Goal: Task Accomplishment & Management: Use online tool/utility

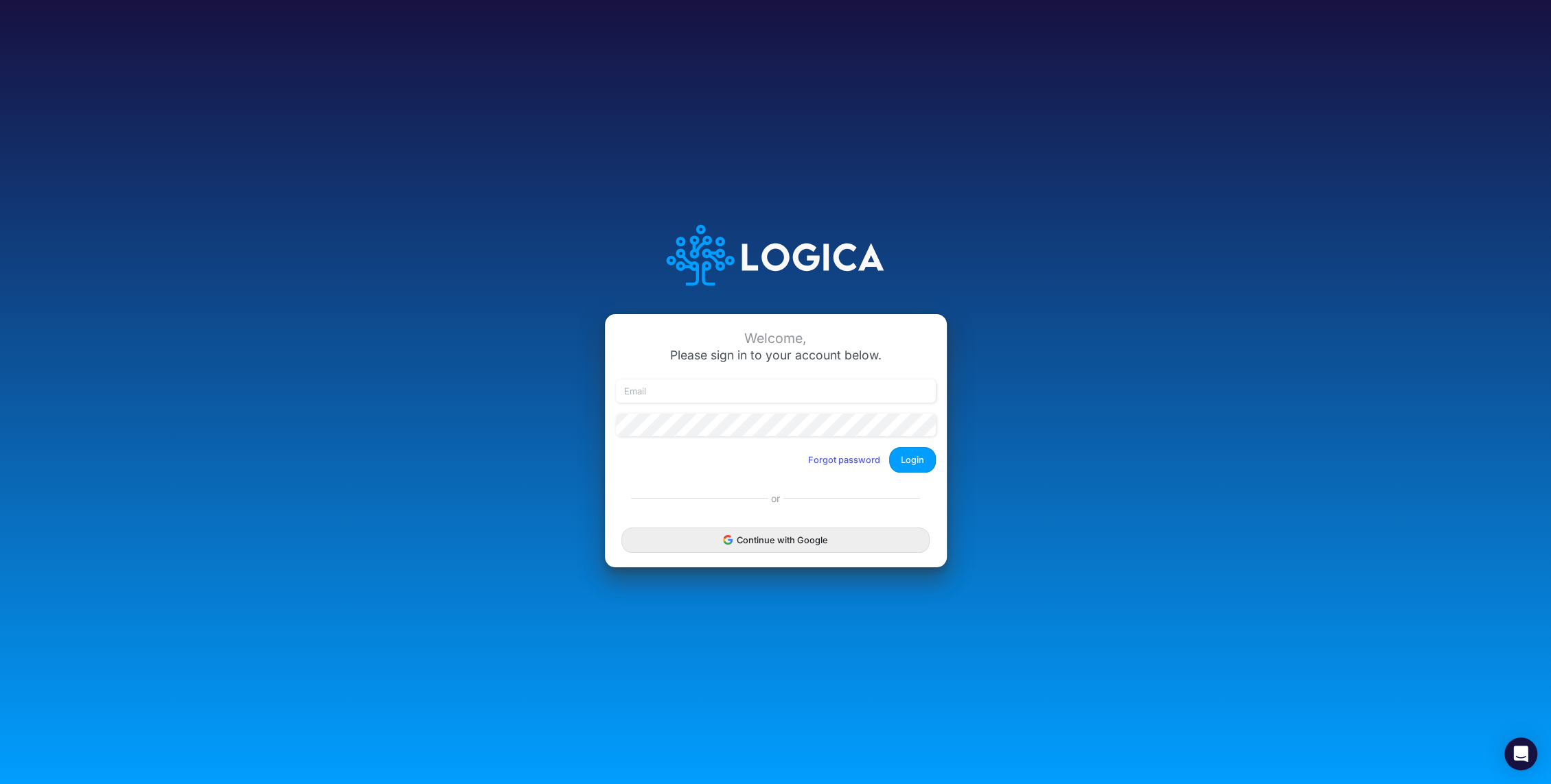
click at [769, 542] on button "Continue with Google" at bounding box center [775, 540] width 308 height 25
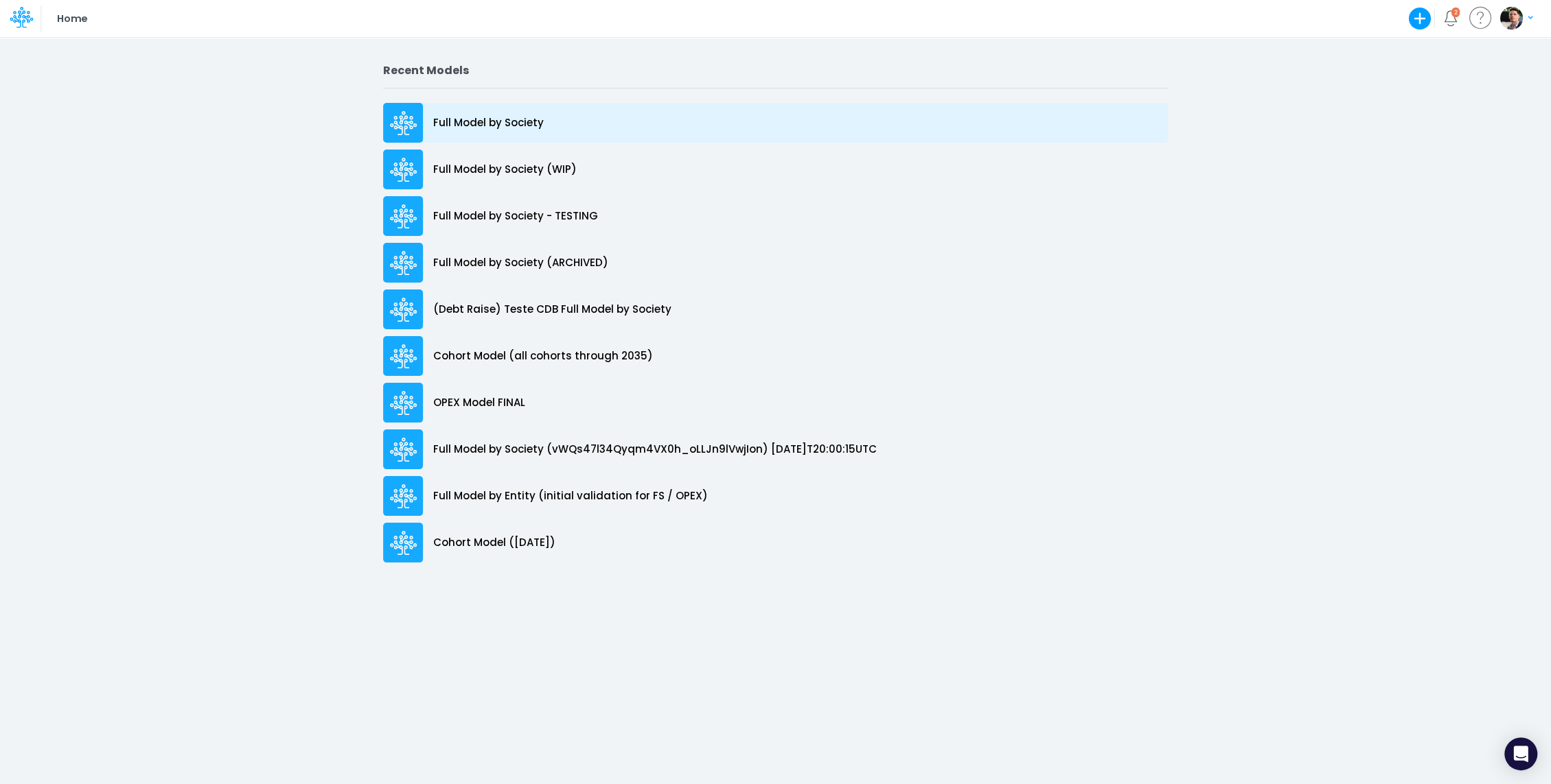
click at [502, 113] on div "Full Model by Society" at bounding box center [775, 122] width 784 height 40
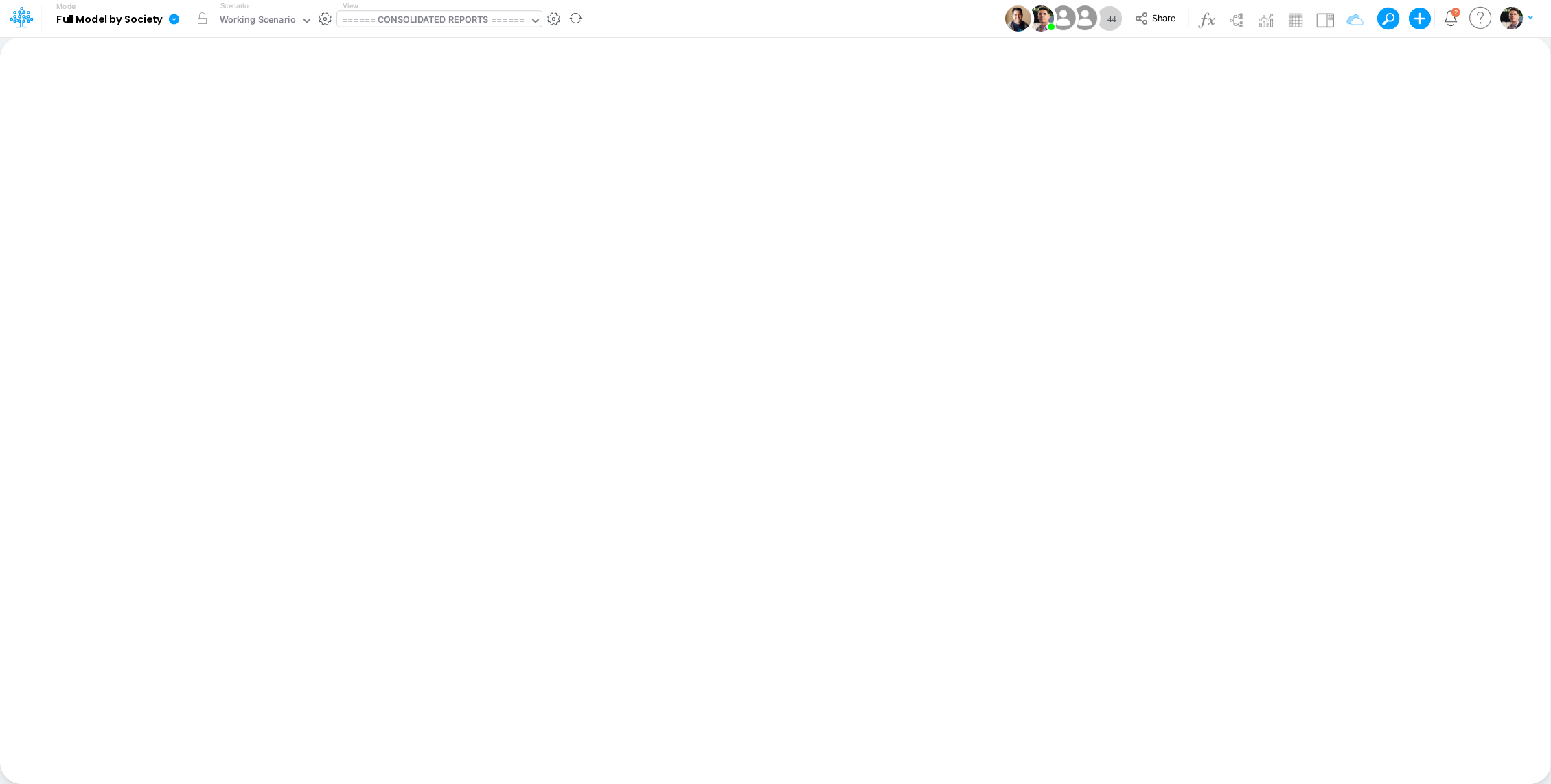
click at [432, 15] on div "====== CONSOLIDATED REPORTS ======" at bounding box center [433, 20] width 183 height 16
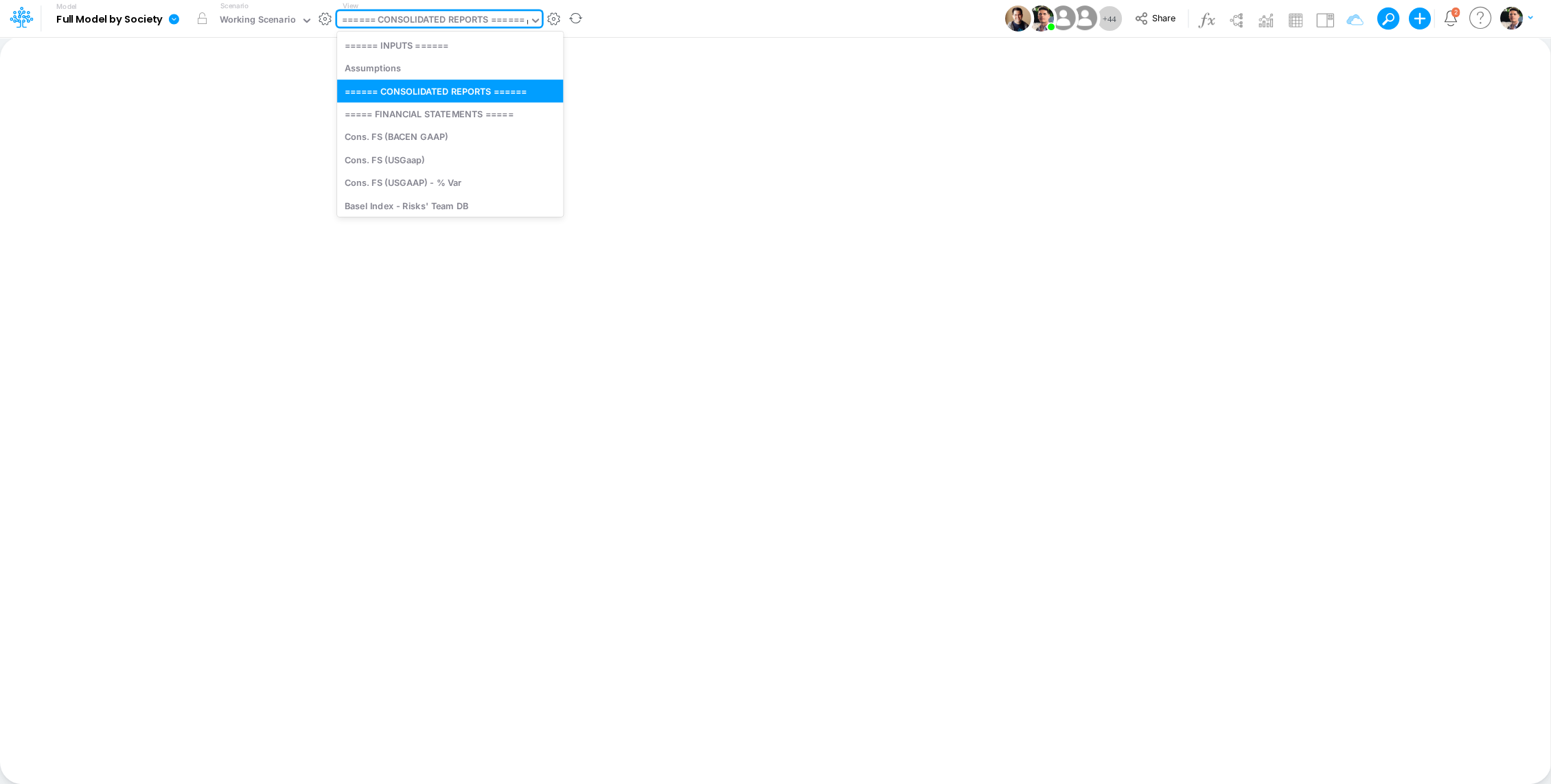
type input "uni"
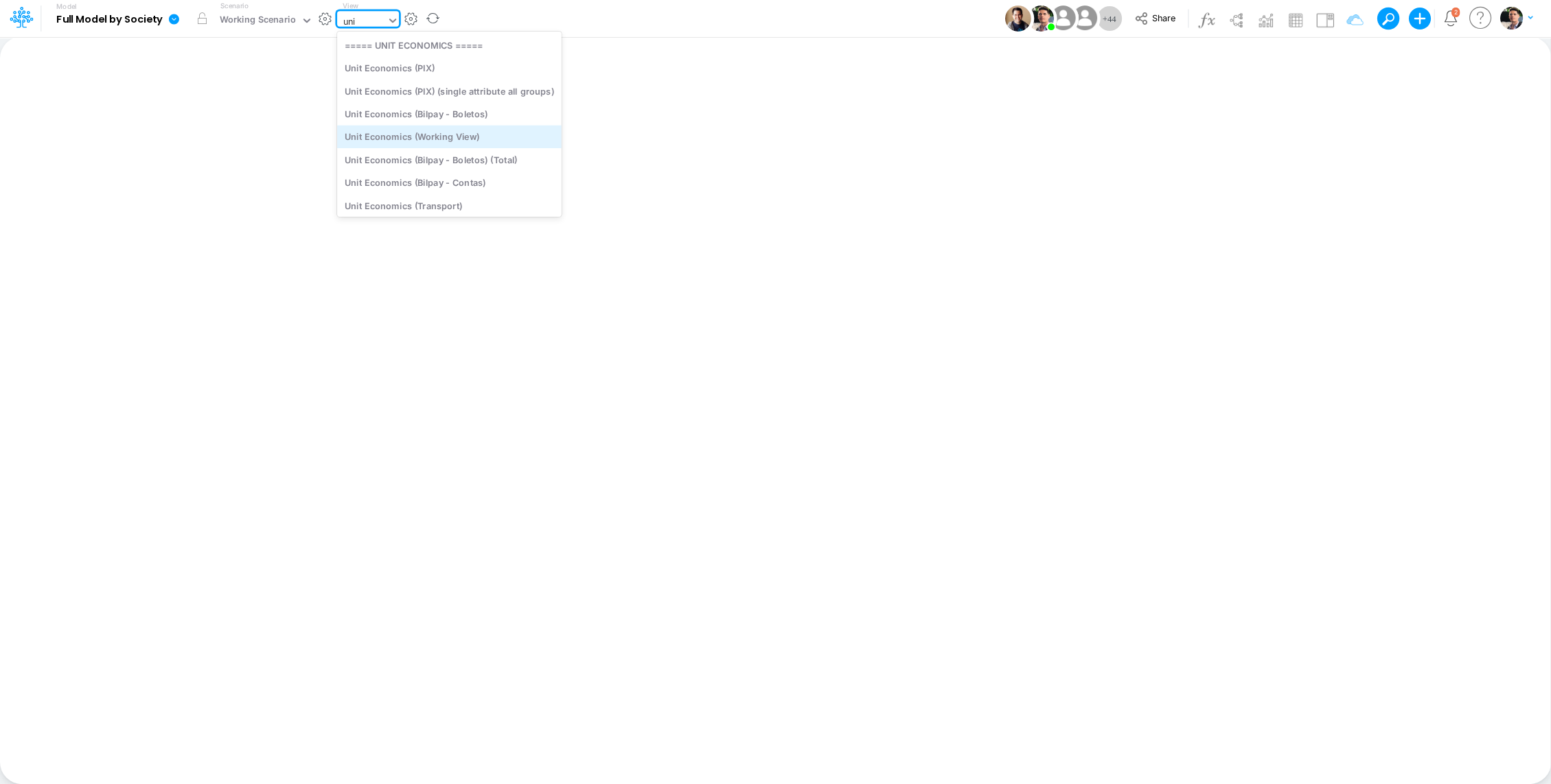
click at [391, 138] on div "Unit Economics (Working View)" at bounding box center [450, 137] width 224 height 23
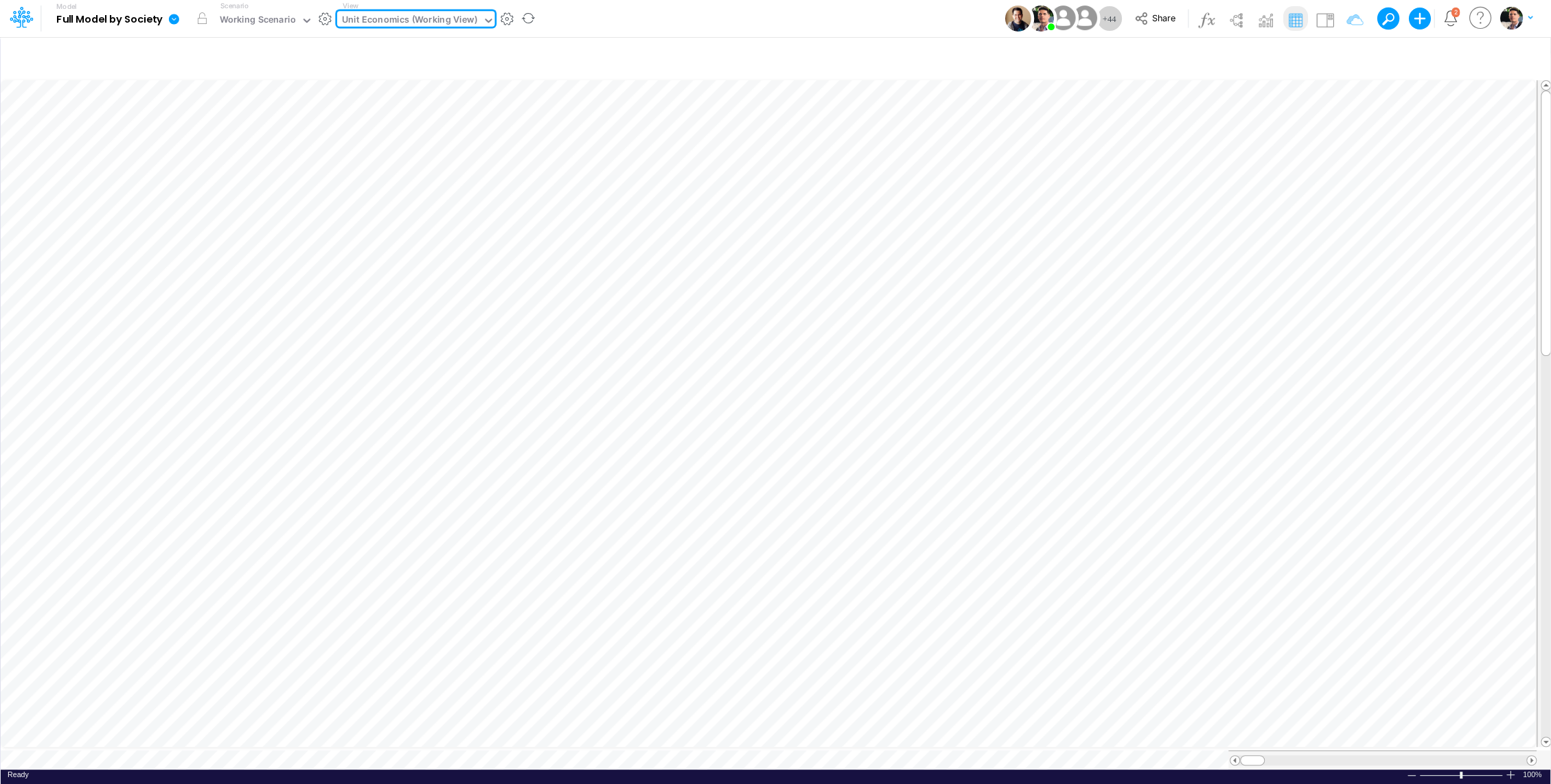
click at [441, 17] on div "Unit Economics (Working View)" at bounding box center [409, 20] width 135 height 16
type input "bs"
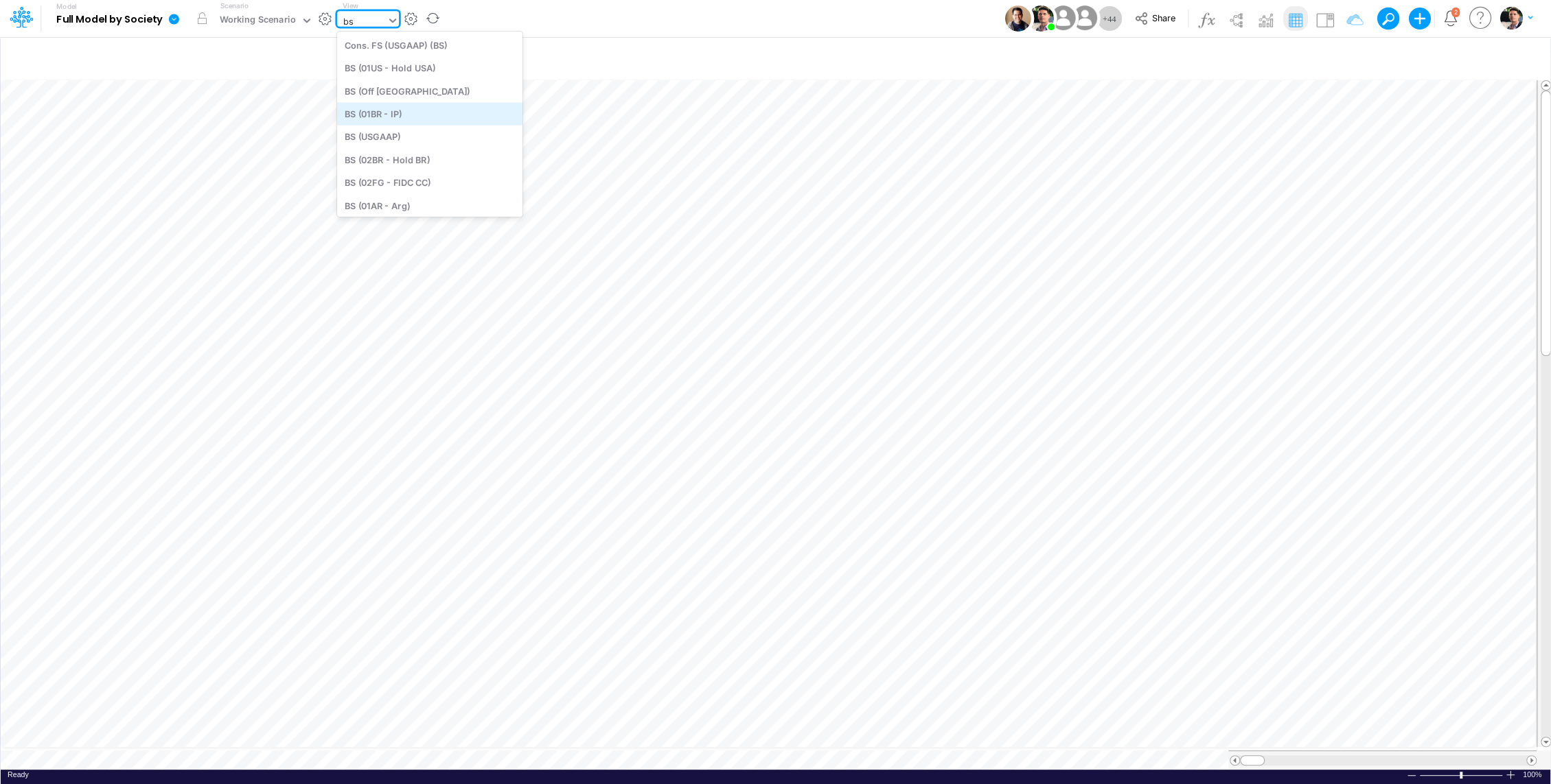
click at [415, 109] on div "BS (01BR - IP)" at bounding box center [430, 113] width 186 height 23
type input "BS (01BR - IP)"
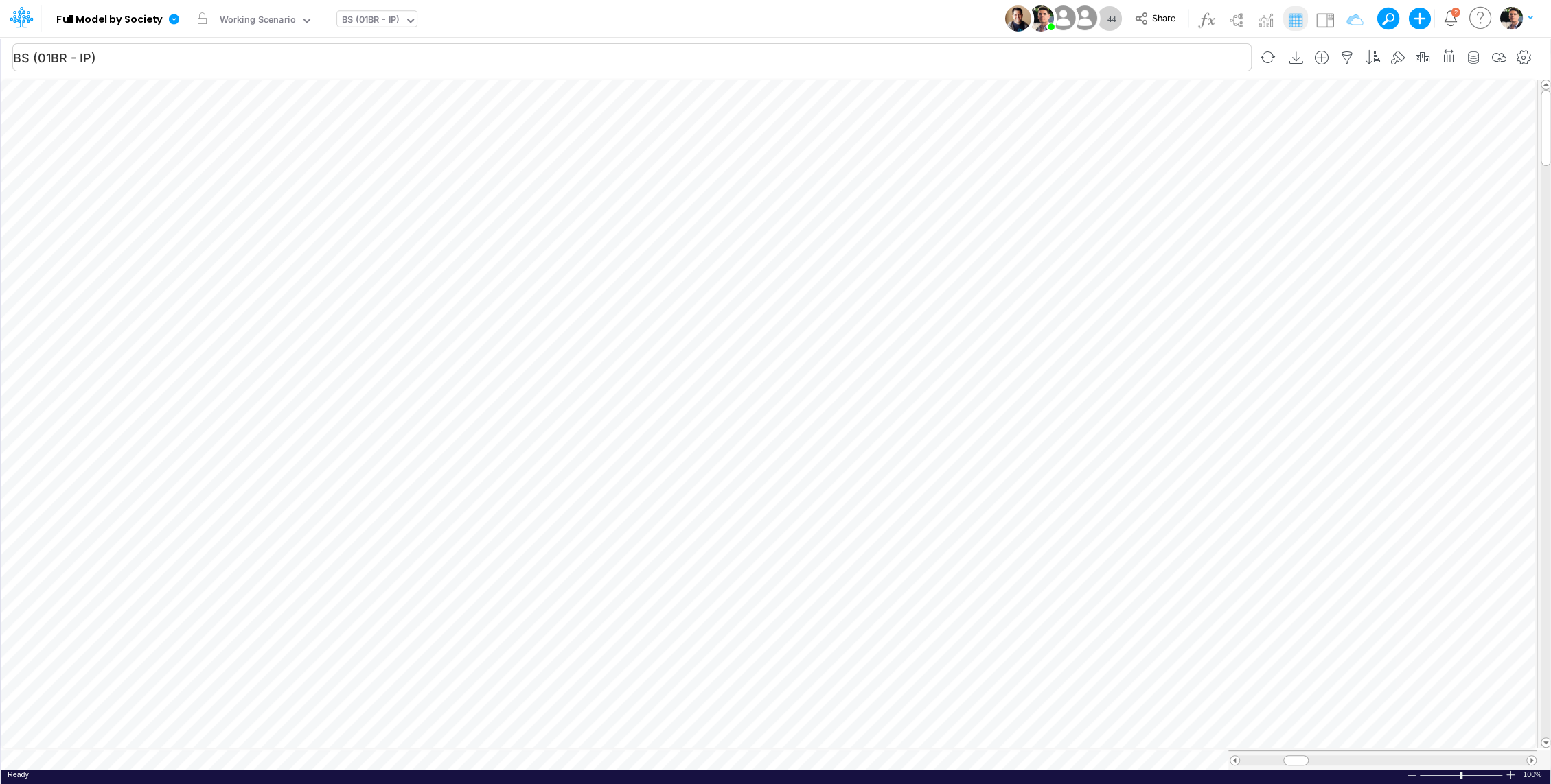
scroll to position [6, 2]
click at [201, 19] on button "button" at bounding box center [202, 18] width 24 height 24
click at [261, 21] on div "Working Scenario" at bounding box center [257, 20] width 76 height 16
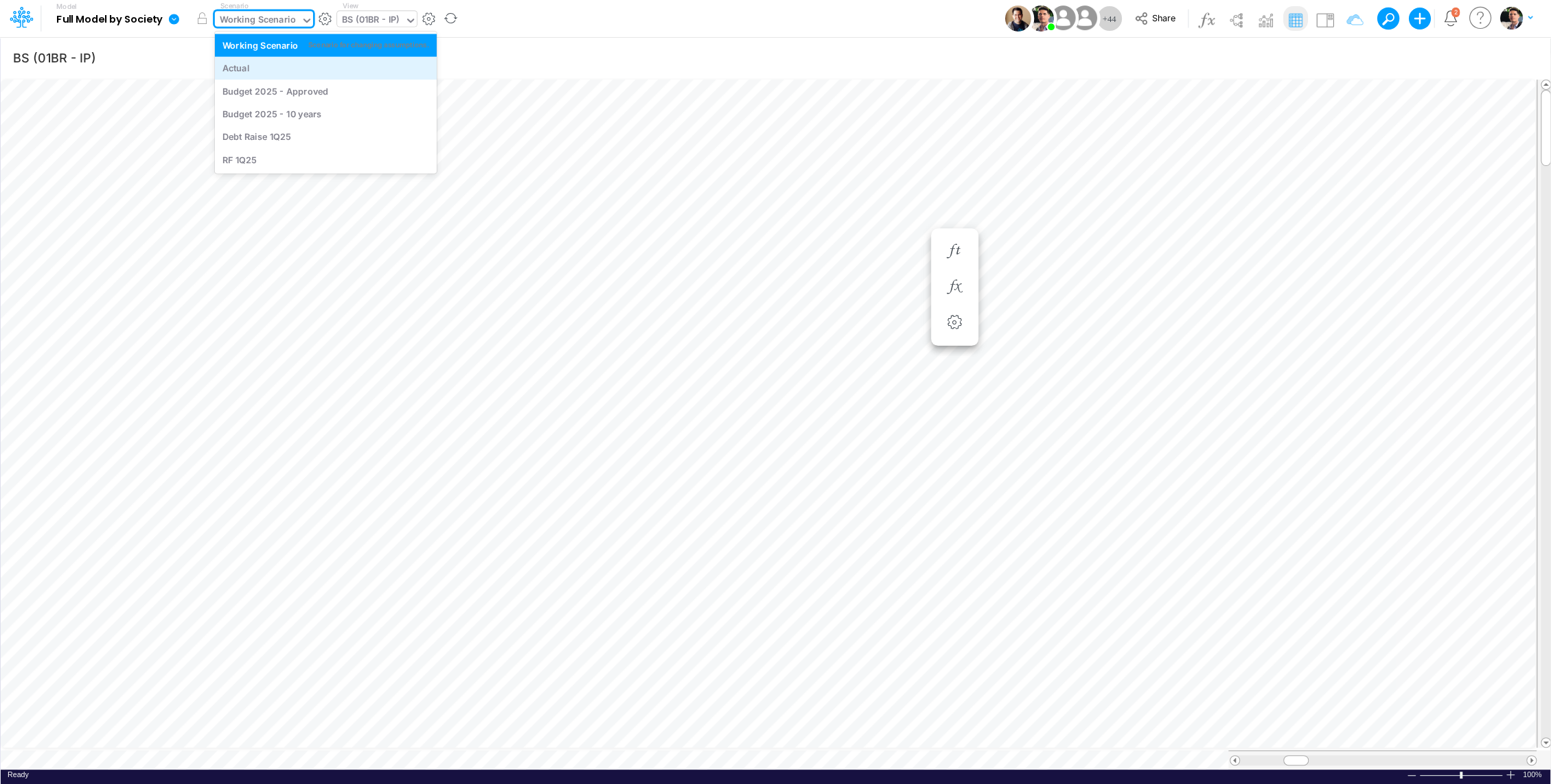
click at [267, 68] on div "Actual" at bounding box center [326, 67] width 207 height 13
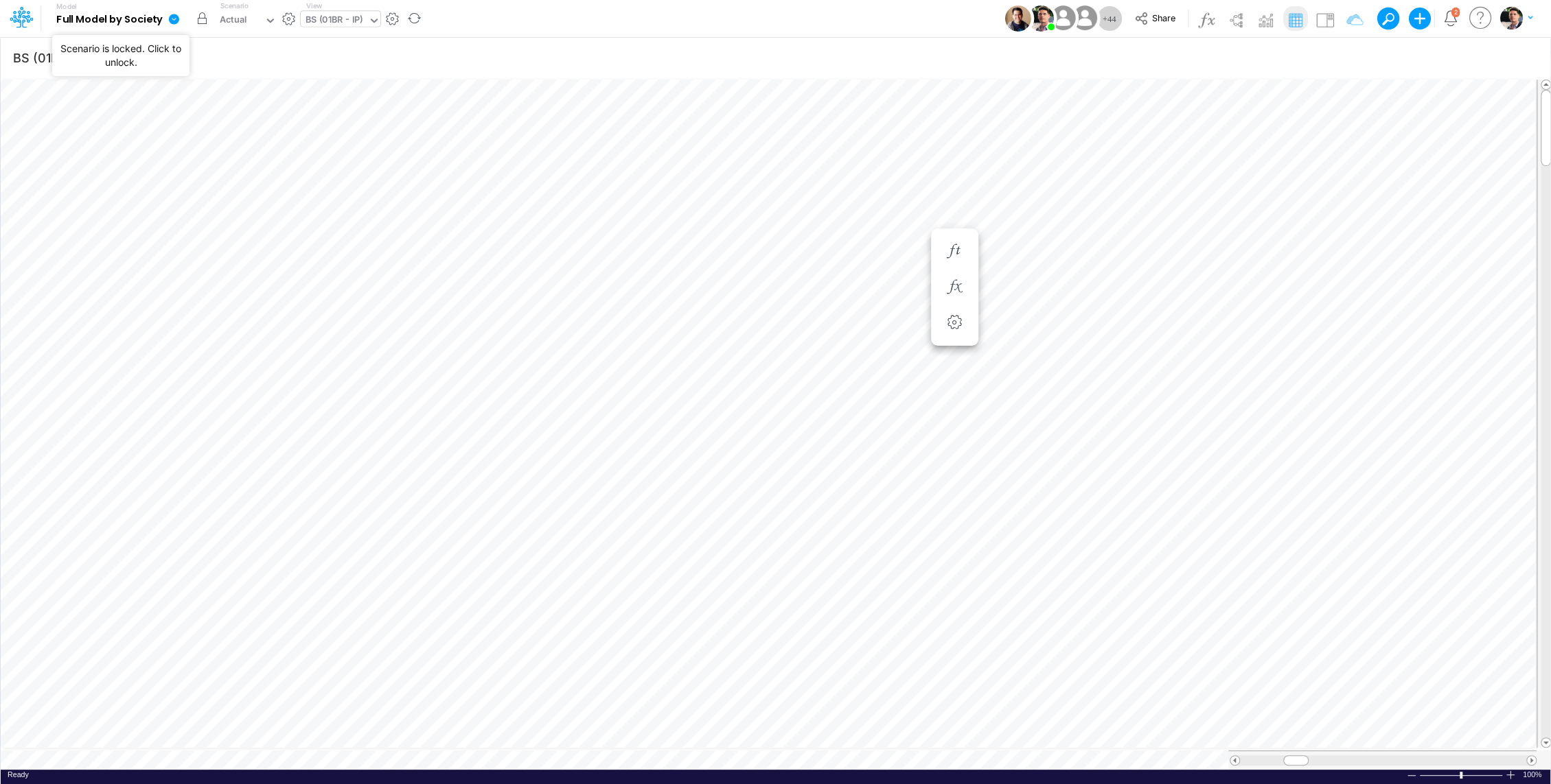
click at [206, 24] on button "button" at bounding box center [202, 18] width 24 height 24
click at [345, 23] on div "BS (01BR - IP)" at bounding box center [334, 20] width 57 height 16
type input "debt"
click at [383, 117] on div "Debt Schedules - VD" at bounding box center [394, 113] width 186 height 23
click at [398, 12] on div "Debt Schedules - VD" at bounding box center [386, 21] width 98 height 20
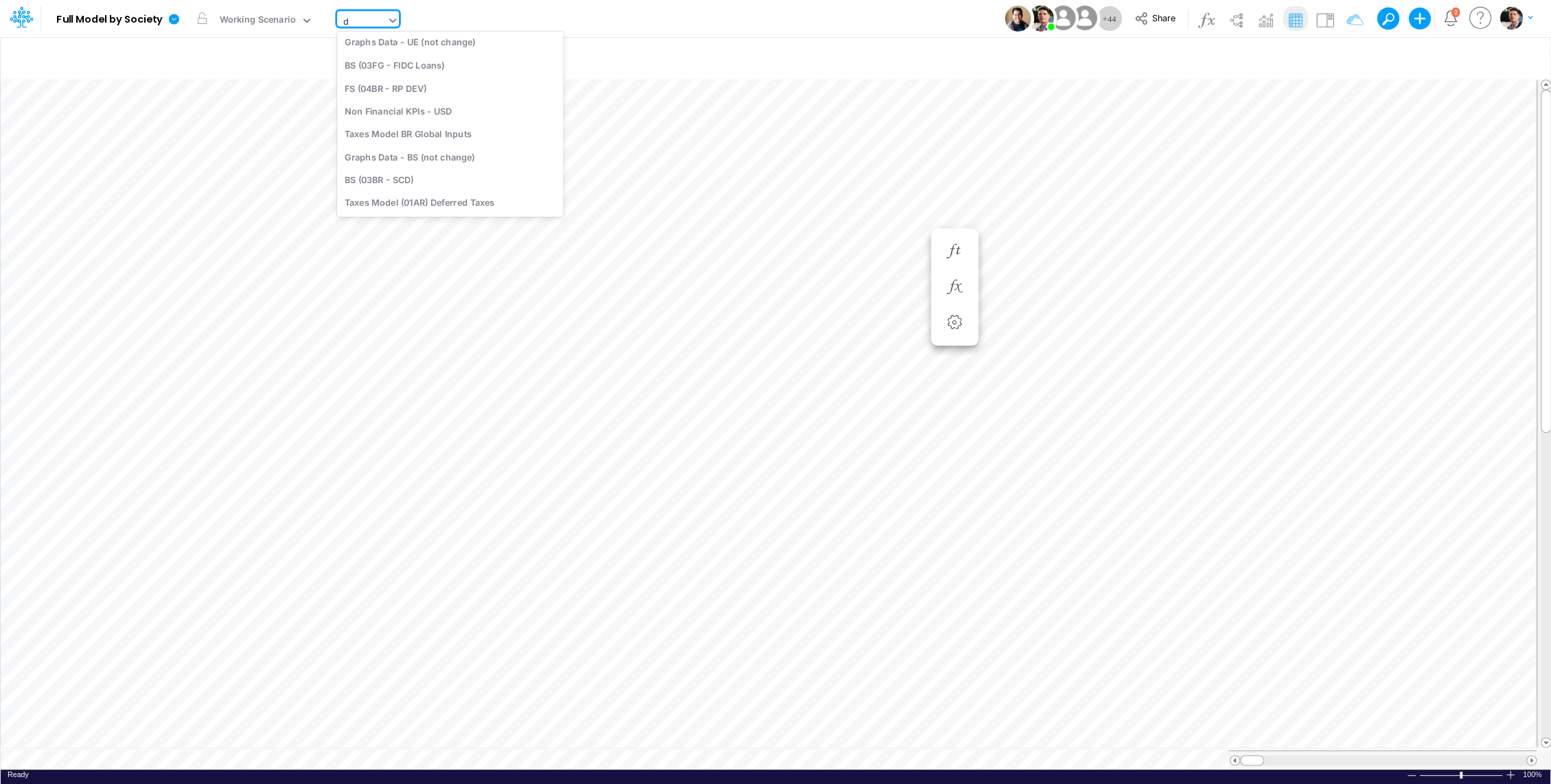
scroll to position [570, 0]
type input "deb"
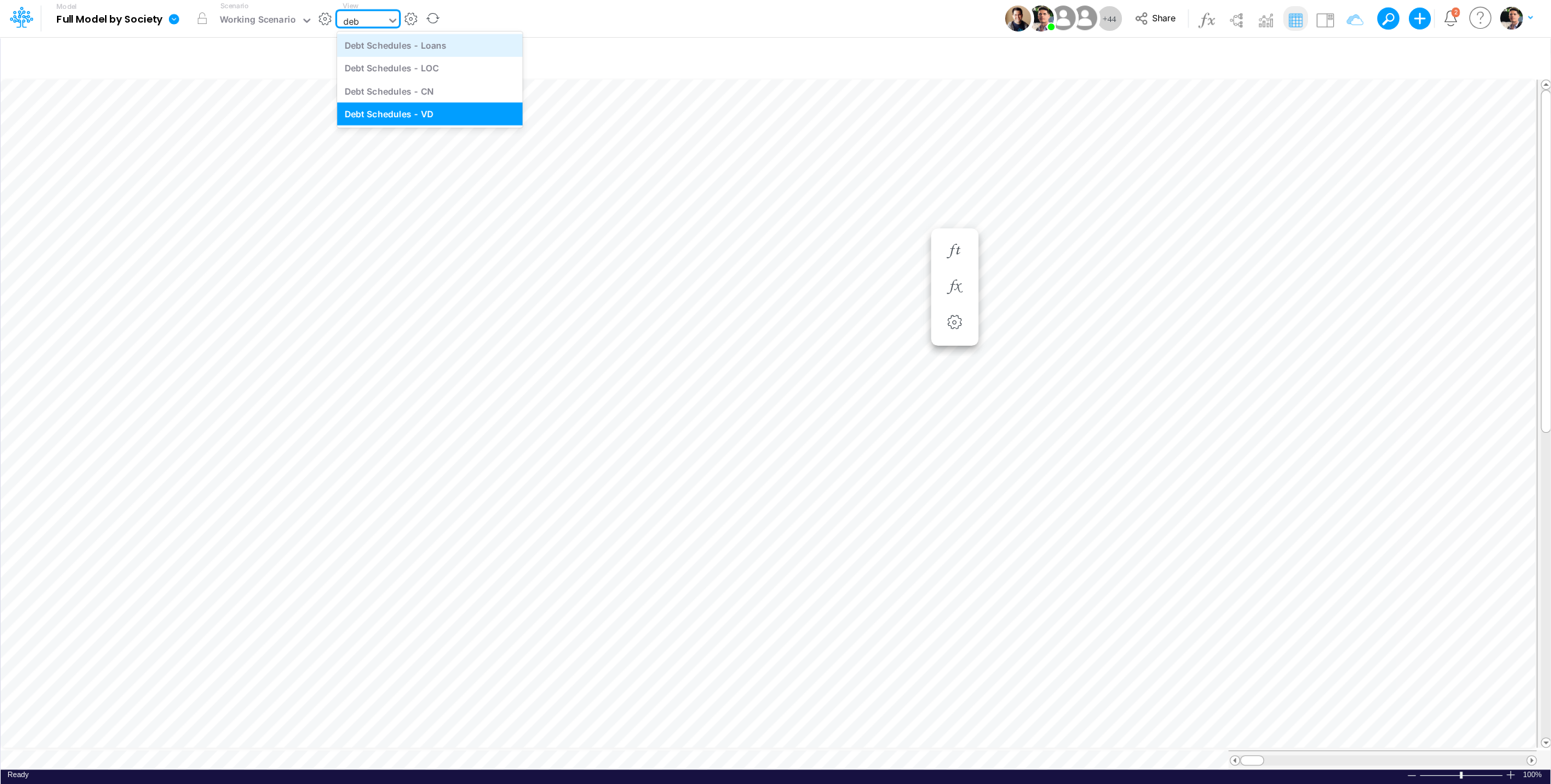
click at [426, 52] on div "Debt Schedules - Loans" at bounding box center [430, 45] width 186 height 23
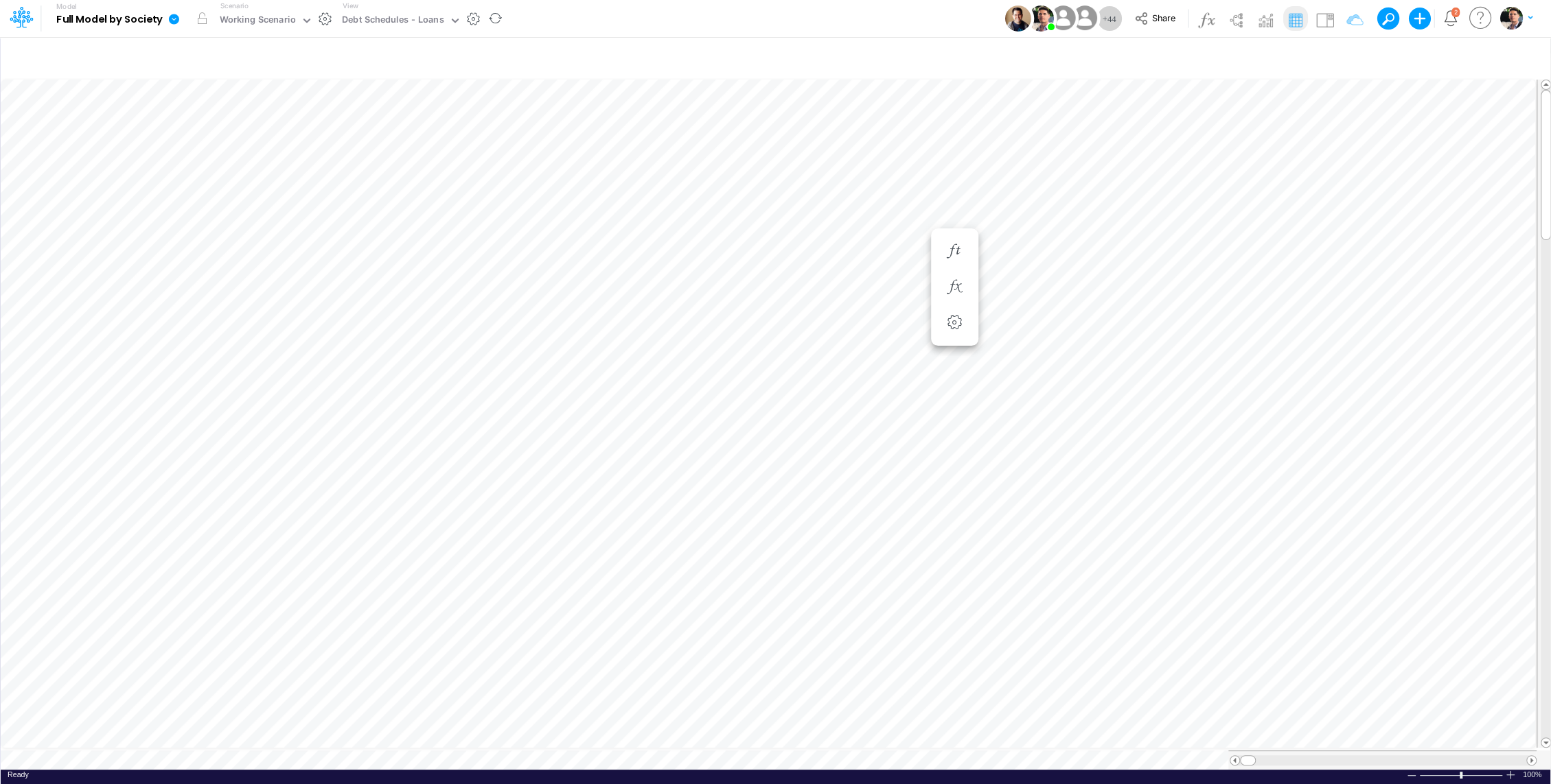
scroll to position [6, 2]
click at [1072, 460] on button "button" at bounding box center [1066, 452] width 25 height 28
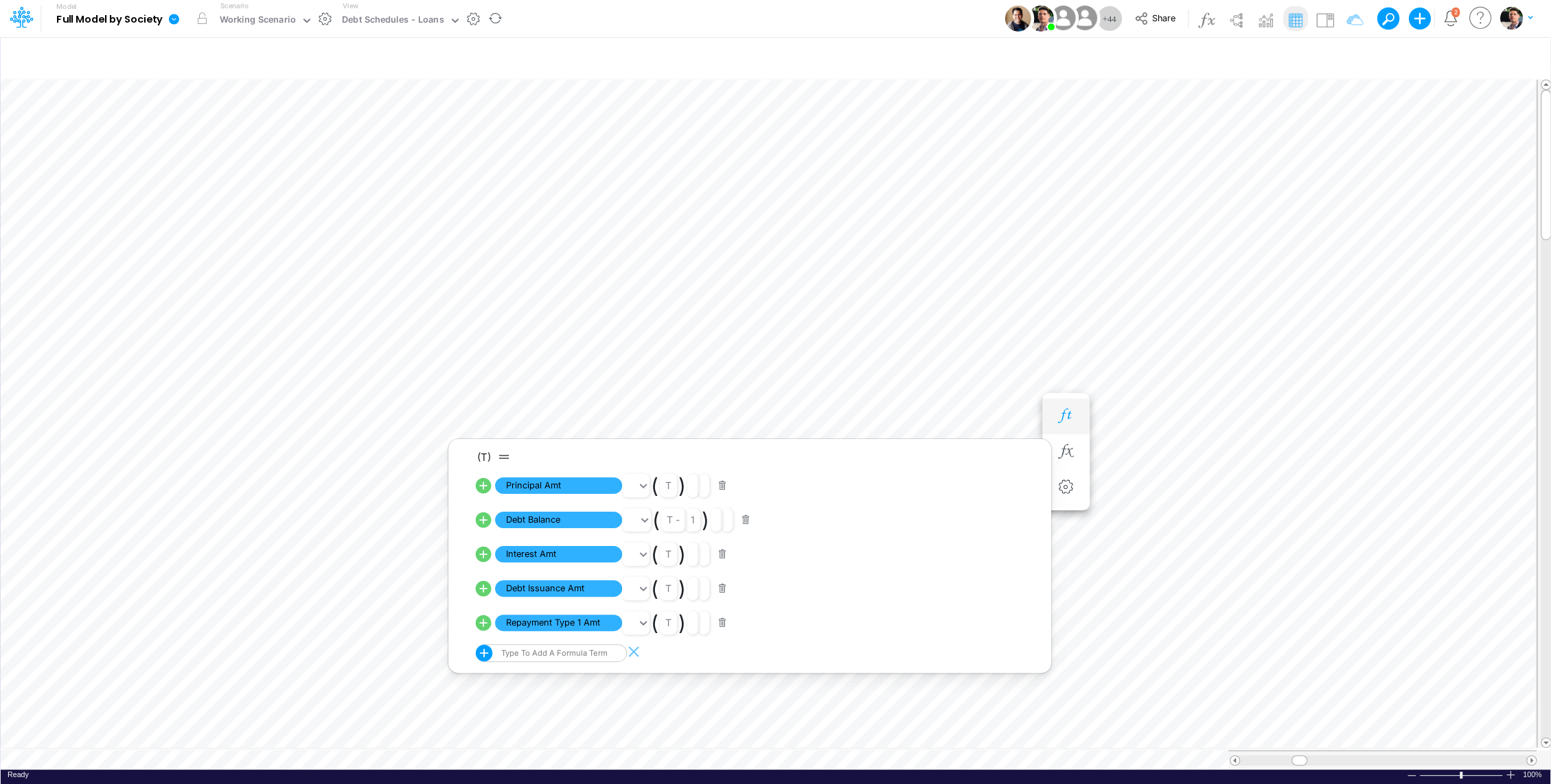
click at [1073, 416] on icon "button" at bounding box center [1065, 416] width 20 height 14
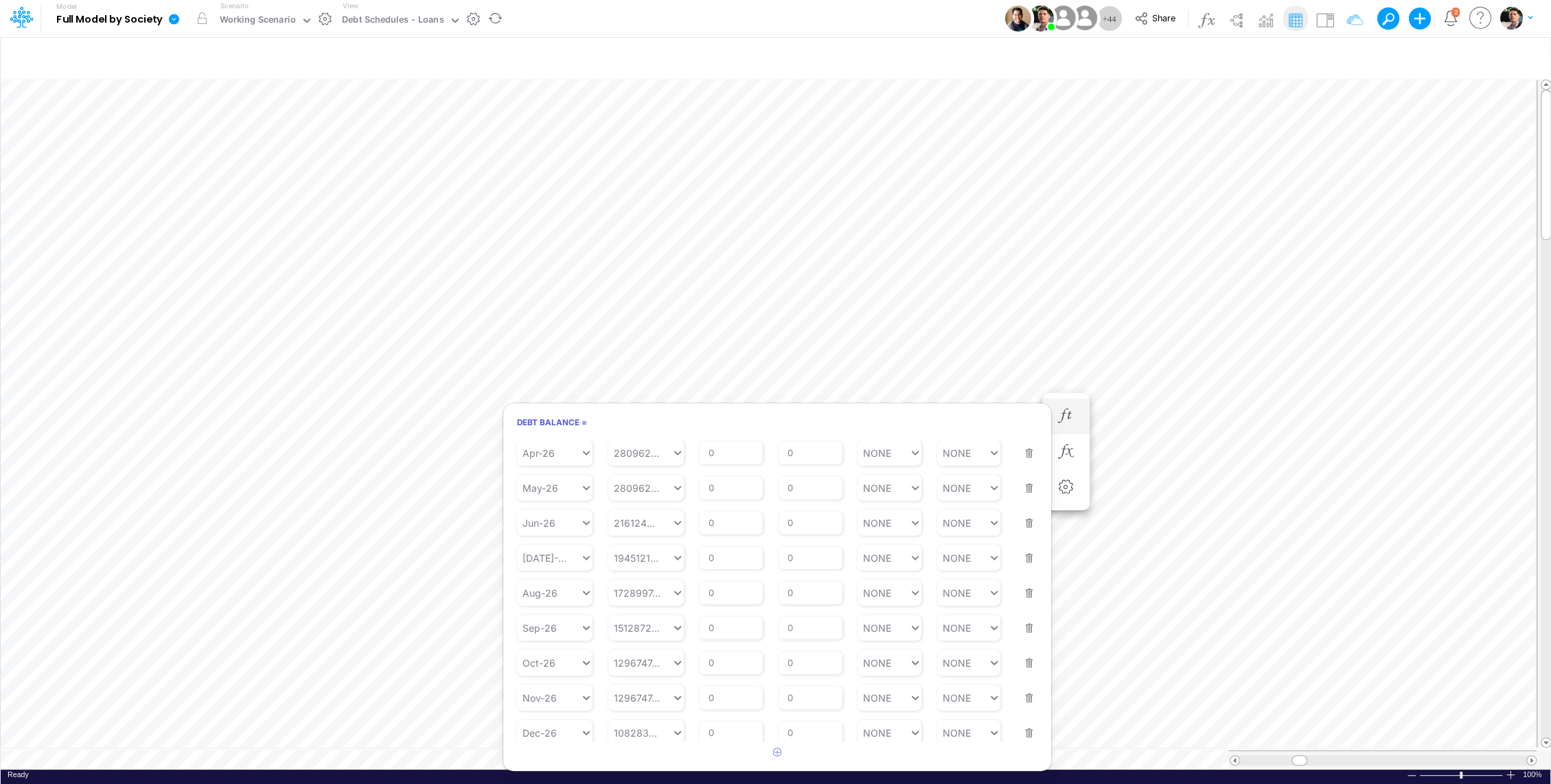
scroll to position [0, 0]
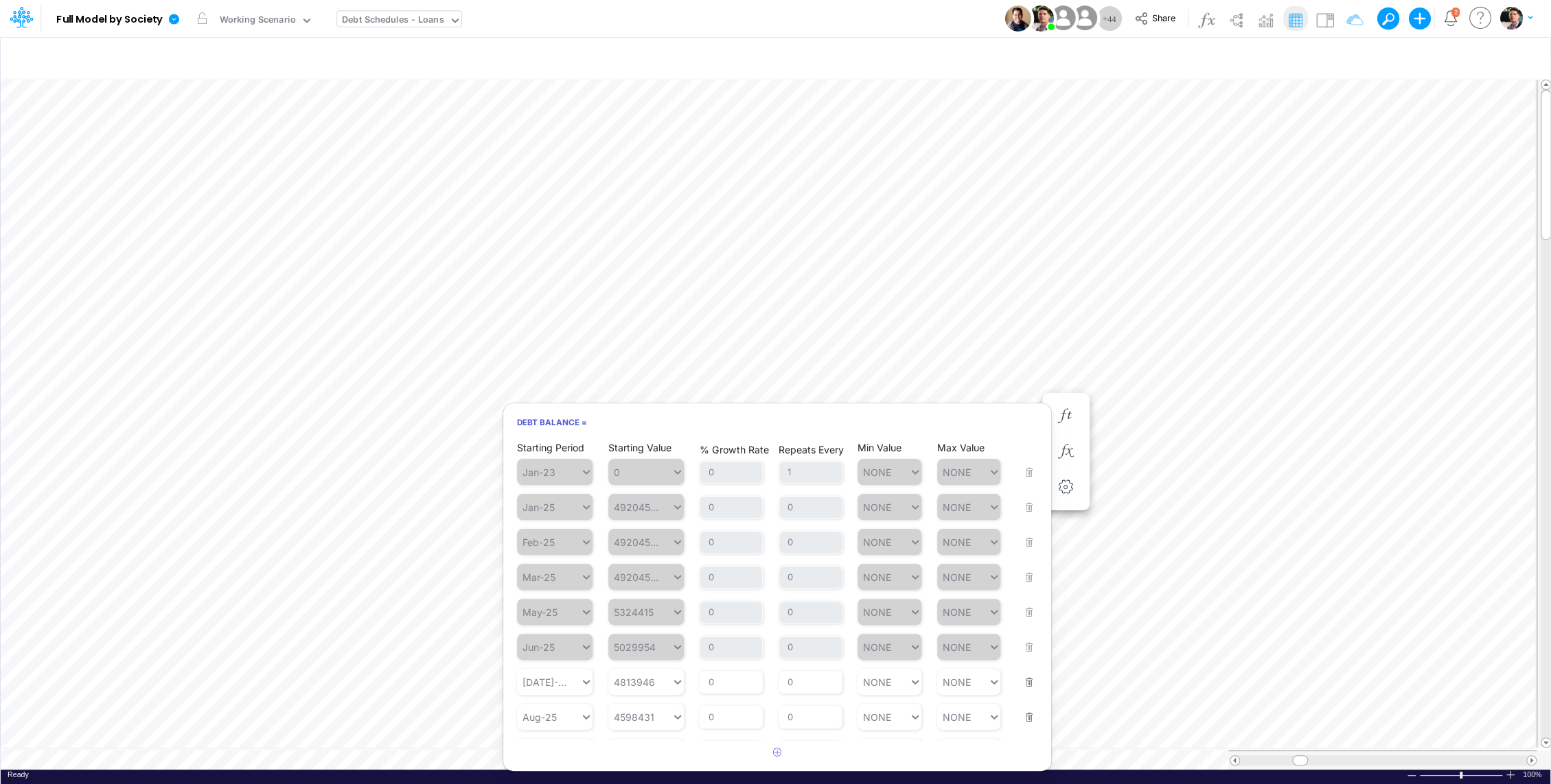
click at [412, 23] on div "Debt Schedules - Loans" at bounding box center [392, 20] width 102 height 16
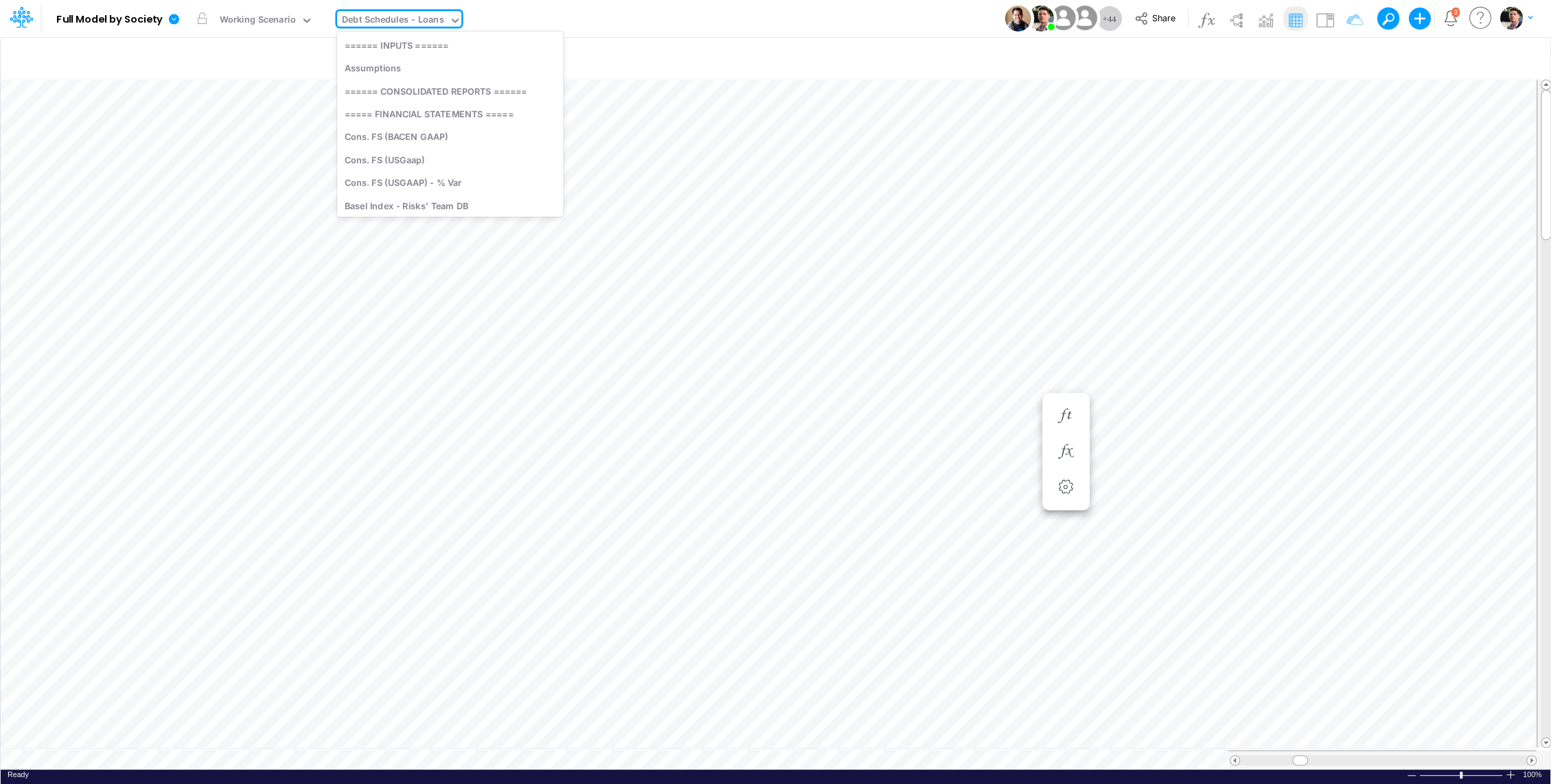
scroll to position [3473, 0]
click at [461, 754] on div "Paste Cut Copy AutoFill 4813946 Ready 100% Sum: null Max: null Min: null Numeri…" at bounding box center [775, 423] width 1549 height 693
type input "BS (01BR - IP)"
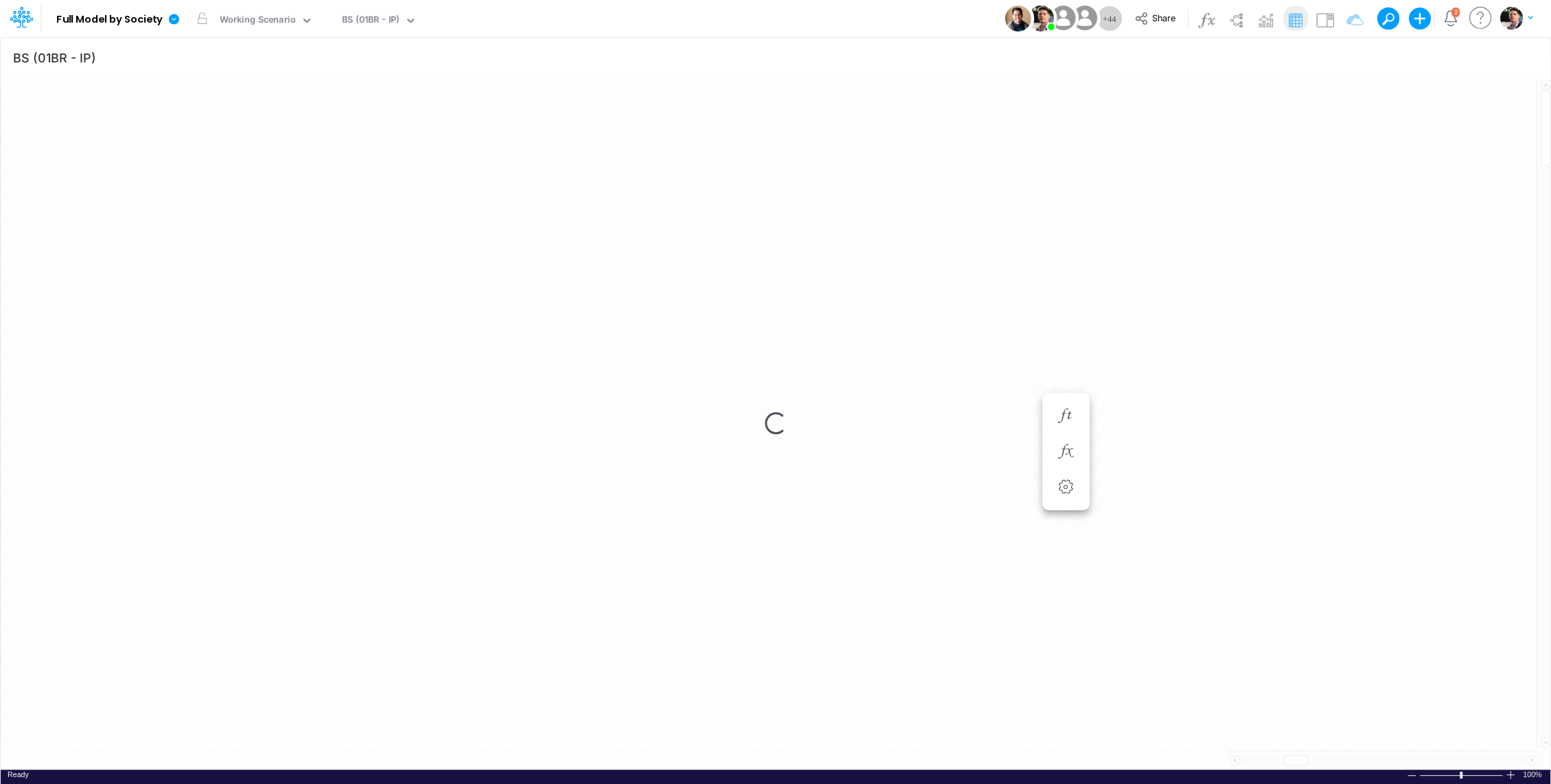
scroll to position [6, 2]
click at [1507, 770] on div at bounding box center [1510, 775] width 11 height 10
click at [1508, 770] on div at bounding box center [1510, 775] width 11 height 10
click at [1531, 756] on span at bounding box center [1531, 760] width 9 height 9
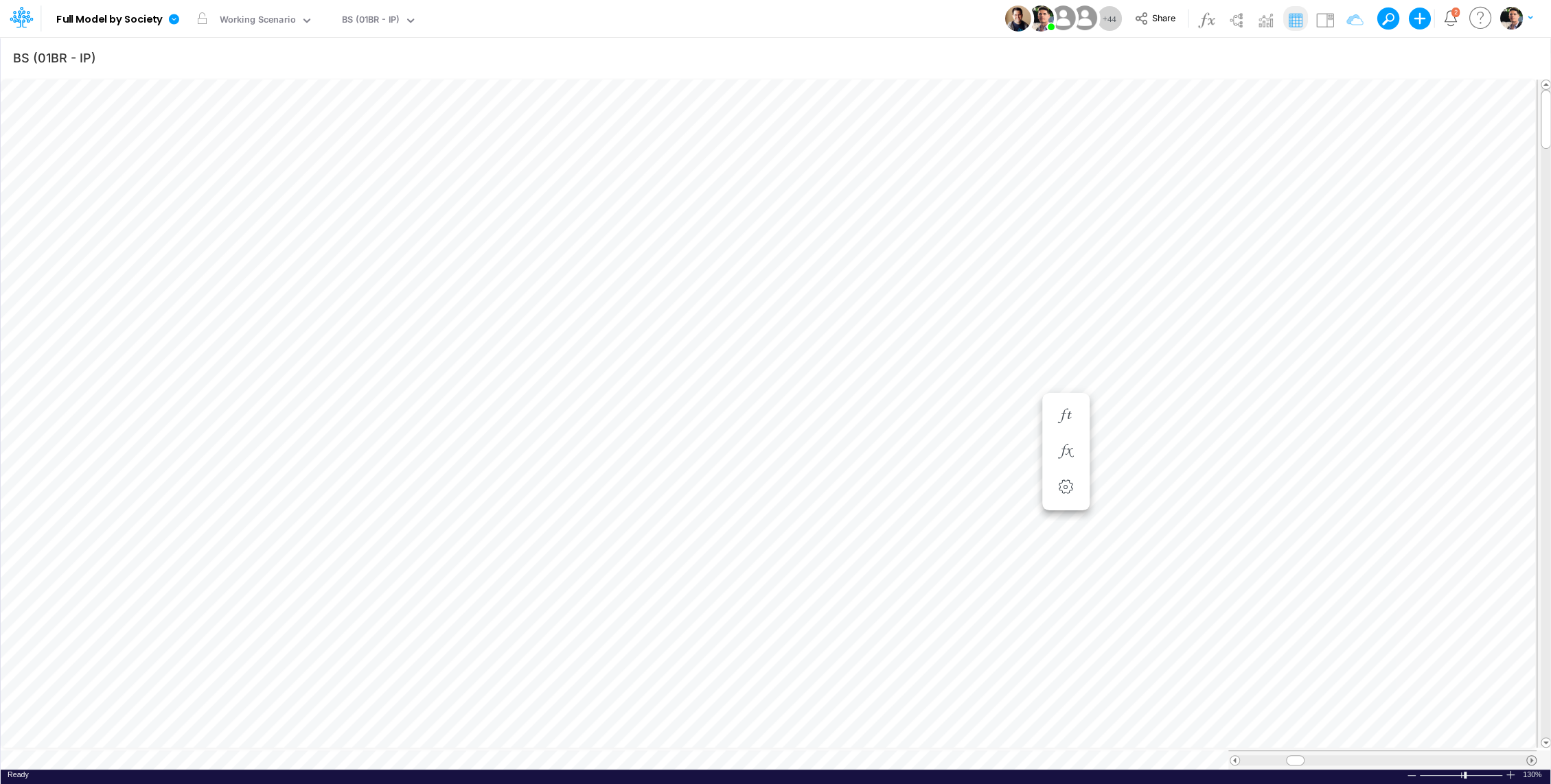
click at [1531, 756] on span at bounding box center [1531, 760] width 9 height 9
click at [1512, 770] on div at bounding box center [1510, 775] width 11 height 10
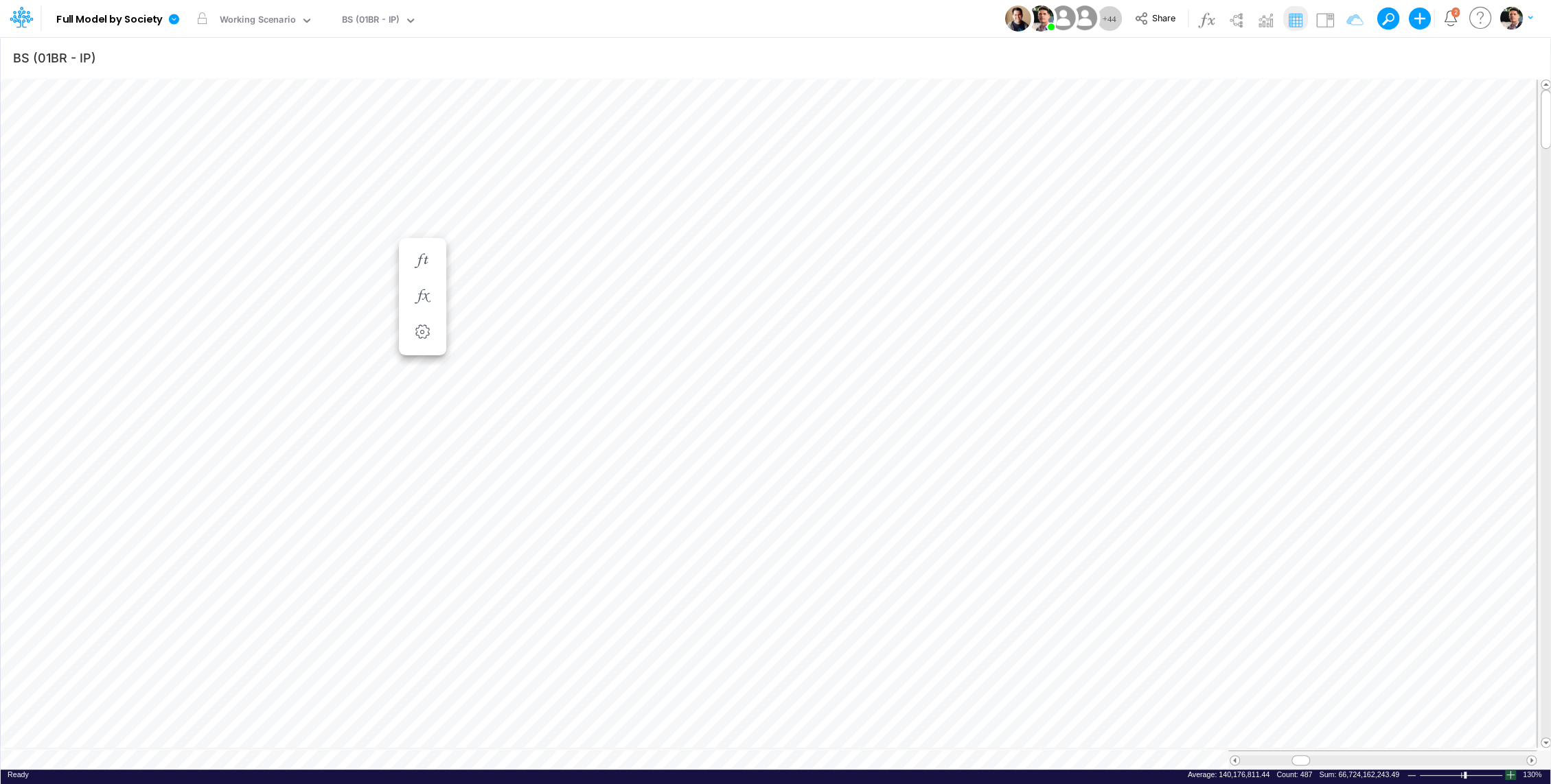
click at [1511, 770] on div at bounding box center [1510, 775] width 11 height 10
click at [1508, 771] on div at bounding box center [1510, 775] width 11 height 10
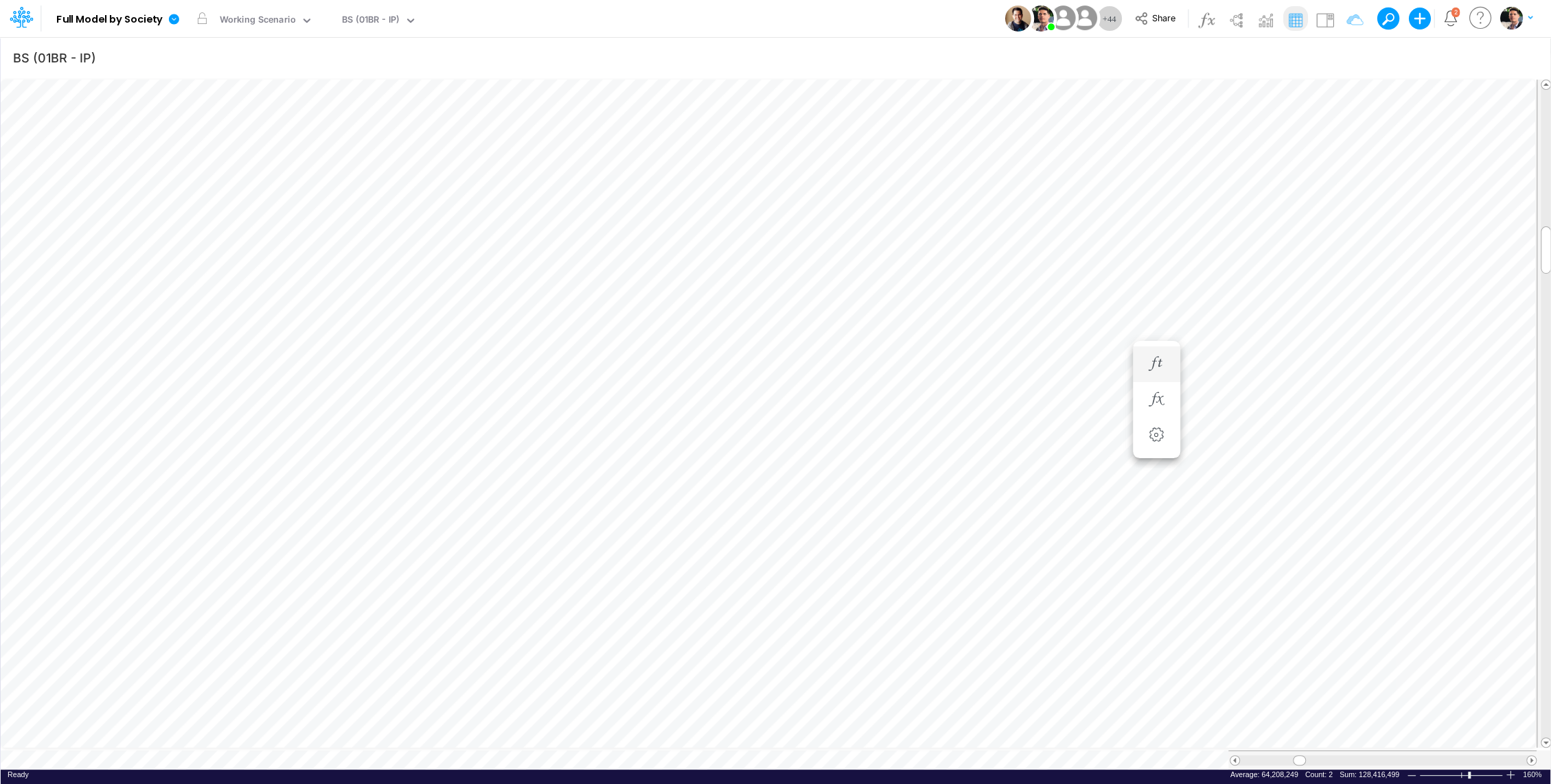
scroll to position [6, 2]
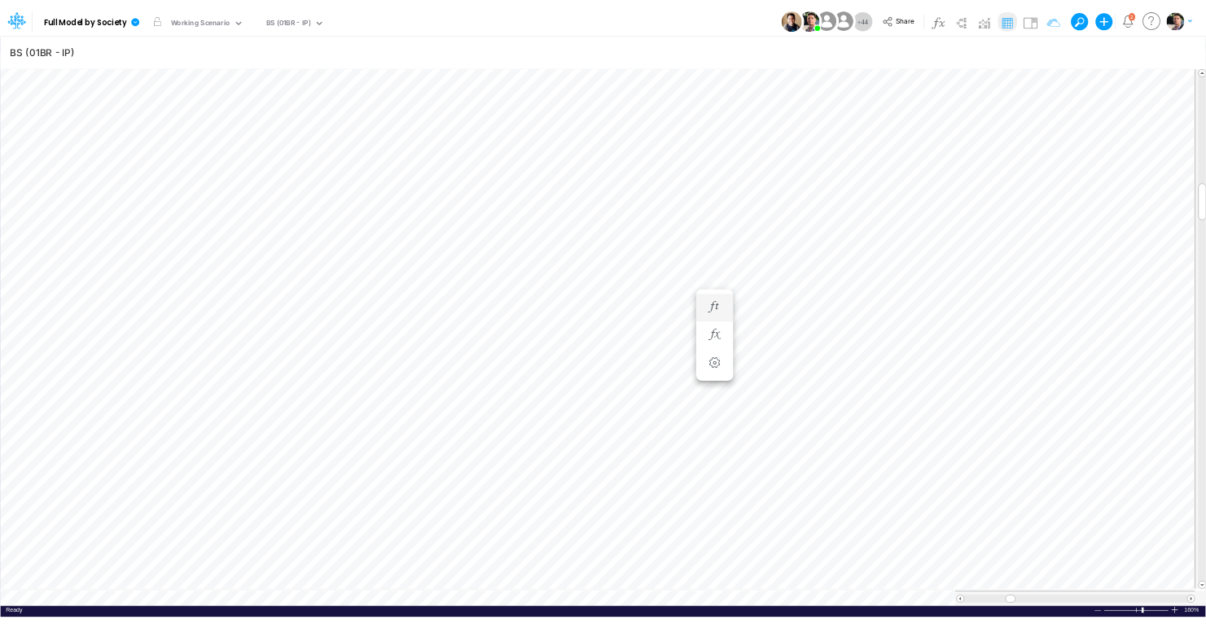
scroll to position [7, 2]
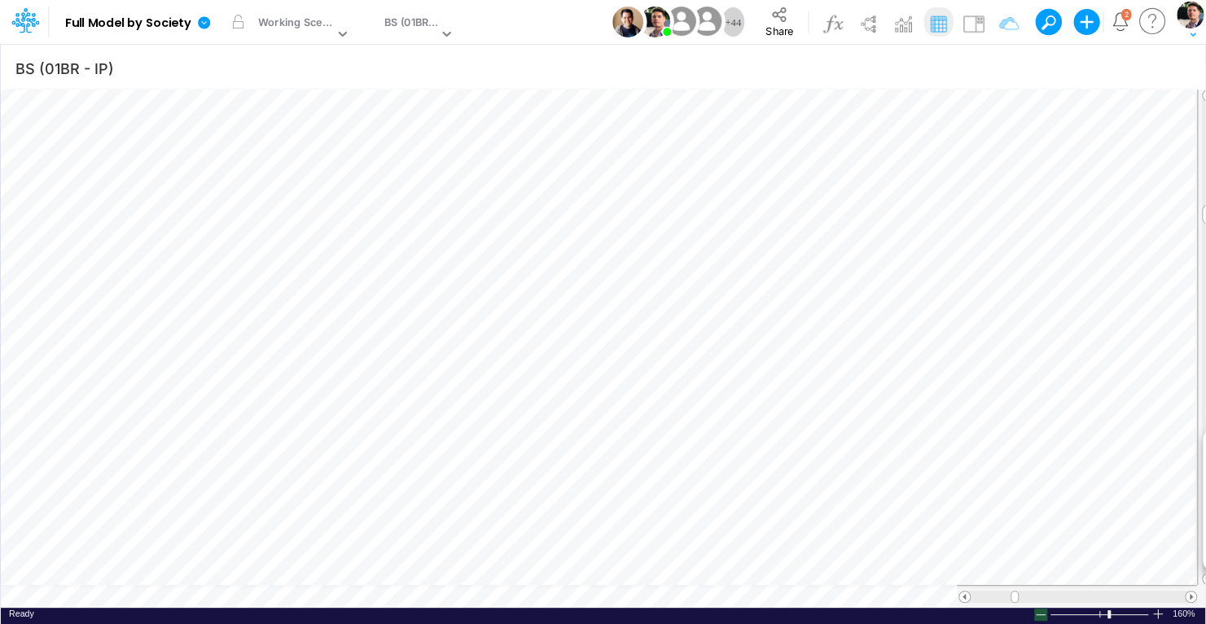
click at [1047, 616] on div at bounding box center [1040, 615] width 13 height 12
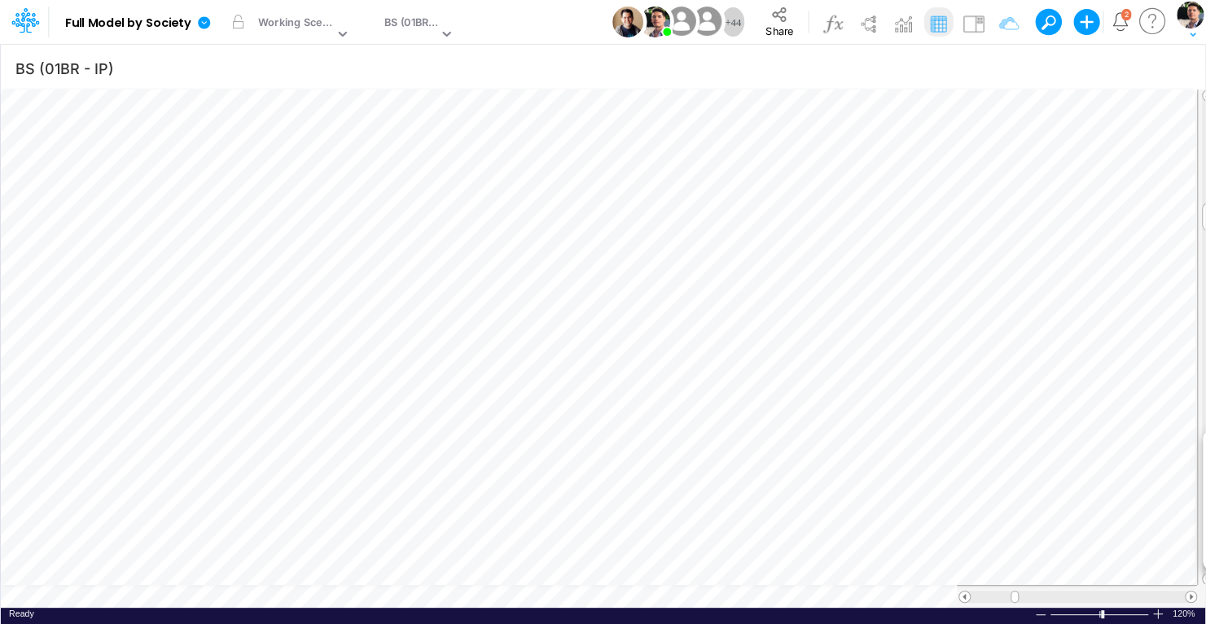
scroll to position [7, 2]
click at [1047, 616] on div at bounding box center [1040, 615] width 13 height 12
click at [414, 25] on div "BS (01BR - IP)" at bounding box center [411, 24] width 54 height 19
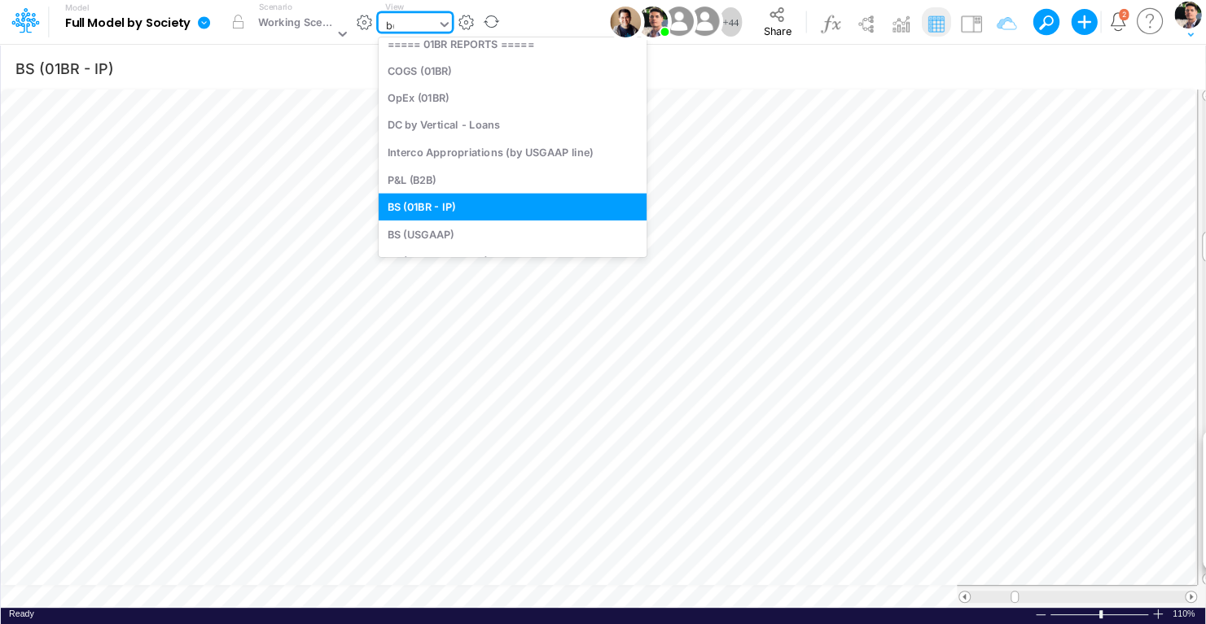
scroll to position [0, 0]
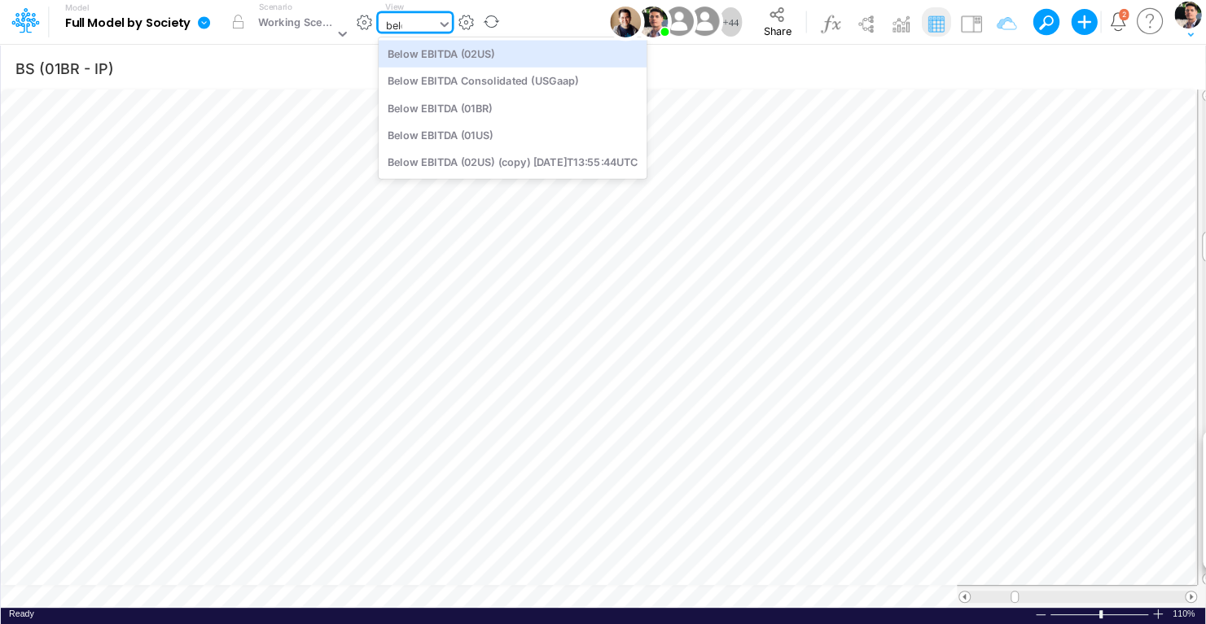
type input "below"
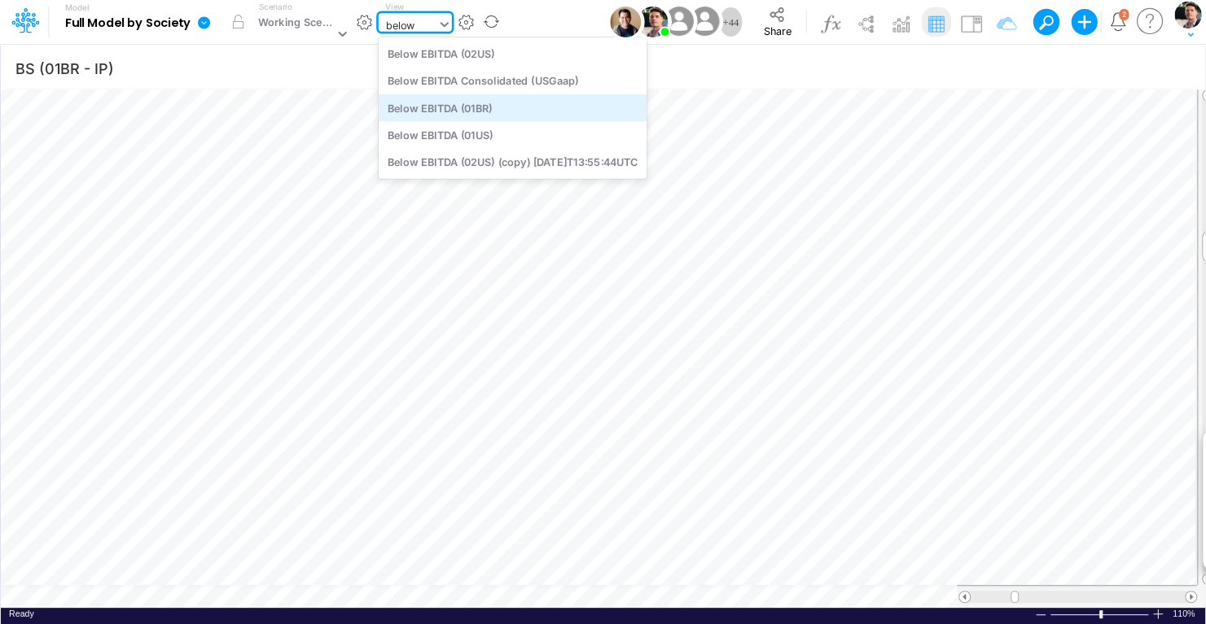
click at [496, 107] on div "Below EBITDA (01BR)" at bounding box center [513, 107] width 268 height 27
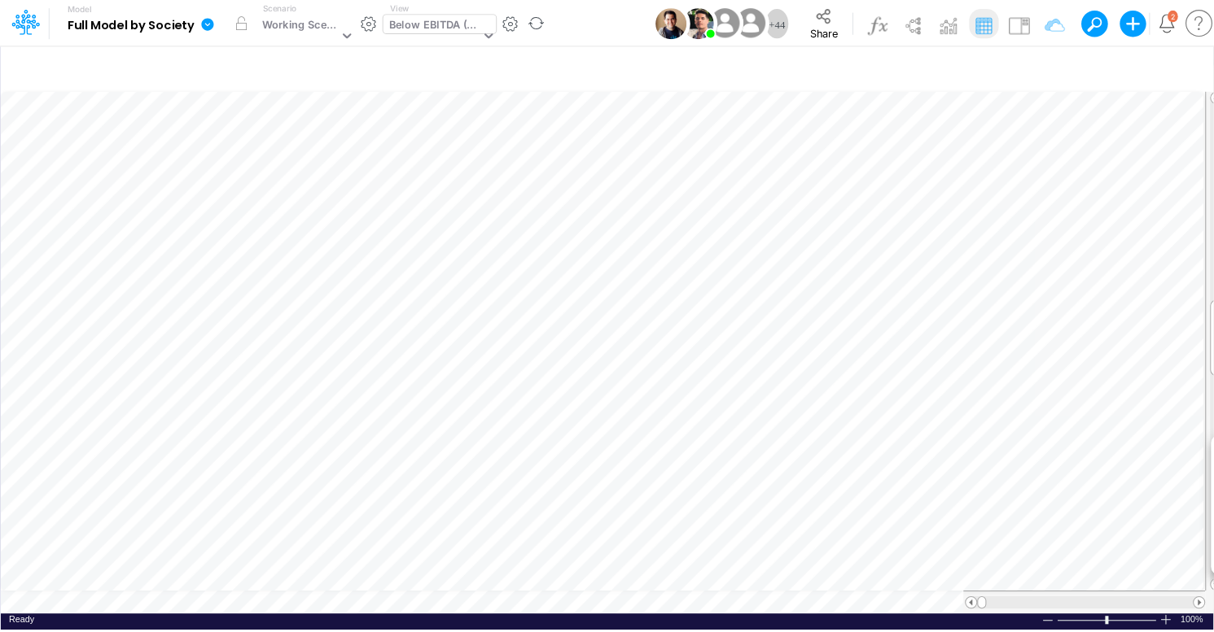
scroll to position [7, 2]
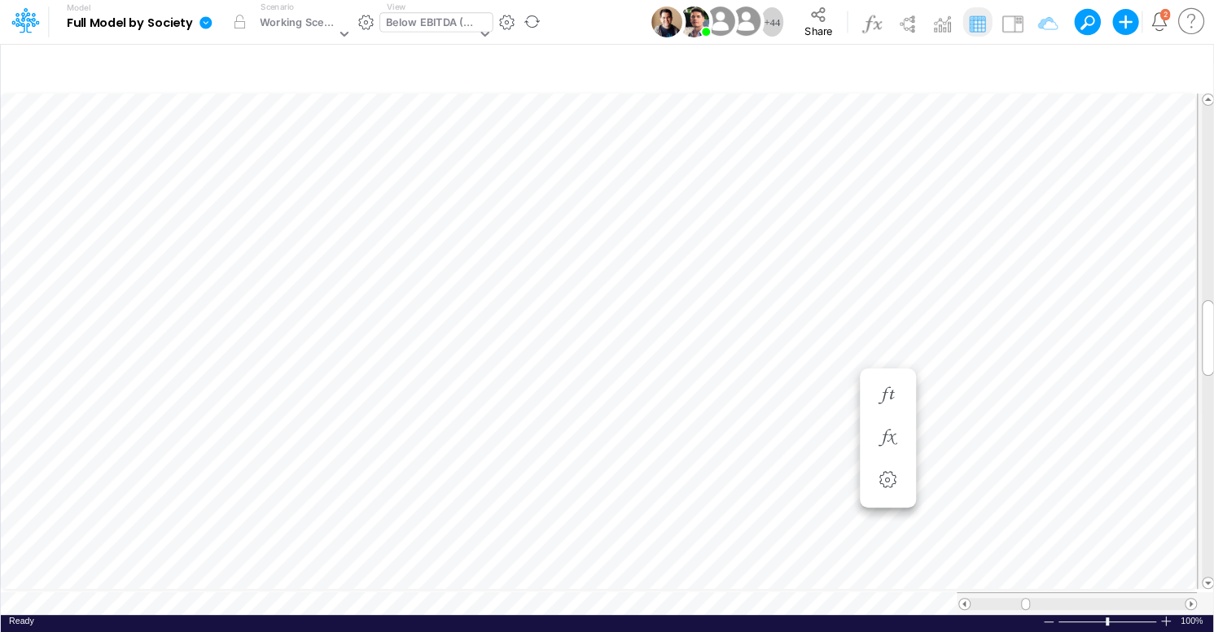
scroll to position [7, 2]
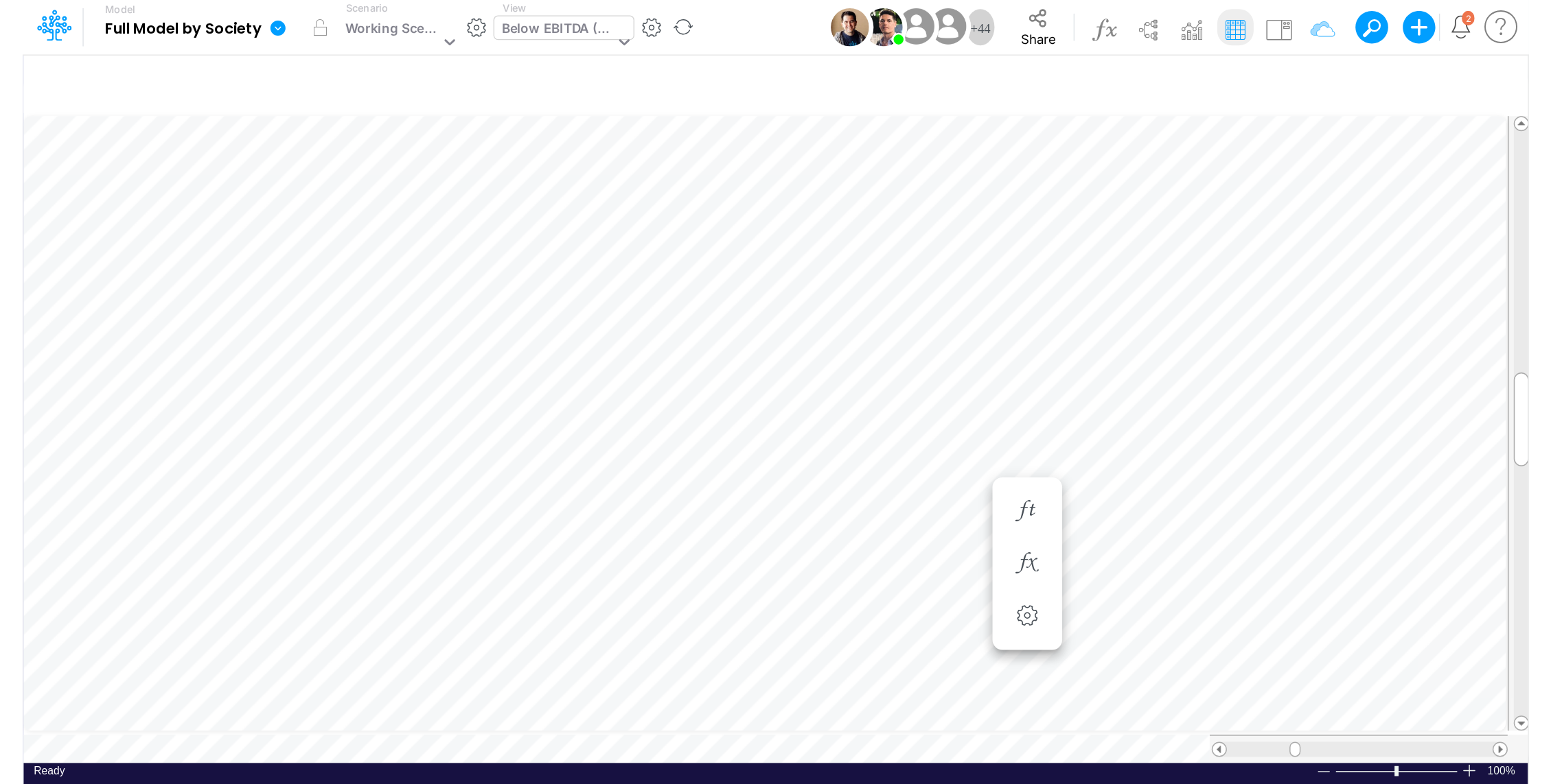
scroll to position [6, 2]
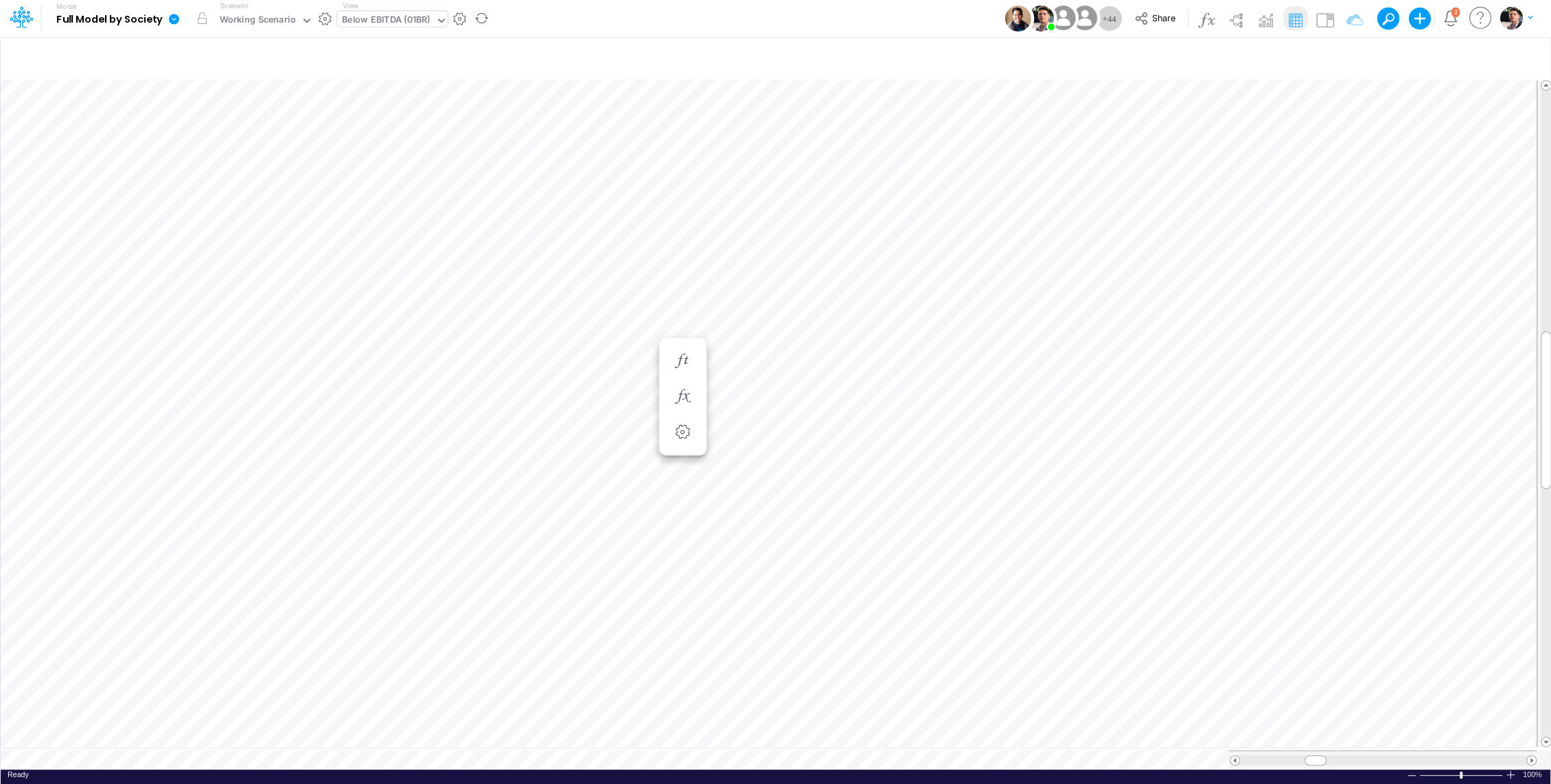
click at [379, 23] on div "Below EBITDA (01BR)" at bounding box center [385, 20] width 89 height 16
type input "usgaa"
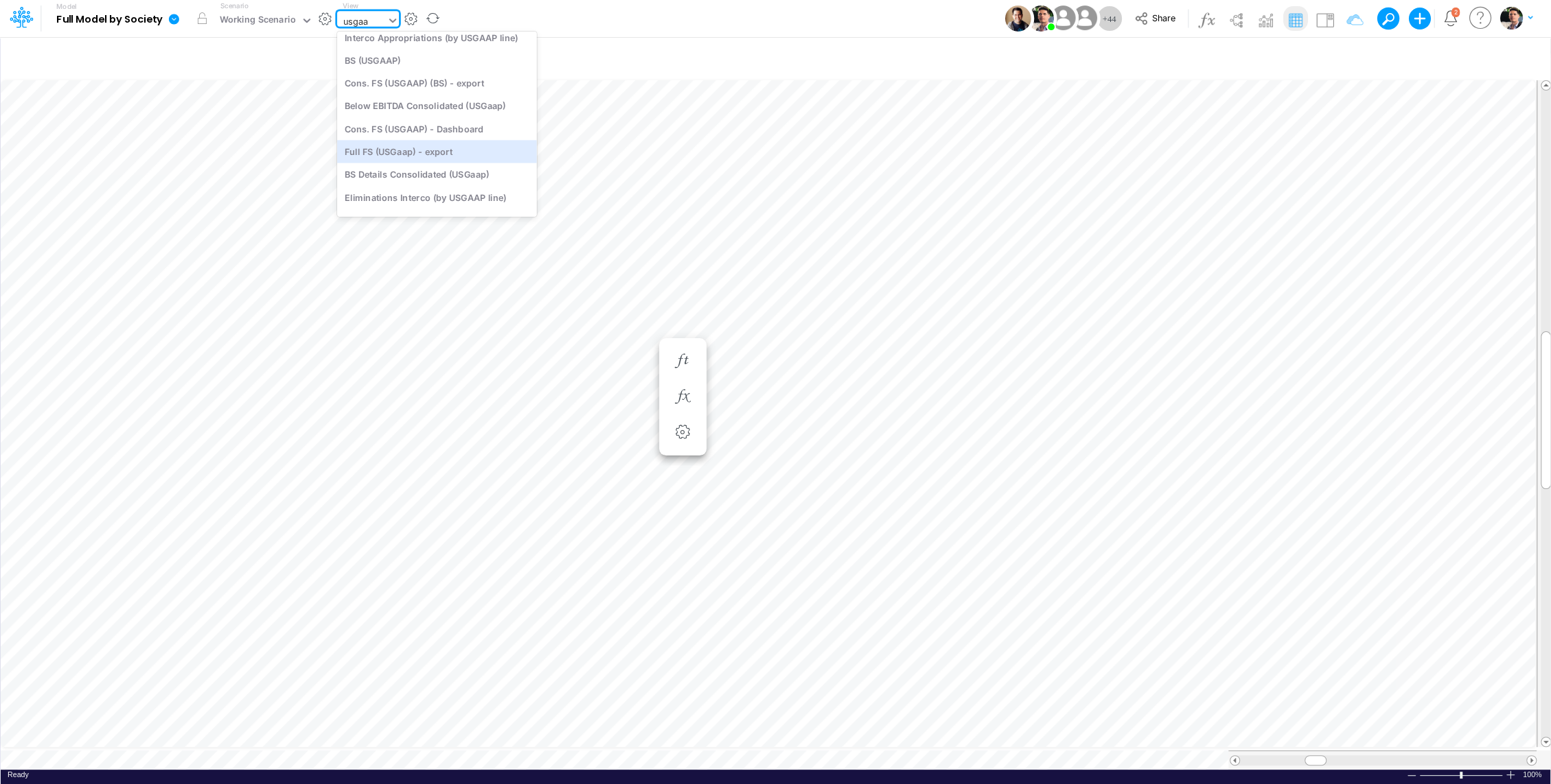
scroll to position [0, 0]
click at [426, 44] on div "Cons. FS (USGaap)" at bounding box center [437, 45] width 200 height 23
type input "Consolidated FS - USGAAP"
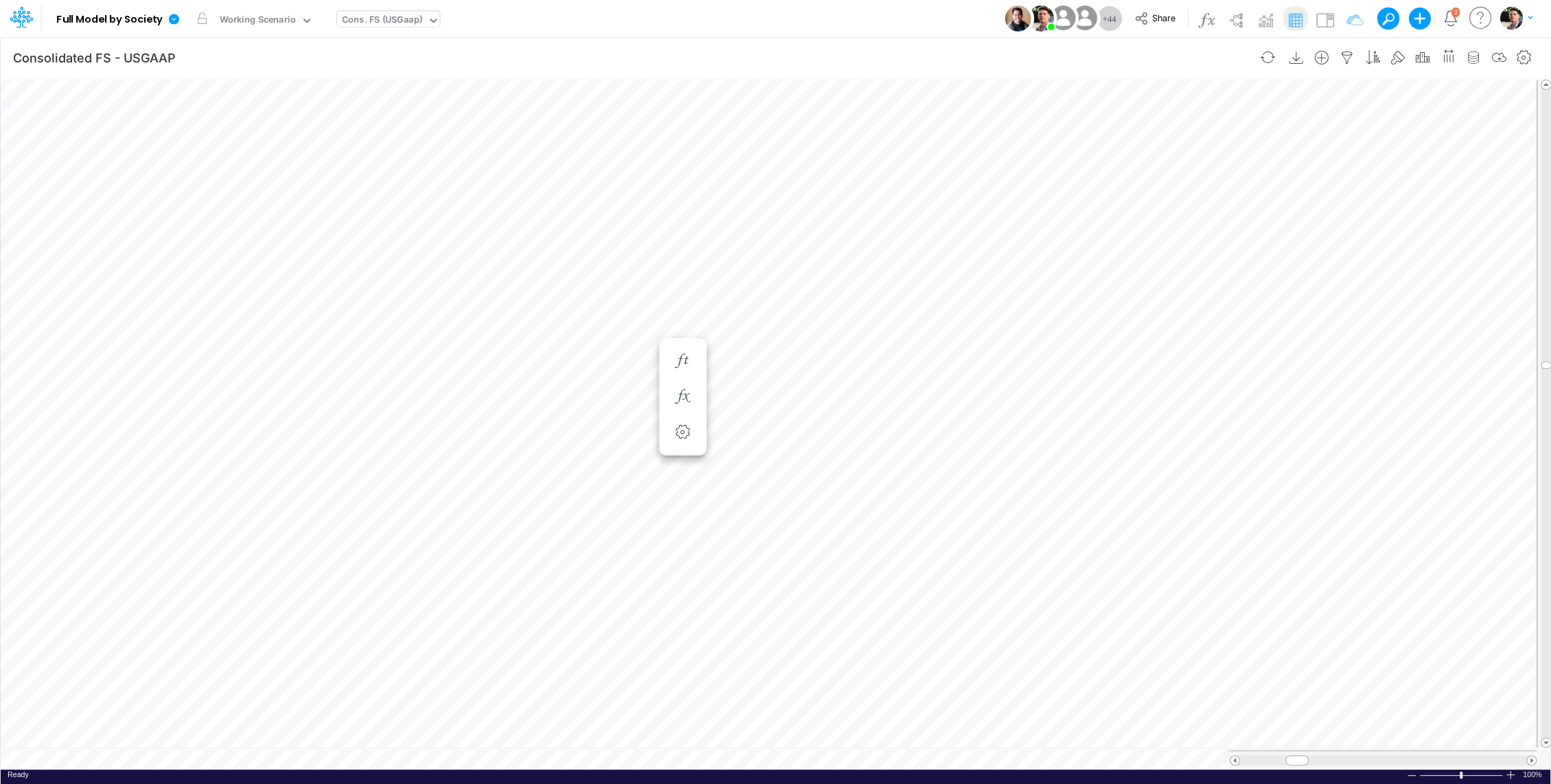
scroll to position [6, 2]
click at [372, 27] on div "Cons. FS (USGaap)" at bounding box center [381, 20] width 80 height 16
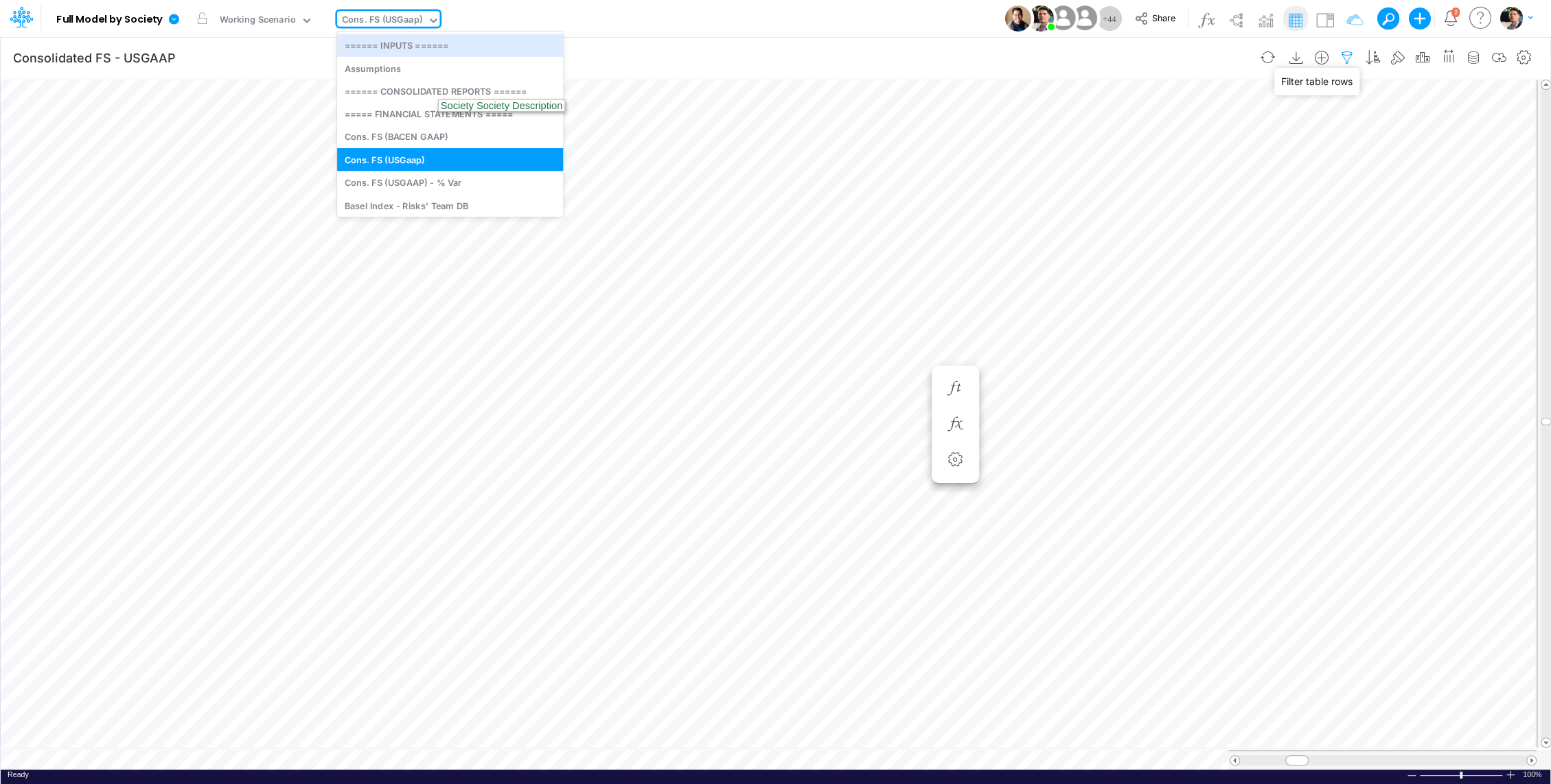
click at [1350, 51] on icon "button" at bounding box center [1347, 57] width 20 height 14
select select "notEqual"
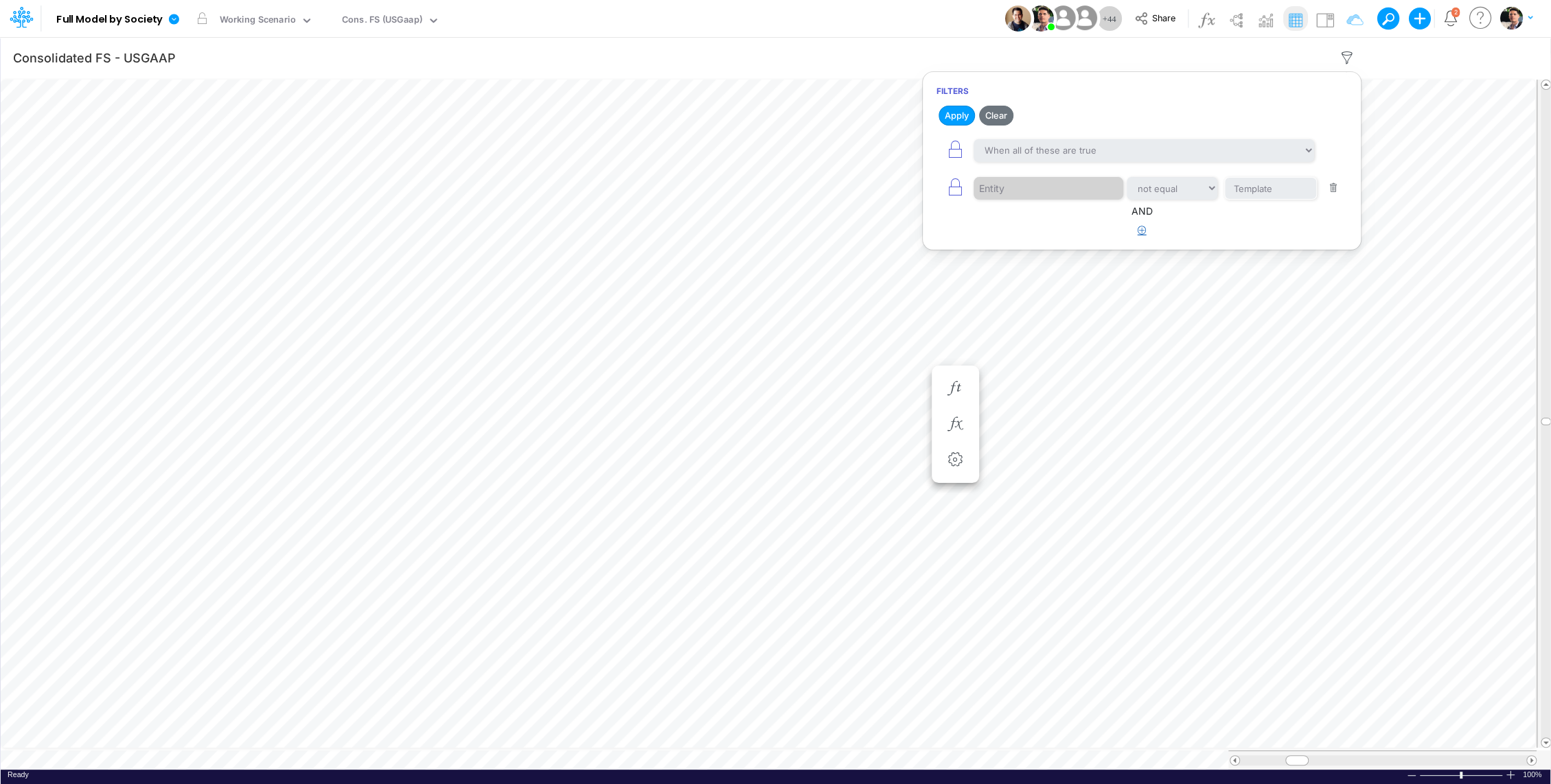
click at [1141, 232] on icon "button" at bounding box center [1142, 230] width 9 height 9
click at [1026, 278] on div at bounding box center [1038, 274] width 131 height 24
click at [1311, 199] on div "Entity equals not equal starts with ends with contains Template" at bounding box center [1141, 188] width 411 height 31
click at [955, 186] on icon "button" at bounding box center [955, 187] width 19 height 19
select select "notEqual"
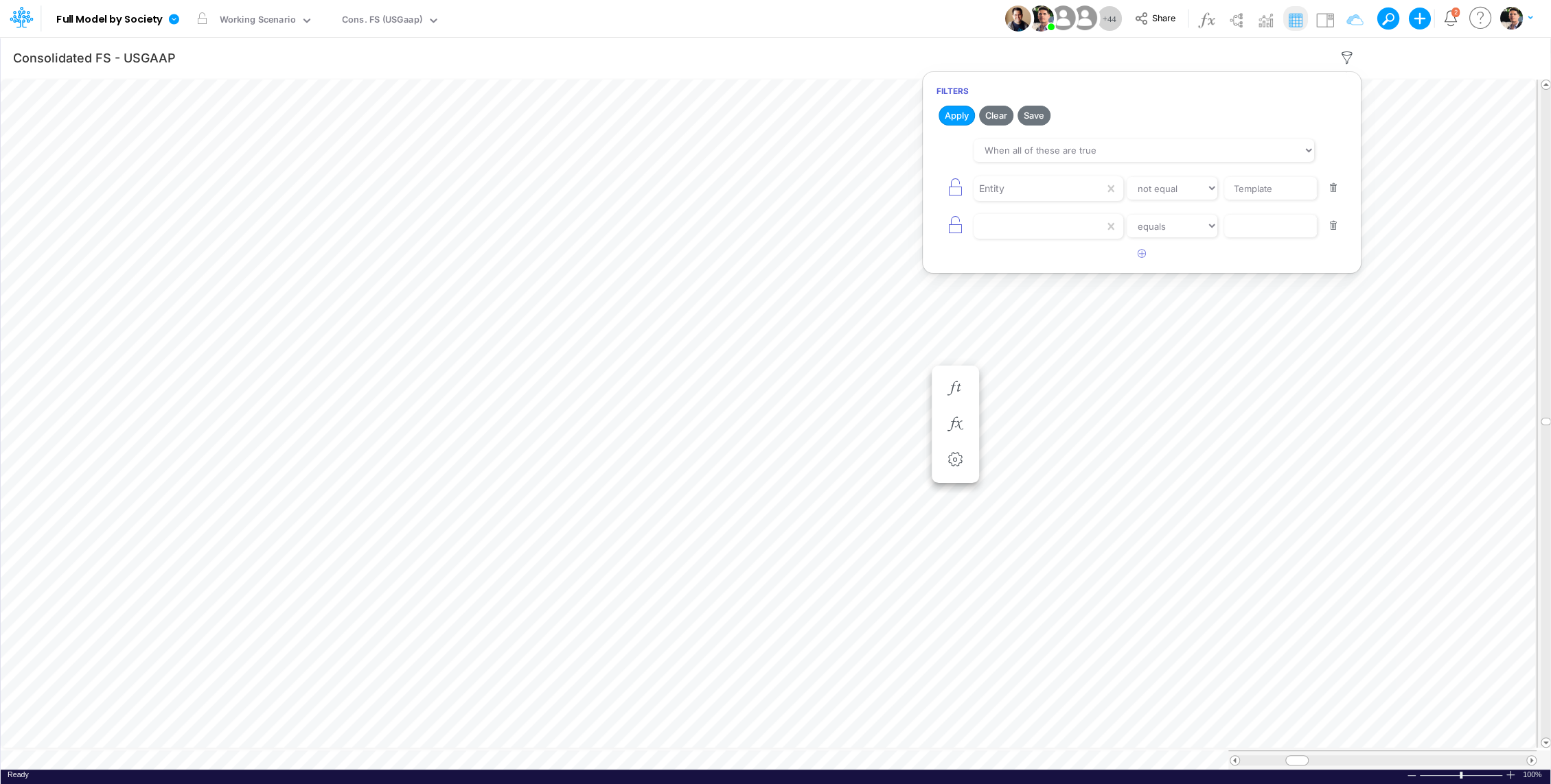
click at [1333, 226] on button "button" at bounding box center [1333, 226] width 27 height 19
drag, startPoint x: 1290, startPoint y: 197, endPoint x: 1146, endPoint y: 195, distance: 144.0
click at [1146, 195] on div "Entity equals not equal starts with ends with contains Template" at bounding box center [1141, 188] width 411 height 31
type input "T"
type input "01US"
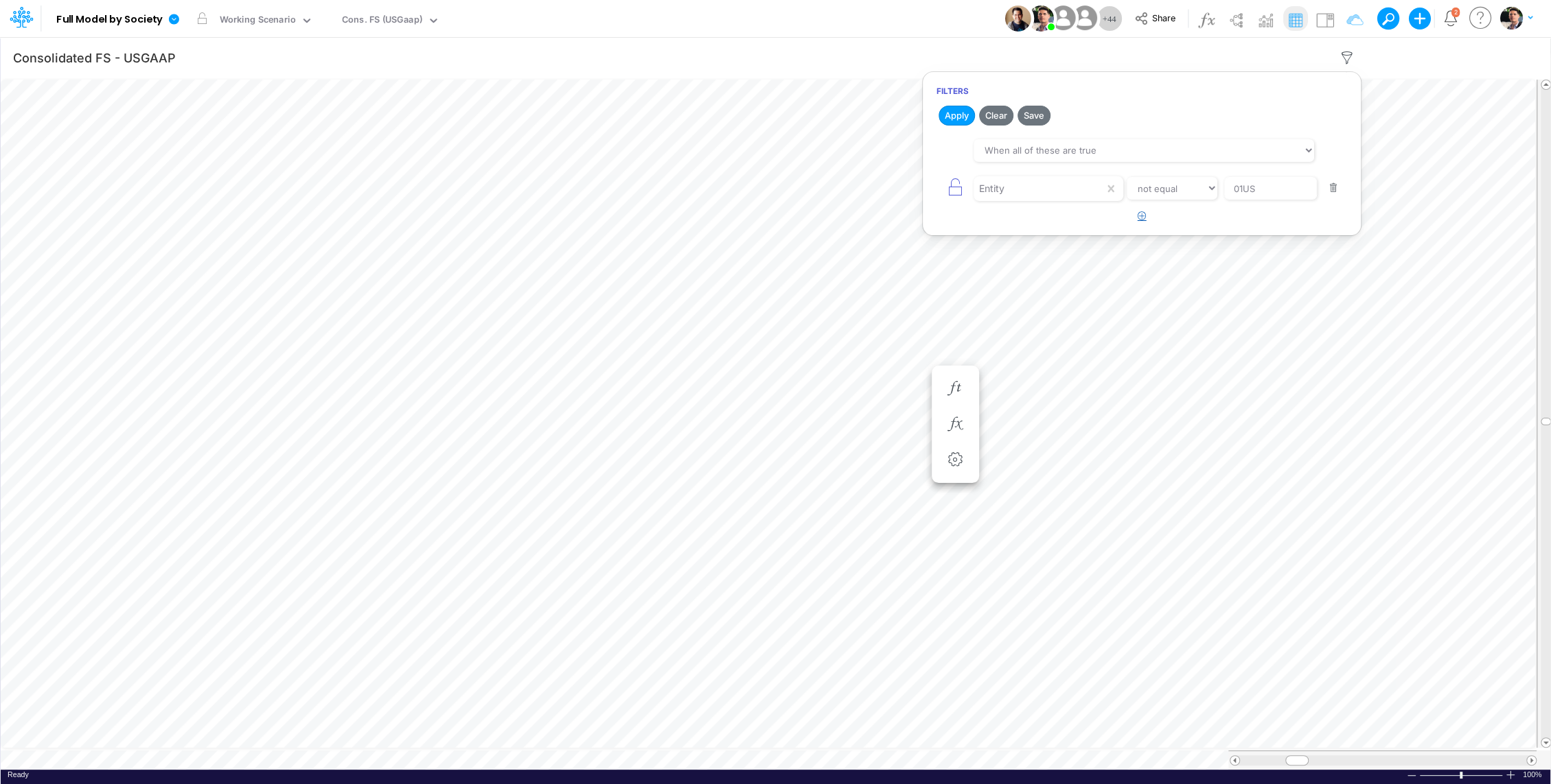
click at [1139, 213] on icon "button" at bounding box center [1142, 216] width 9 height 9
click at [1064, 201] on div at bounding box center [1038, 189] width 131 height 24
click at [1031, 302] on div "Entity" at bounding box center [1047, 309] width 150 height 25
click at [1183, 228] on select "equals not equal starts with ends with contains" at bounding box center [1171, 227] width 92 height 24
click at [1272, 201] on input "text" at bounding box center [1270, 189] width 93 height 24
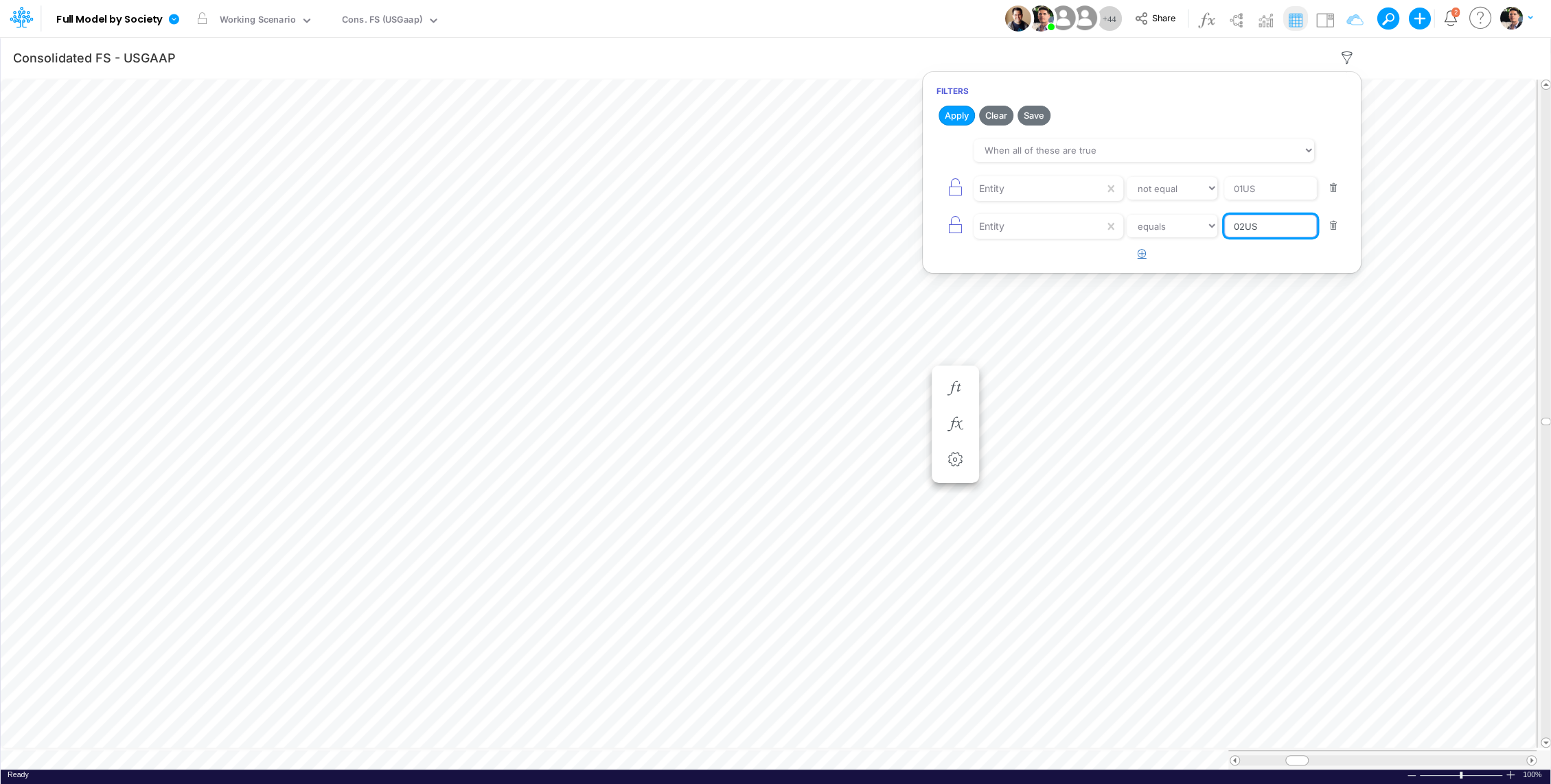
type input "02US"
click at [1139, 256] on button "button" at bounding box center [1142, 254] width 27 height 23
click at [1031, 201] on div at bounding box center [1038, 189] width 131 height 24
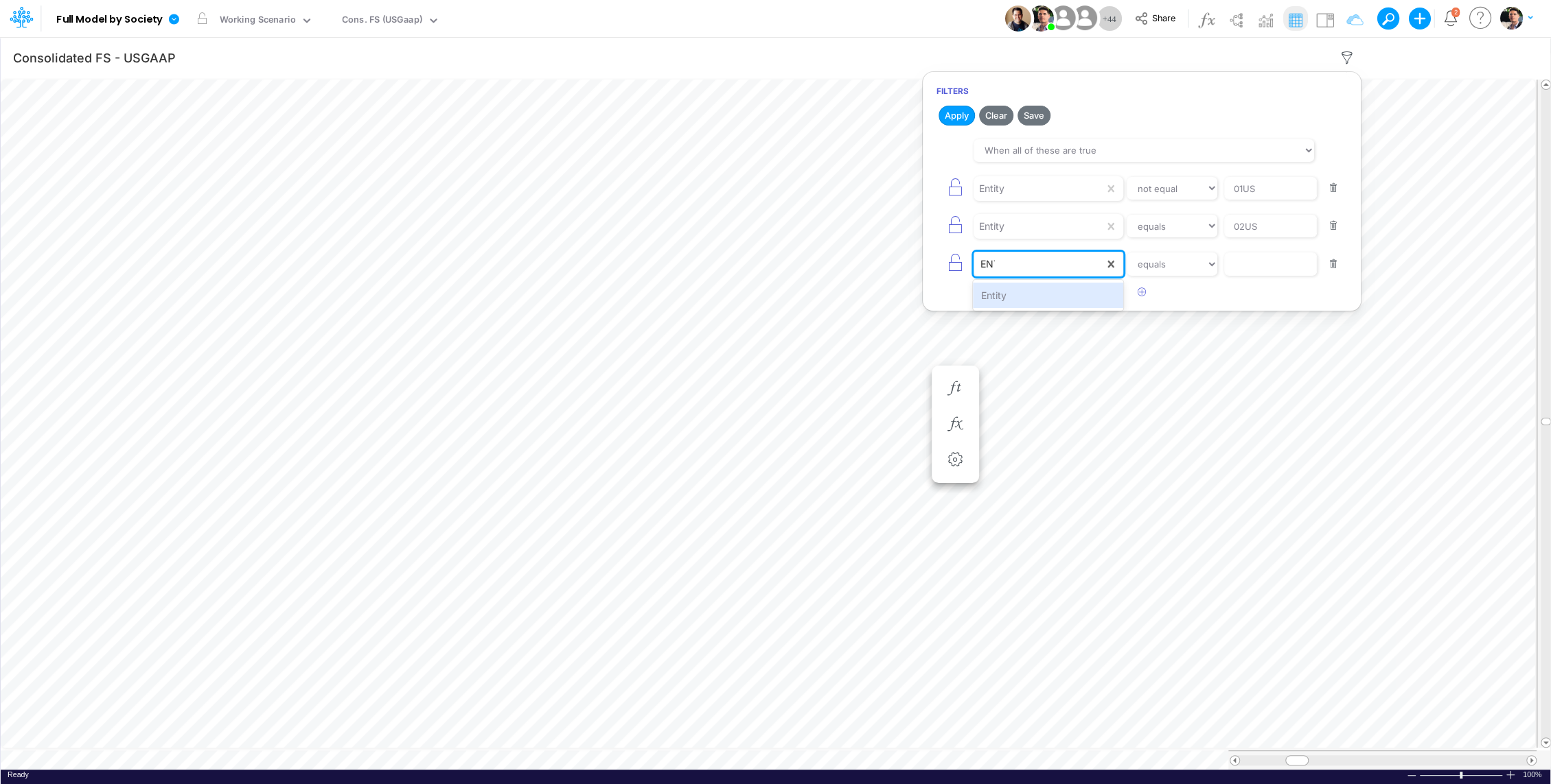
type input "ENTI"
click at [999, 291] on div "Entity" at bounding box center [1047, 295] width 150 height 25
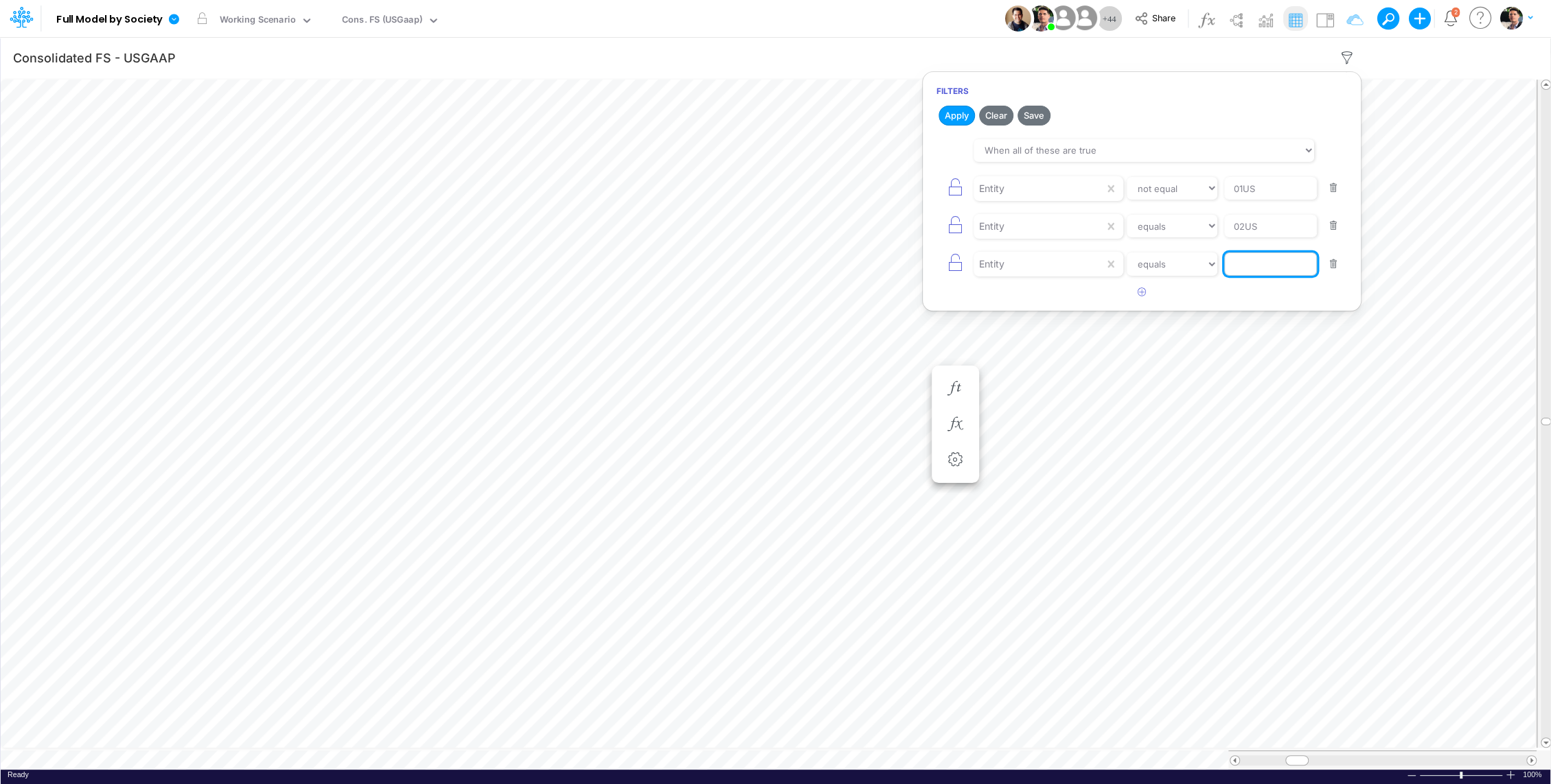
click at [1254, 201] on input "text" at bounding box center [1270, 189] width 93 height 24
type input "01AR"
click at [1166, 190] on select "equals not equal starts with ends with contains" at bounding box center [1171, 189] width 92 height 24
select select "equals"
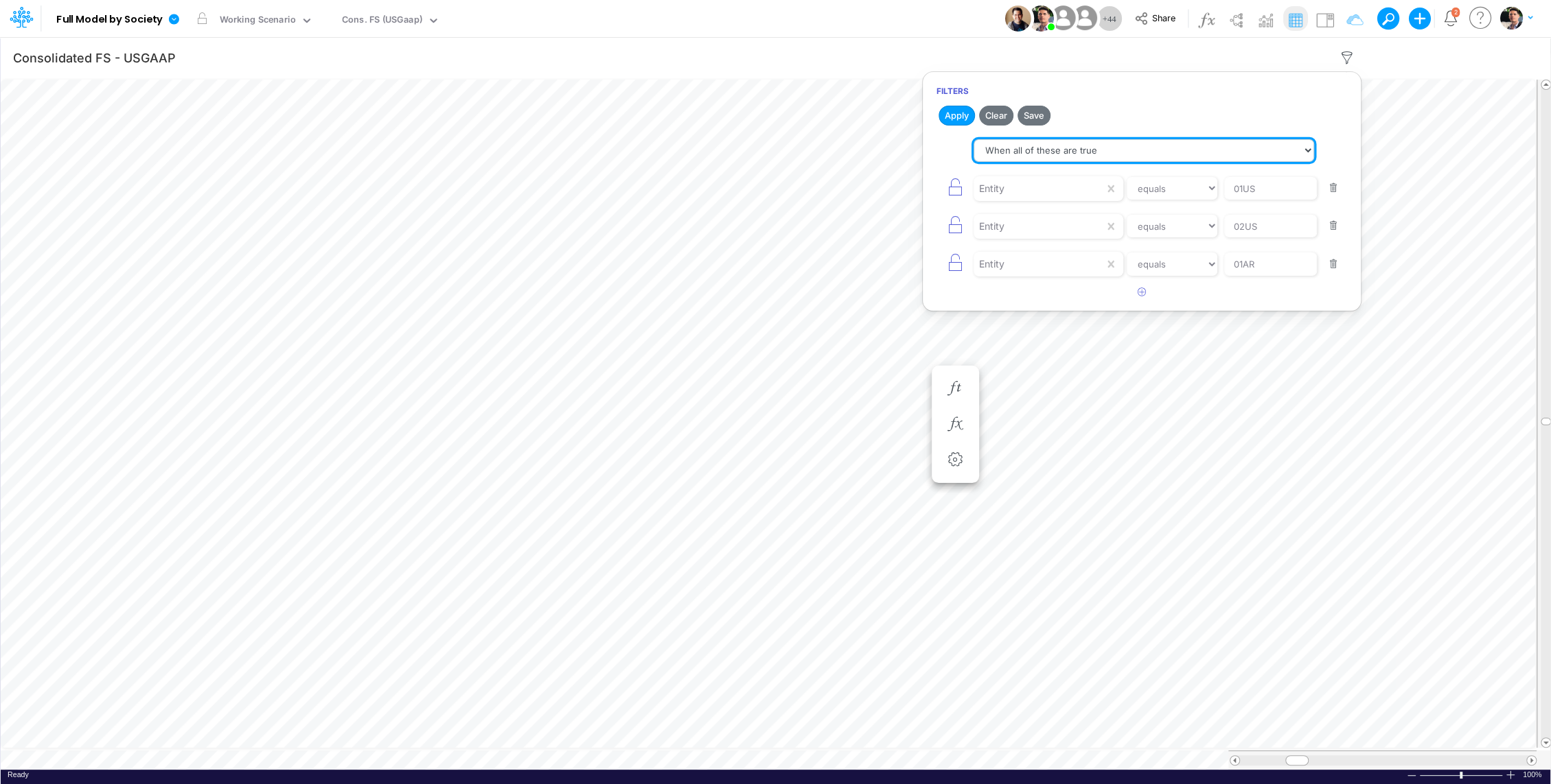
click at [1091, 155] on select "When all of these are true When any of these are true" at bounding box center [1144, 151] width 341 height 24
select select "tableSearchOR"
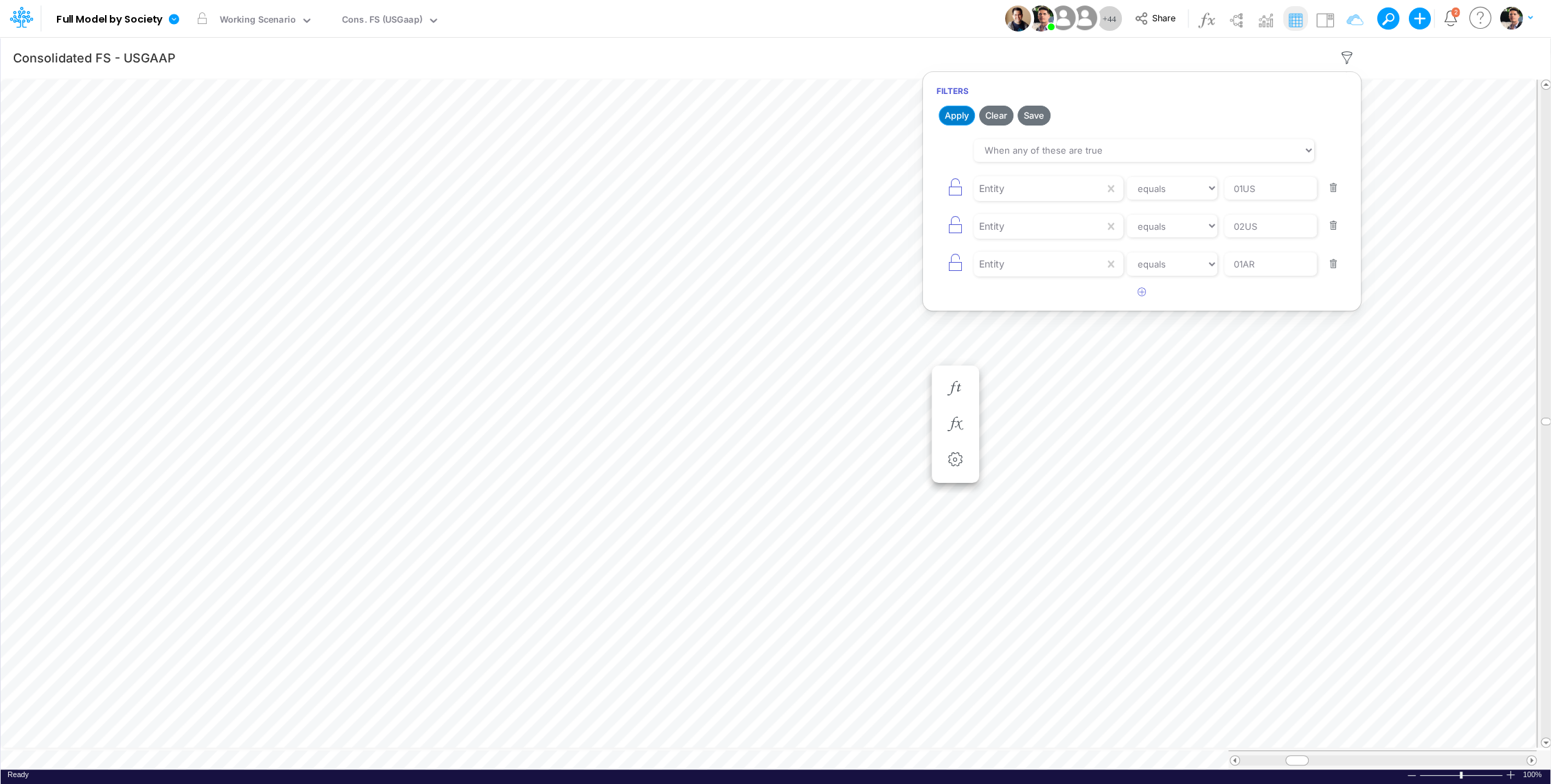
click at [958, 114] on button "Apply" at bounding box center [956, 115] width 36 height 20
click at [1350, 56] on icon "button" at bounding box center [1347, 57] width 20 height 14
select select "tableSearchOR"
click at [1335, 266] on button "button" at bounding box center [1333, 265] width 27 height 19
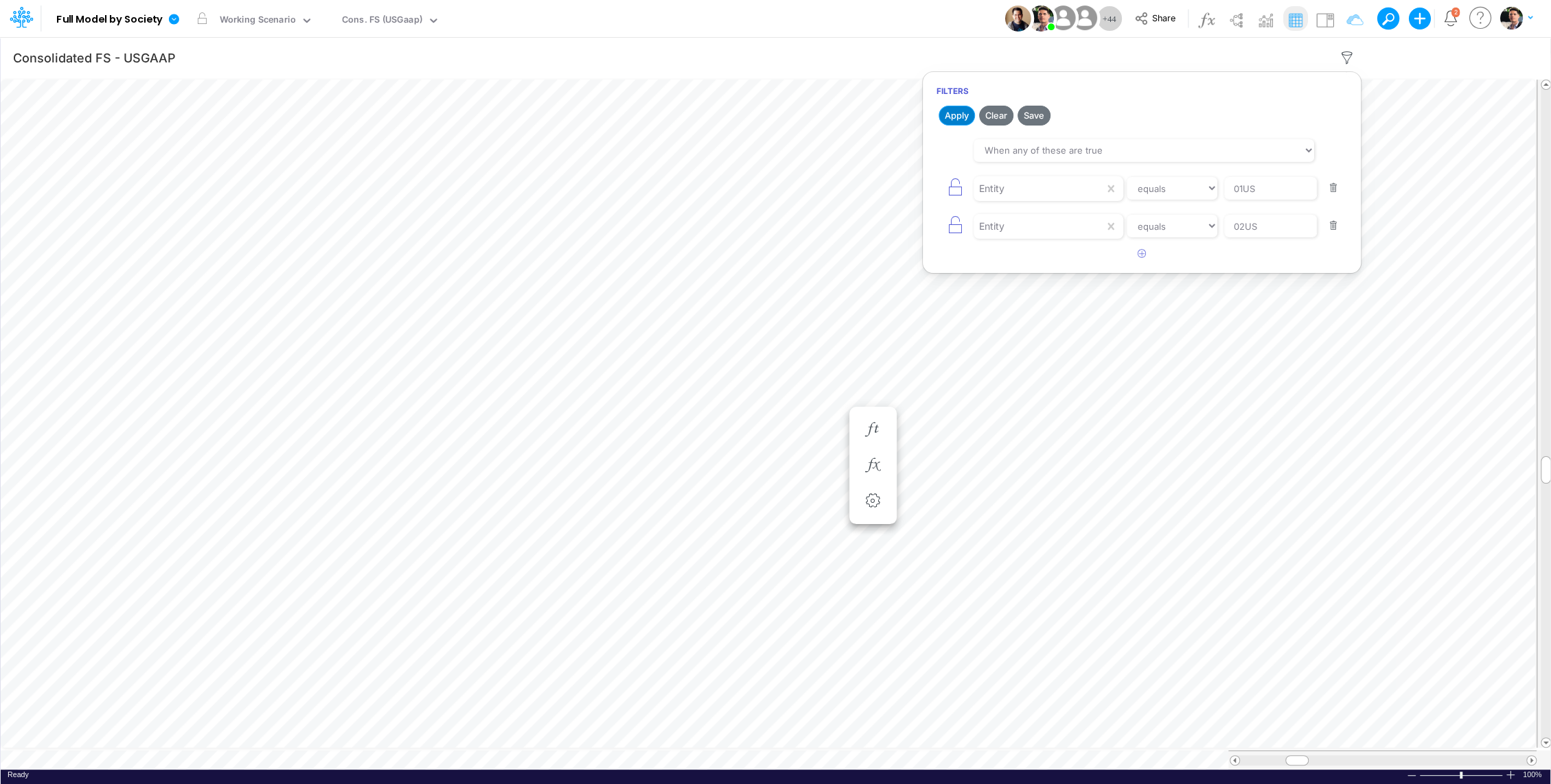
click at [963, 116] on button "Apply" at bounding box center [956, 115] width 36 height 20
click at [1351, 53] on icon "button" at bounding box center [1347, 57] width 20 height 14
select select "tableSearchOR"
click at [1183, 194] on select "equals not equal starts with ends with contains" at bounding box center [1171, 189] width 92 height 24
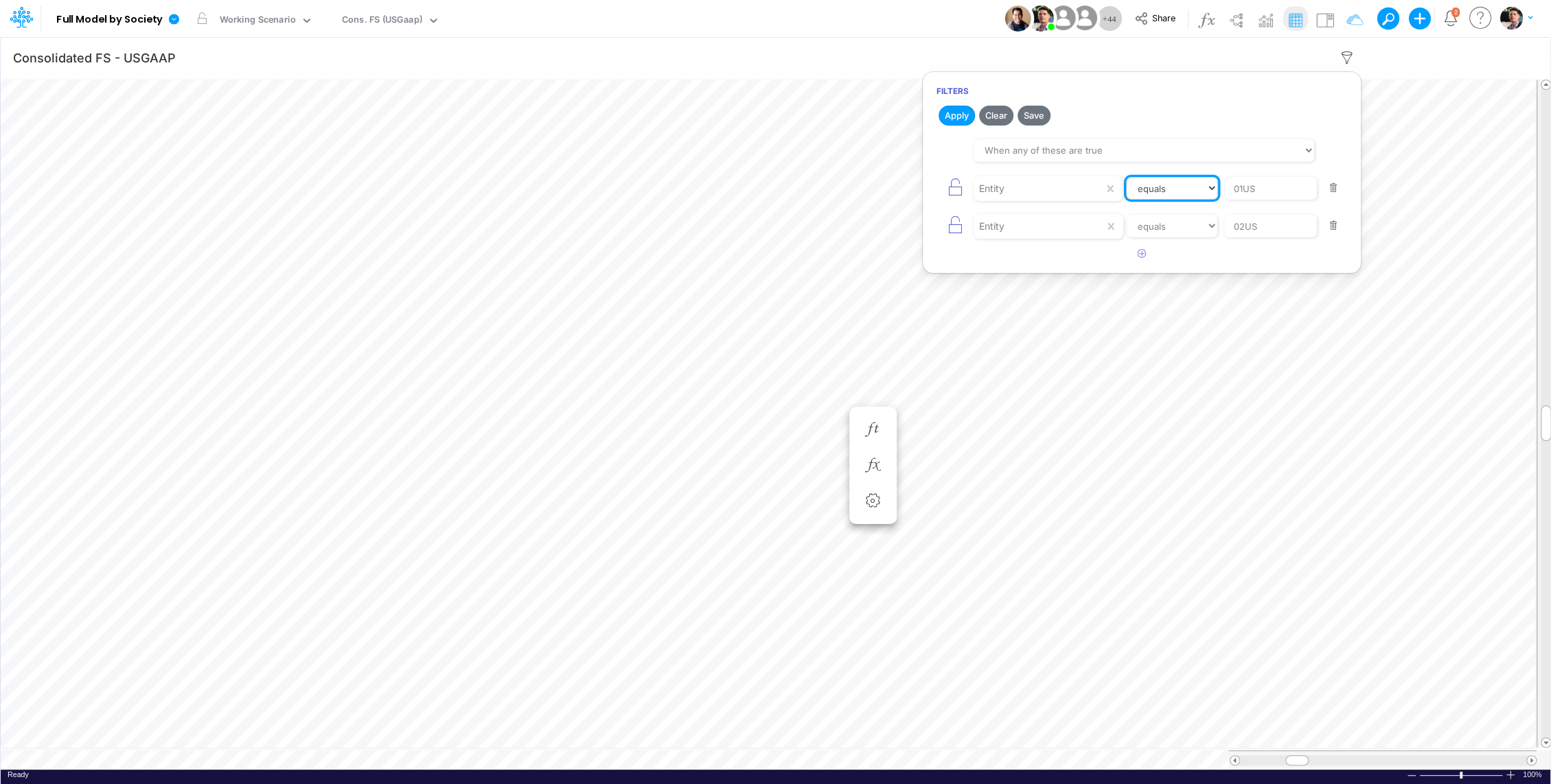
select select "notEqual"
drag, startPoint x: 1283, startPoint y: 192, endPoint x: 1180, endPoint y: 188, distance: 103.1
click at [1180, 188] on div "Entity equals not equal starts with ends with contains 01US" at bounding box center [1141, 188] width 411 height 31
type input "template"
click at [988, 250] on article at bounding box center [1141, 254] width 438 height 23
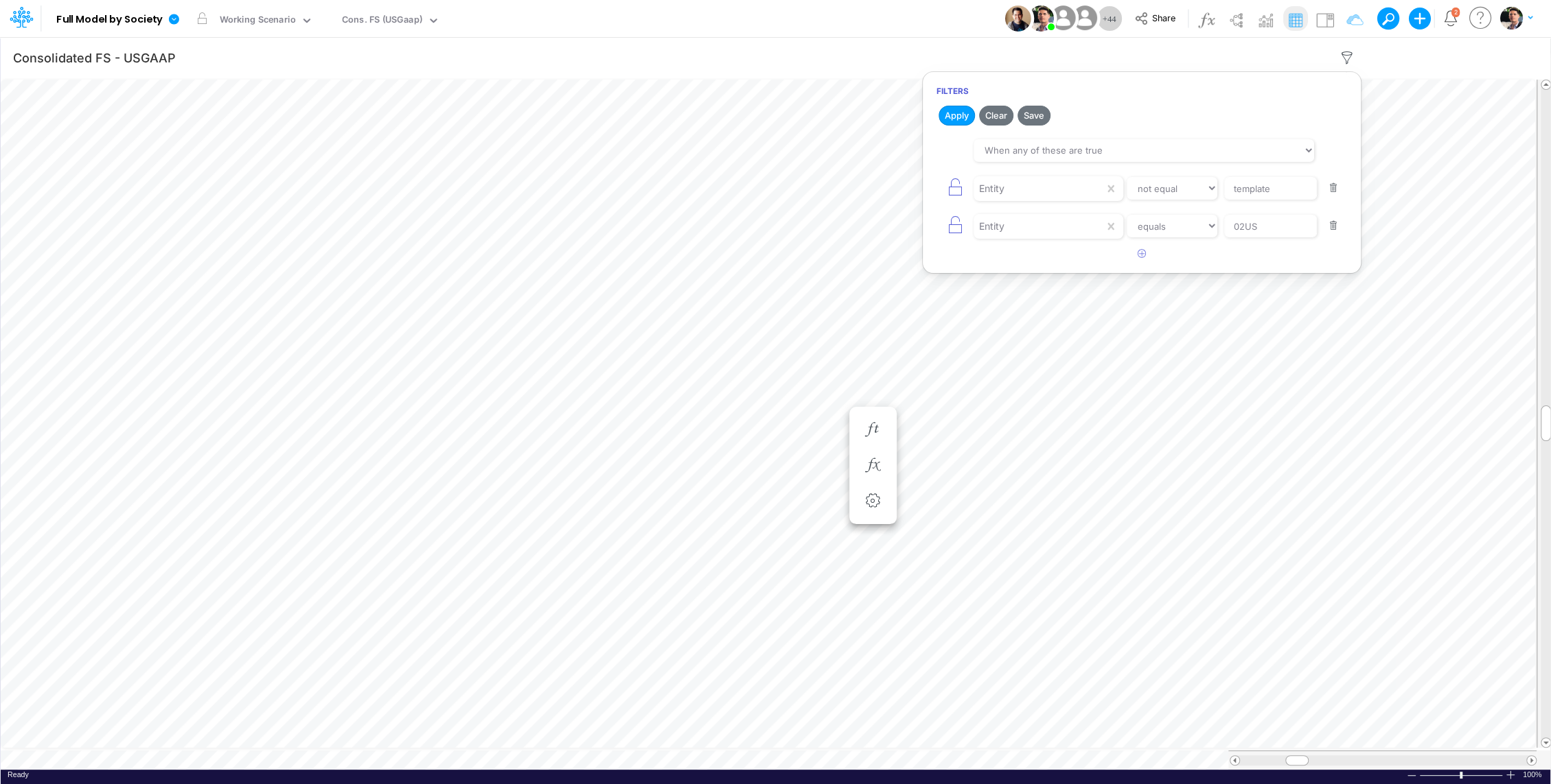
click at [1331, 223] on button "button" at bounding box center [1333, 226] width 27 height 19
click at [955, 116] on button "Apply" at bounding box center [956, 115] width 36 height 20
click at [369, 13] on div "Cons. FS (USGaap)" at bounding box center [382, 21] width 90 height 20
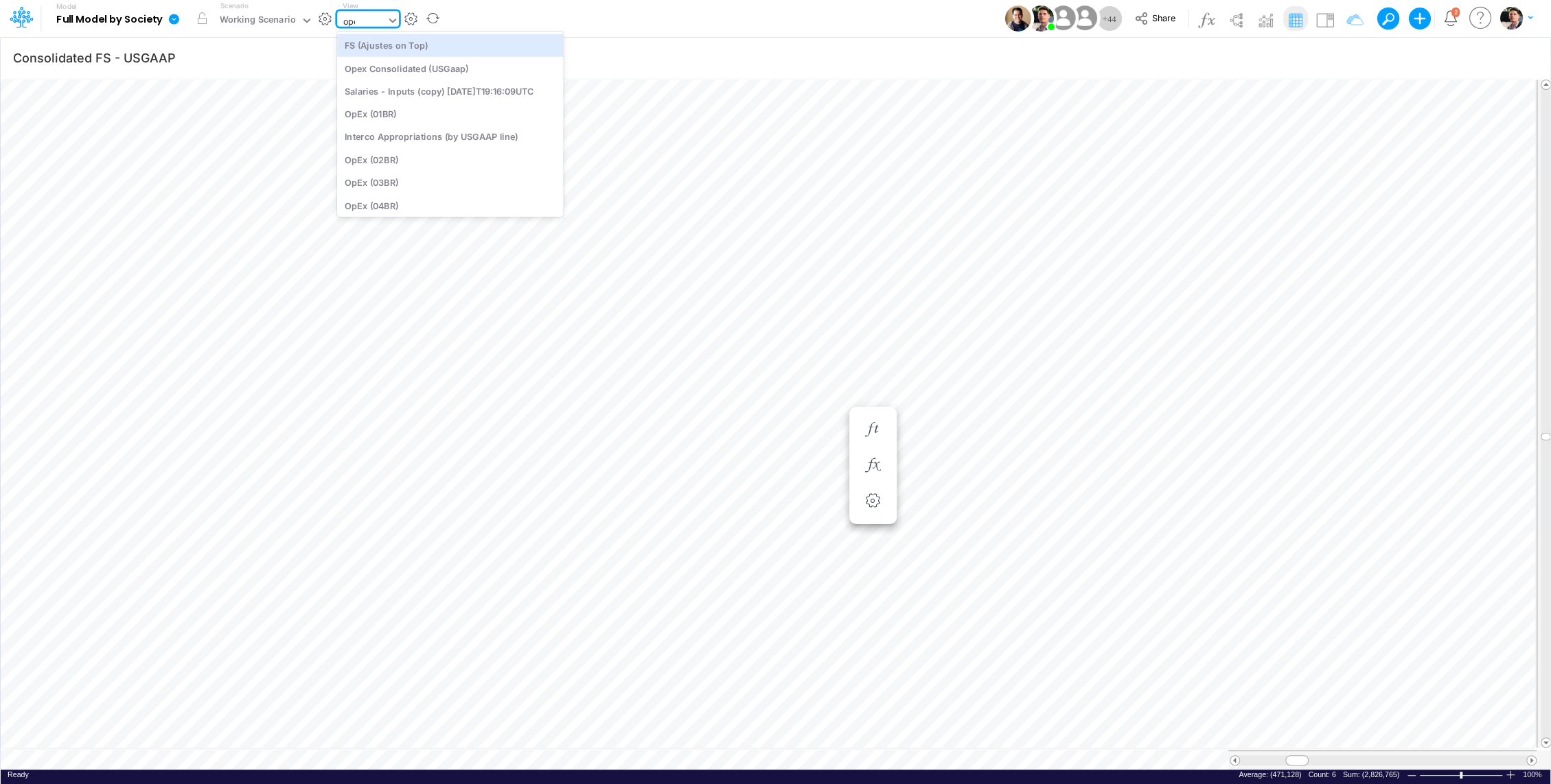
type input "opex"
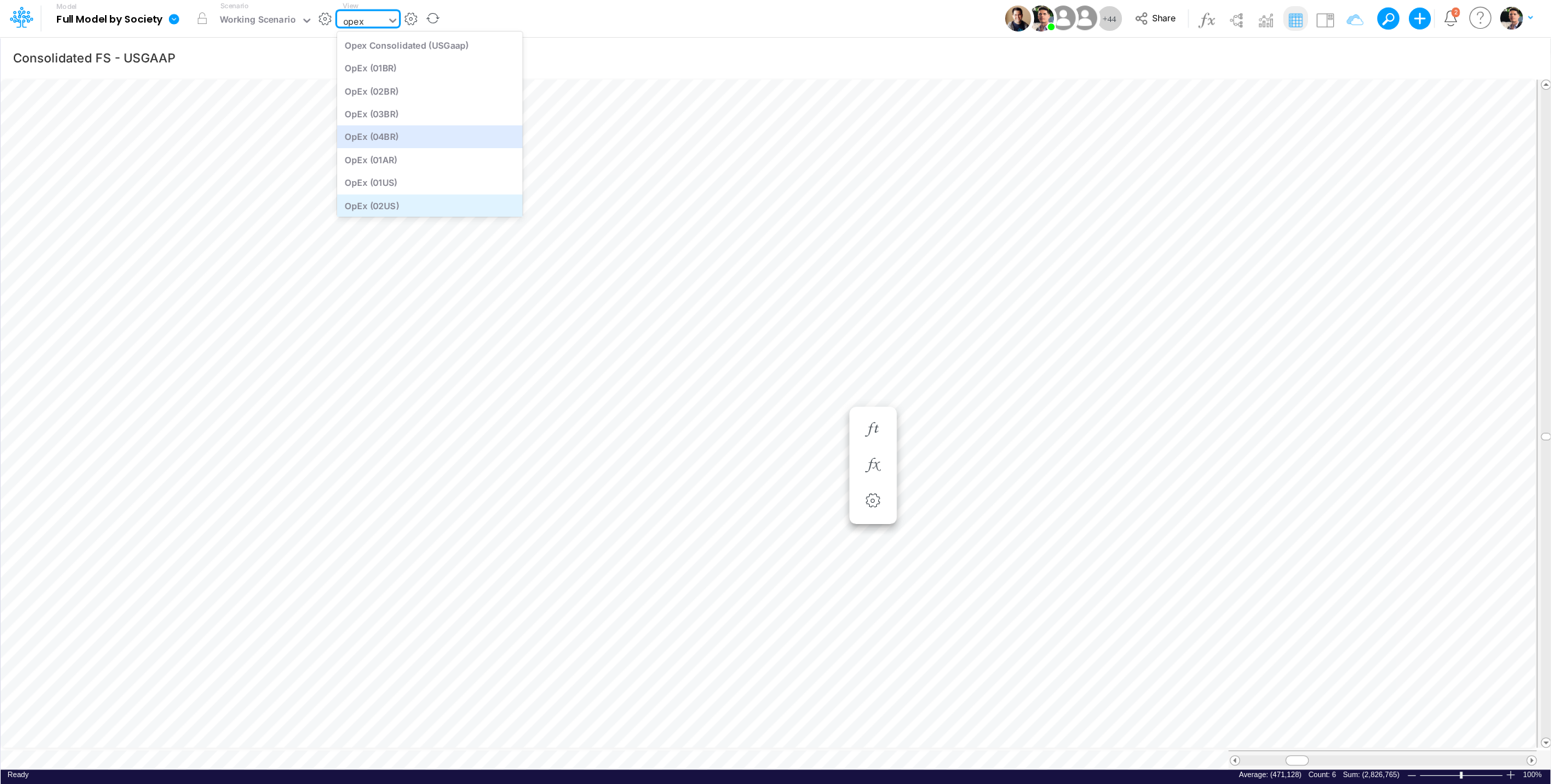
scroll to position [79, 0]
click at [408, 201] on div "OpEx Check" at bounding box center [430, 202] width 186 height 23
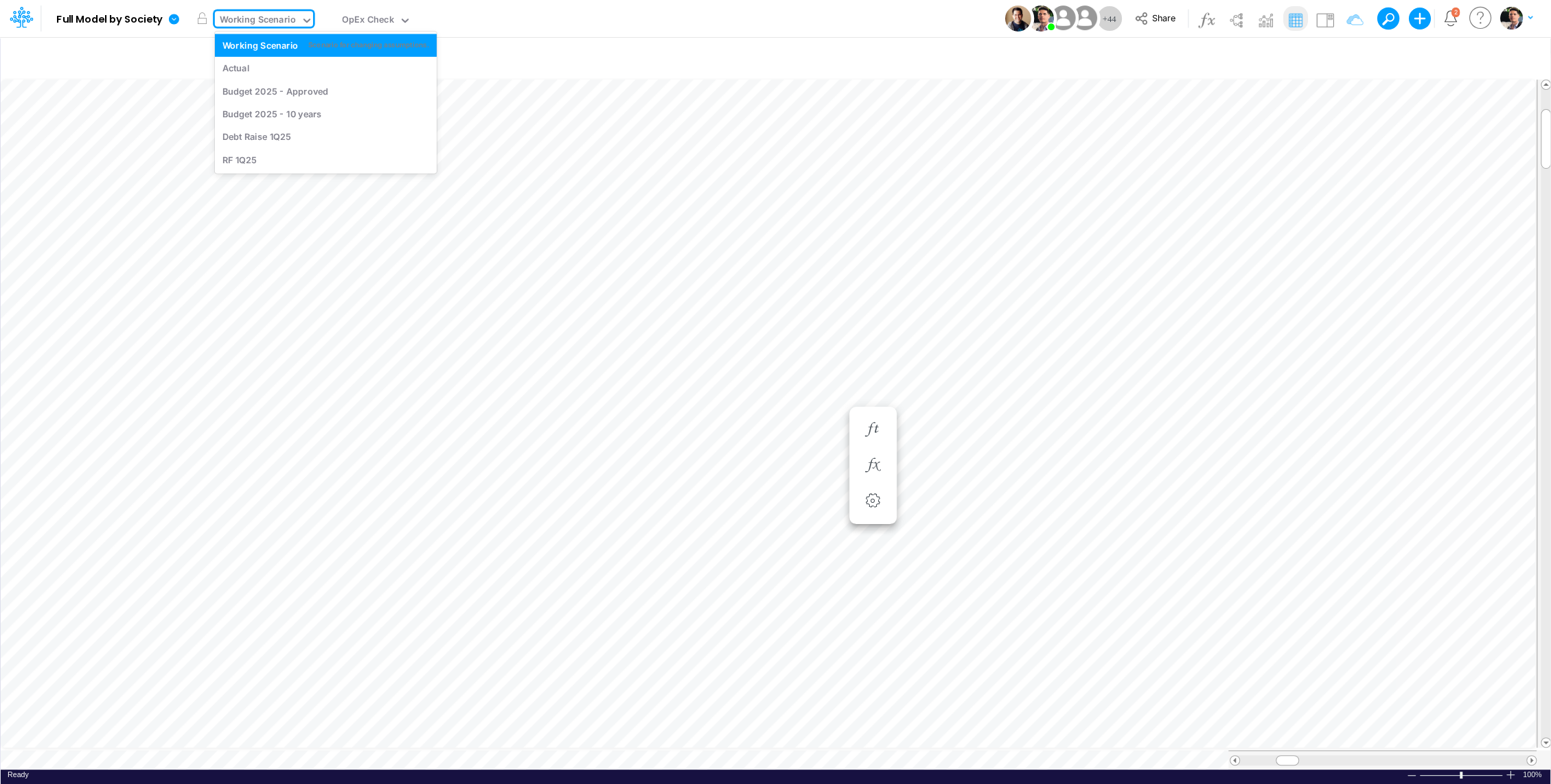
click at [254, 18] on div "Working Scenario" at bounding box center [257, 20] width 76 height 16
click at [261, 67] on div "Actual" at bounding box center [326, 67] width 207 height 13
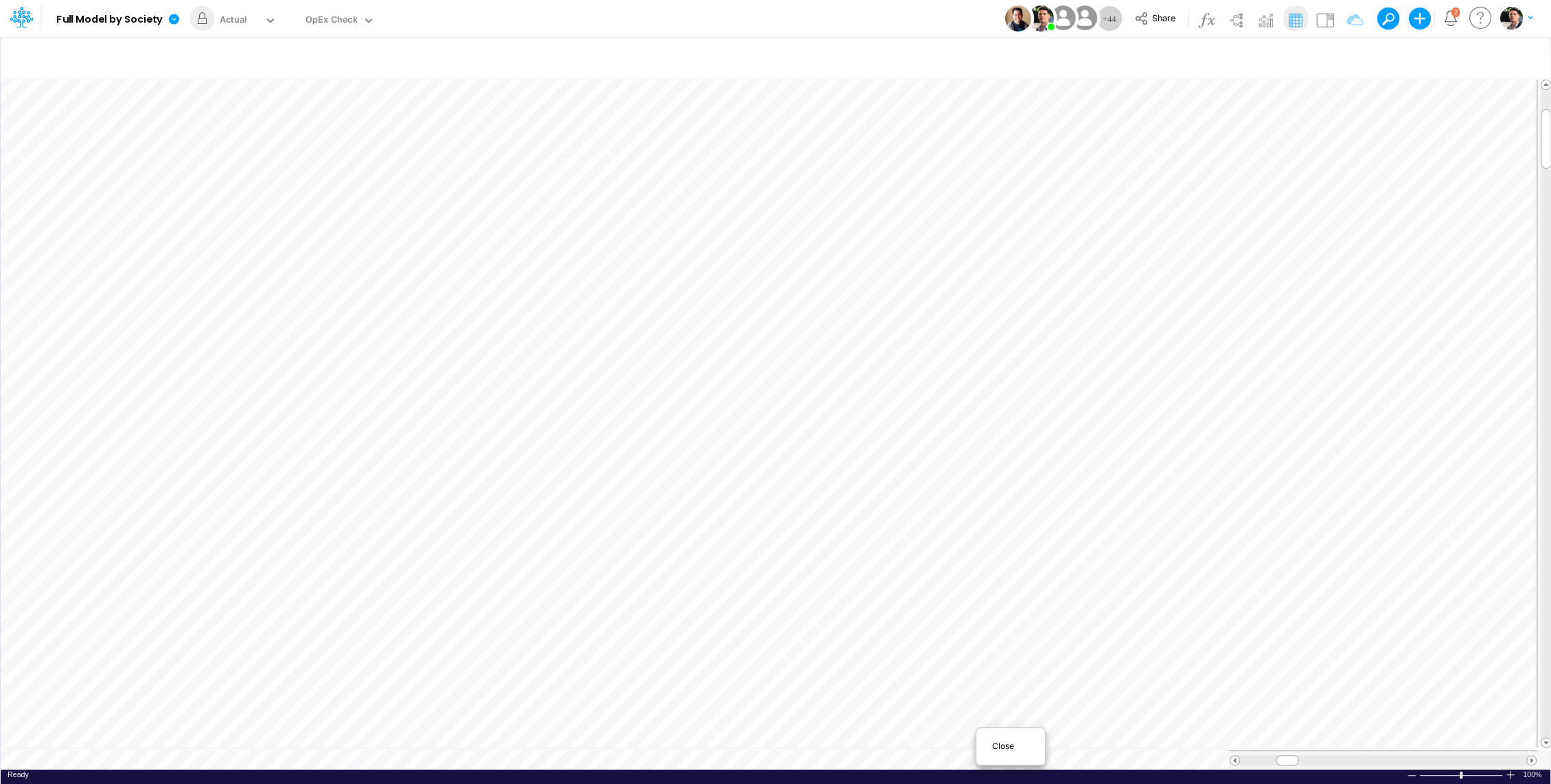
scroll to position [6, 0]
click at [1005, 744] on span "Close" at bounding box center [1010, 746] width 38 height 13
type input "Consolidated FS - USGAAP"
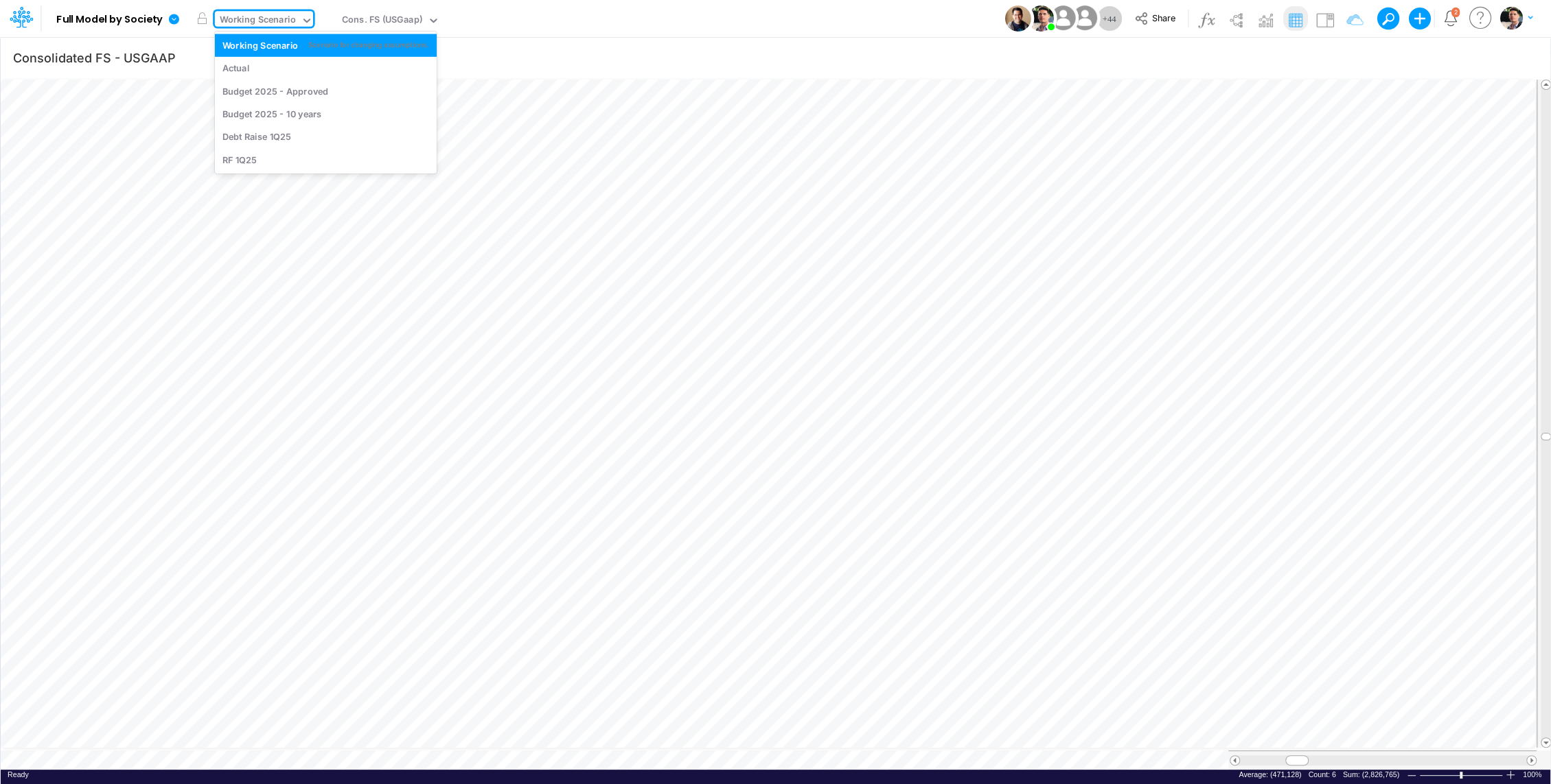
click at [283, 28] on div "Working Scenario" at bounding box center [257, 20] width 76 height 16
click at [252, 78] on div "Actual" at bounding box center [326, 68] width 222 height 23
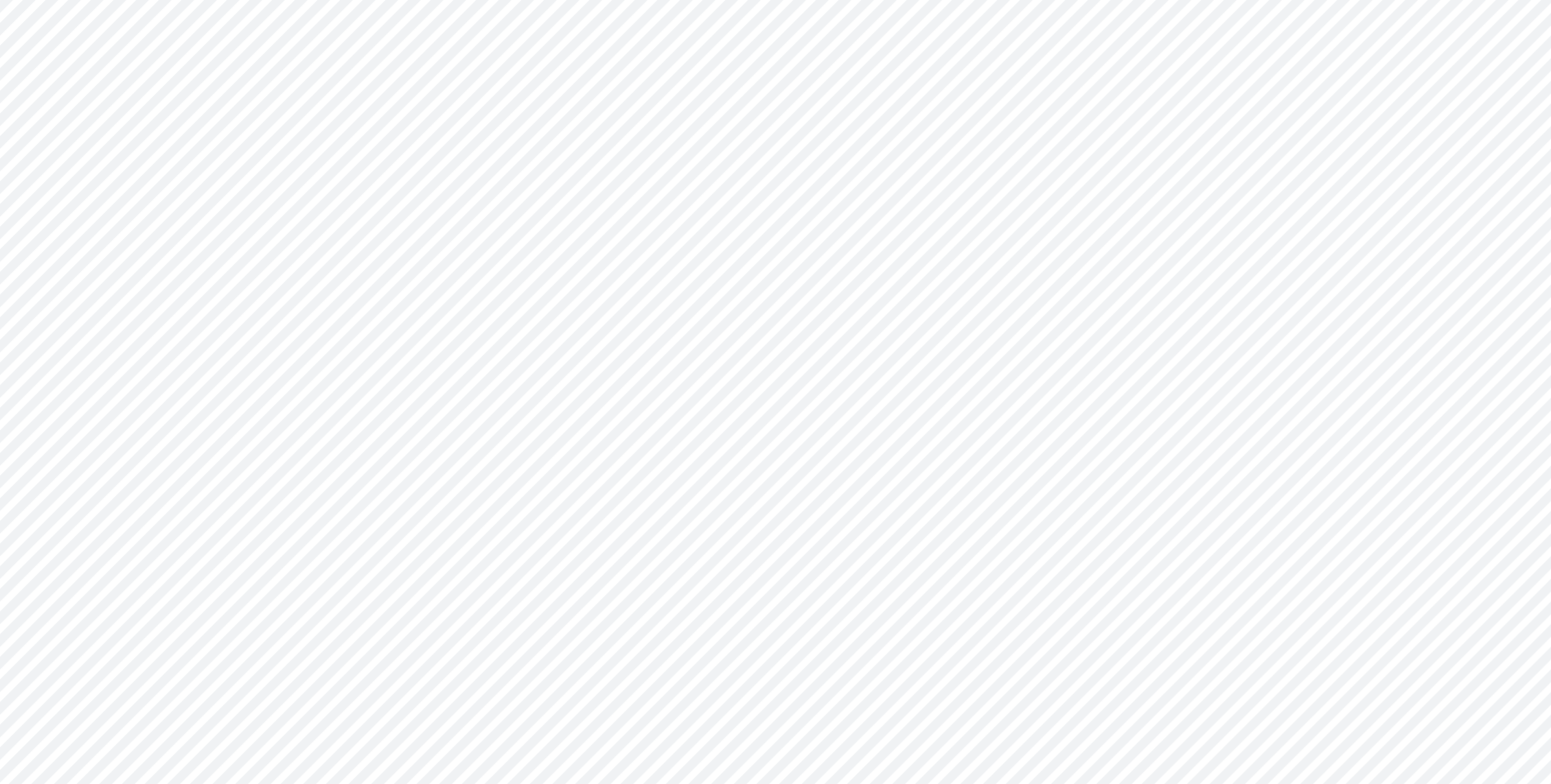
type input "BS (01BR - IP)"
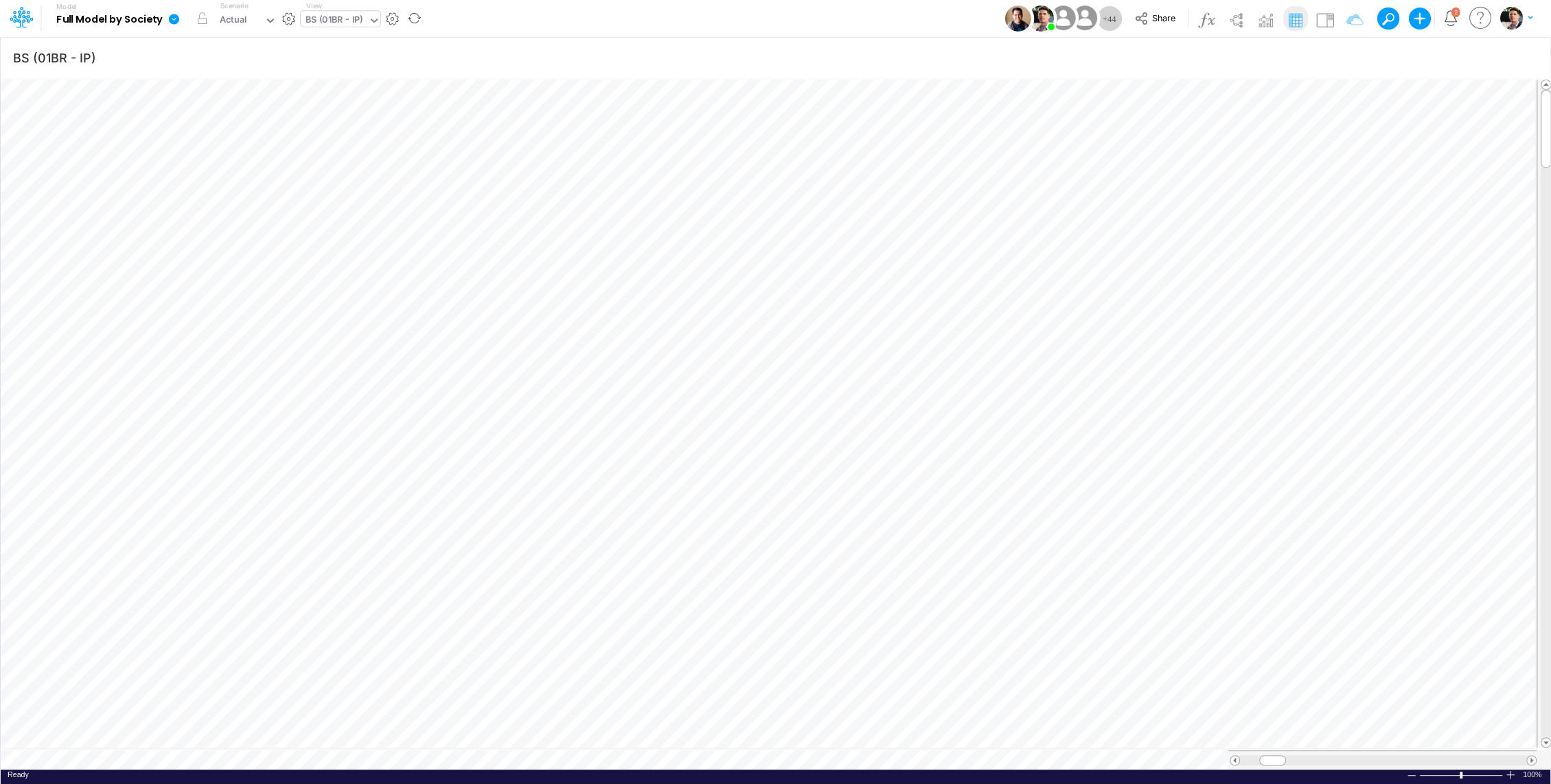
click at [337, 26] on div "BS (01BR - IP)" at bounding box center [334, 20] width 57 height 16
type input "uni"
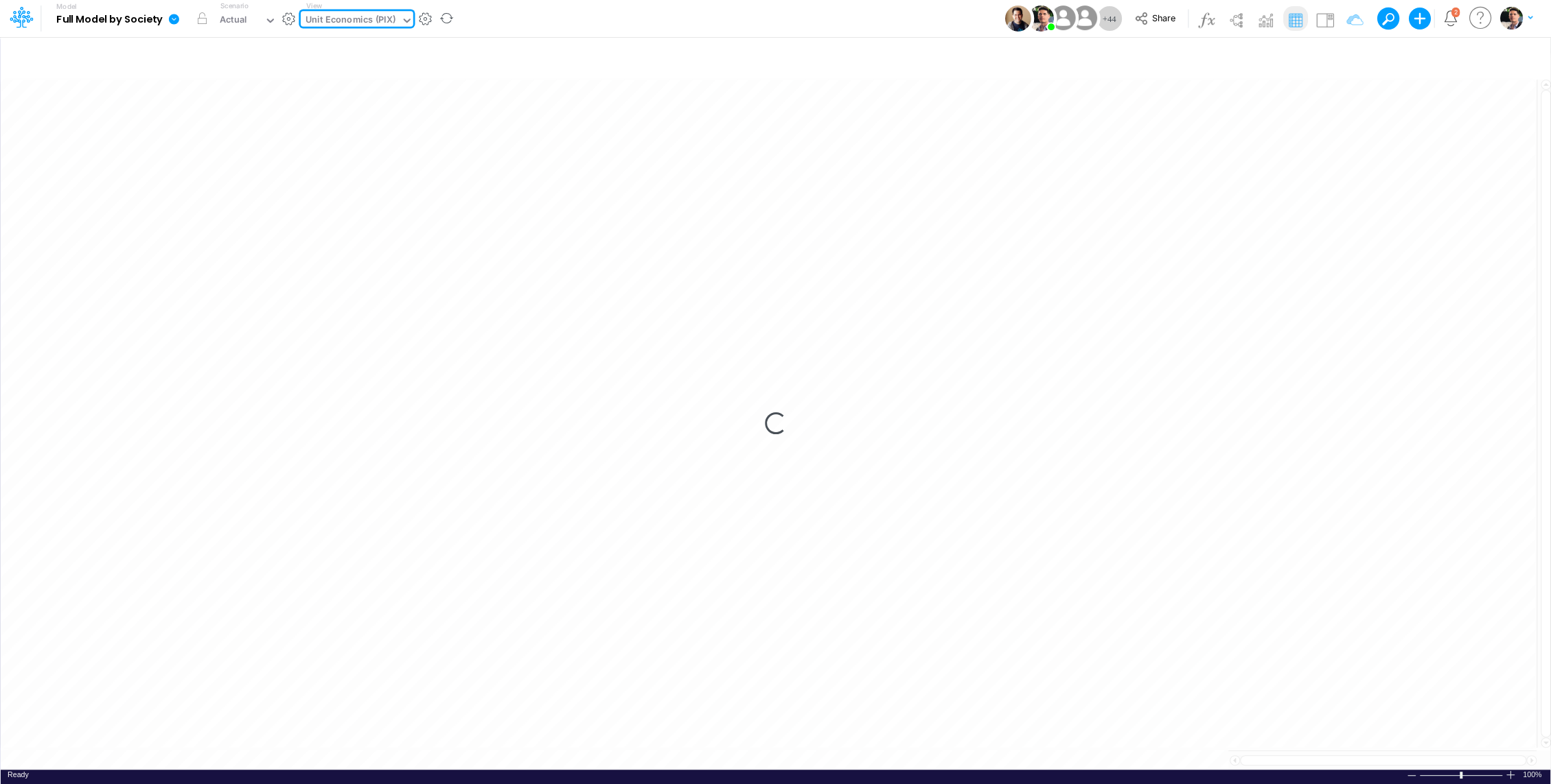
click at [397, 20] on div "Unit Economics (PIX)" at bounding box center [351, 21] width 100 height 20
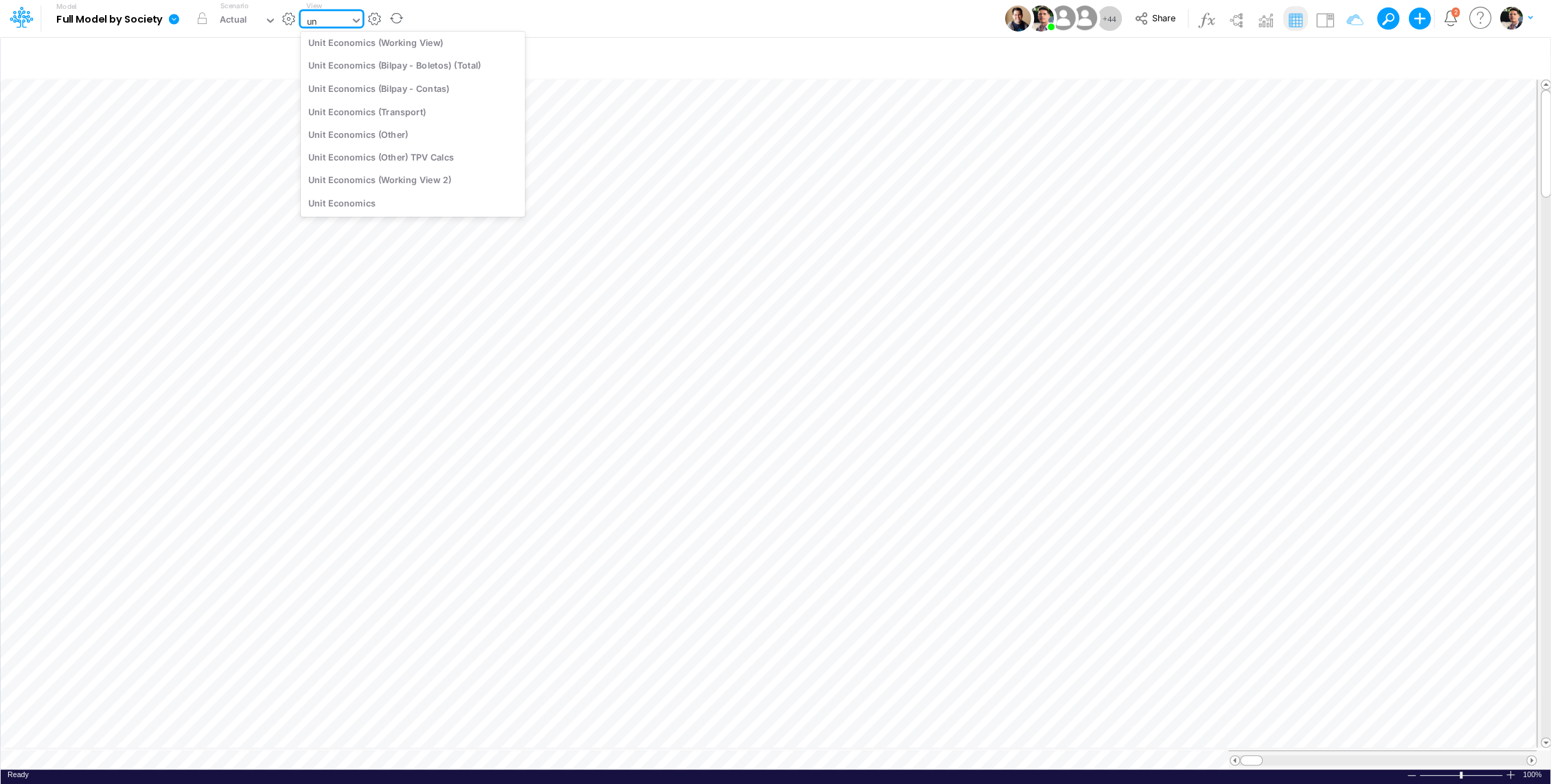
type input "uni"
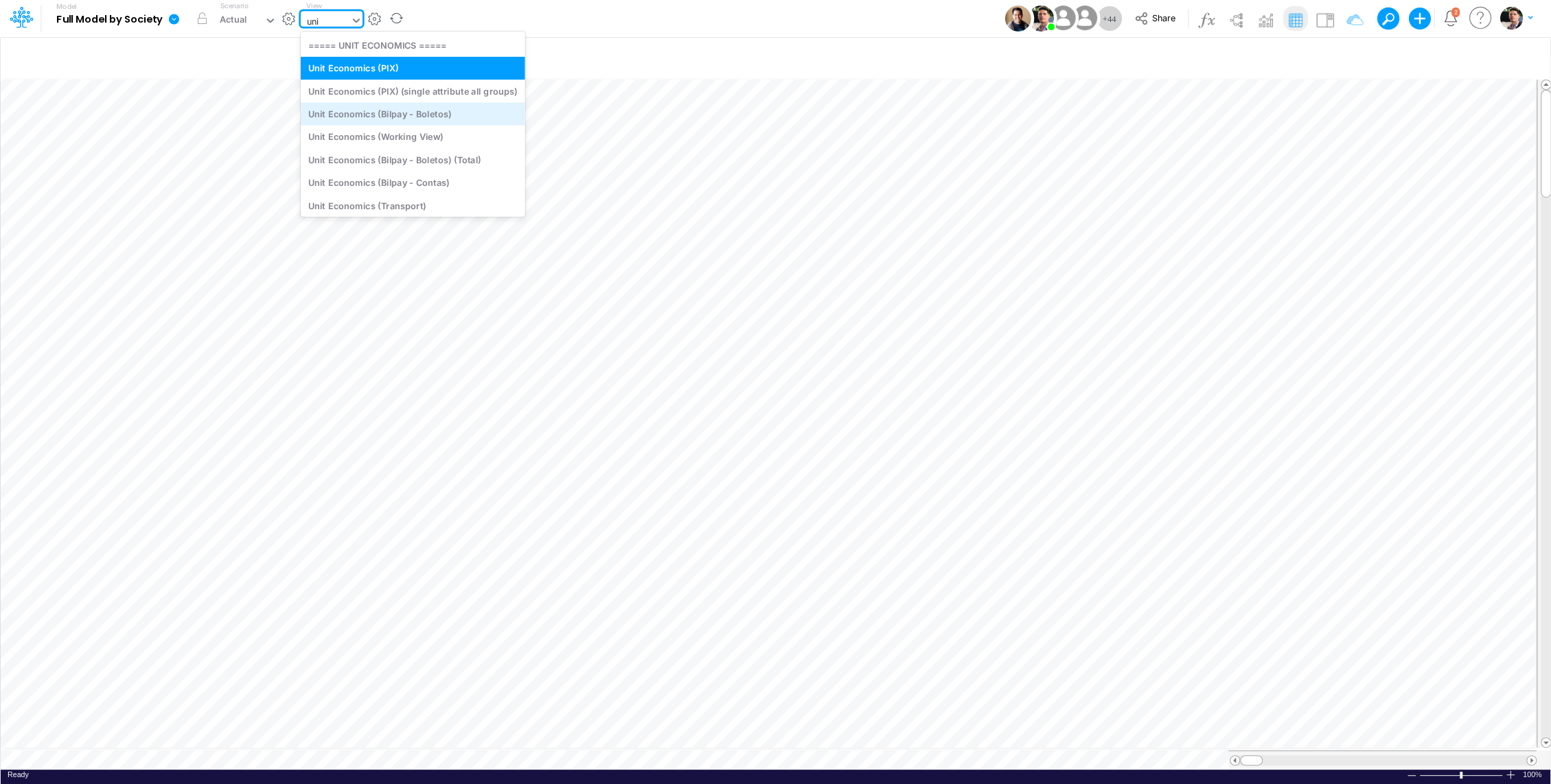
click at [449, 120] on div "Unit Economics (Bilpay - Boletos)" at bounding box center [413, 113] width 224 height 23
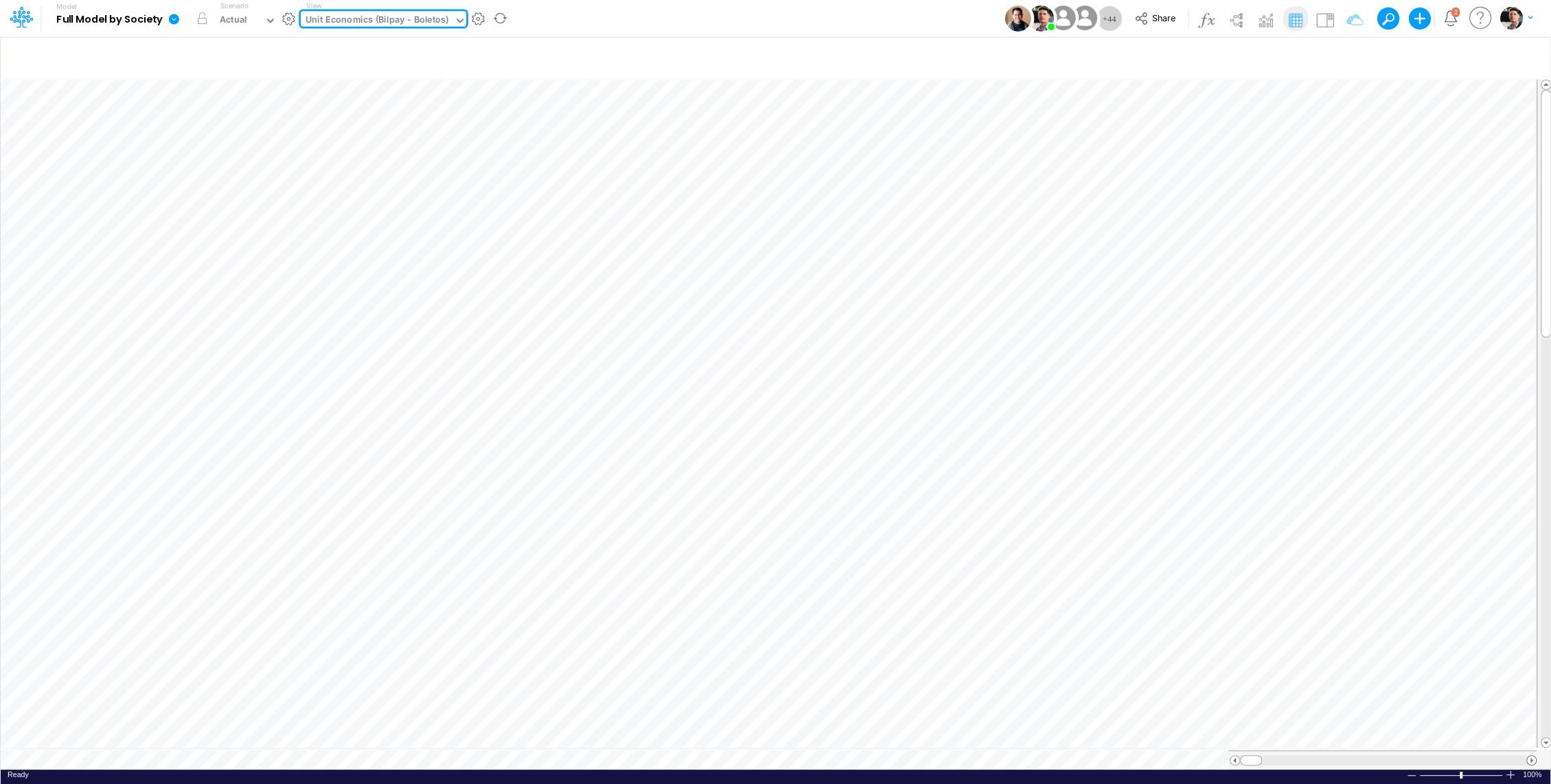
click at [1533, 756] on span at bounding box center [1531, 760] width 9 height 9
click at [1532, 756] on span at bounding box center [1531, 760] width 9 height 9
click at [1531, 756] on span at bounding box center [1531, 760] width 9 height 9
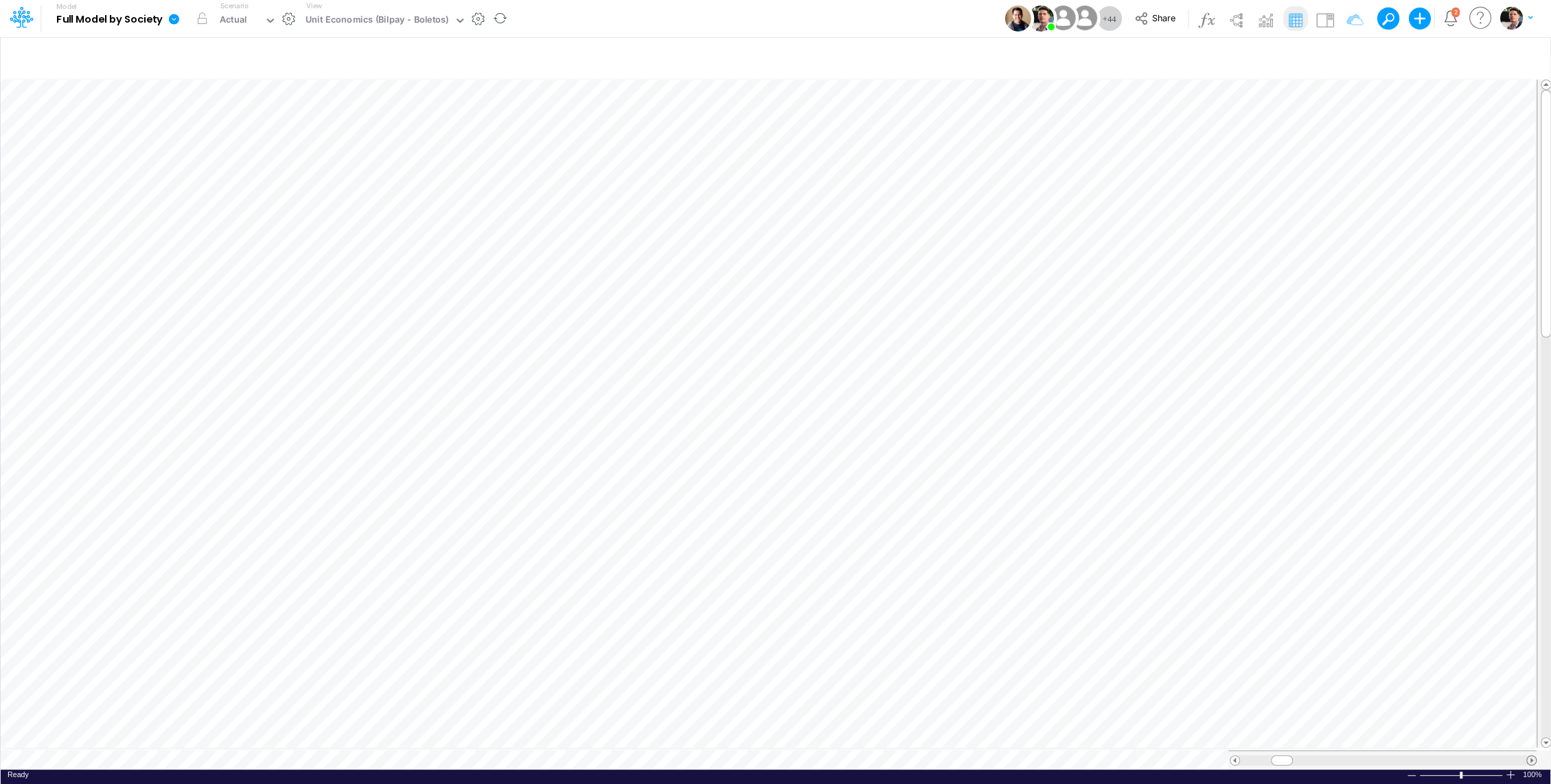
click at [1530, 756] on span at bounding box center [1531, 760] width 9 height 9
click at [1529, 756] on span at bounding box center [1531, 760] width 9 height 9
click at [1528, 756] on span at bounding box center [1531, 760] width 9 height 9
click at [1527, 756] on span at bounding box center [1531, 760] width 9 height 9
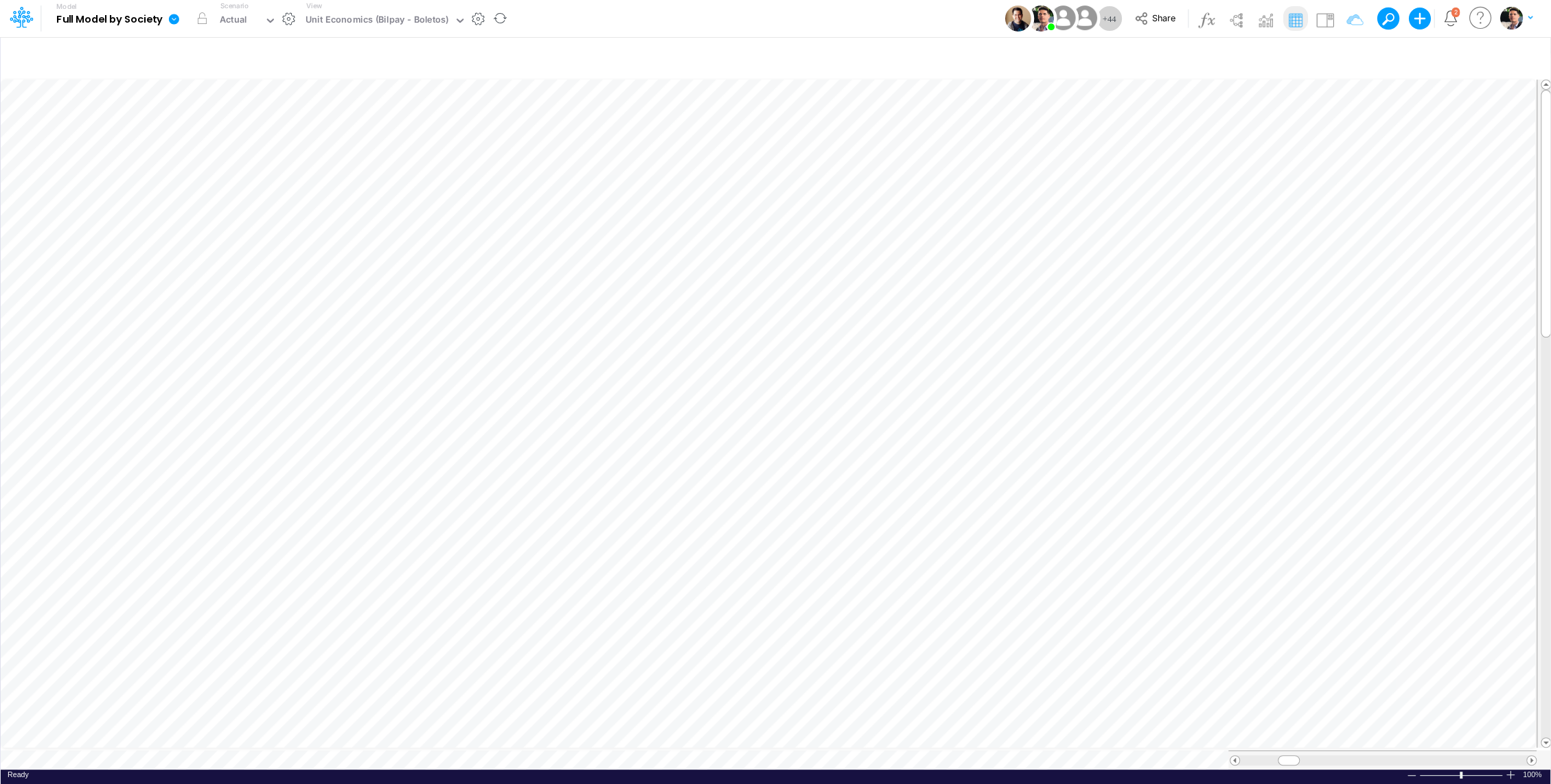
click at [1526, 755] on div at bounding box center [1382, 760] width 286 height 10
click at [1525, 755] on div at bounding box center [1382, 760] width 286 height 10
click at [1232, 756] on span at bounding box center [1235, 760] width 9 height 9
click at [1231, 756] on span at bounding box center [1235, 760] width 9 height 9
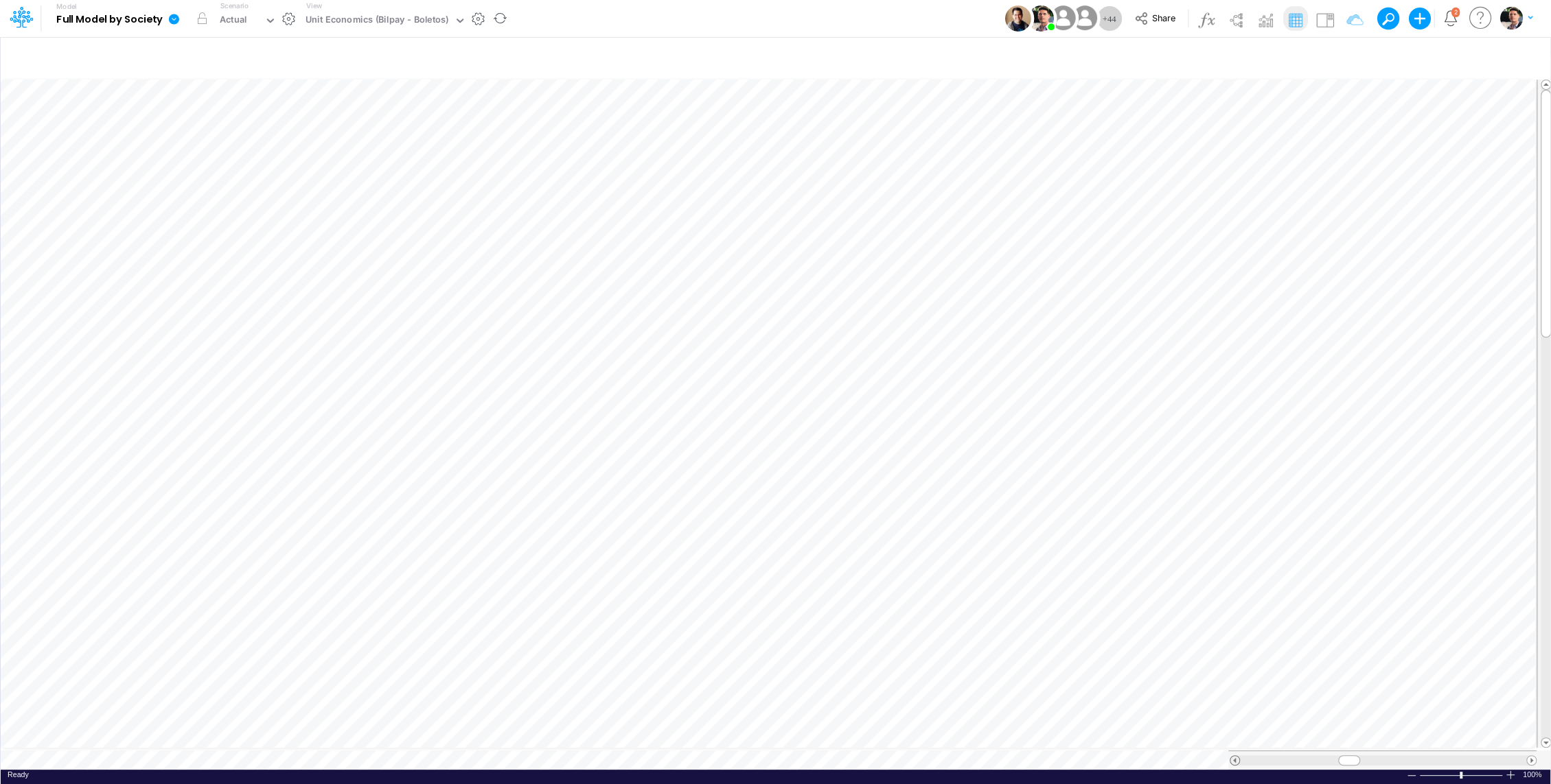
click at [1231, 756] on span at bounding box center [1235, 760] width 9 height 9
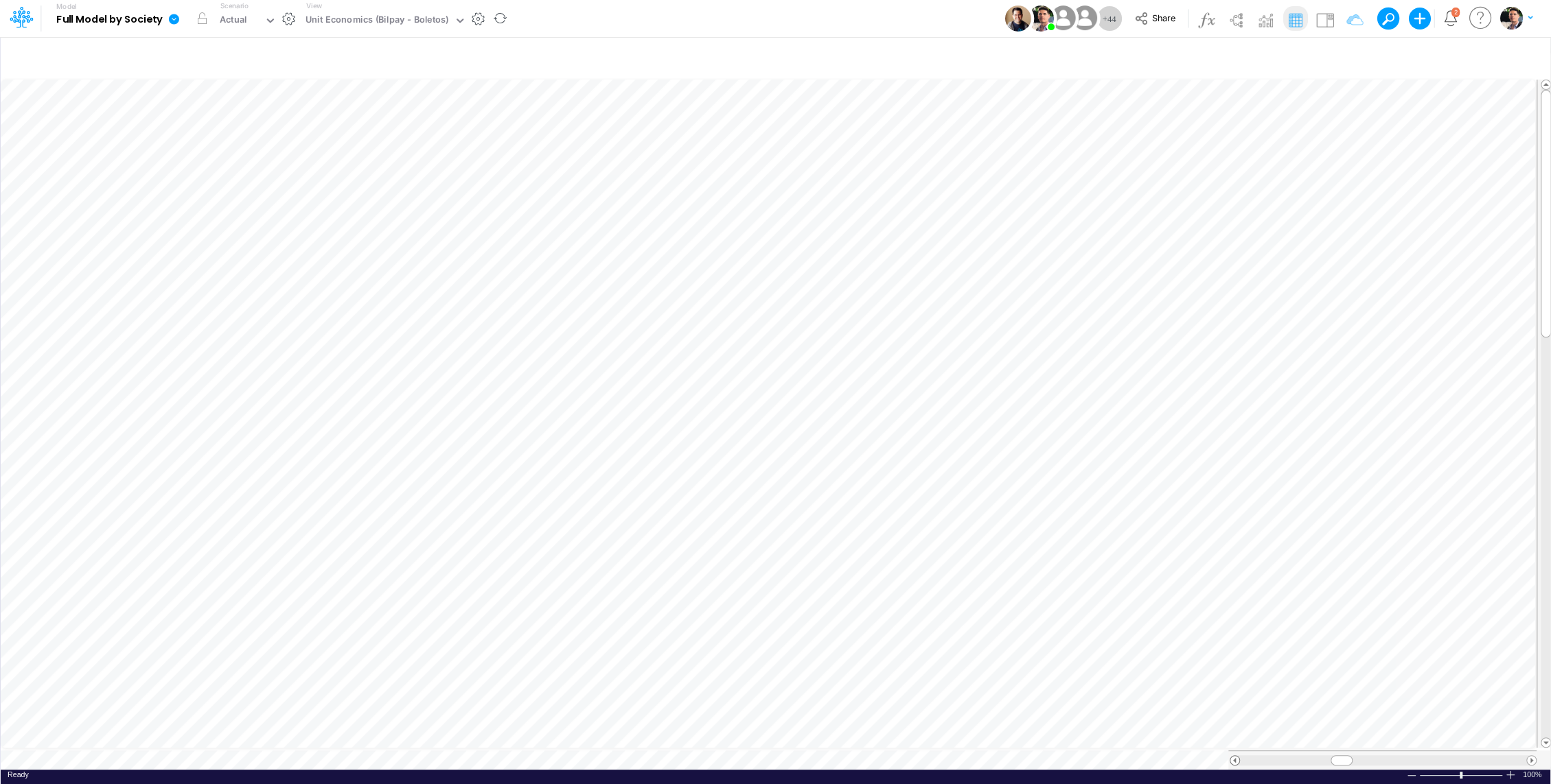
click at [1231, 756] on span at bounding box center [1235, 760] width 9 height 9
click at [1231, 756] on span at bounding box center [1235, 760] width 9 height 9
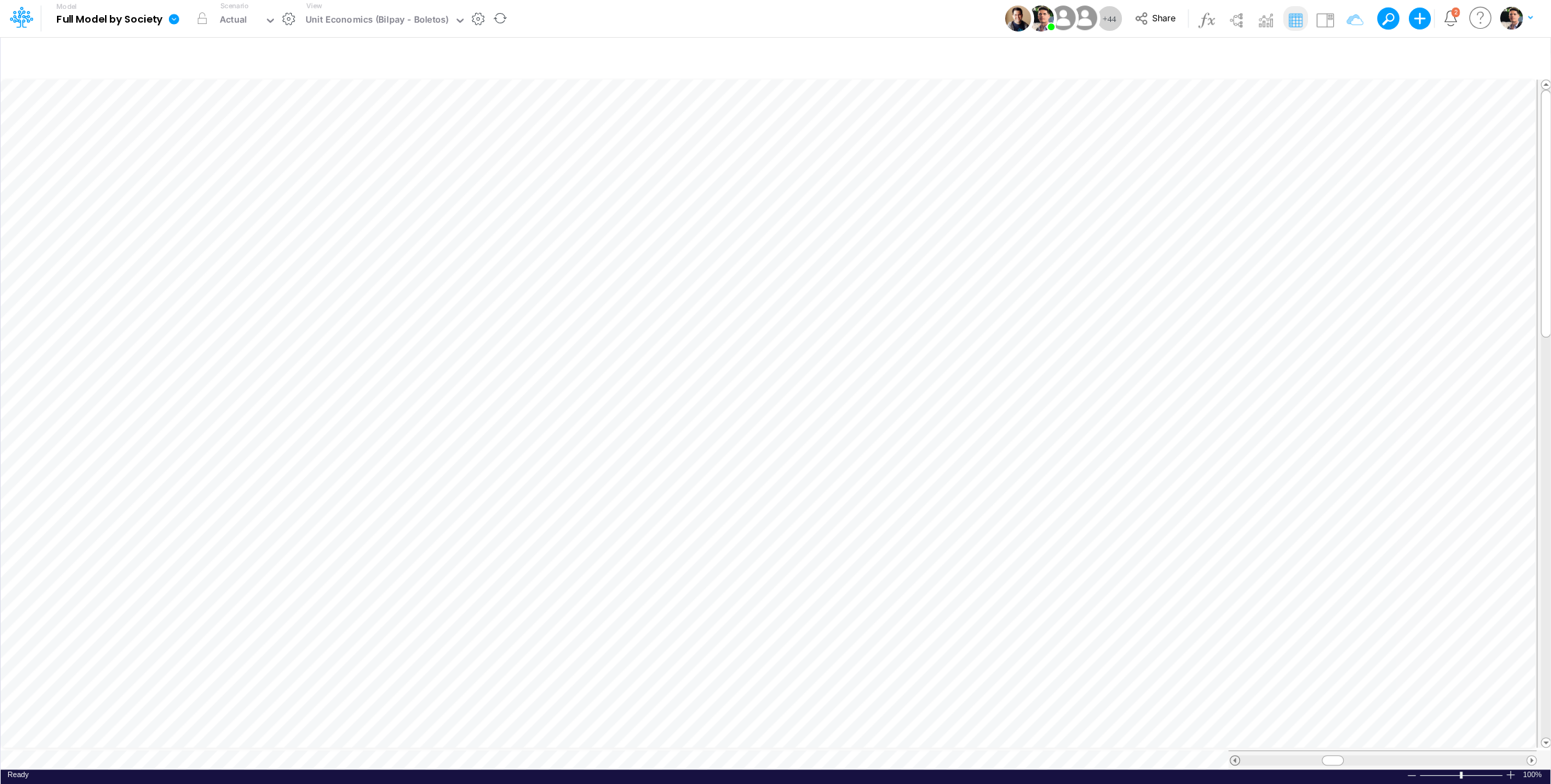
click at [1231, 756] on span at bounding box center [1235, 760] width 9 height 9
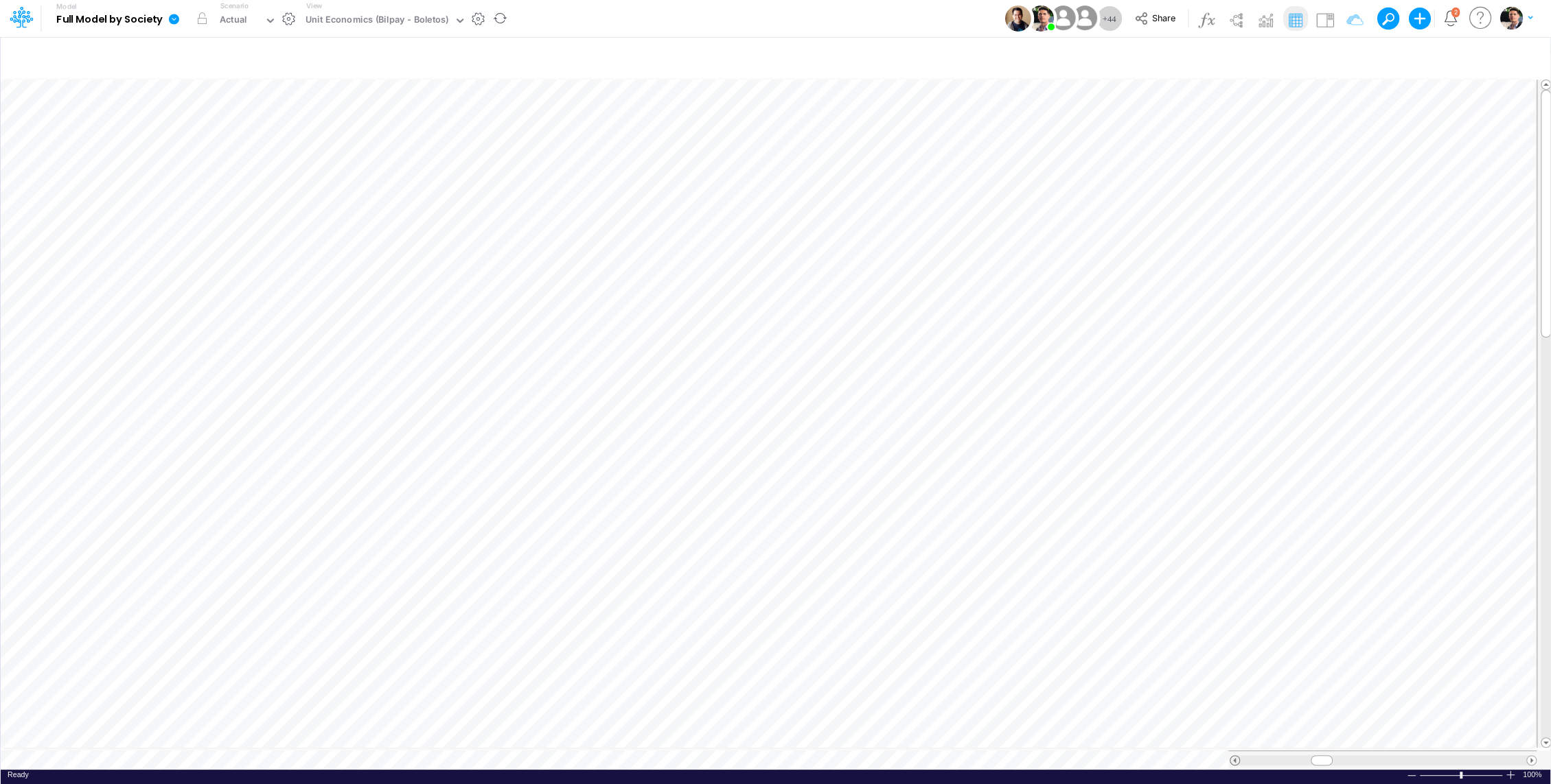
click at [1231, 756] on span at bounding box center [1235, 760] width 9 height 9
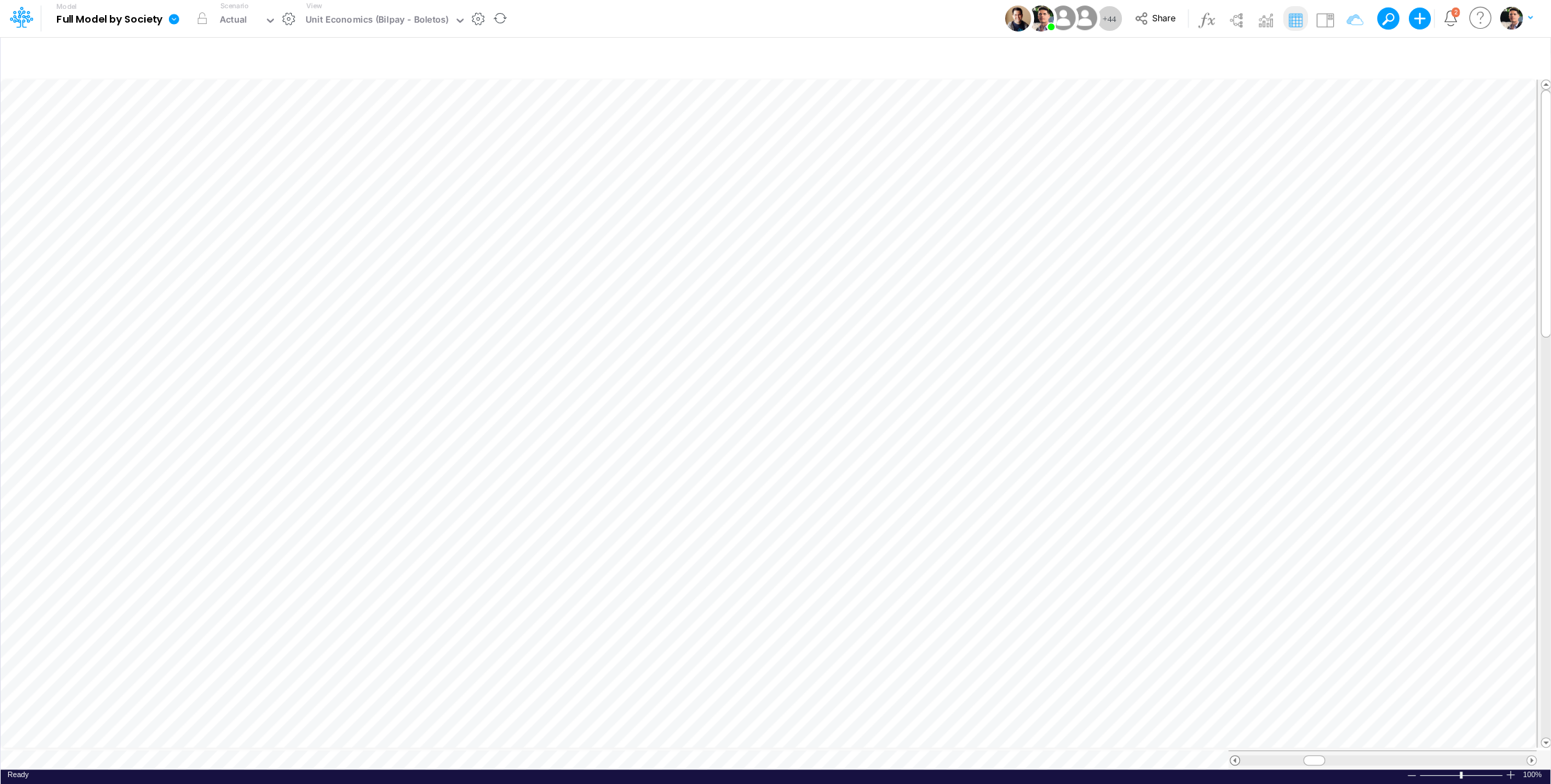
click at [1231, 756] on span at bounding box center [1235, 760] width 9 height 9
click at [1230, 755] on div at bounding box center [1235, 760] width 10 height 10
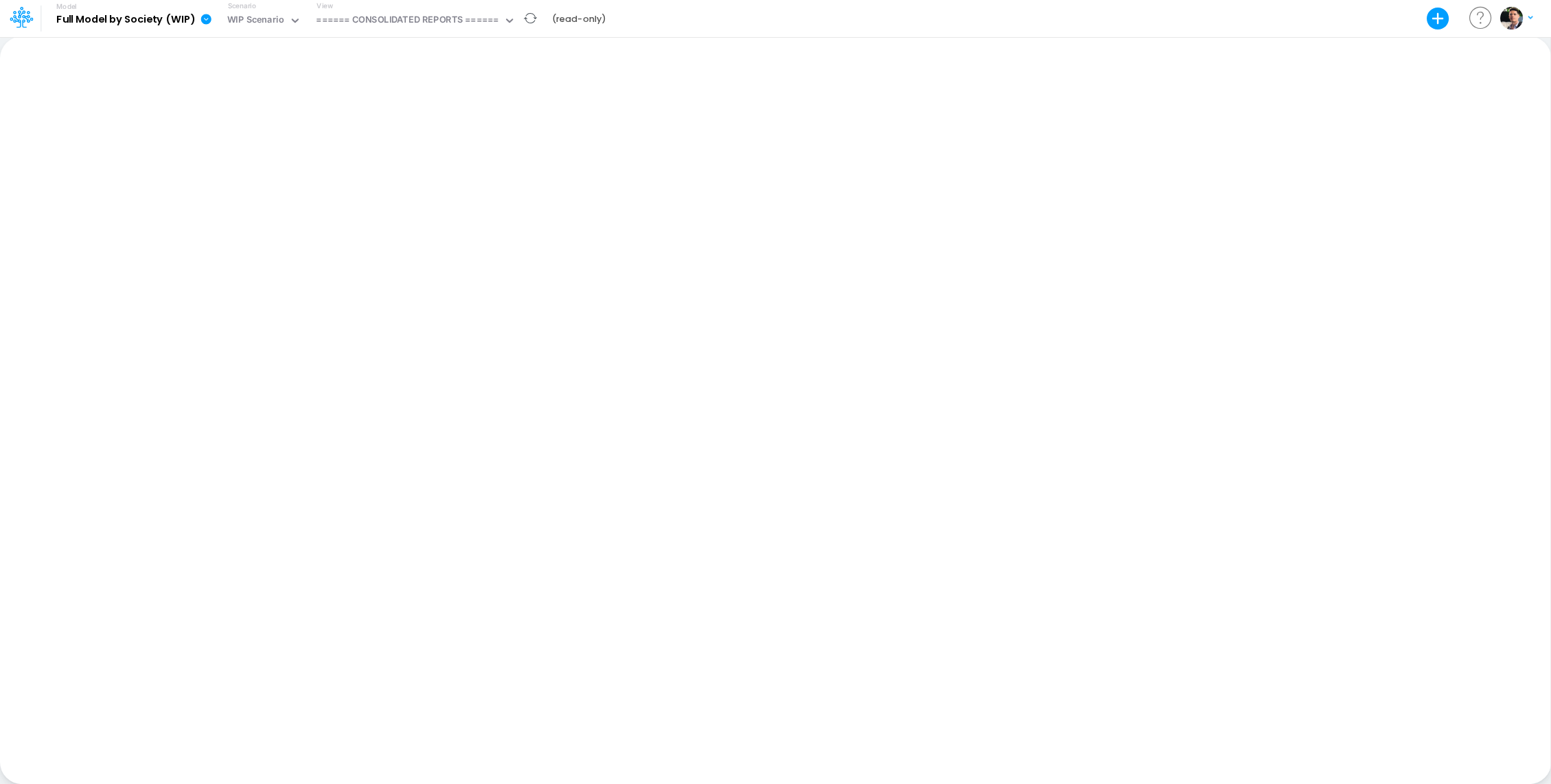
click at [417, 32] on div "View ====== CONSOLIDATED REPORTS ======" at bounding box center [413, 19] width 205 height 35
click at [435, 20] on div "====== CONSOLIDATED REPORTS ======" at bounding box center [407, 20] width 182 height 16
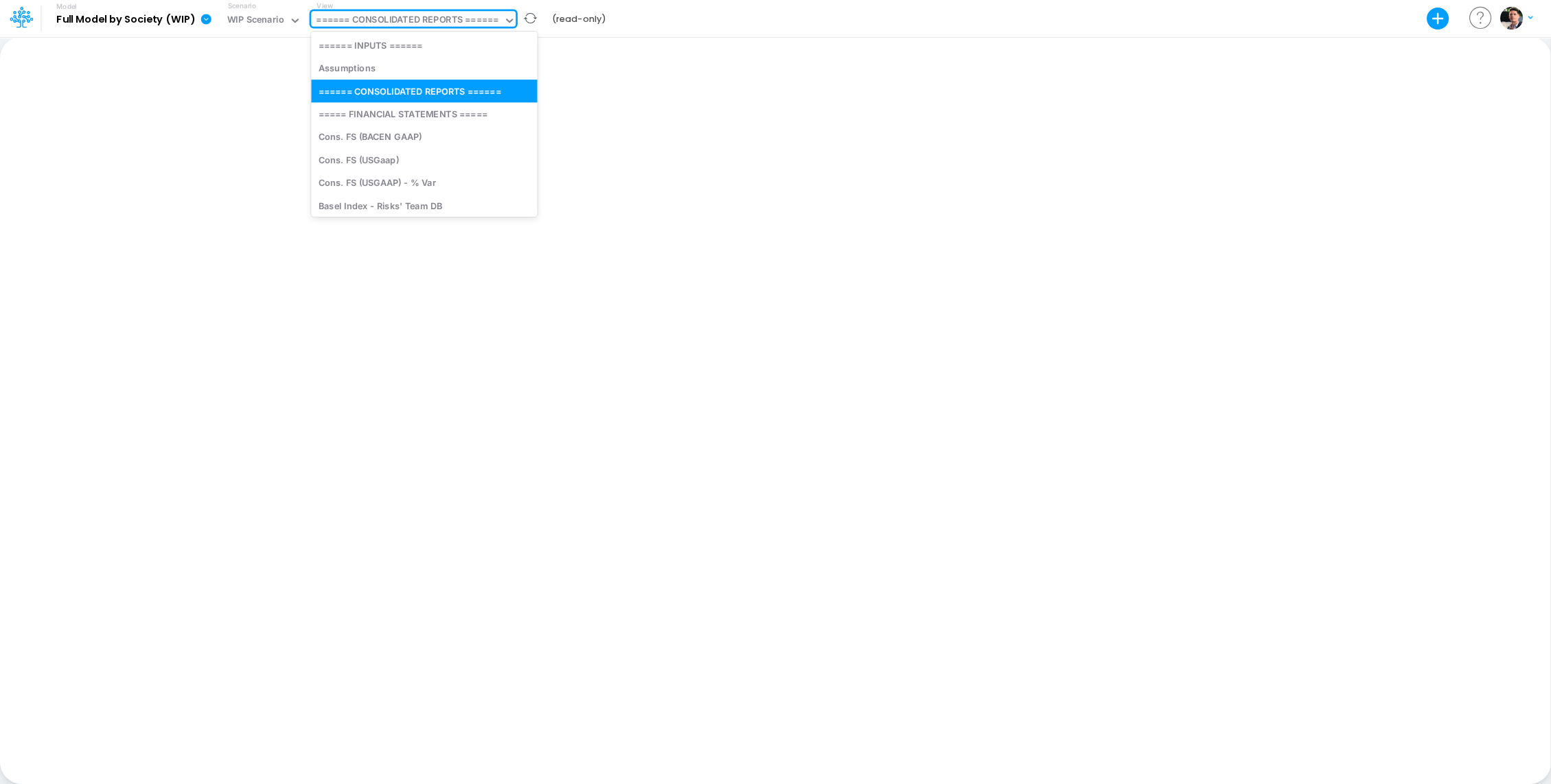
click at [435, 20] on div "====== CONSOLIDATED REPORTS ======" at bounding box center [407, 20] width 182 height 16
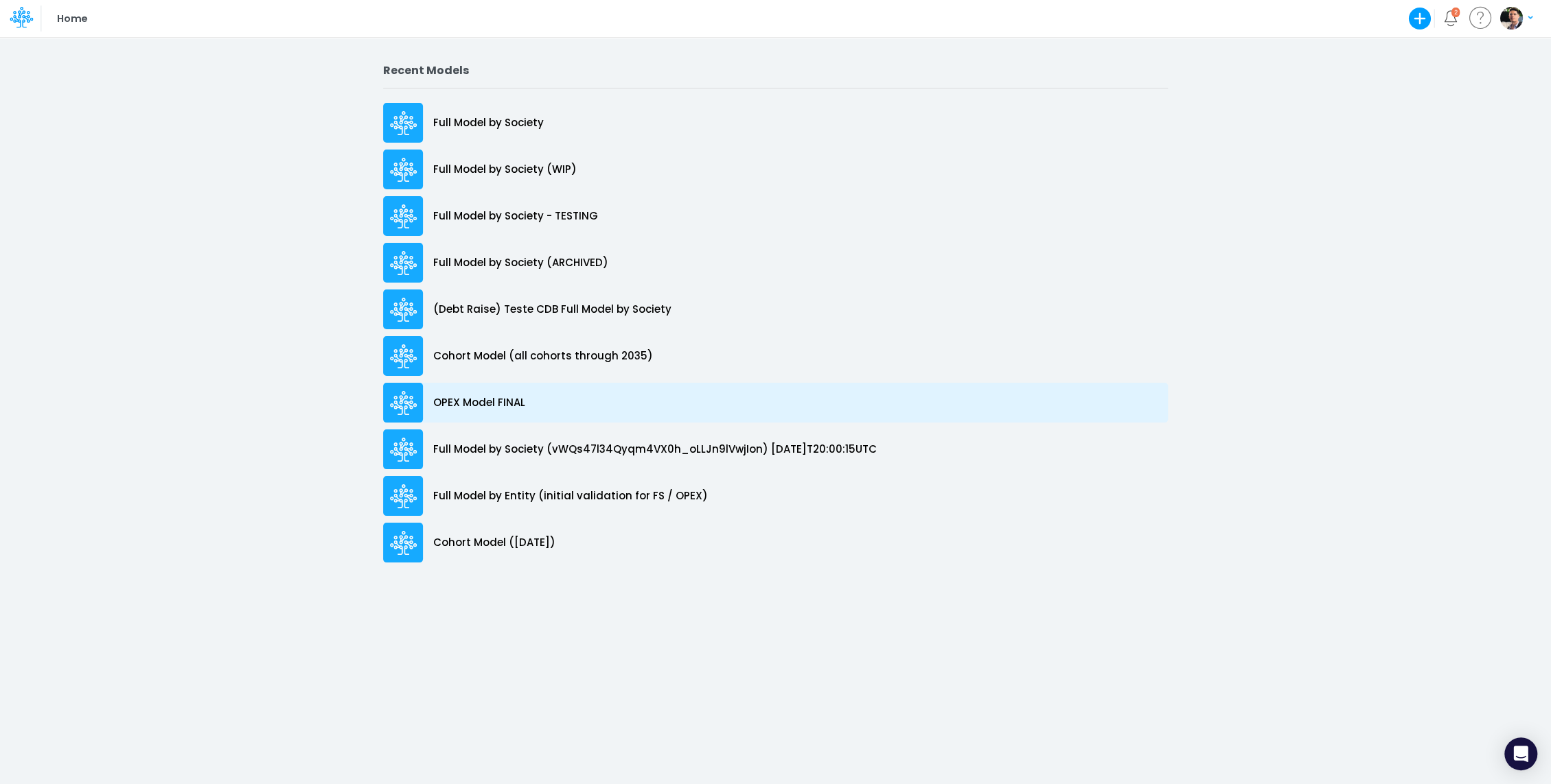
click at [477, 401] on p "OPEX Model FINAL" at bounding box center [479, 403] width 92 height 16
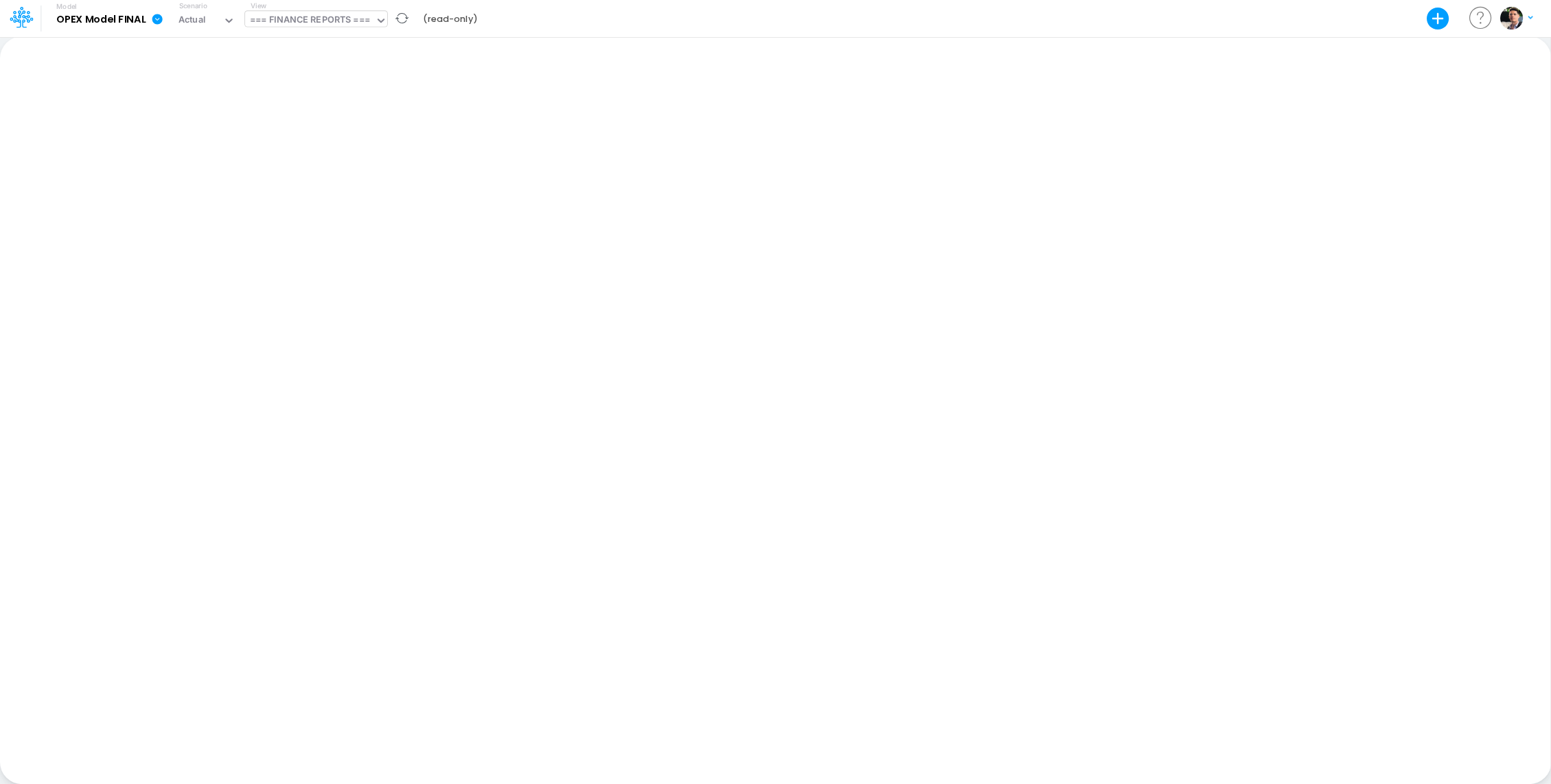
click at [333, 20] on div "=== FINANCE REPORTS ===" at bounding box center [310, 20] width 120 height 16
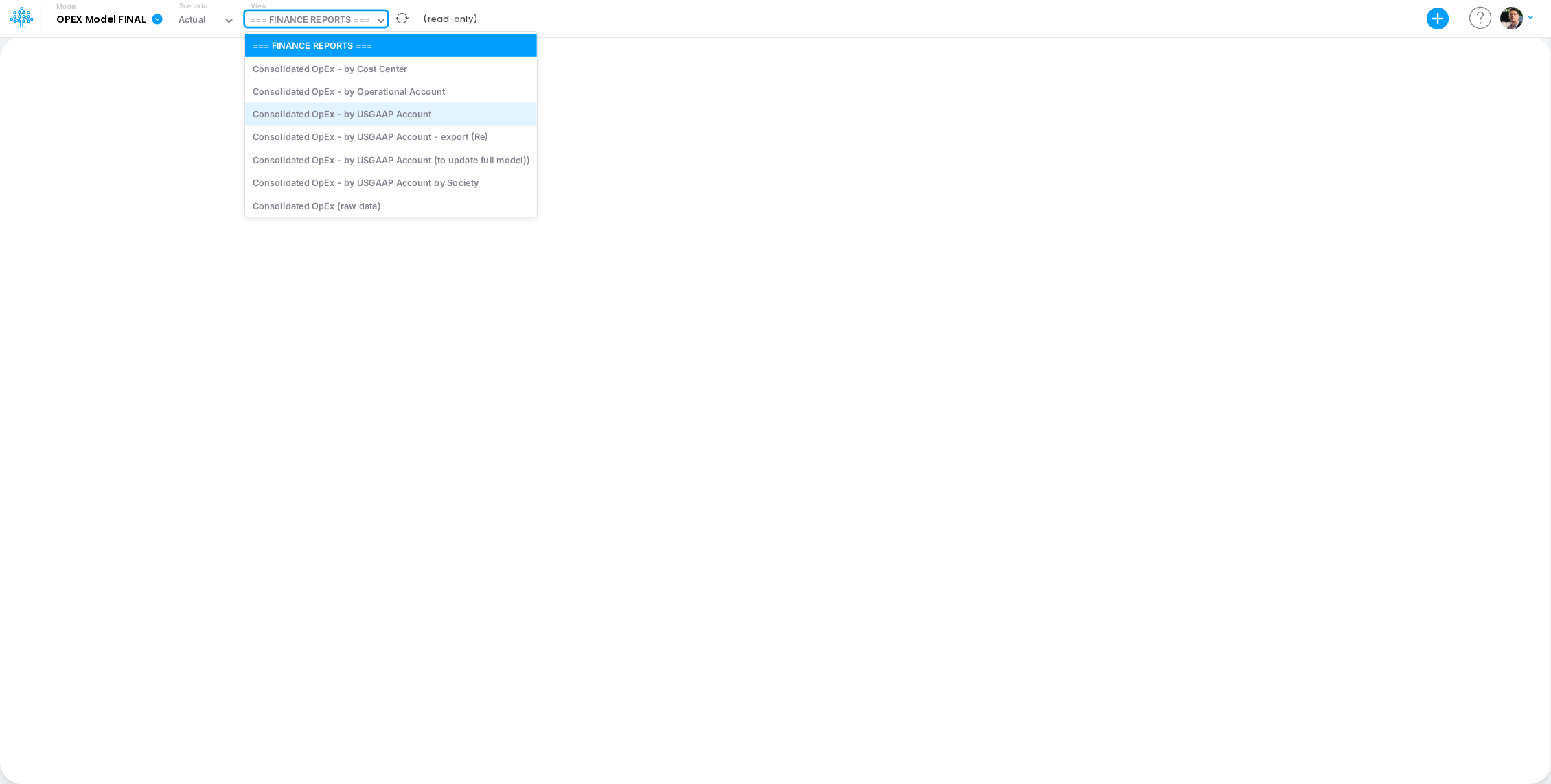
click at [427, 109] on div "Consolidated OpEx - by USGAAP Account" at bounding box center [391, 113] width 292 height 23
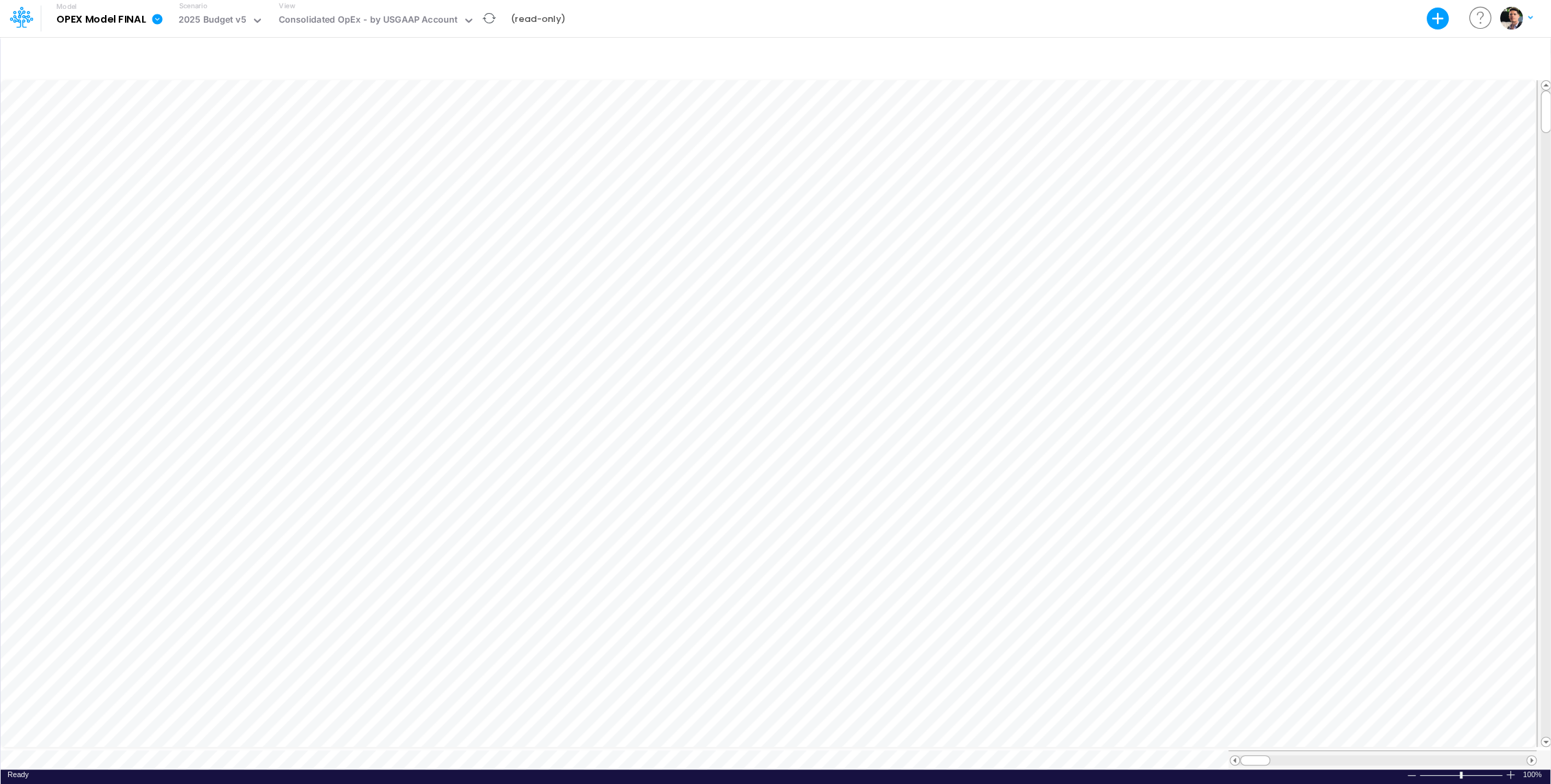
scroll to position [6, 2]
click at [419, 20] on div "Consolidated OpEx - by USGAAP Account" at bounding box center [368, 20] width 179 height 16
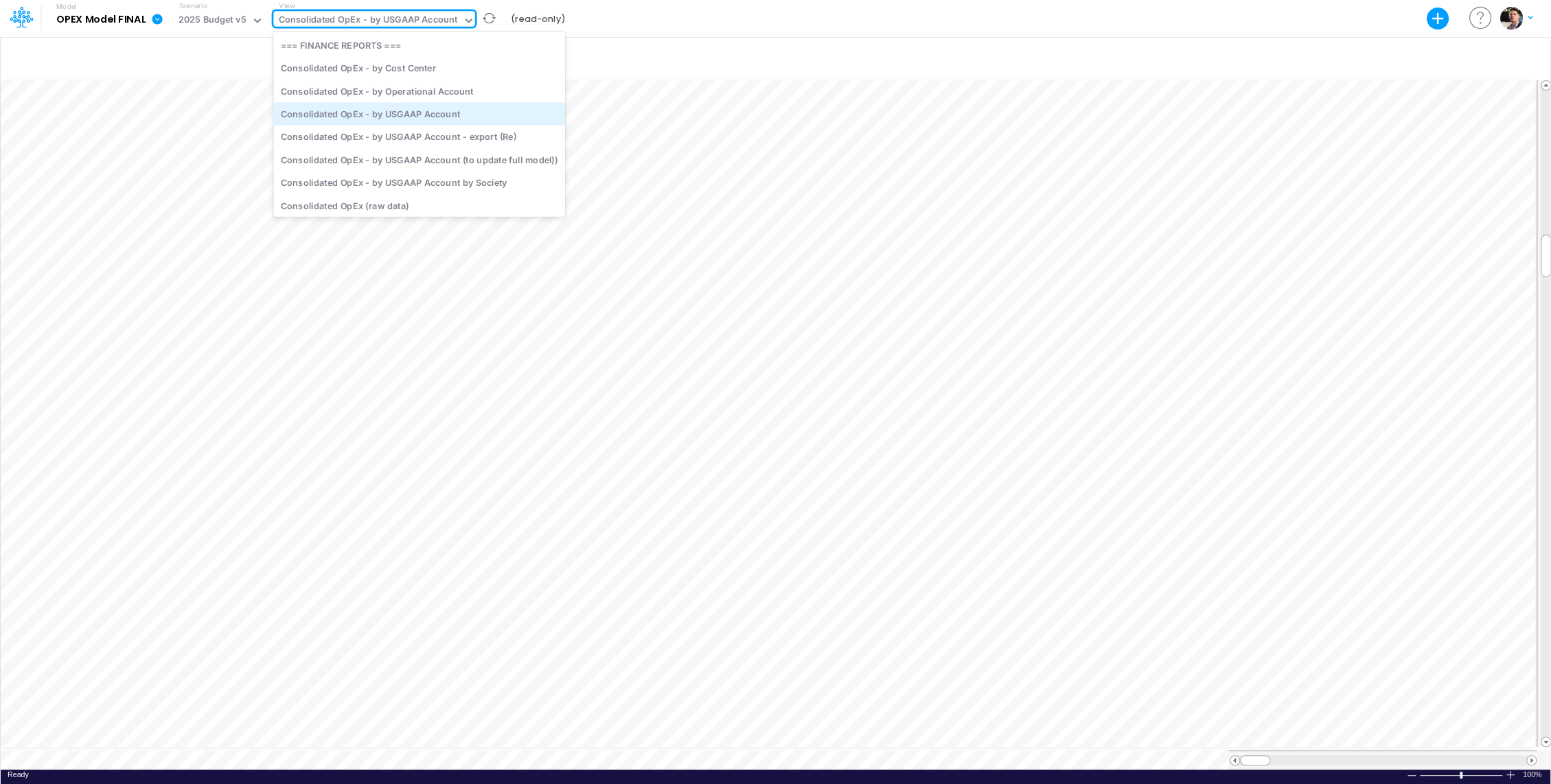
scroll to position [12, 0]
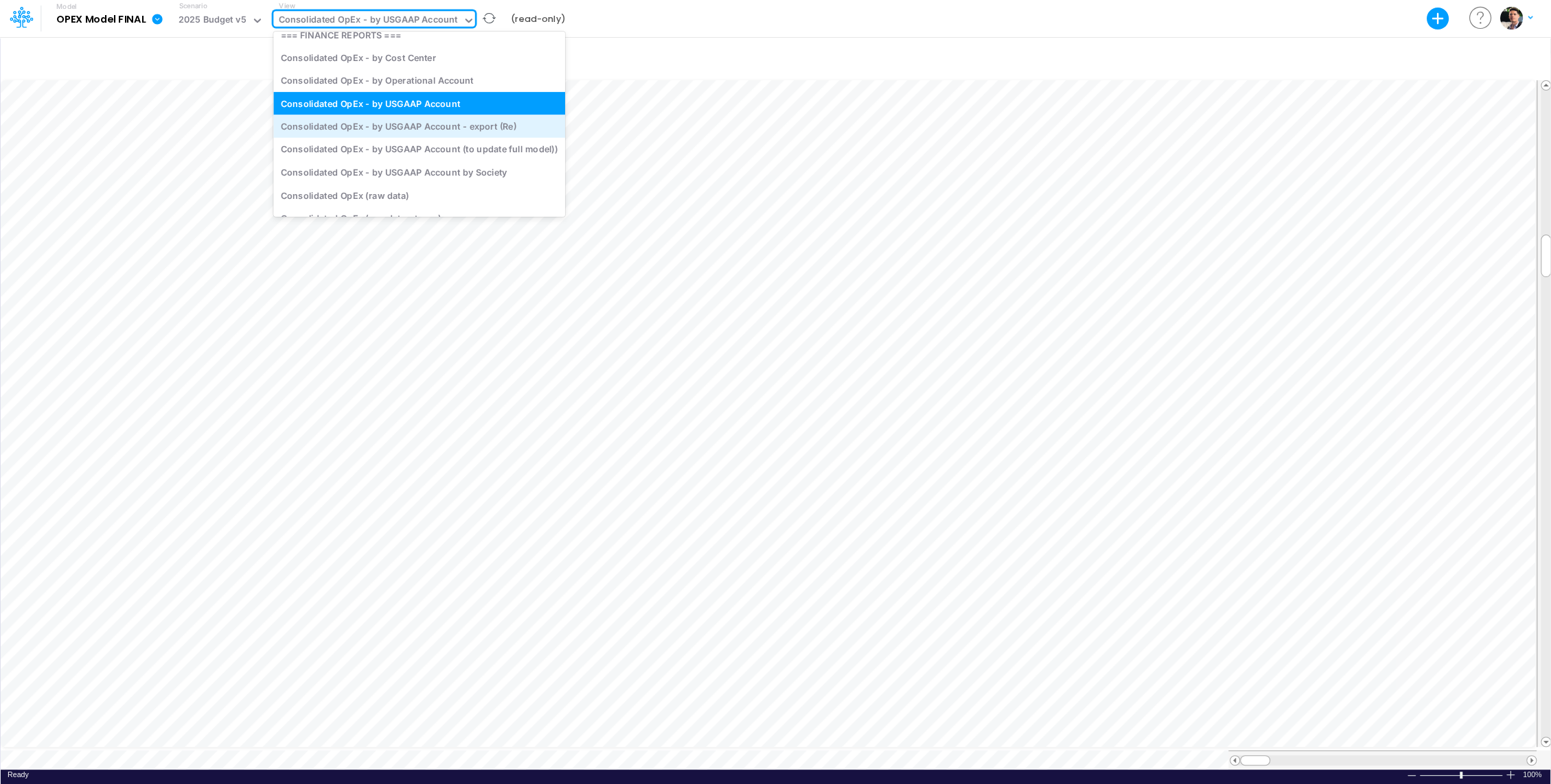
click at [497, 125] on div "Consolidated OpEx - by USGAAP Account - export (Re)" at bounding box center [419, 126] width 292 height 23
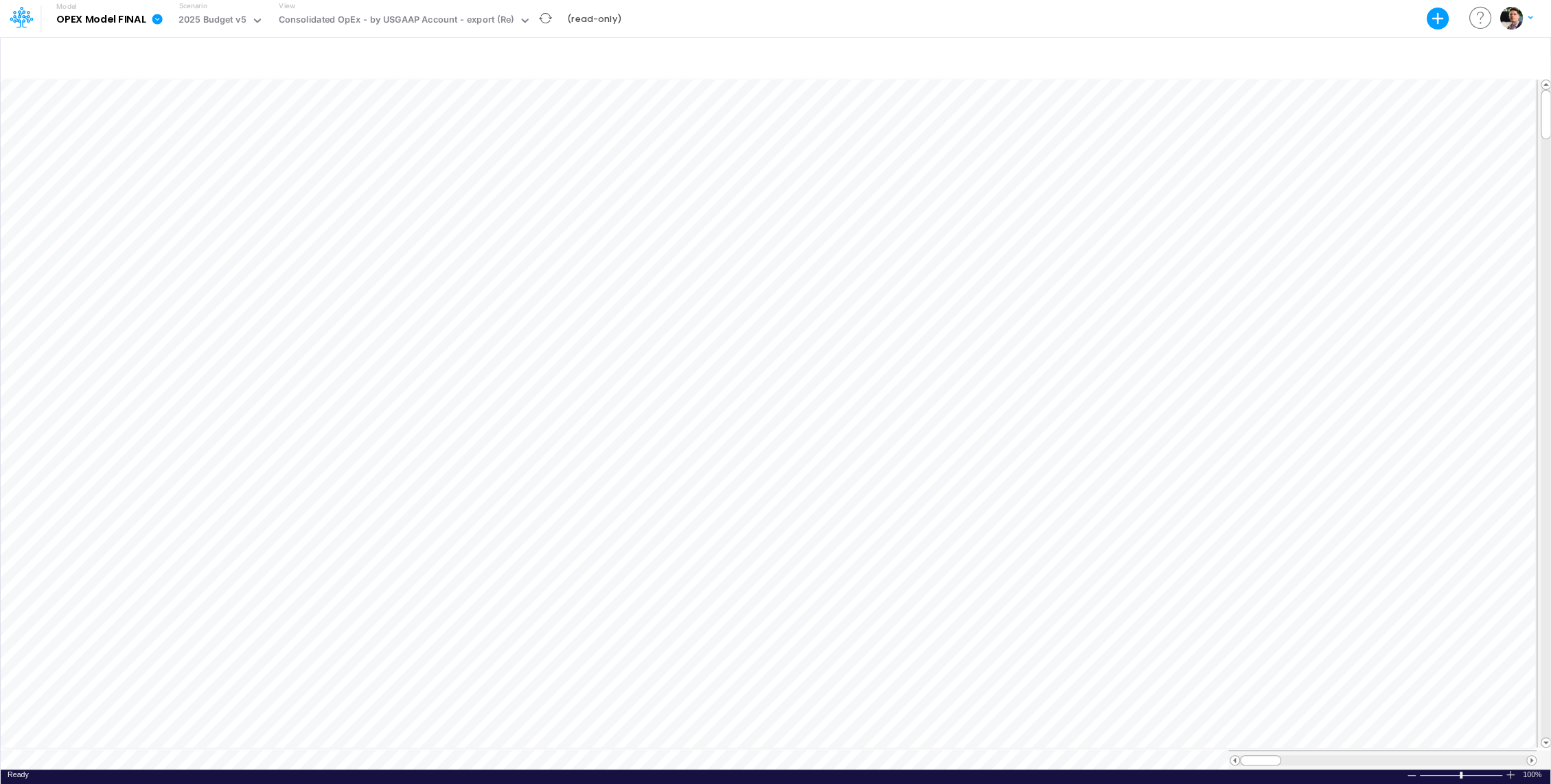
scroll to position [6, 2]
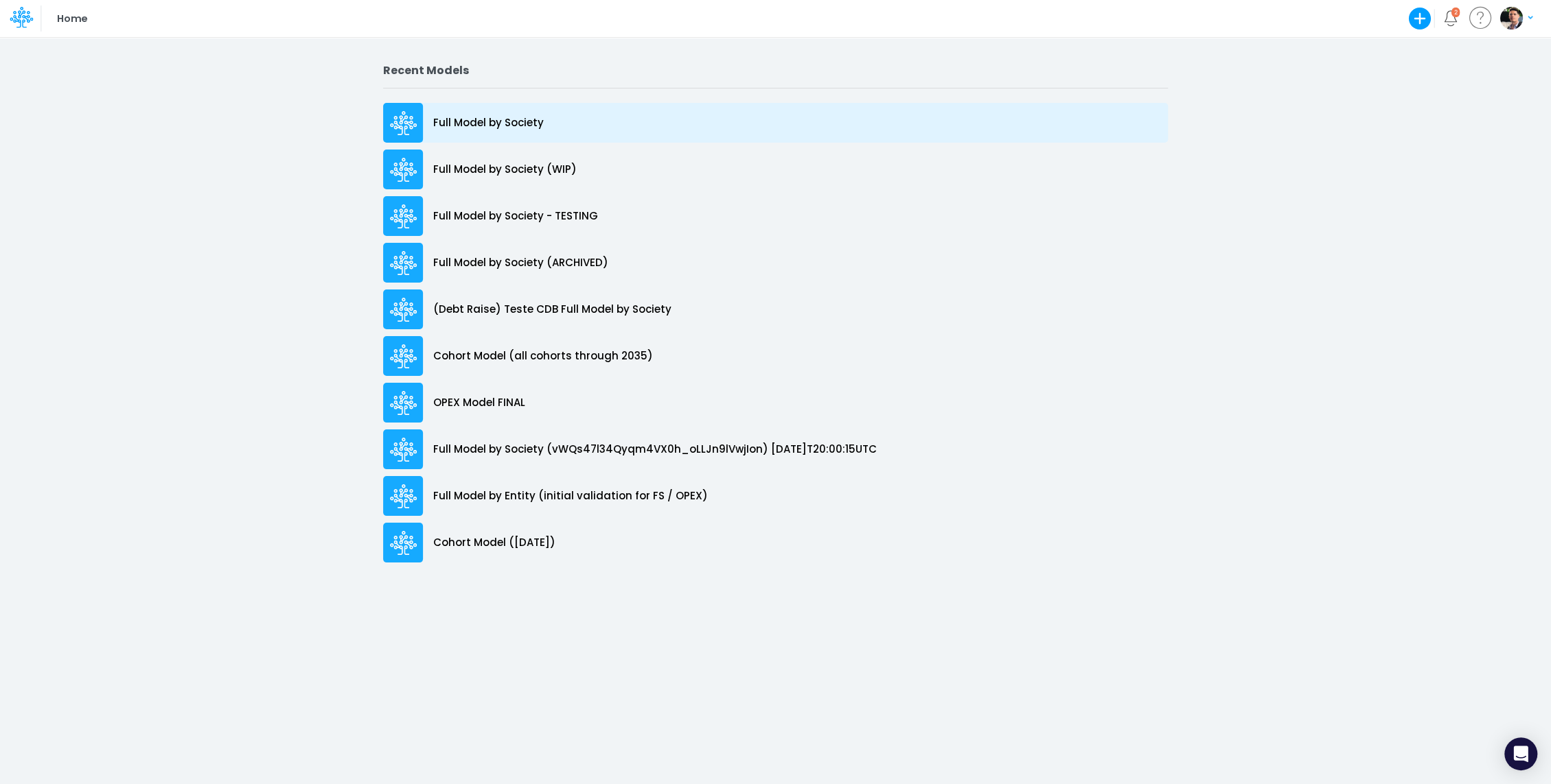
click at [505, 121] on p "Full Model by Society" at bounding box center [488, 123] width 110 height 16
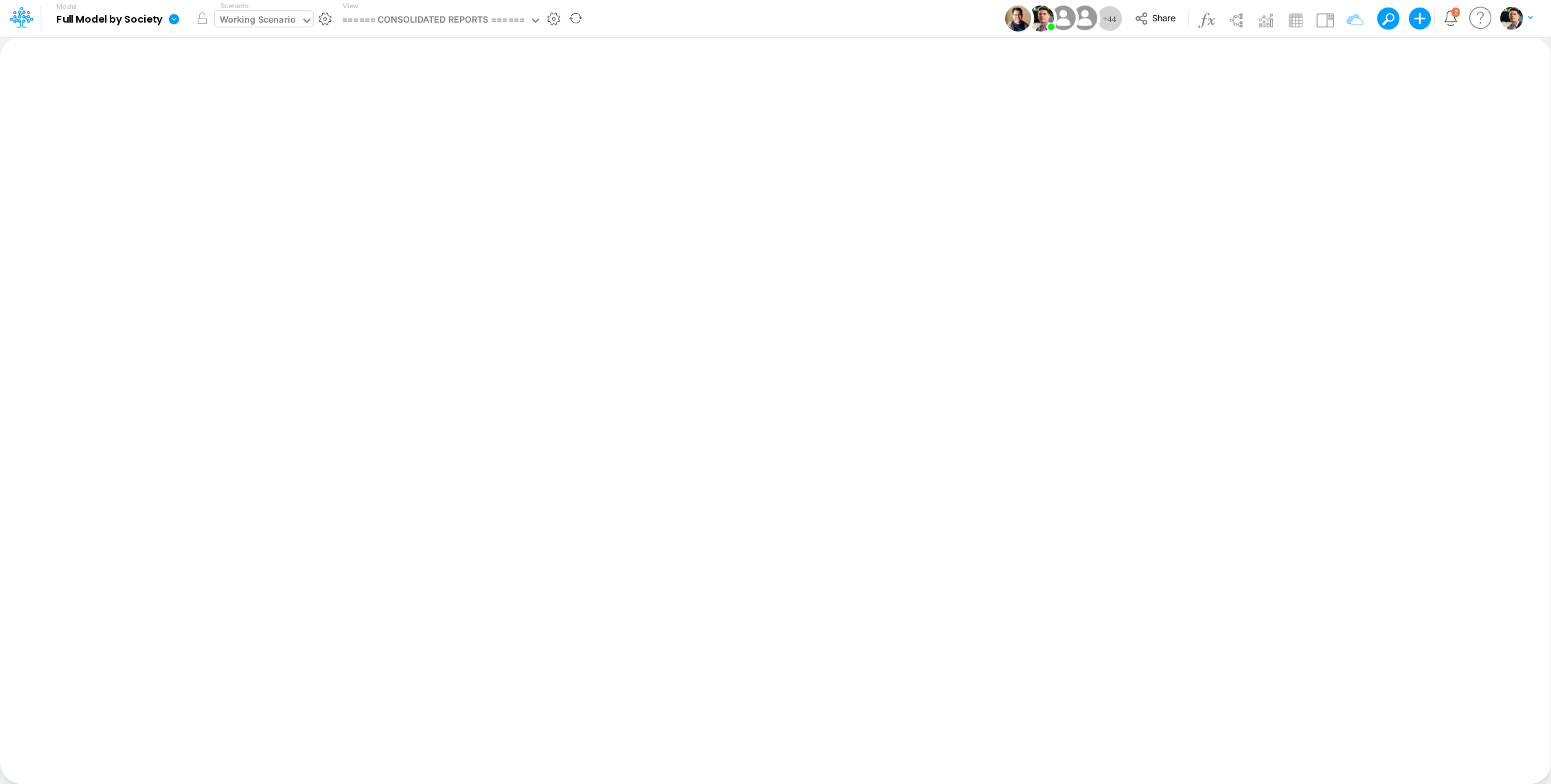
click at [253, 20] on div "Working Scenario" at bounding box center [257, 20] width 76 height 16
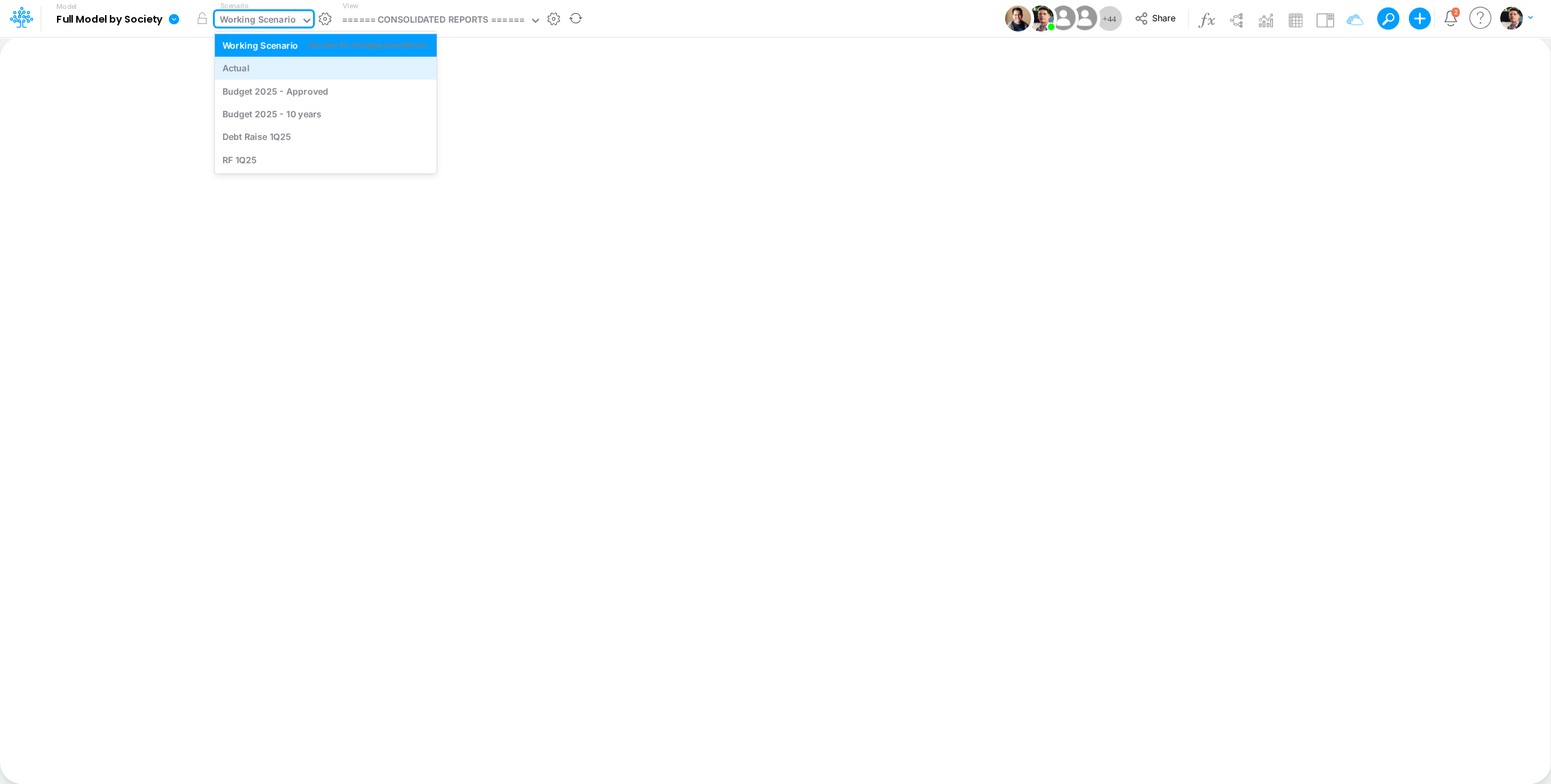
click at [258, 72] on div "Actual" at bounding box center [326, 67] width 207 height 13
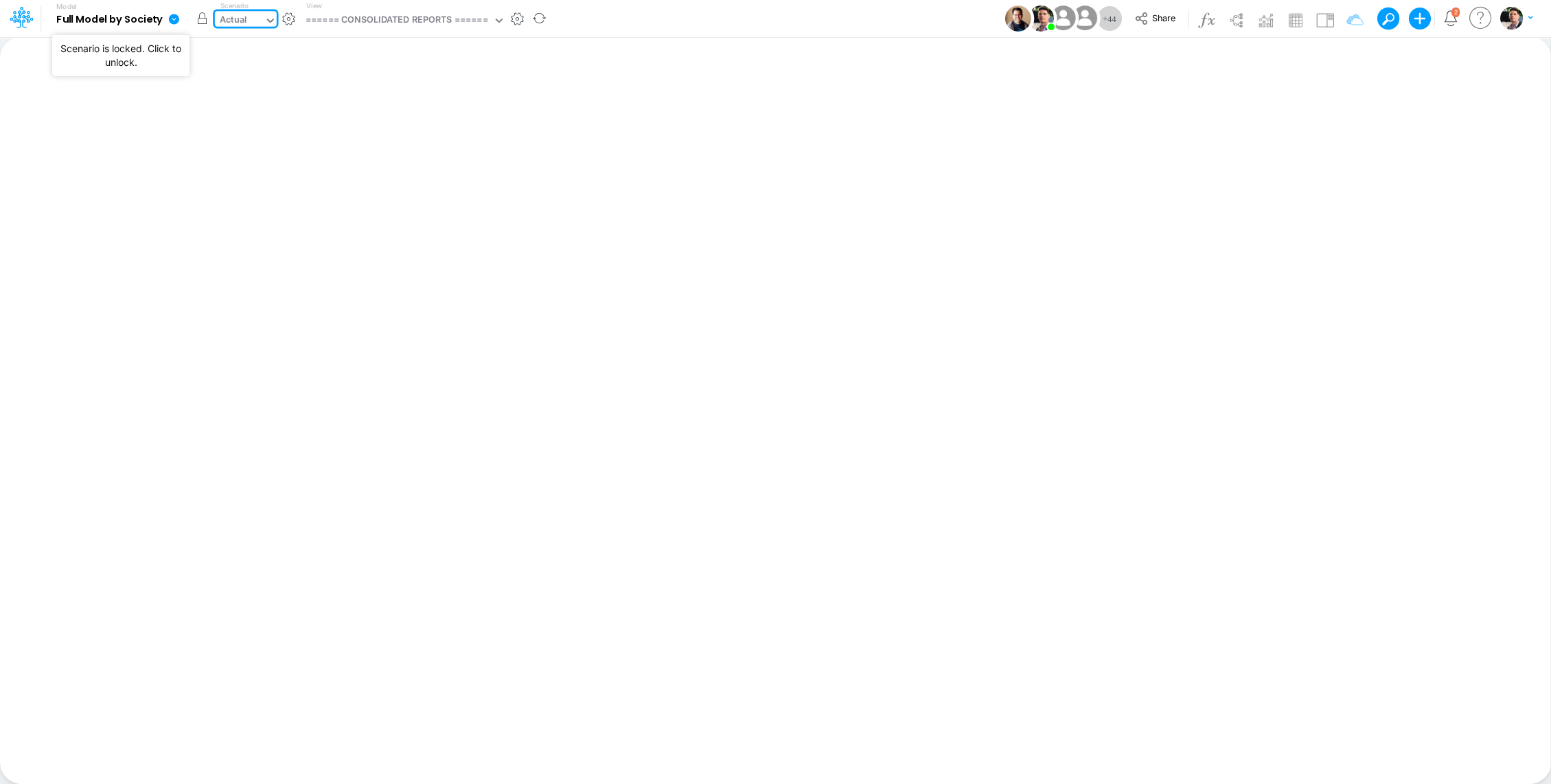
click at [197, 24] on button "button" at bounding box center [202, 18] width 24 height 24
drag, startPoint x: 427, startPoint y: 20, endPoint x: 442, endPoint y: 9, distance: 18.6
click at [427, 20] on div "====== CONSOLIDATED REPORTS ======" at bounding box center [396, 20] width 182 height 16
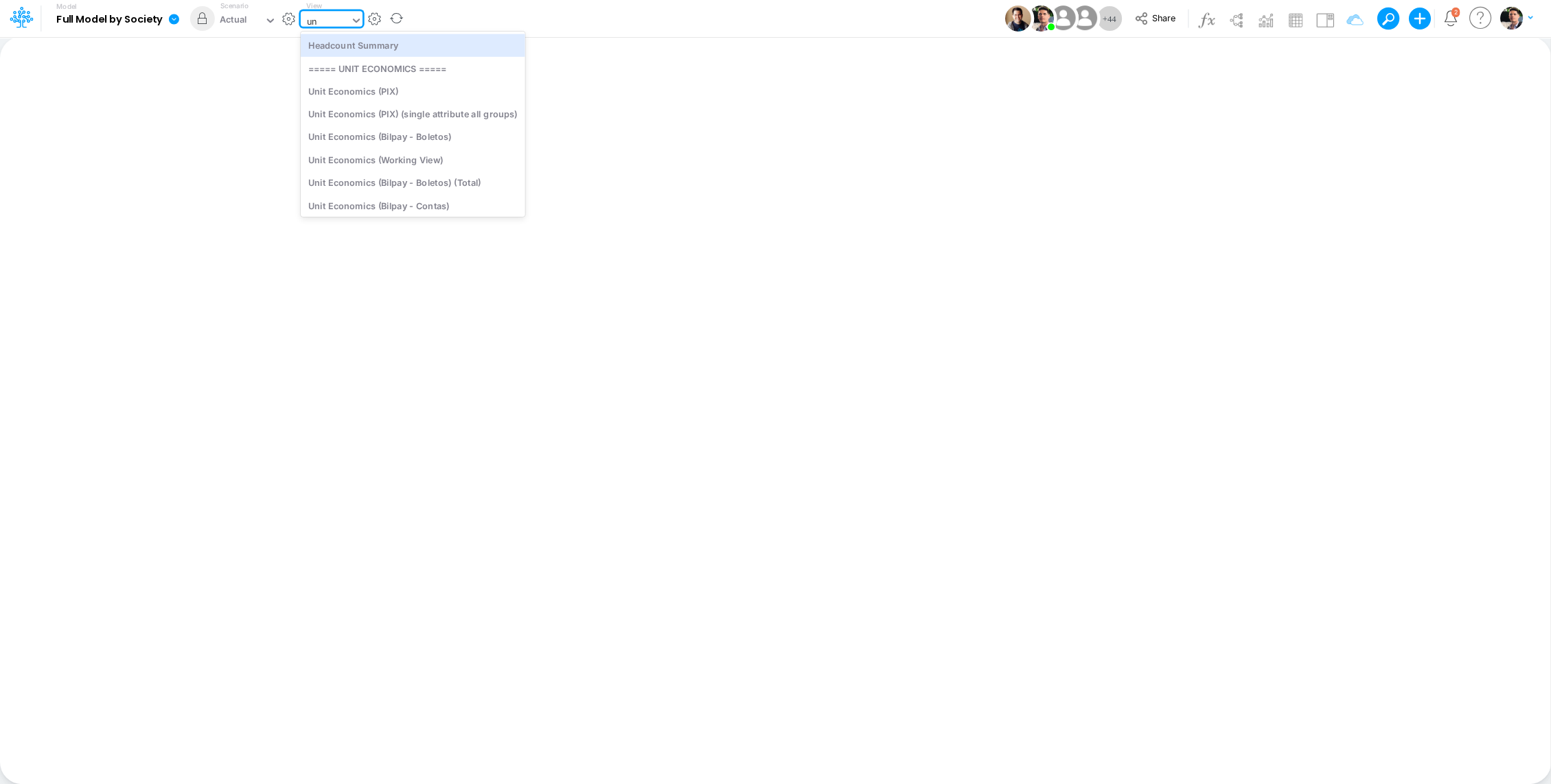
type input "uni"
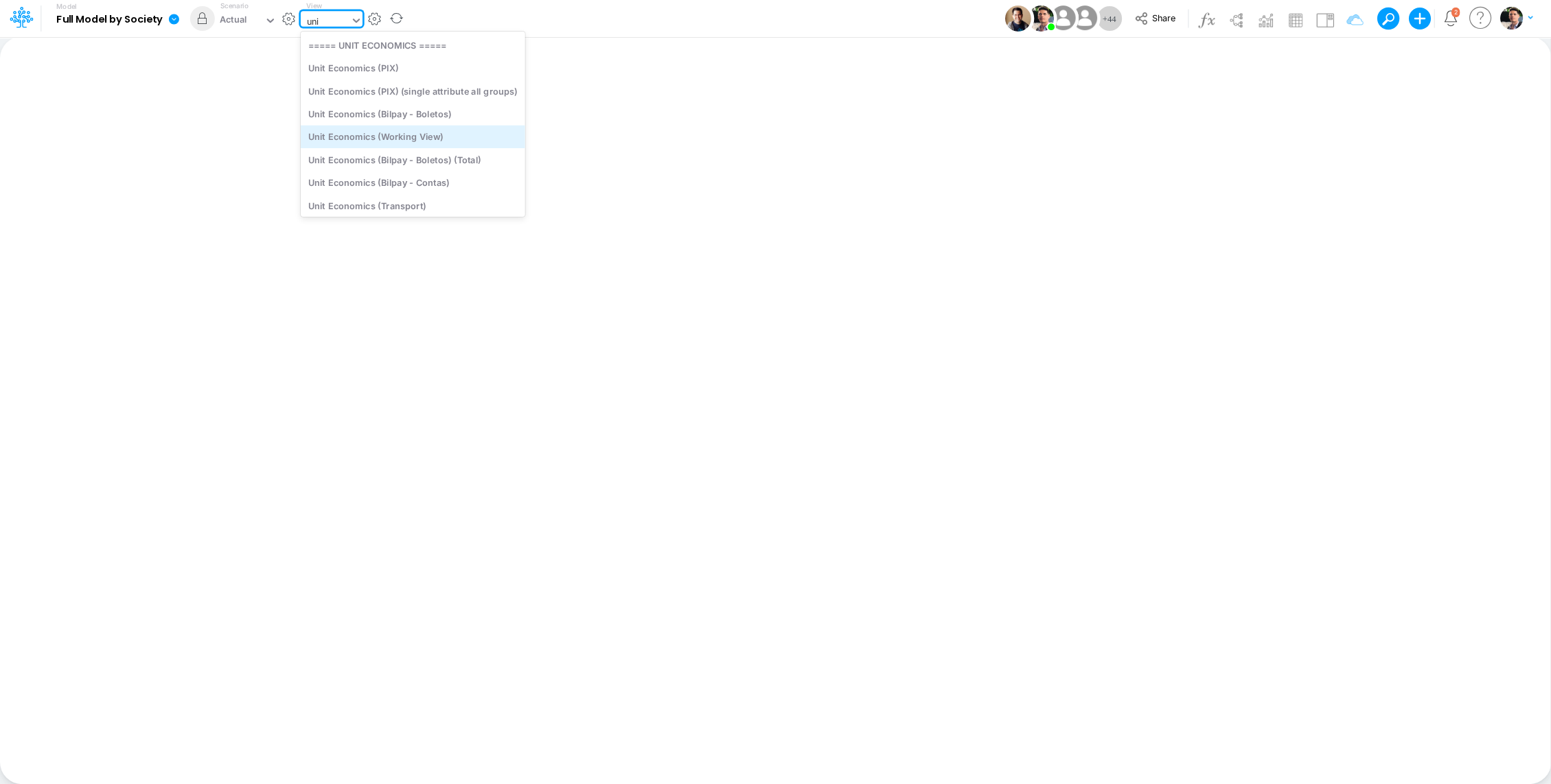
click at [409, 142] on div "Unit Economics (Working View)" at bounding box center [413, 137] width 224 height 23
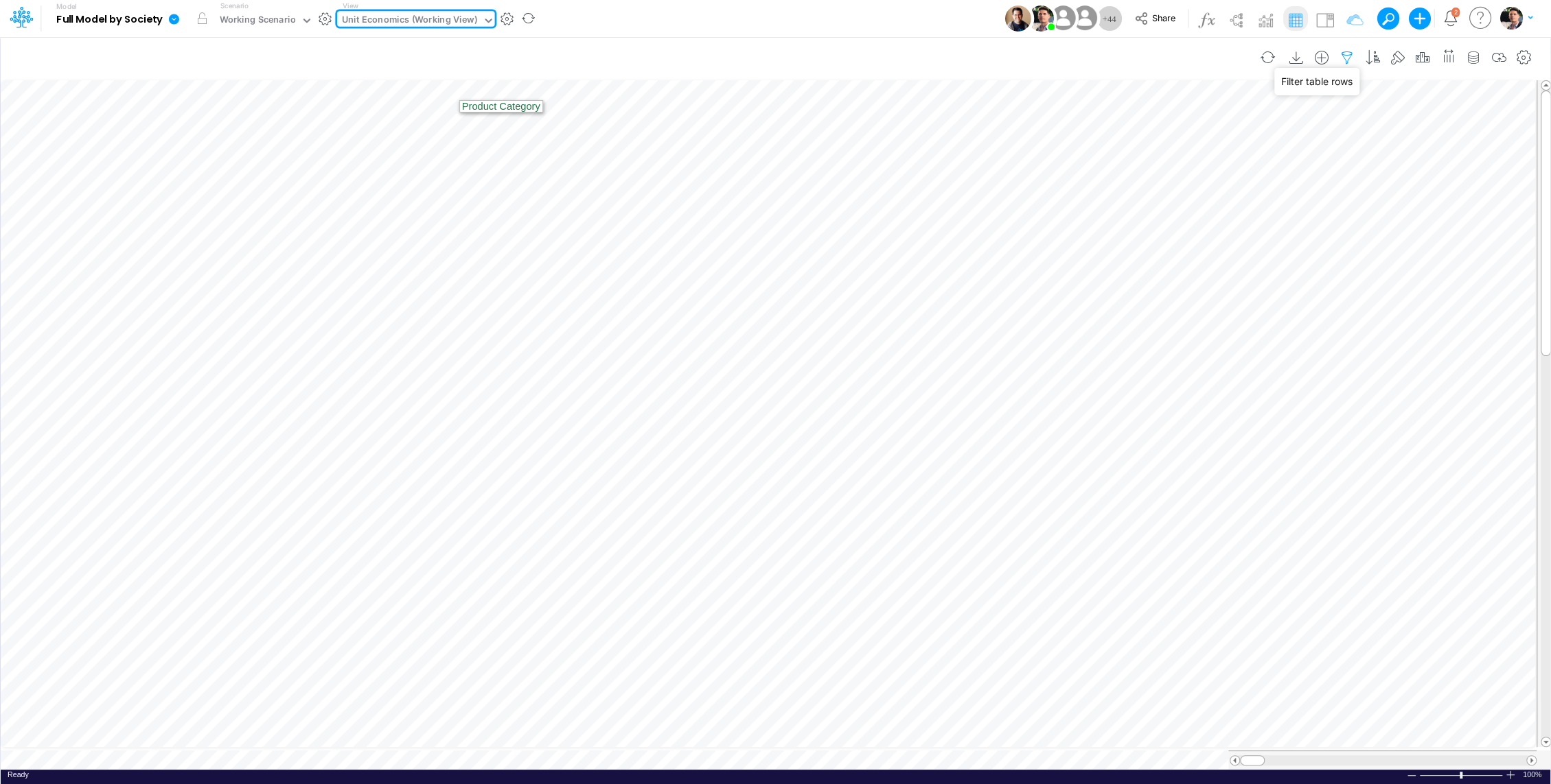
click at [1352, 57] on icon "button" at bounding box center [1347, 57] width 20 height 14
select select "contains"
select select "tableSearchOR"
select select "contains"
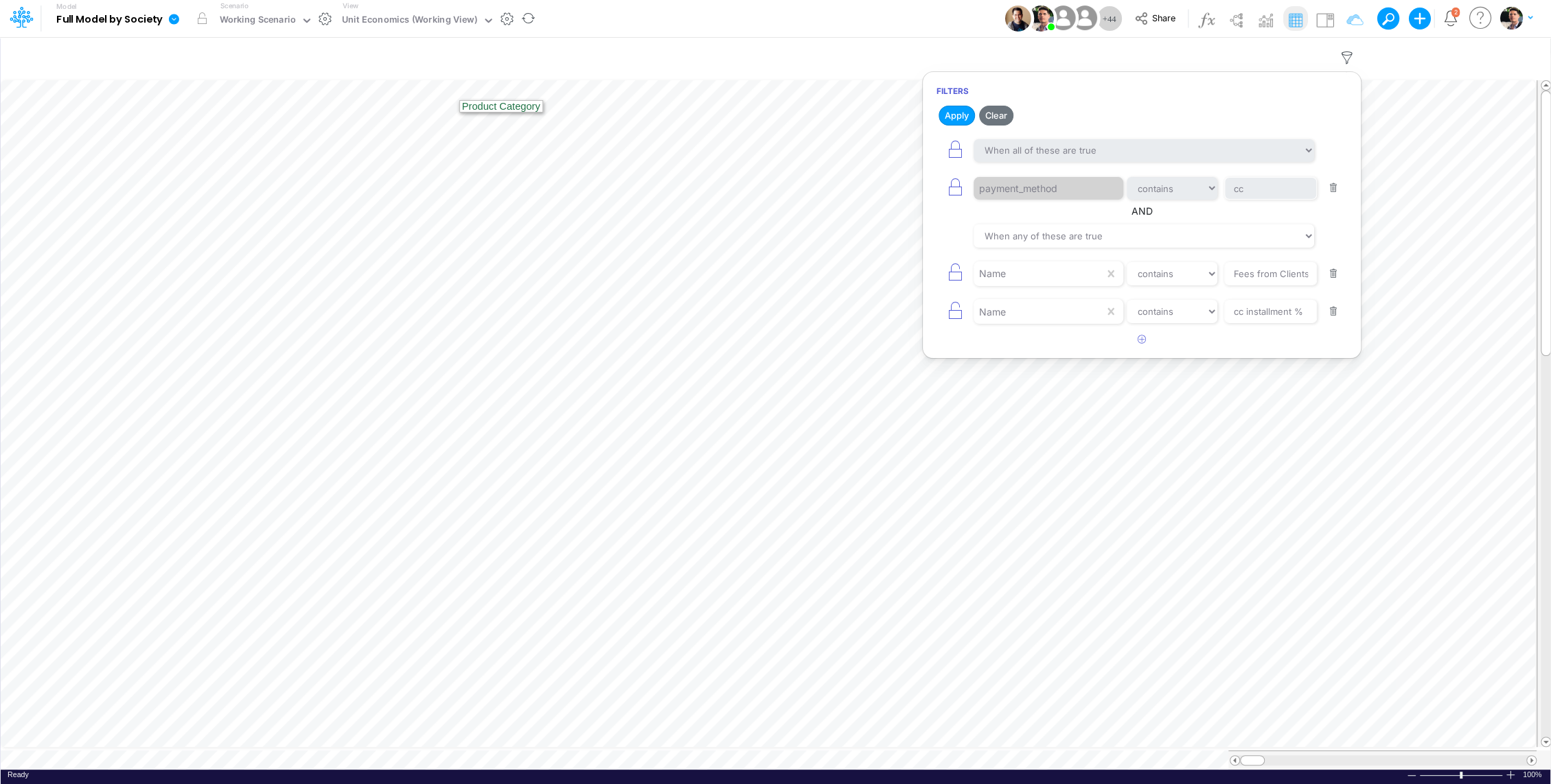
click at [1332, 308] on button "button" at bounding box center [1333, 312] width 27 height 19
click at [1334, 275] on button "button" at bounding box center [1333, 274] width 27 height 19
click at [954, 118] on button "Apply" at bounding box center [956, 115] width 36 height 20
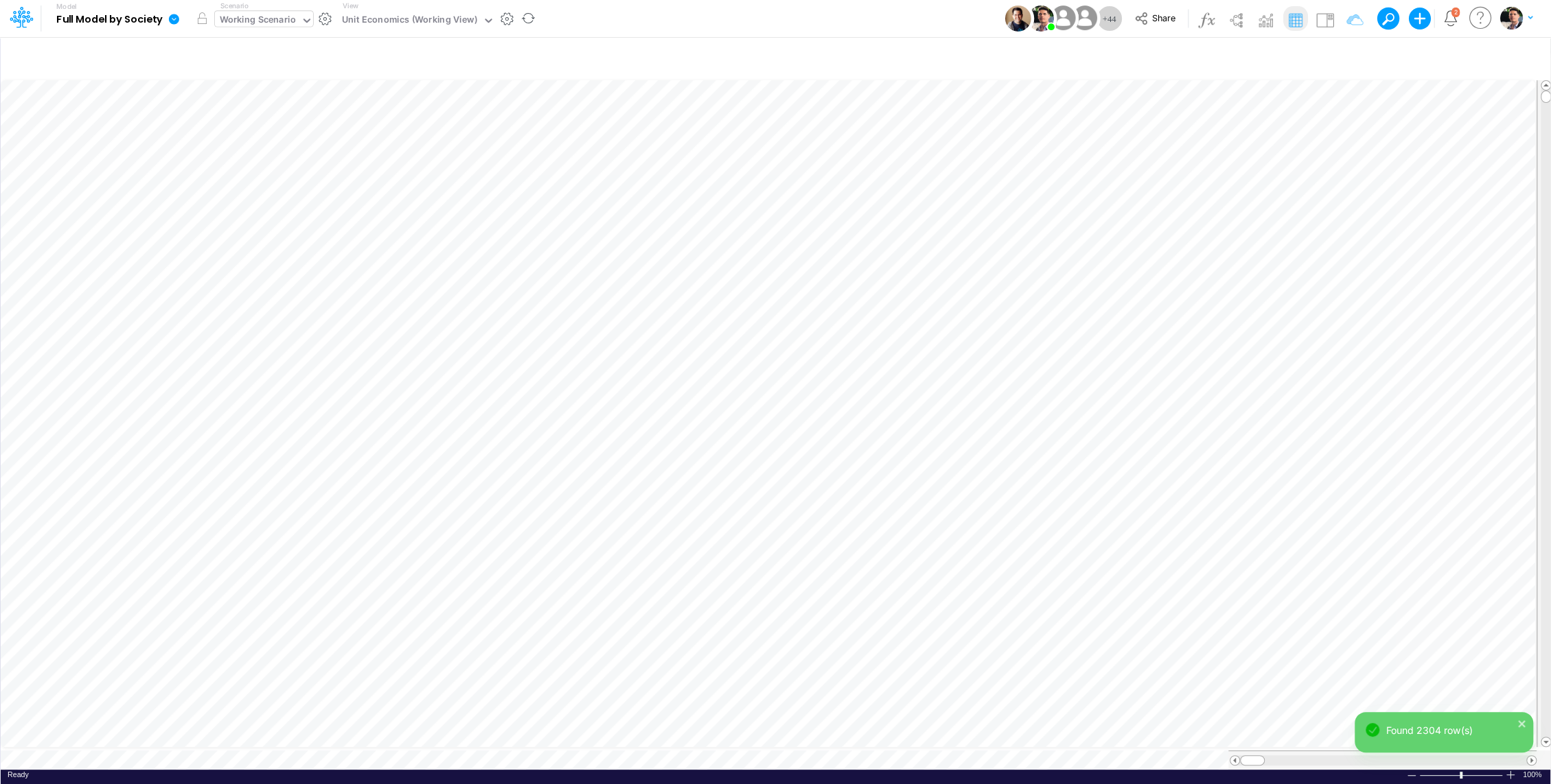
scroll to position [6, 2]
click at [1347, 55] on icon "button" at bounding box center [1347, 57] width 20 height 14
select select "contains"
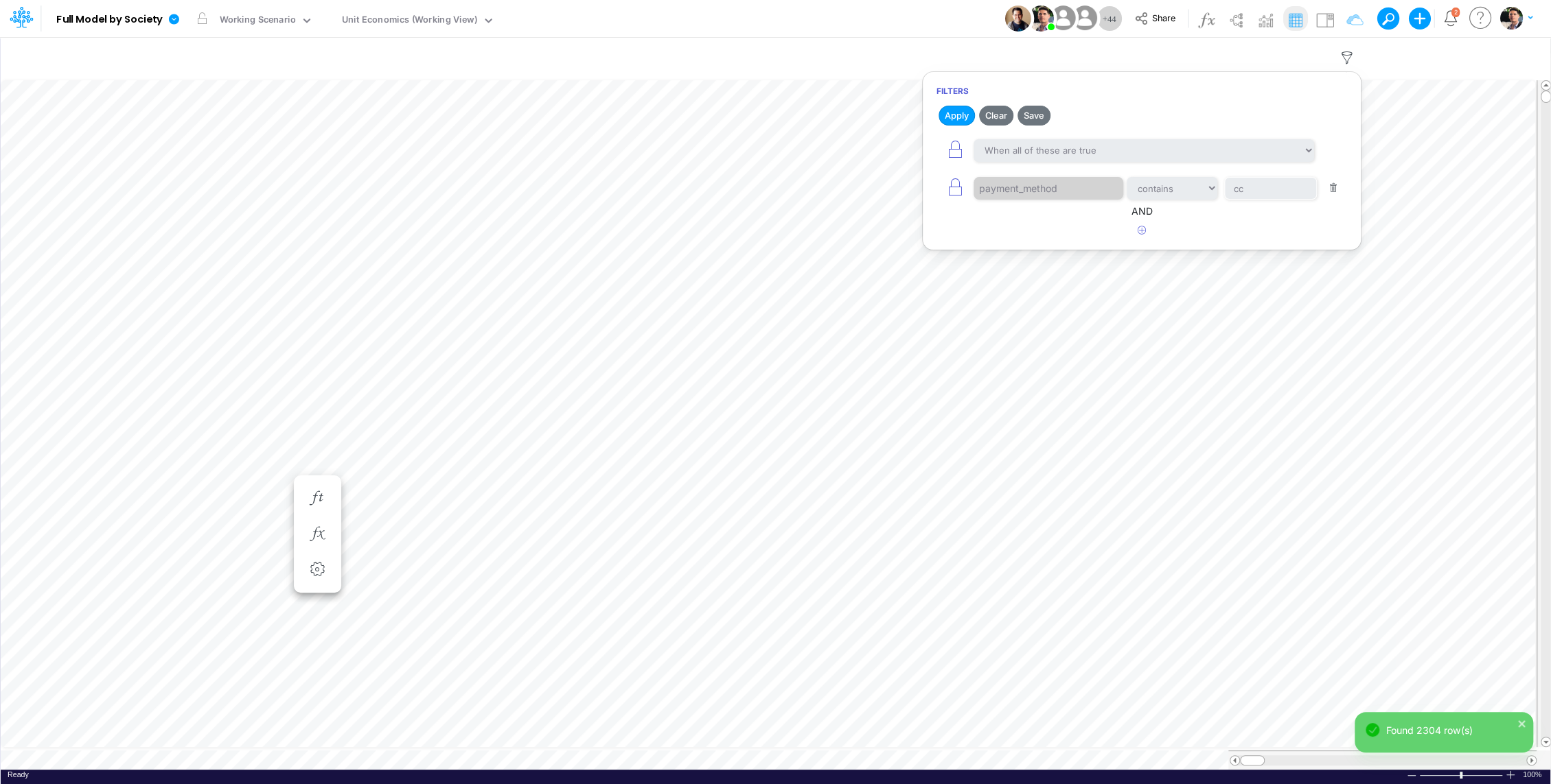
click at [1333, 180] on button "button" at bounding box center [1333, 188] width 27 height 19
click at [1150, 148] on button "button" at bounding box center [1142, 146] width 27 height 23
select select "tableSearchOR"
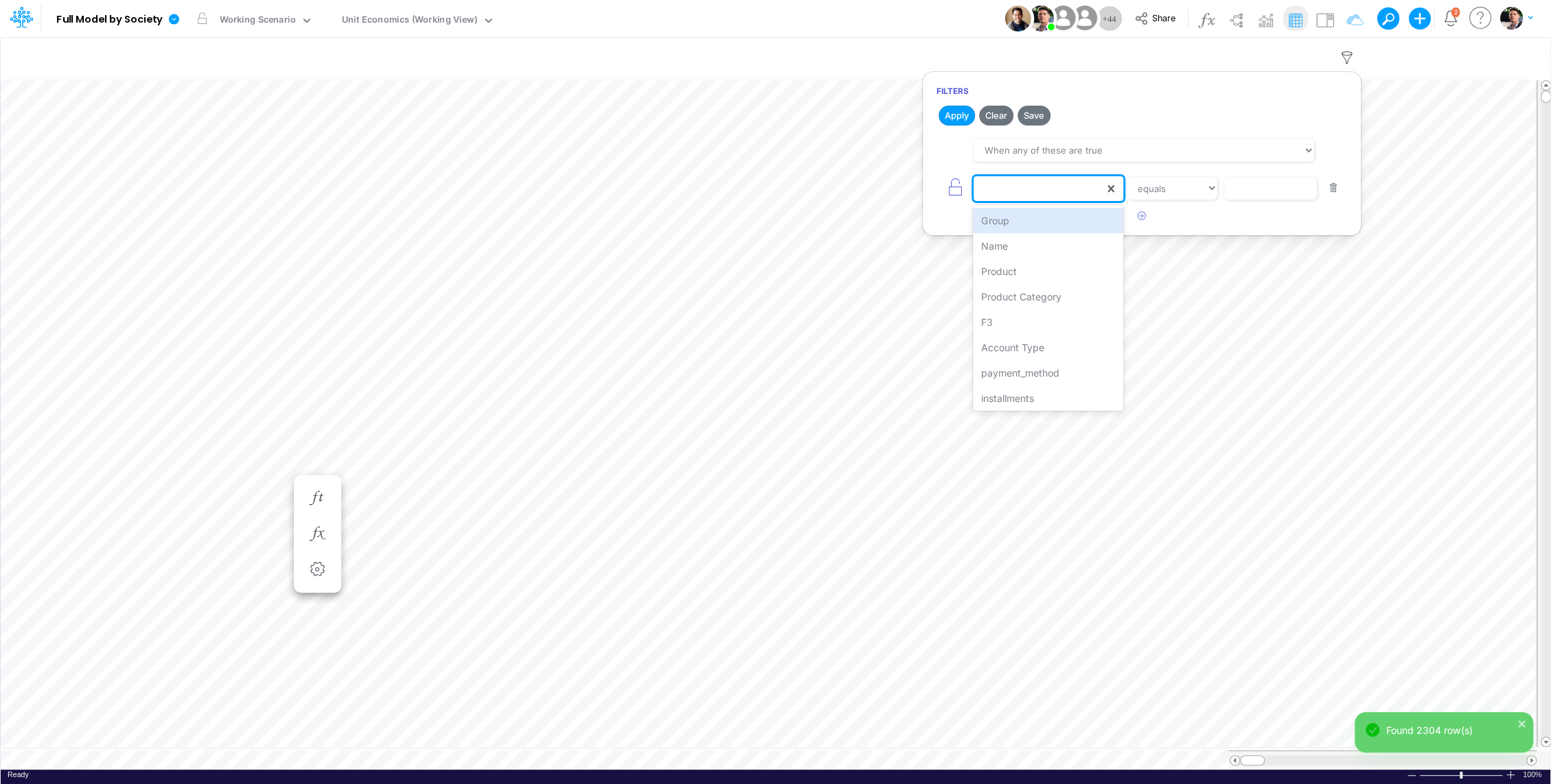
click at [1050, 181] on div at bounding box center [1038, 189] width 131 height 24
type input "nam"
click at [1259, 185] on input "text" at bounding box center [1270, 189] width 93 height 24
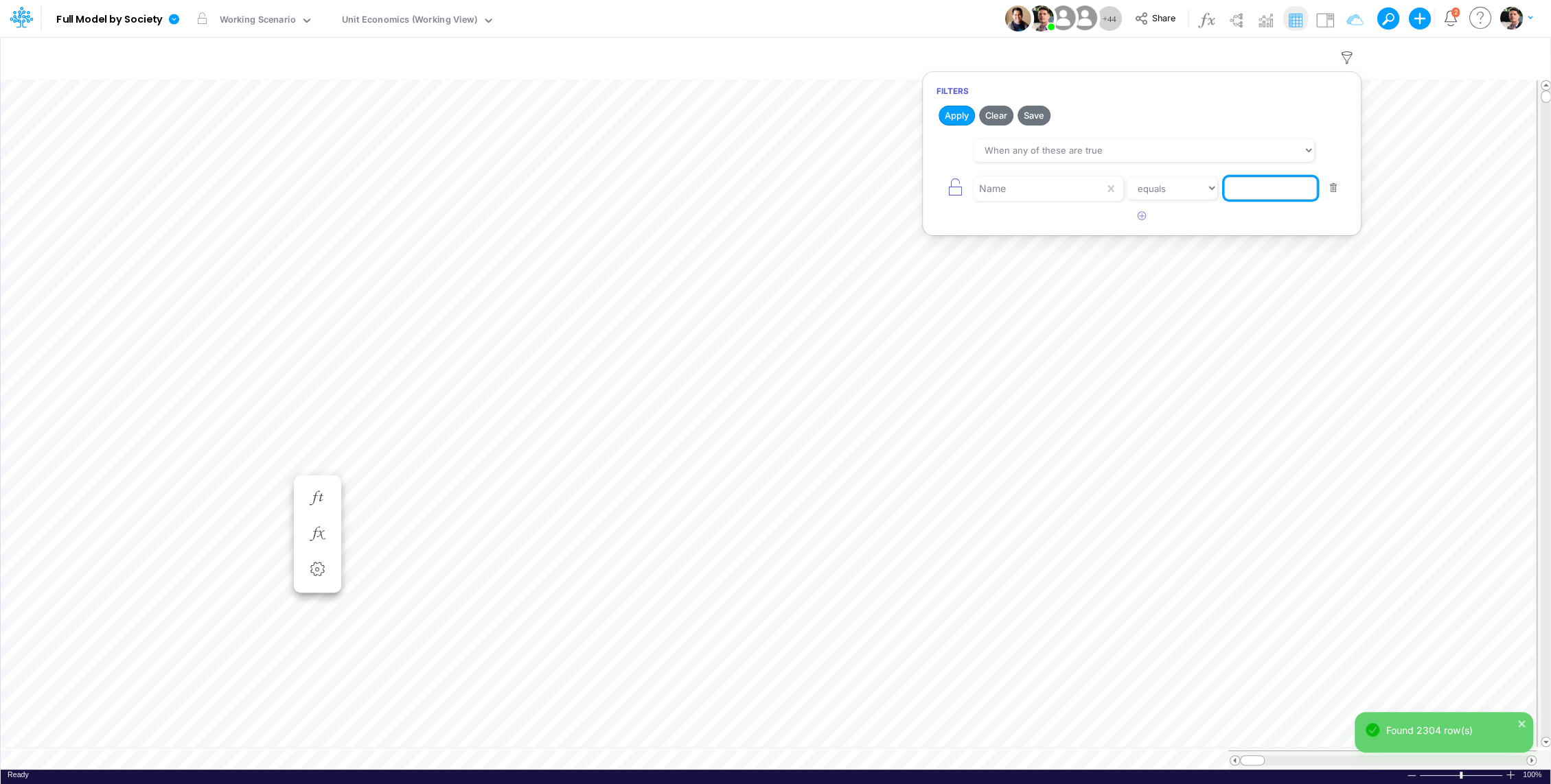
paste input "Chargebacks %"
type input "Chargebacks %"
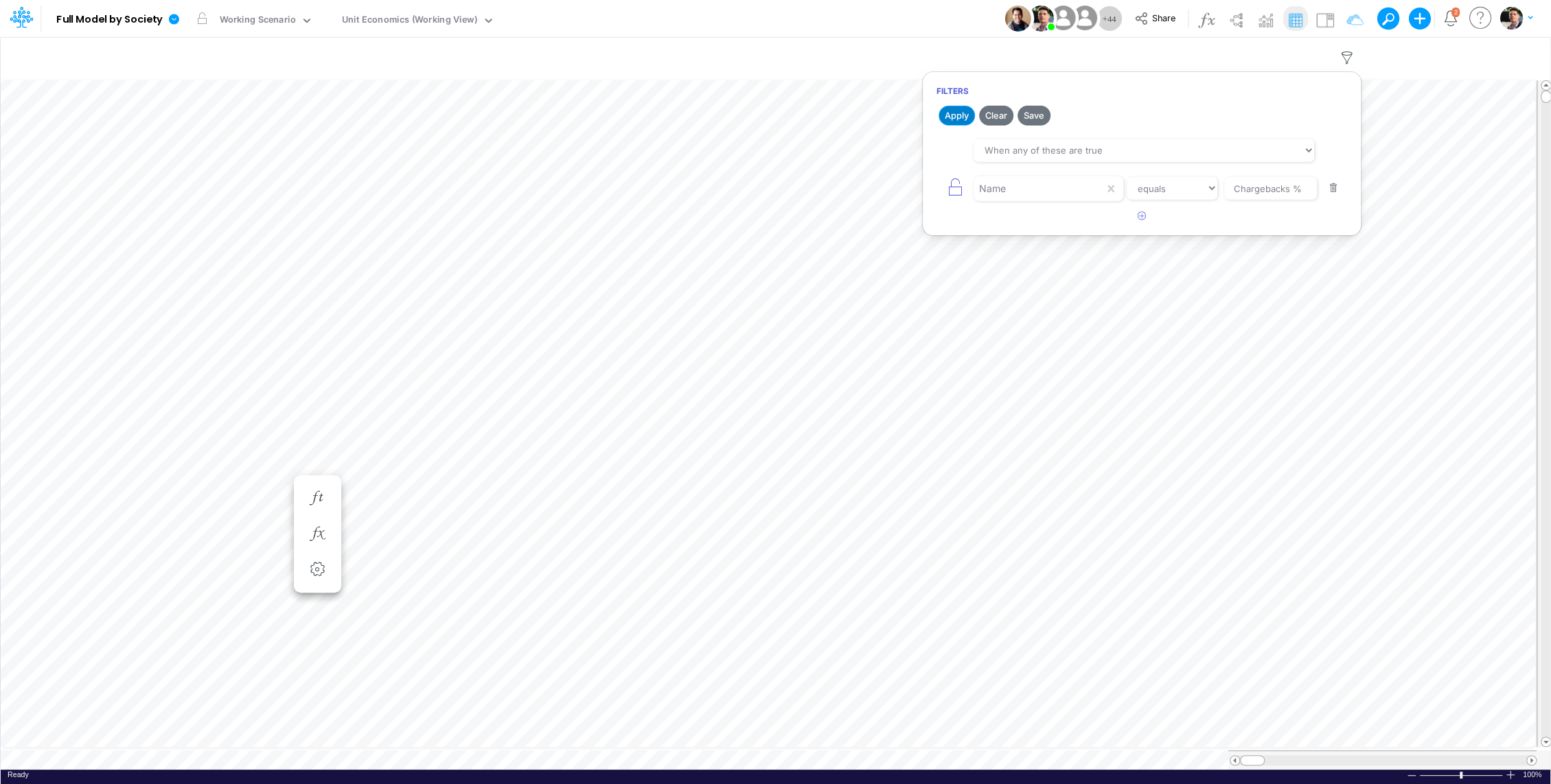
click at [946, 116] on button "Apply" at bounding box center [956, 115] width 36 height 20
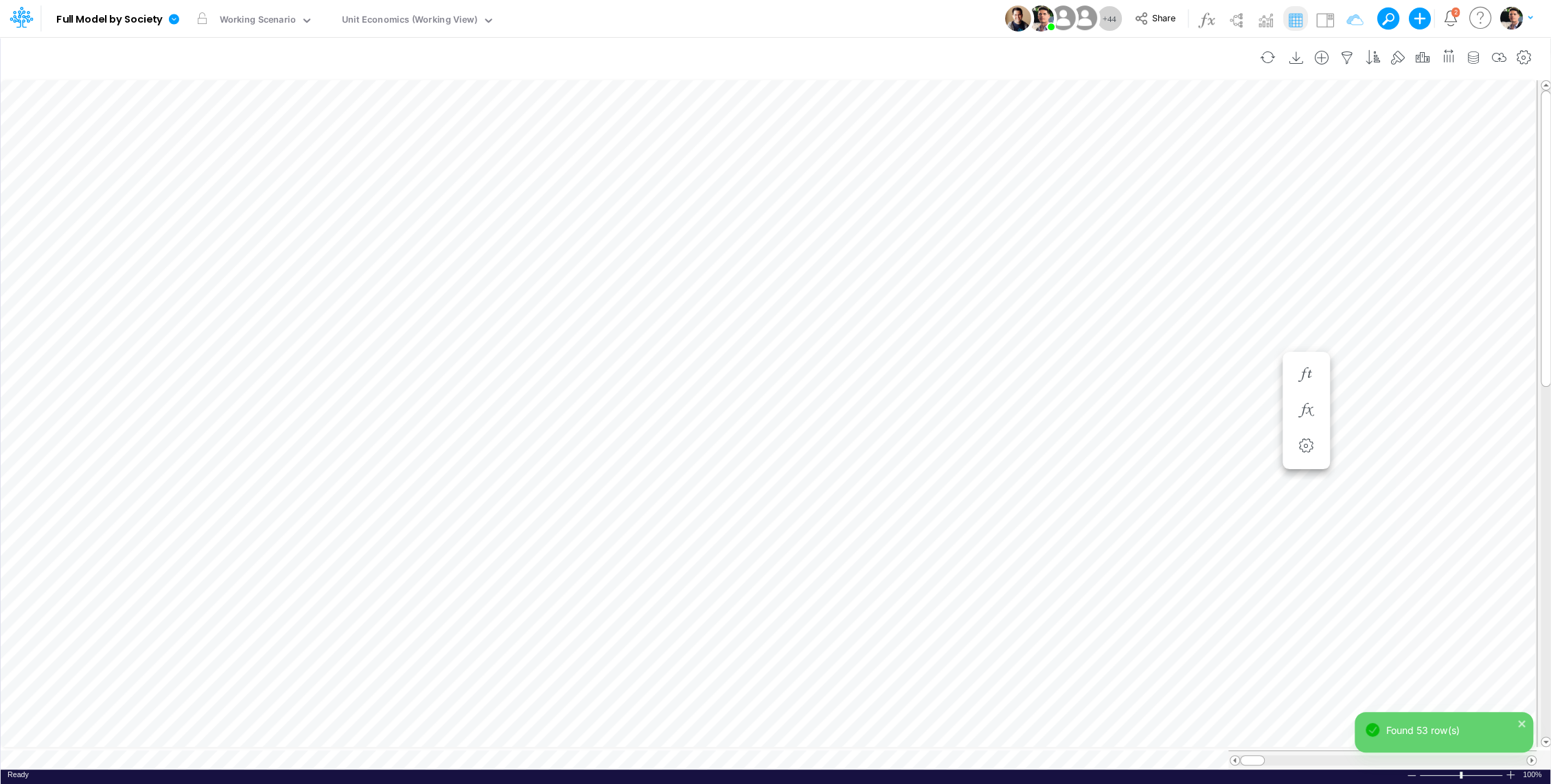
scroll to position [6, 2]
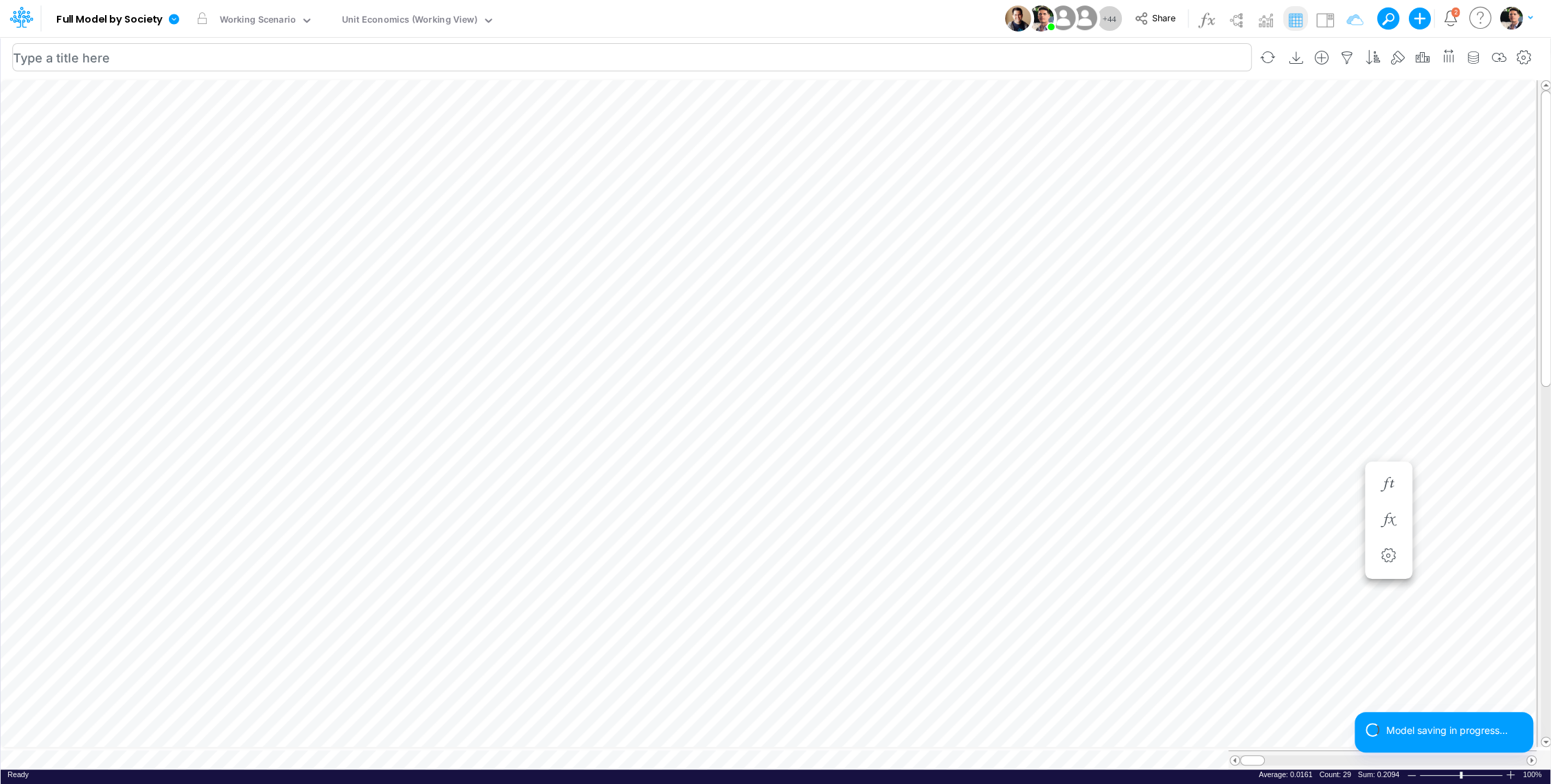
scroll to position [6, 2]
click at [1347, 51] on icon "button" at bounding box center [1347, 57] width 20 height 14
select select "tableSearchOR"
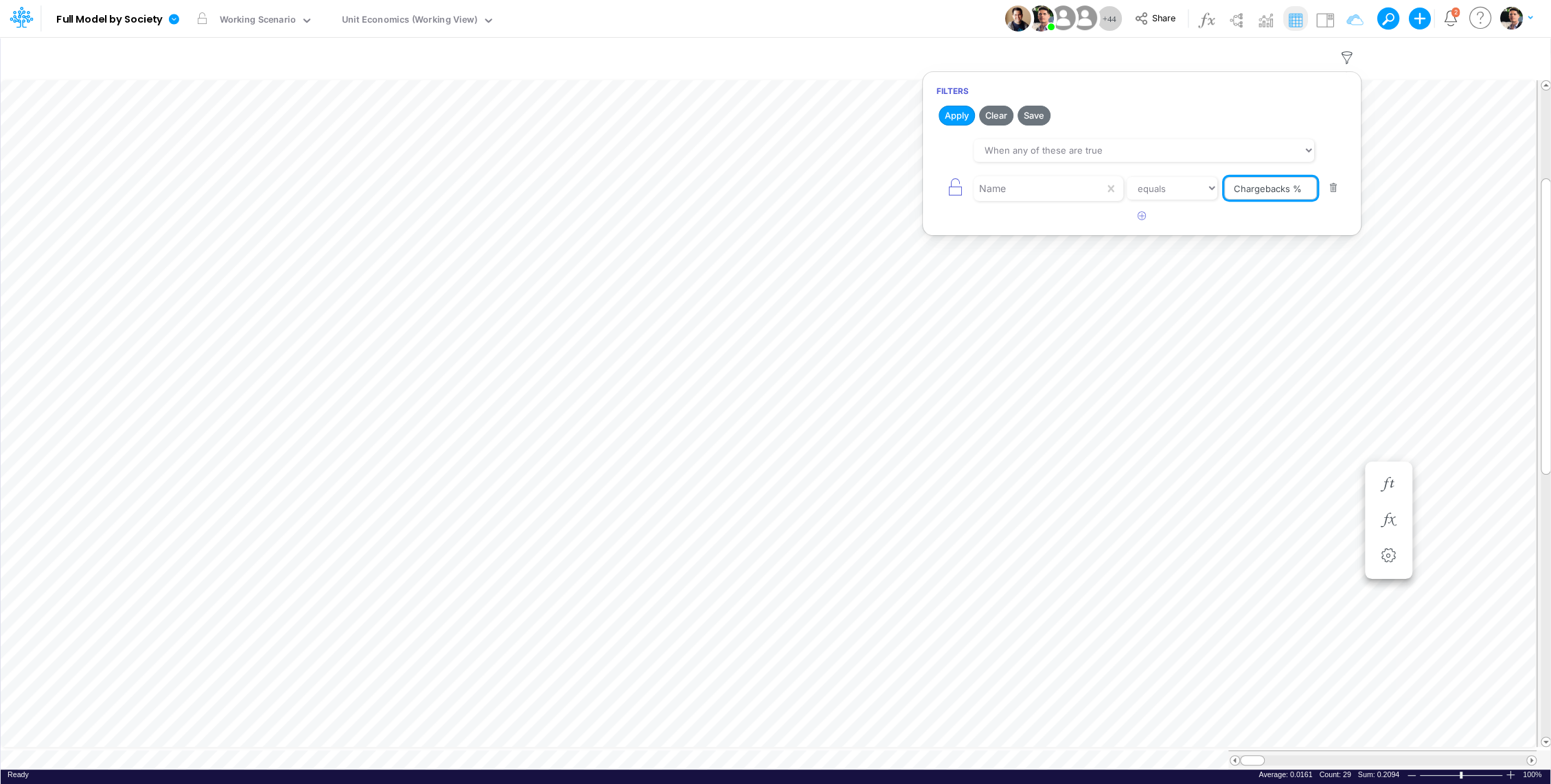
click at [1268, 193] on input "Chargebacks %" at bounding box center [1270, 189] width 93 height 24
paste input "Write-off %"
type input "Write-off %"
click at [961, 113] on button "Apply" at bounding box center [956, 115] width 36 height 20
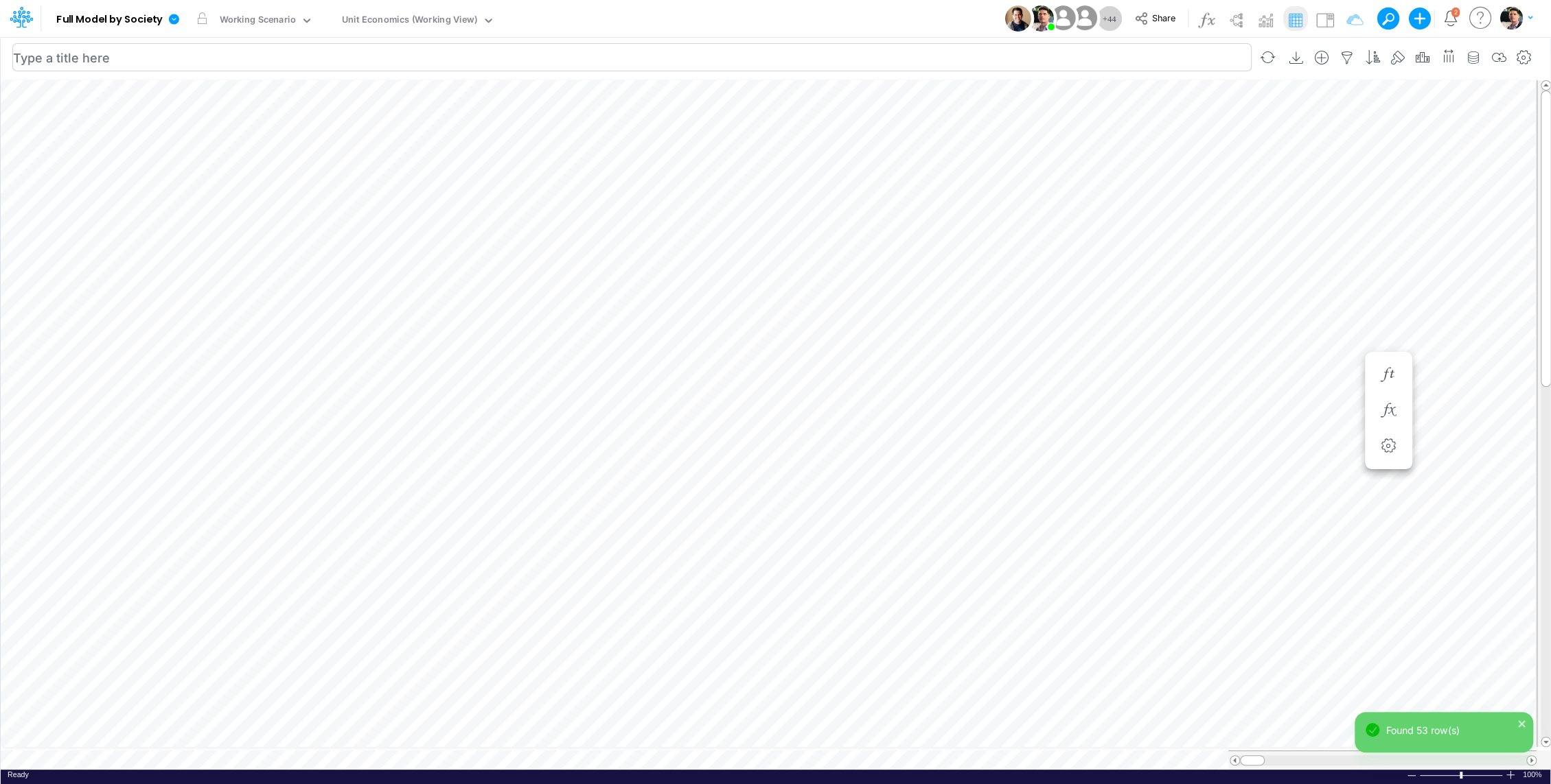
scroll to position [6, 2]
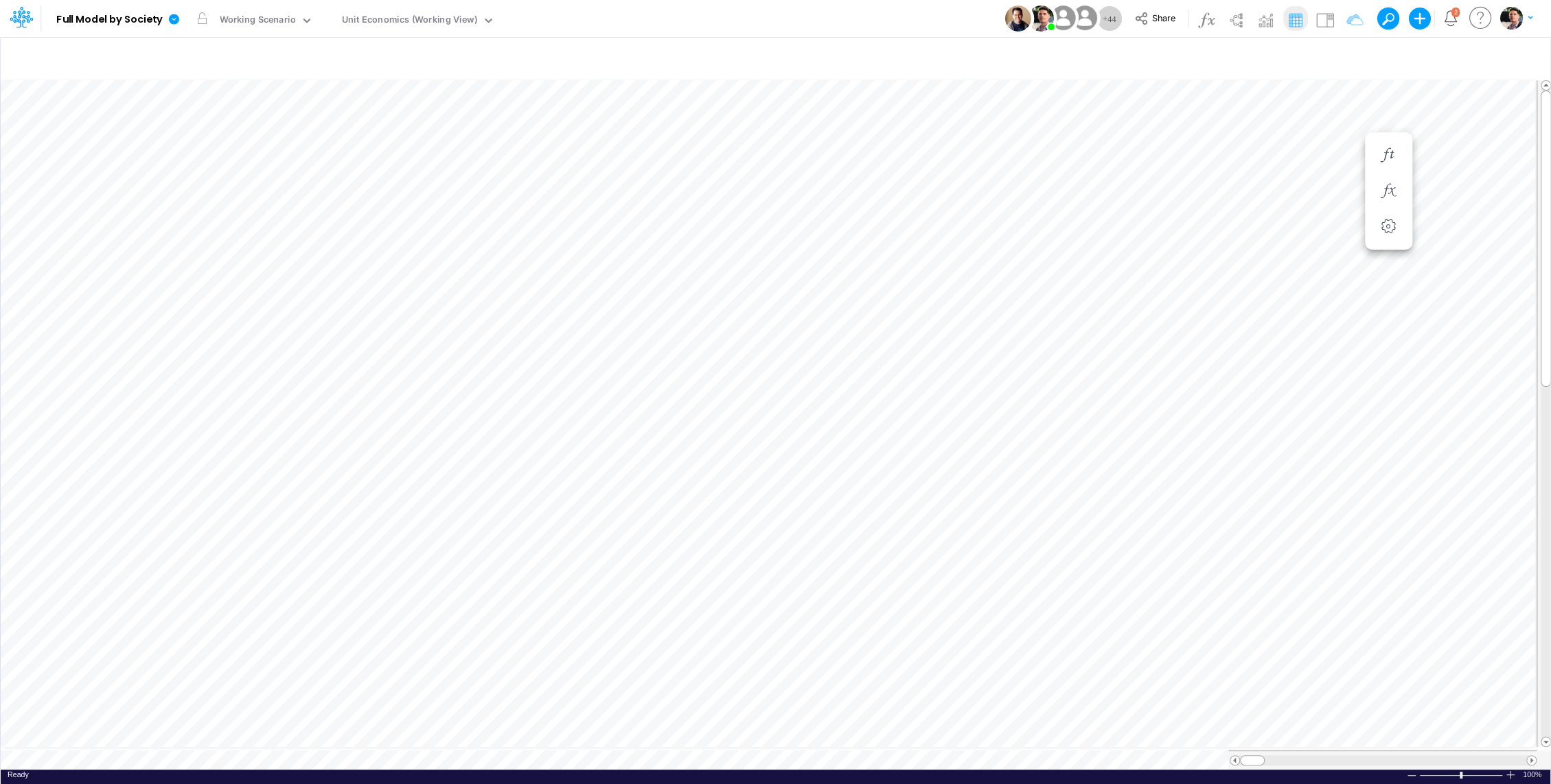
scroll to position [6, 2]
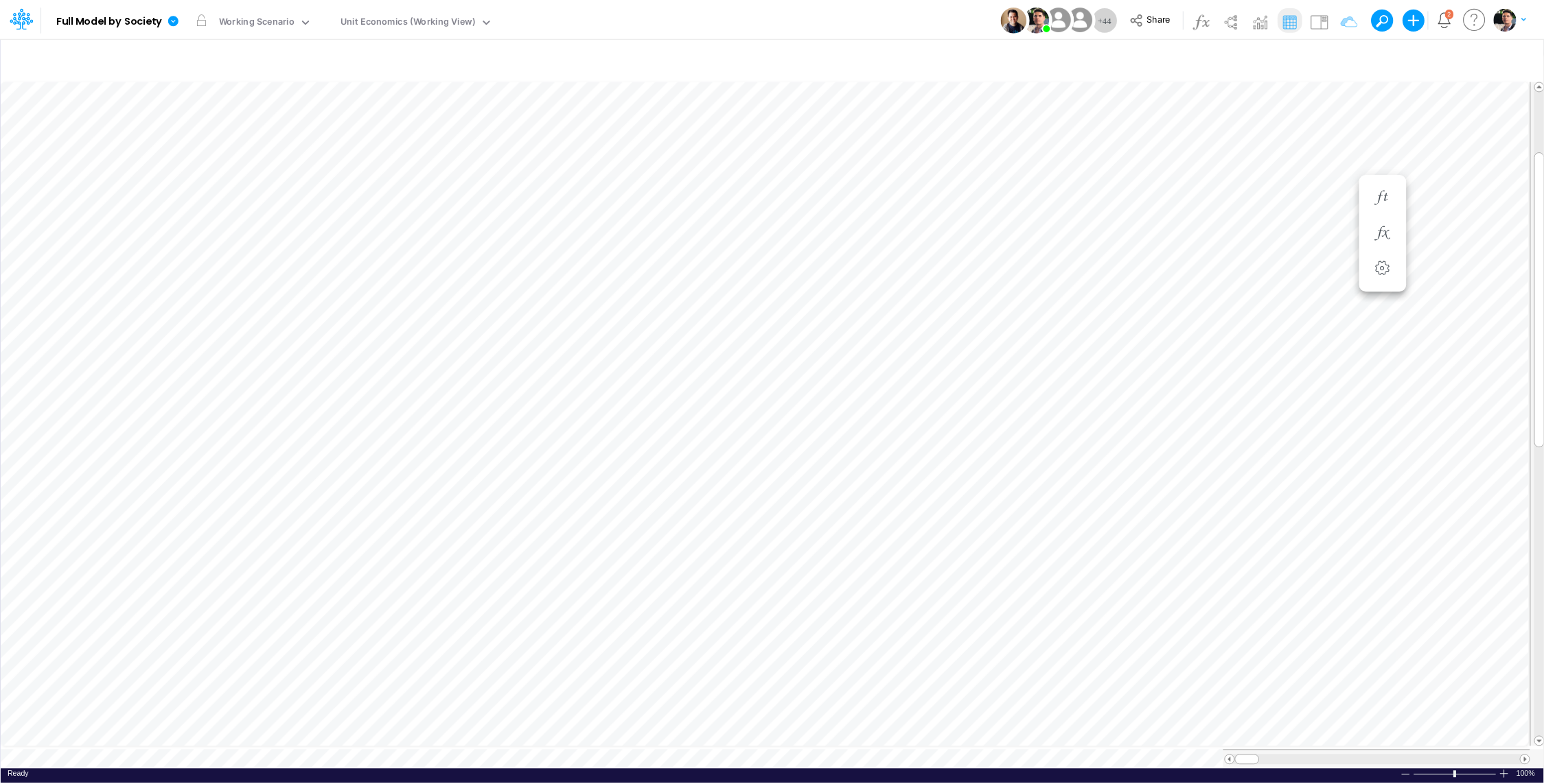
scroll to position [6, 2]
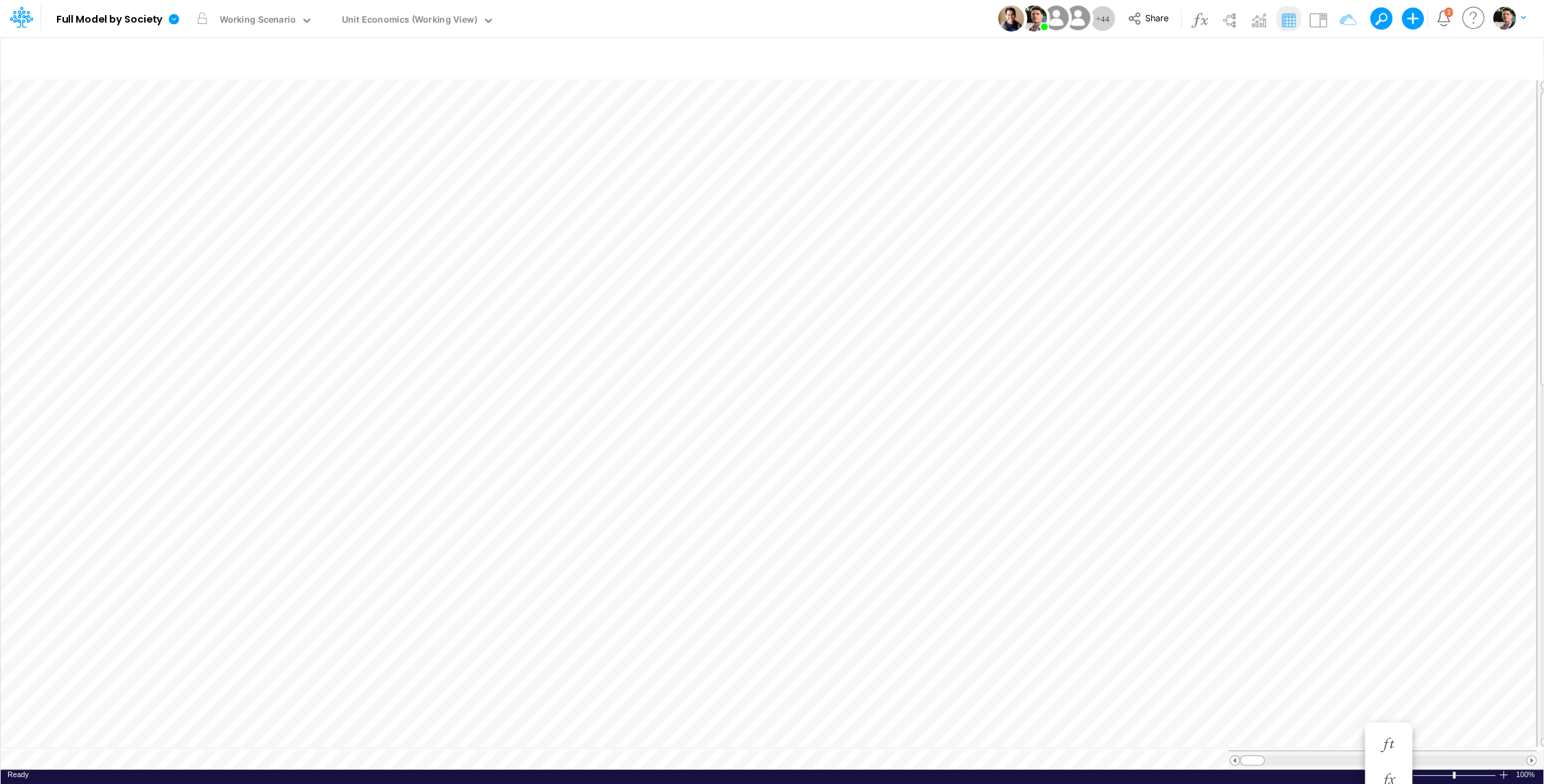
scroll to position [6, 2]
click at [175, 16] on icon at bounding box center [174, 19] width 10 height 10
click at [239, 146] on button "View model info" at bounding box center [243, 142] width 147 height 21
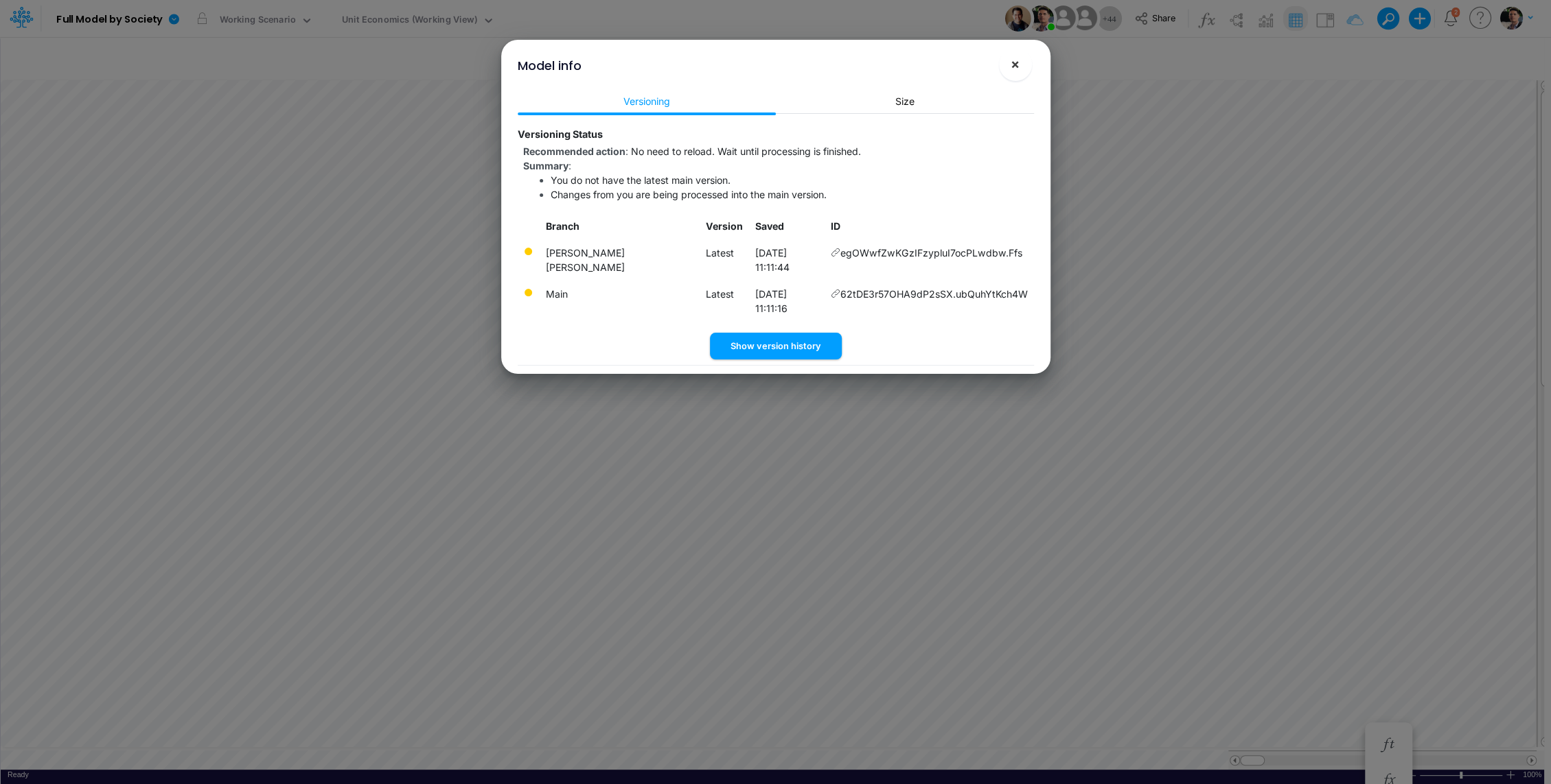
click at [1017, 78] on button "×" at bounding box center [1015, 64] width 33 height 33
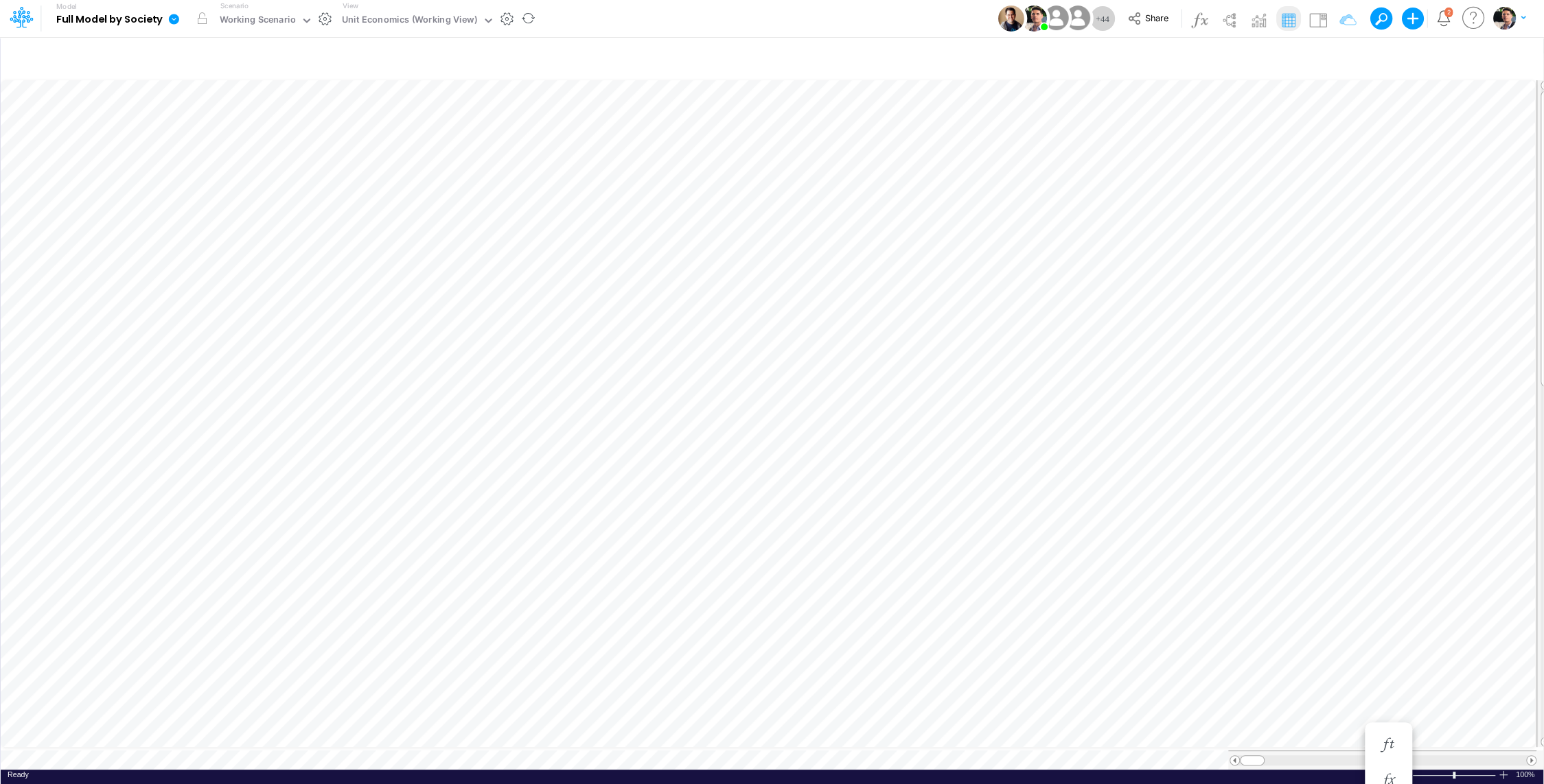
click at [176, 14] on icon at bounding box center [174, 19] width 13 height 13
click at [243, 147] on button "View model info" at bounding box center [243, 142] width 147 height 21
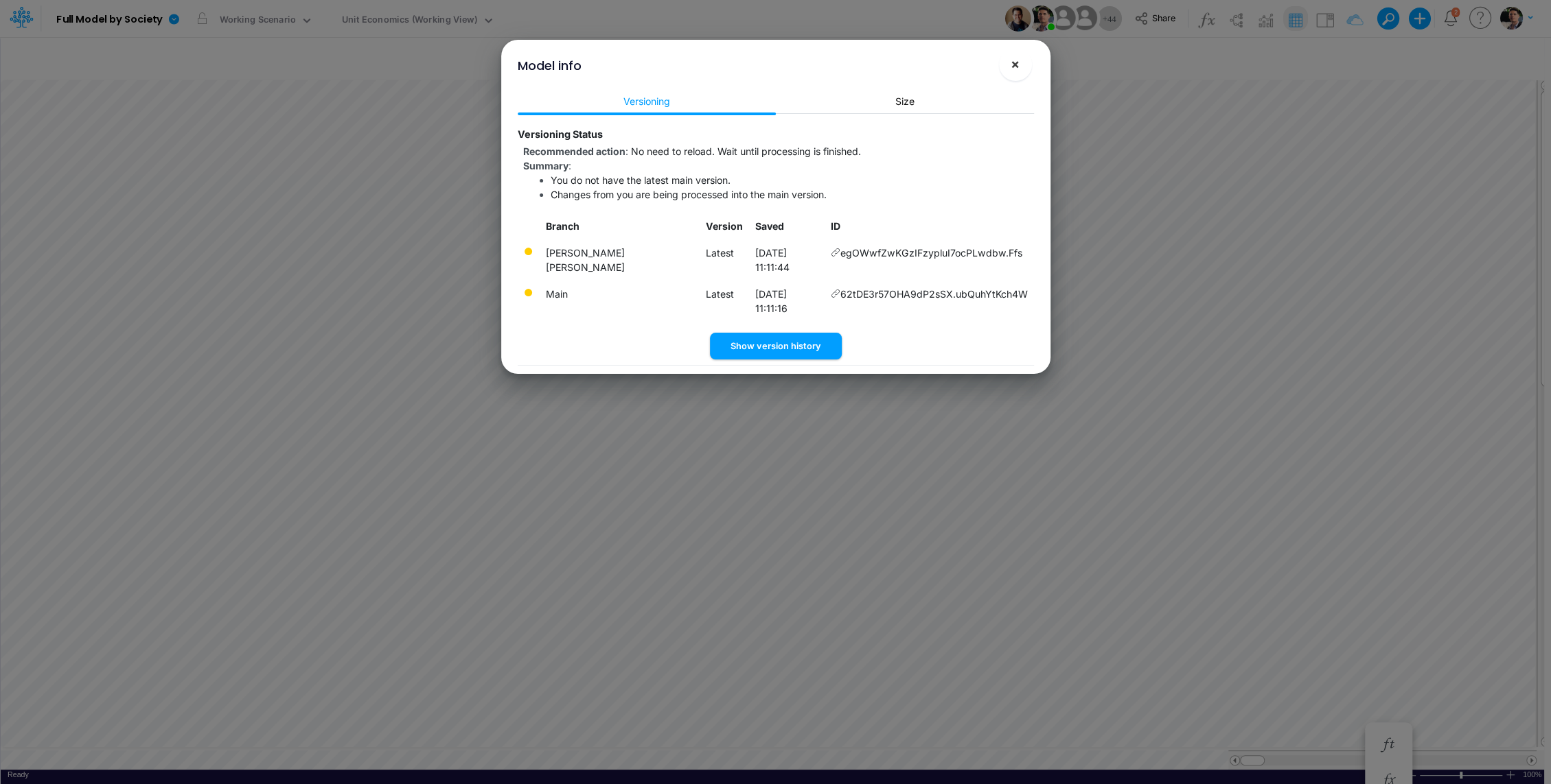
click at [1018, 59] on span "×" at bounding box center [1015, 64] width 9 height 17
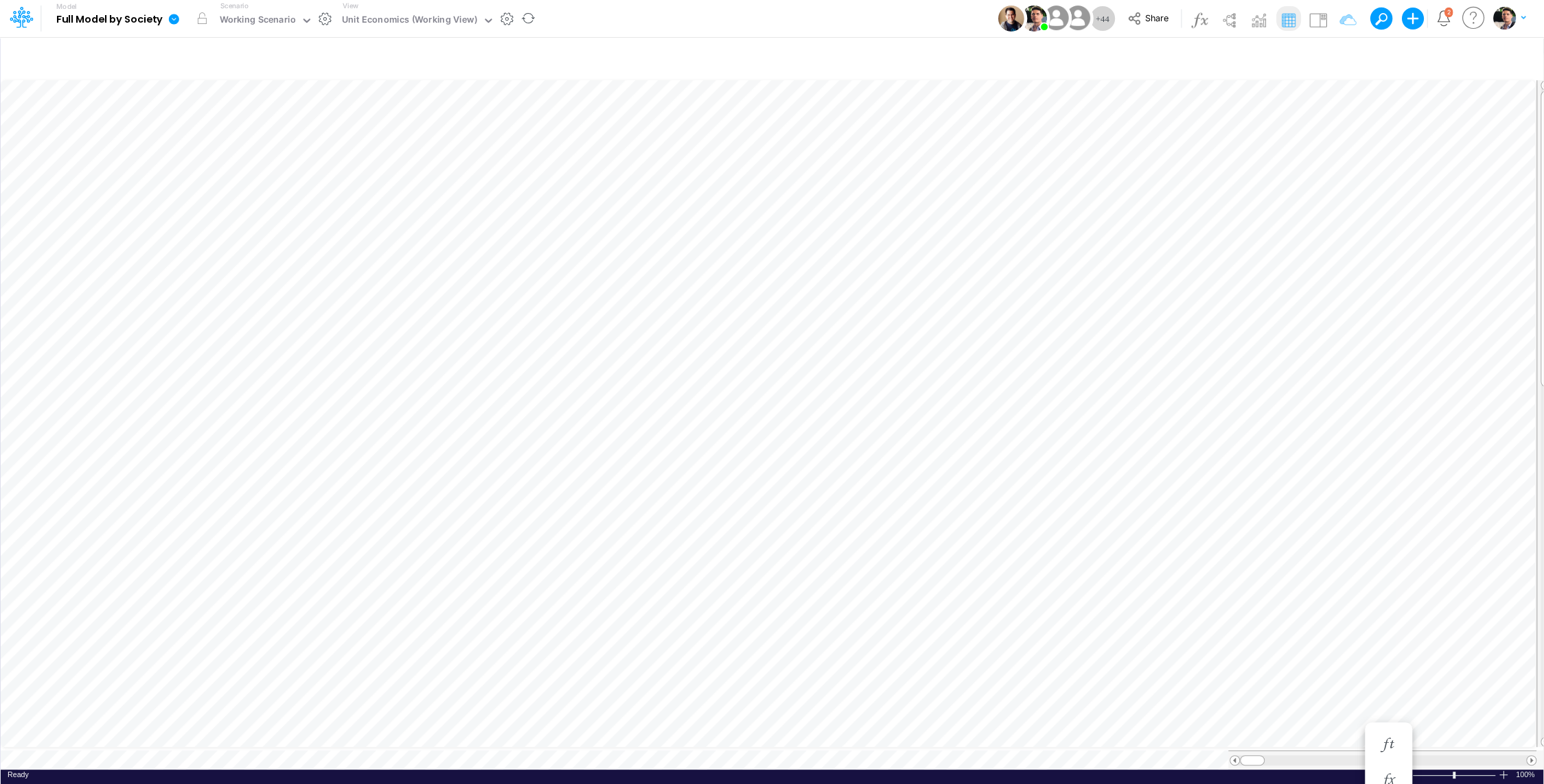
click at [175, 20] on icon at bounding box center [174, 19] width 10 height 10
click at [254, 146] on button "View model info" at bounding box center [243, 142] width 147 height 21
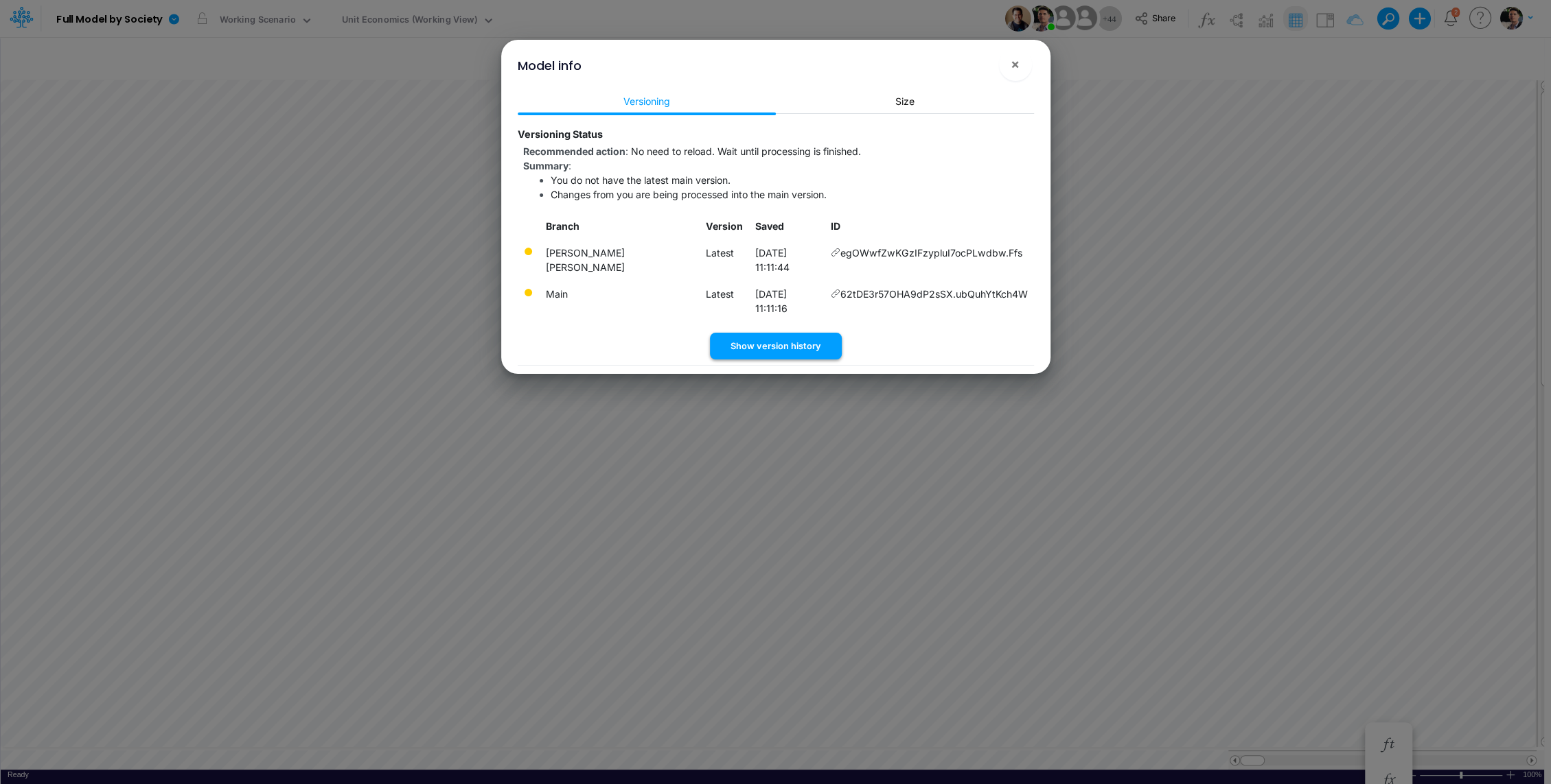
click at [775, 333] on button "Show version history" at bounding box center [776, 346] width 132 height 27
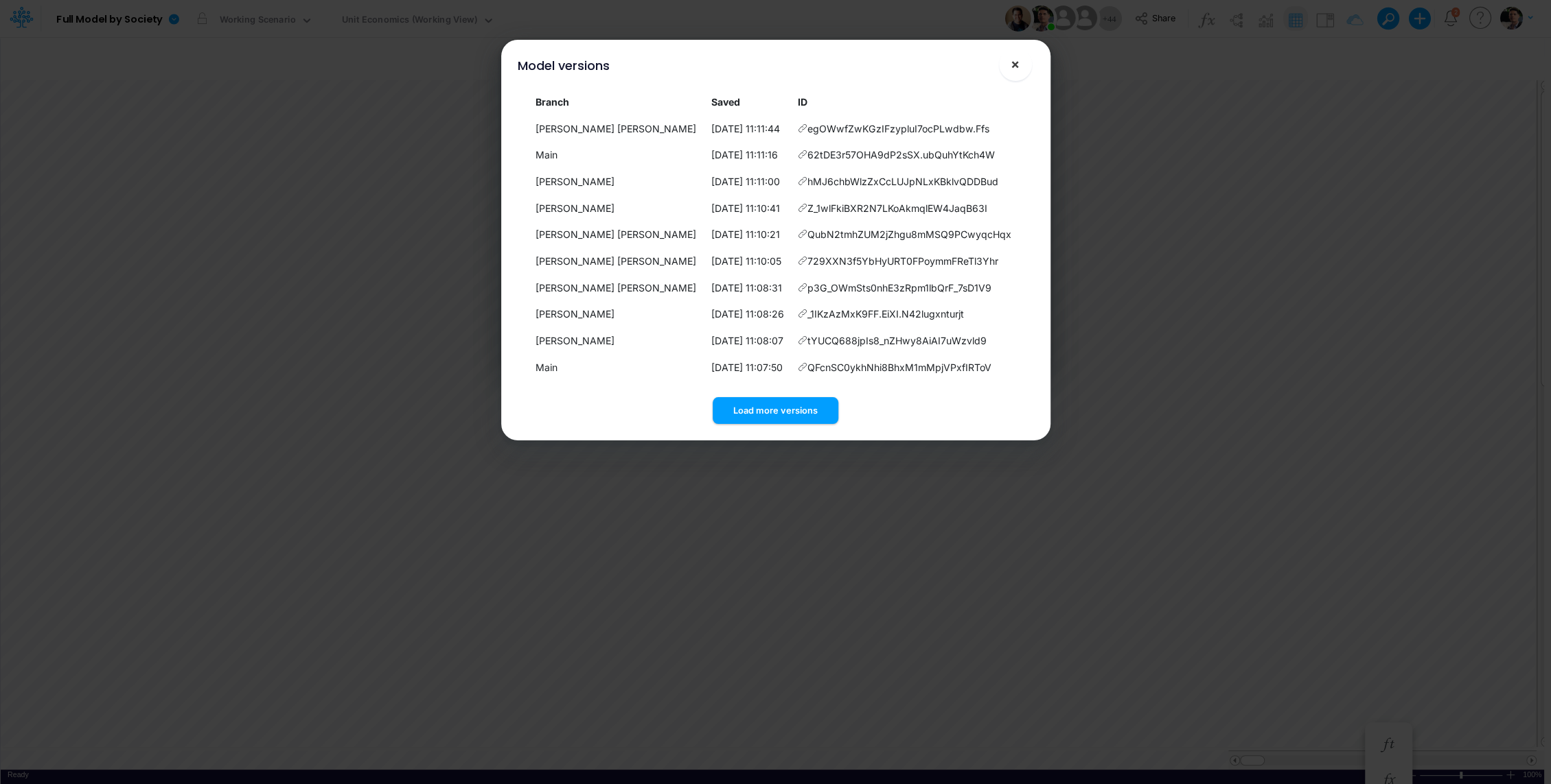
click at [1013, 71] on span "×" at bounding box center [1015, 64] width 9 height 17
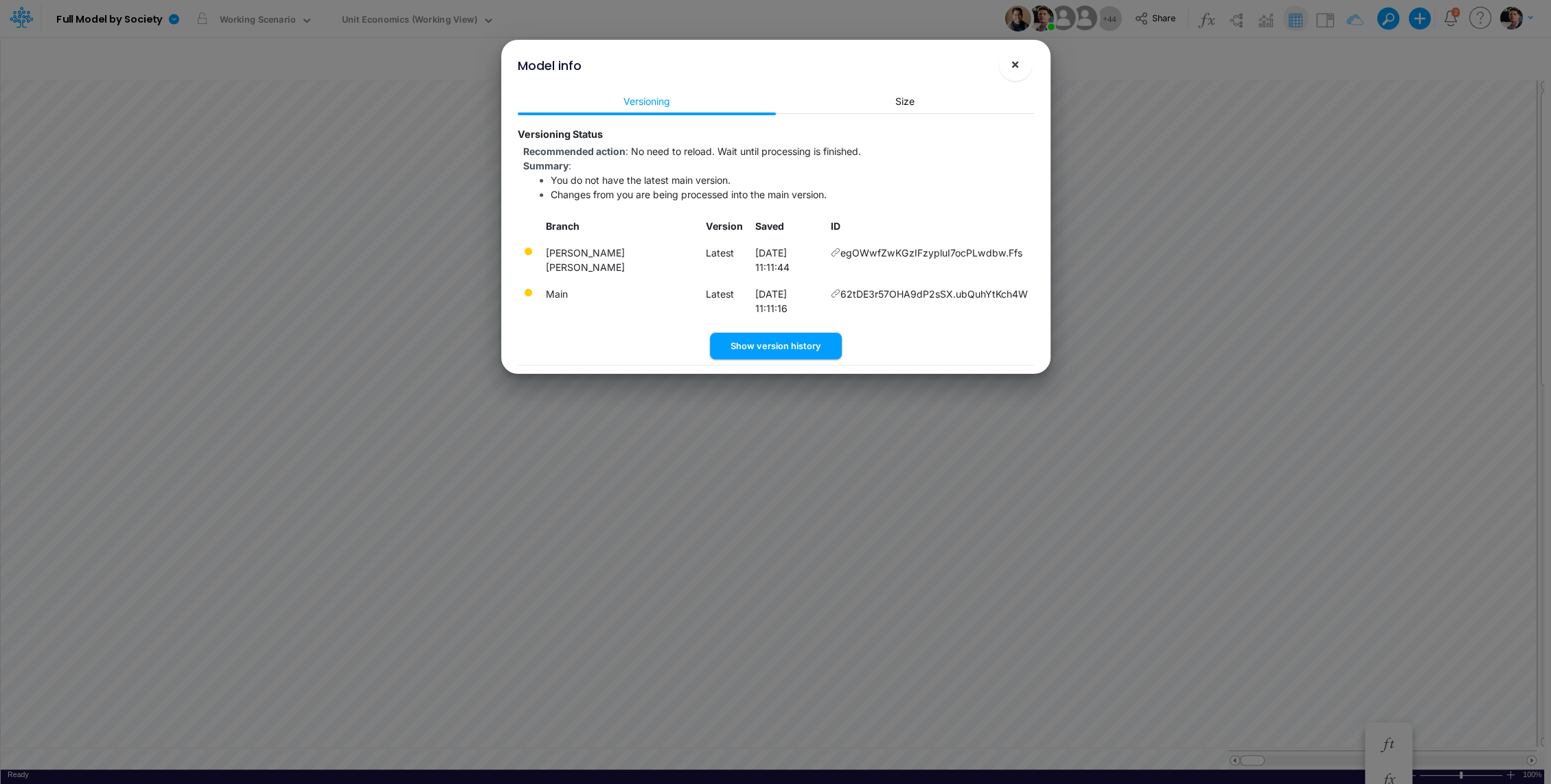
click at [1009, 66] on button "×" at bounding box center [1015, 64] width 33 height 33
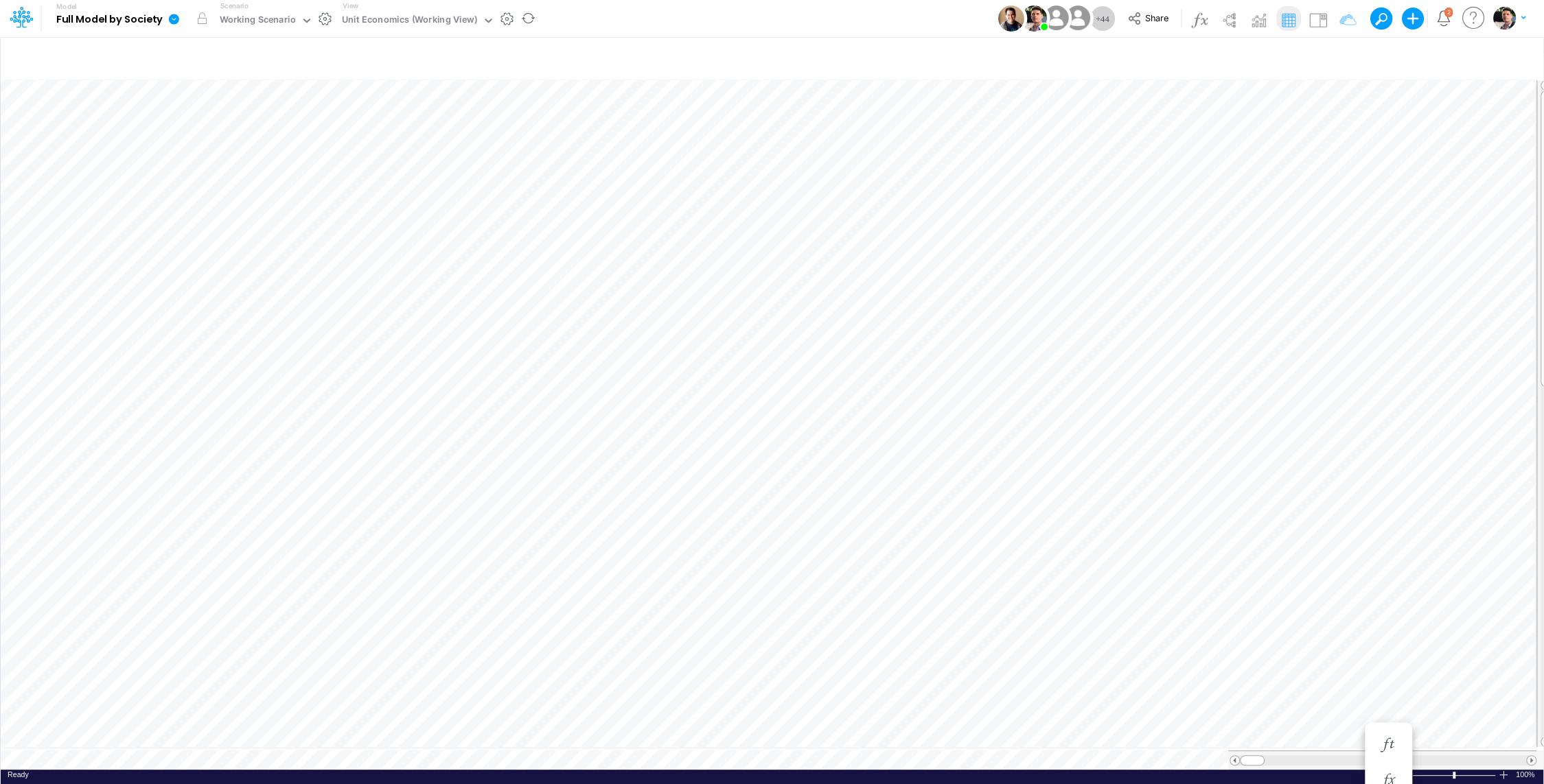
click at [176, 22] on icon at bounding box center [174, 19] width 10 height 10
click at [228, 147] on button "View model info" at bounding box center [243, 142] width 147 height 21
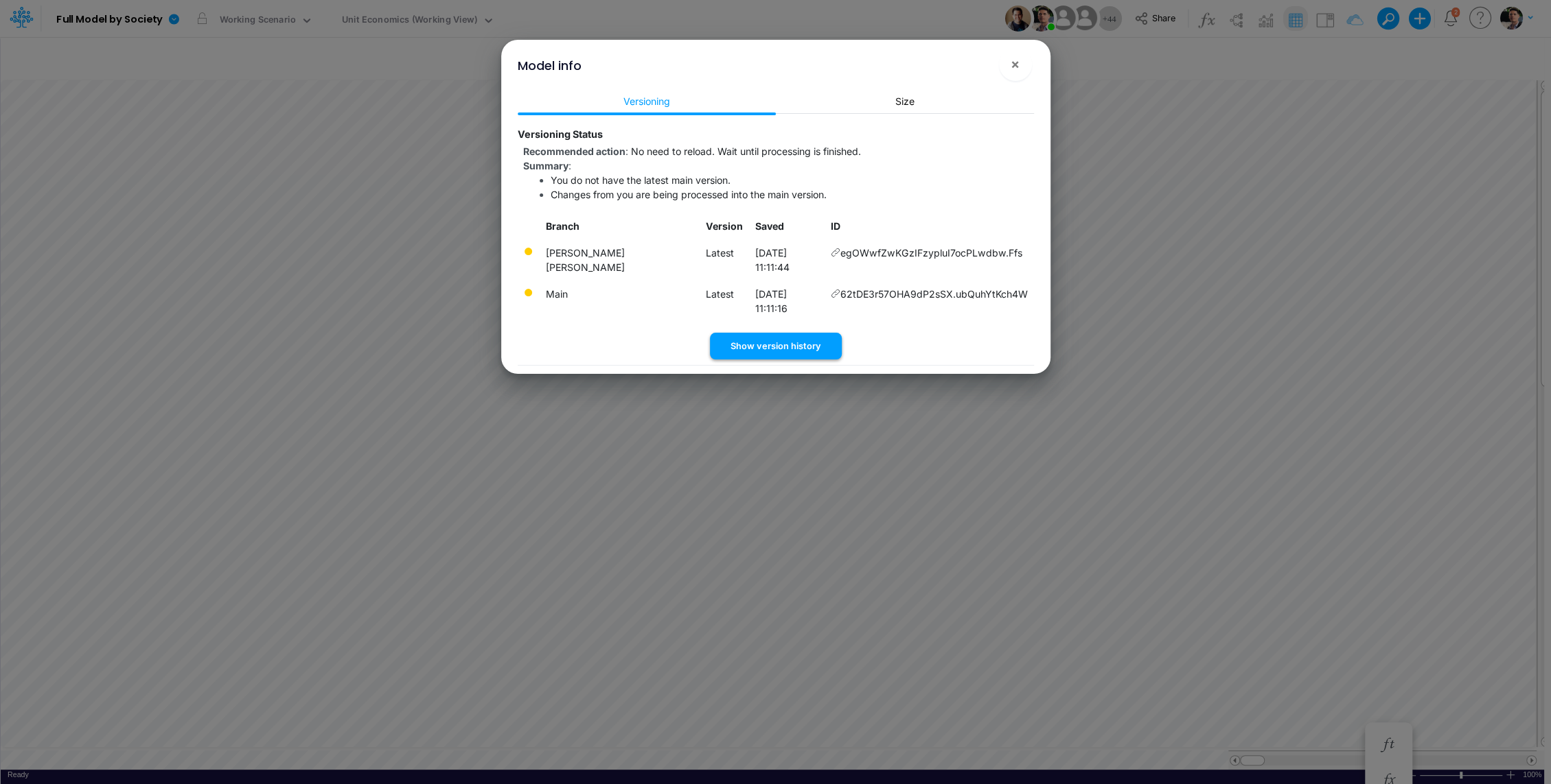
click at [769, 333] on button "Show version history" at bounding box center [776, 346] width 132 height 27
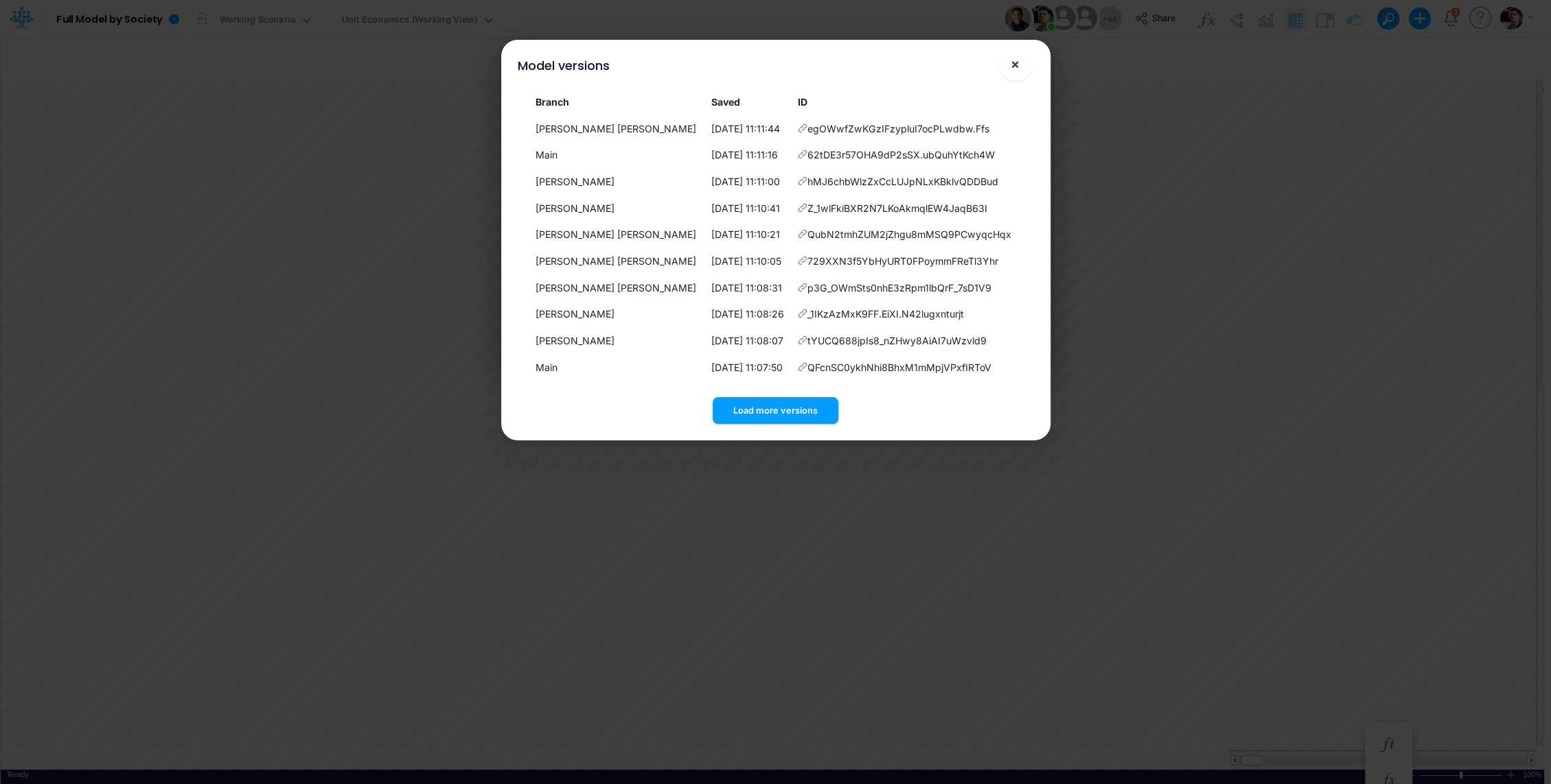
click at [1015, 67] on span "×" at bounding box center [1015, 64] width 9 height 17
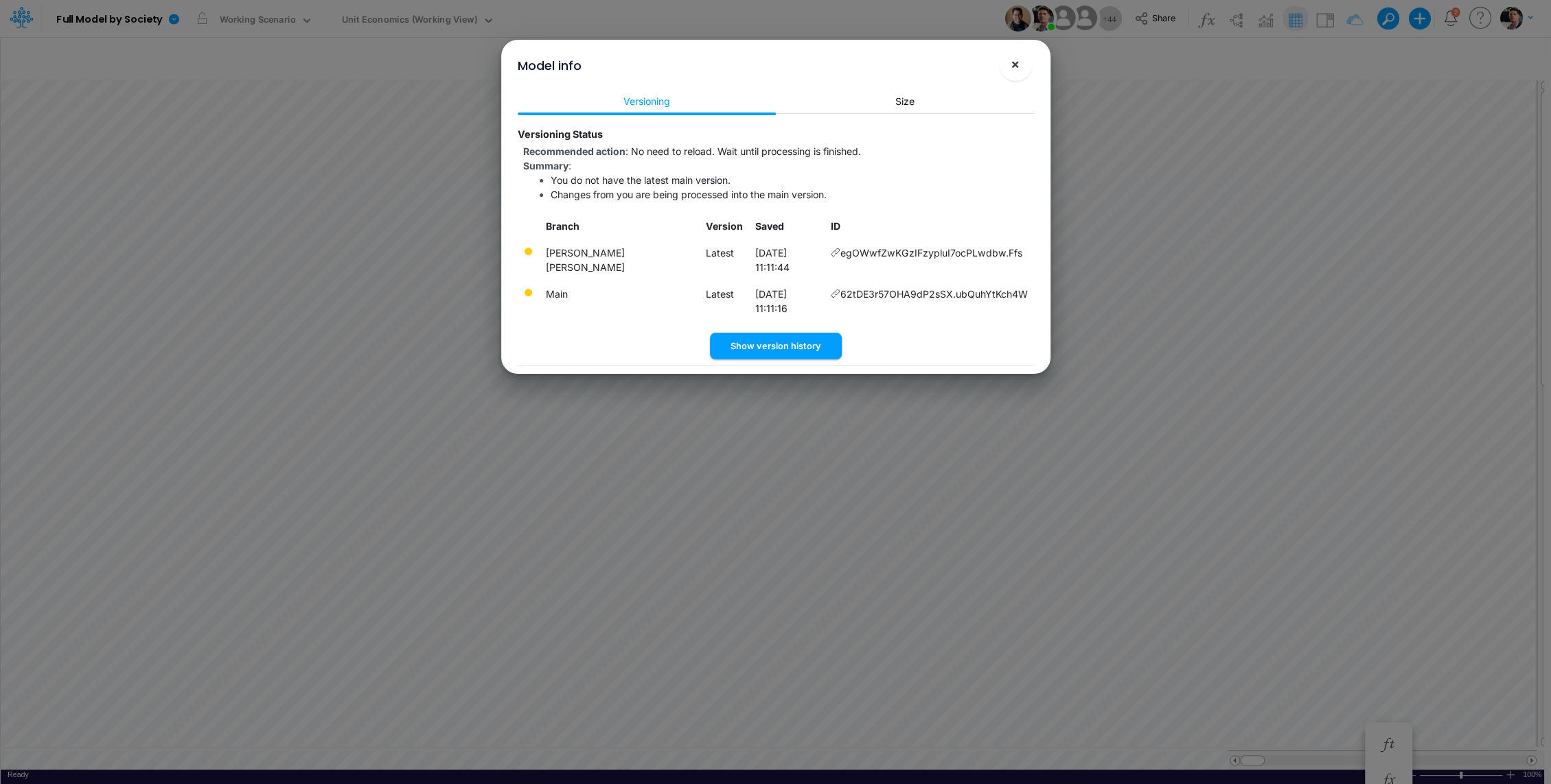
click at [1015, 70] on span "×" at bounding box center [1015, 64] width 9 height 17
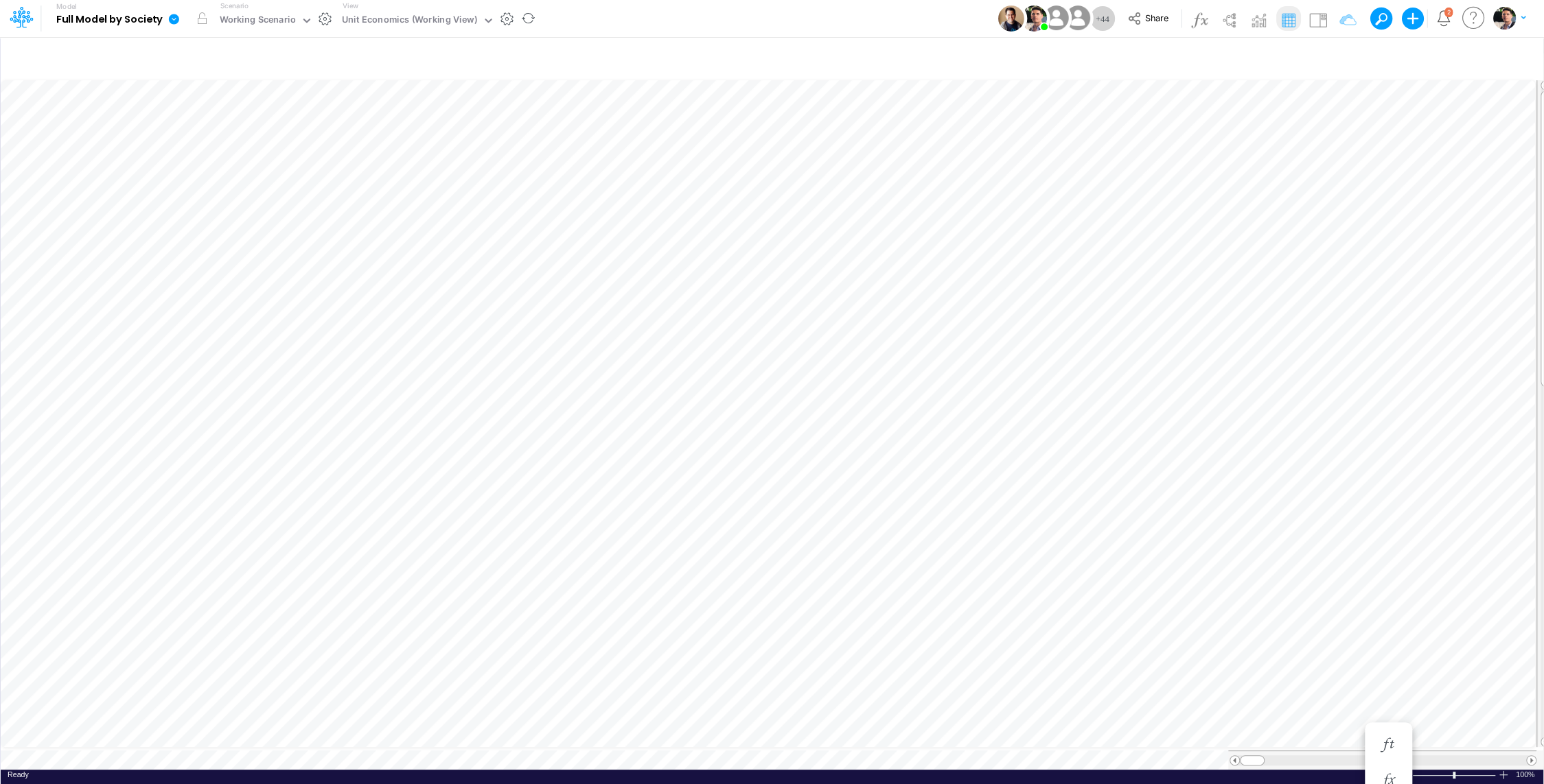
click at [175, 20] on icon at bounding box center [174, 19] width 10 height 10
click at [264, 142] on button "View model info" at bounding box center [243, 142] width 147 height 21
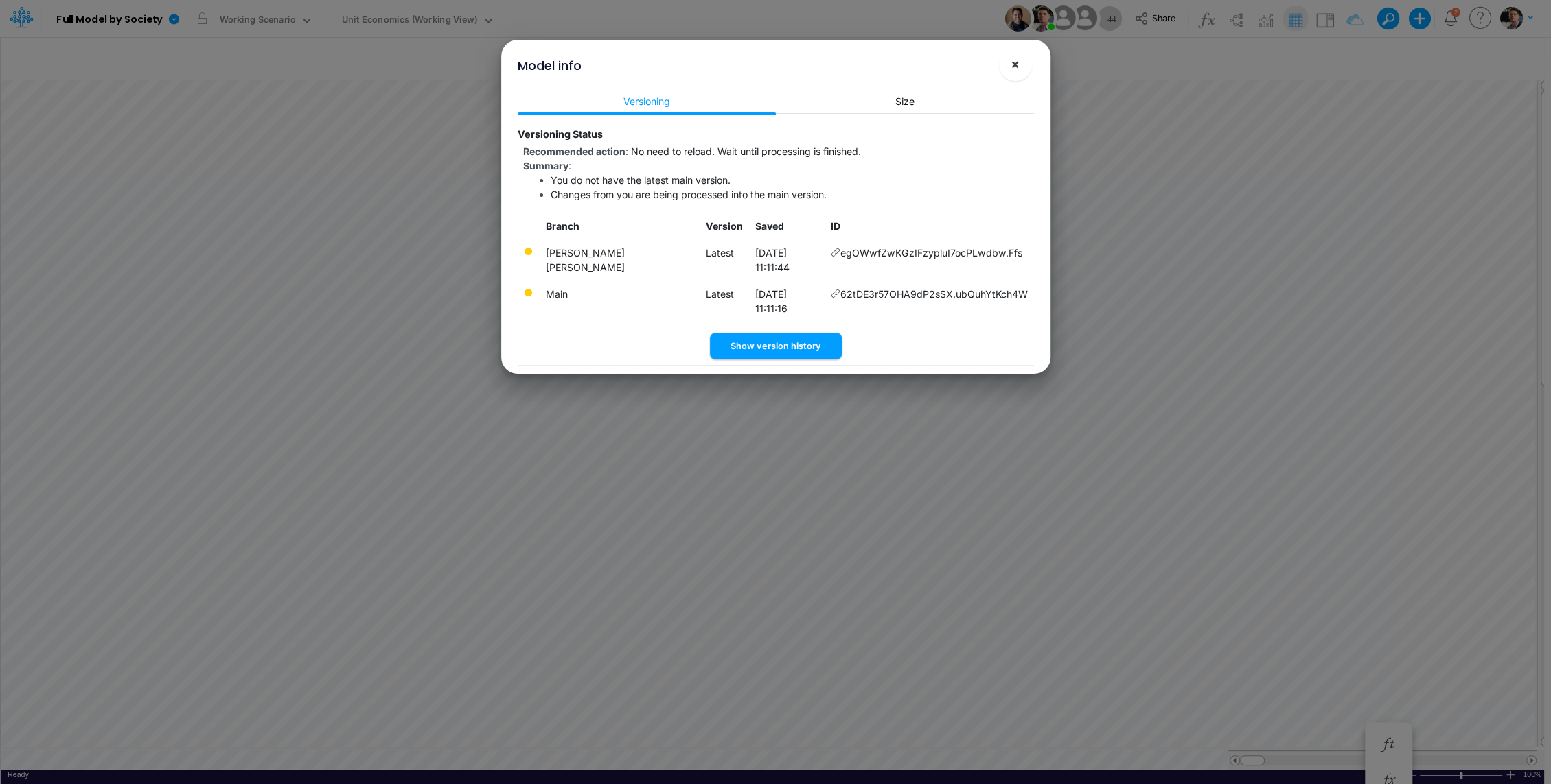
click at [1018, 69] on span "×" at bounding box center [1015, 64] width 9 height 17
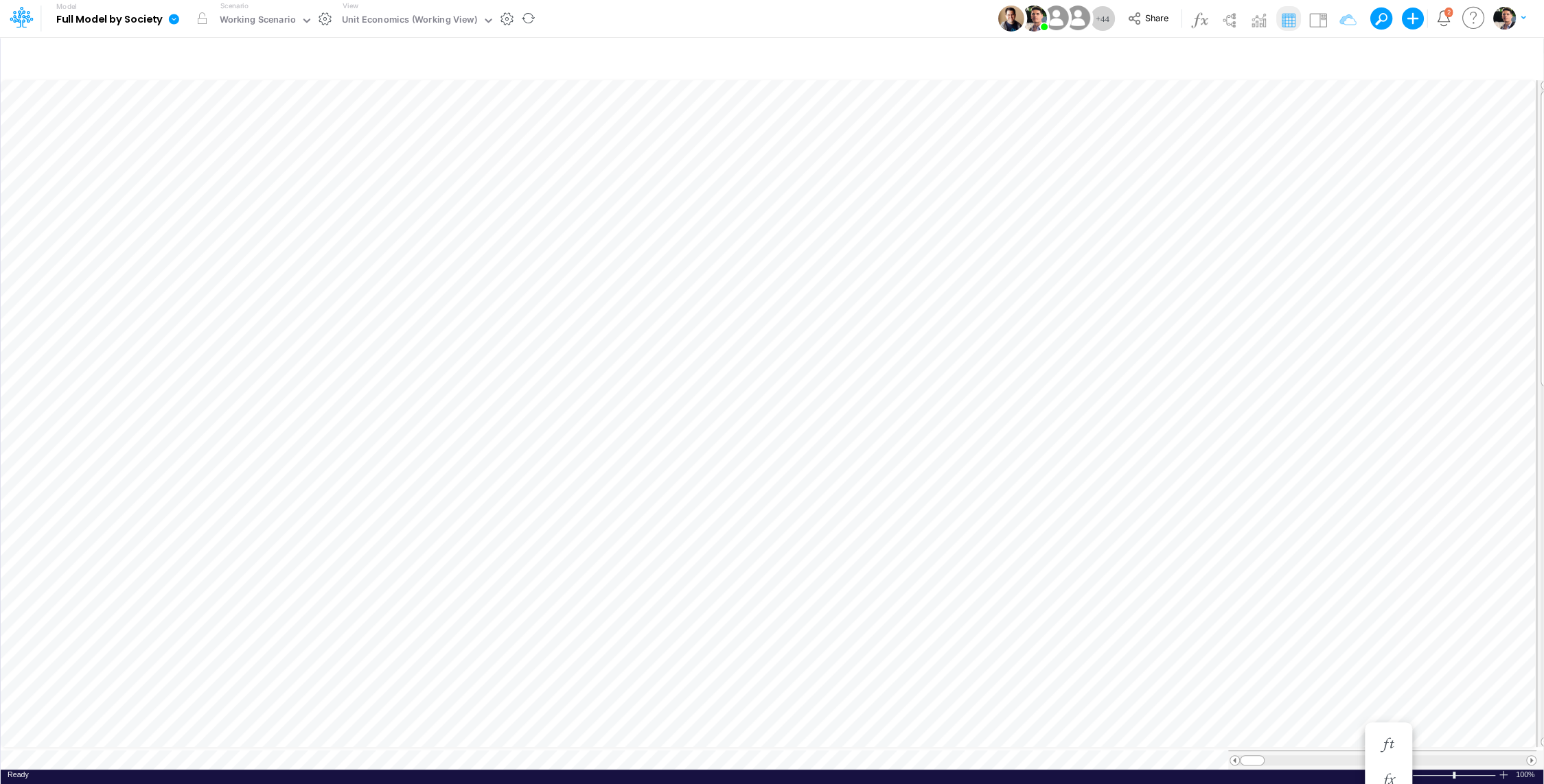
click at [179, 18] on icon at bounding box center [174, 19] width 13 height 13
click at [261, 148] on button "View model info" at bounding box center [243, 142] width 147 height 21
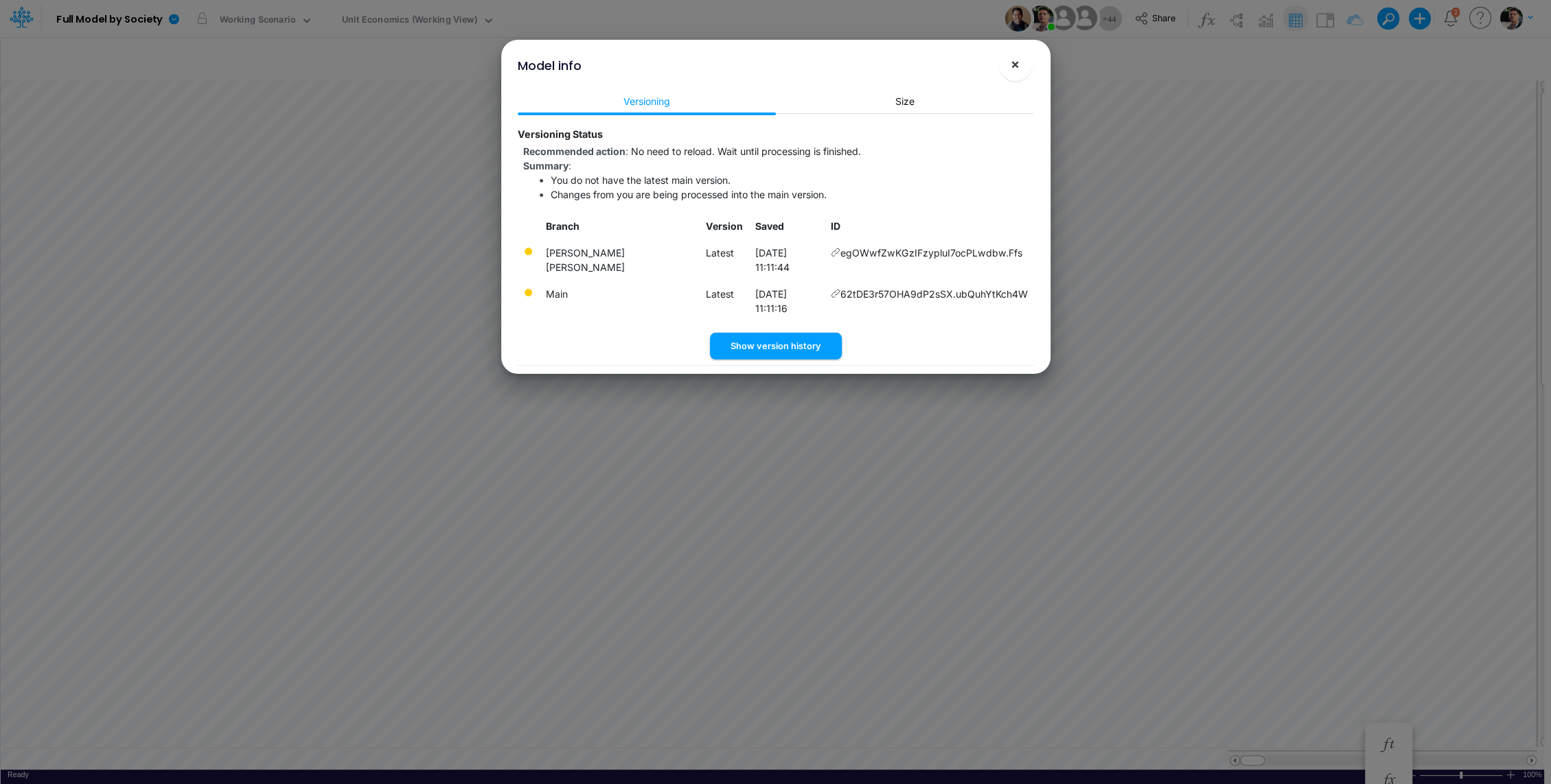
click at [1015, 68] on span "×" at bounding box center [1015, 64] width 9 height 17
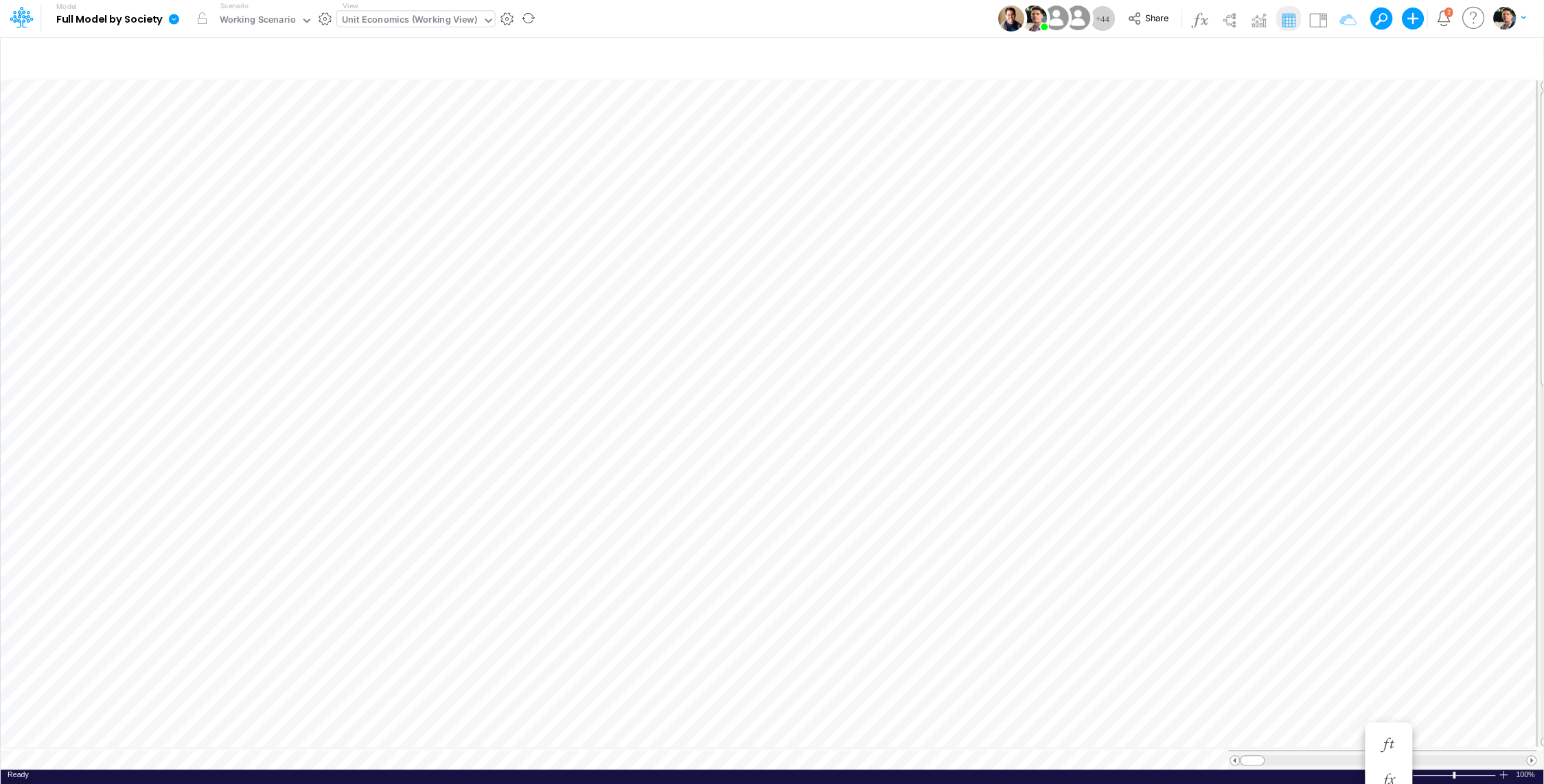
click at [387, 23] on div "Unit Economics (Working View)" at bounding box center [409, 20] width 135 height 16
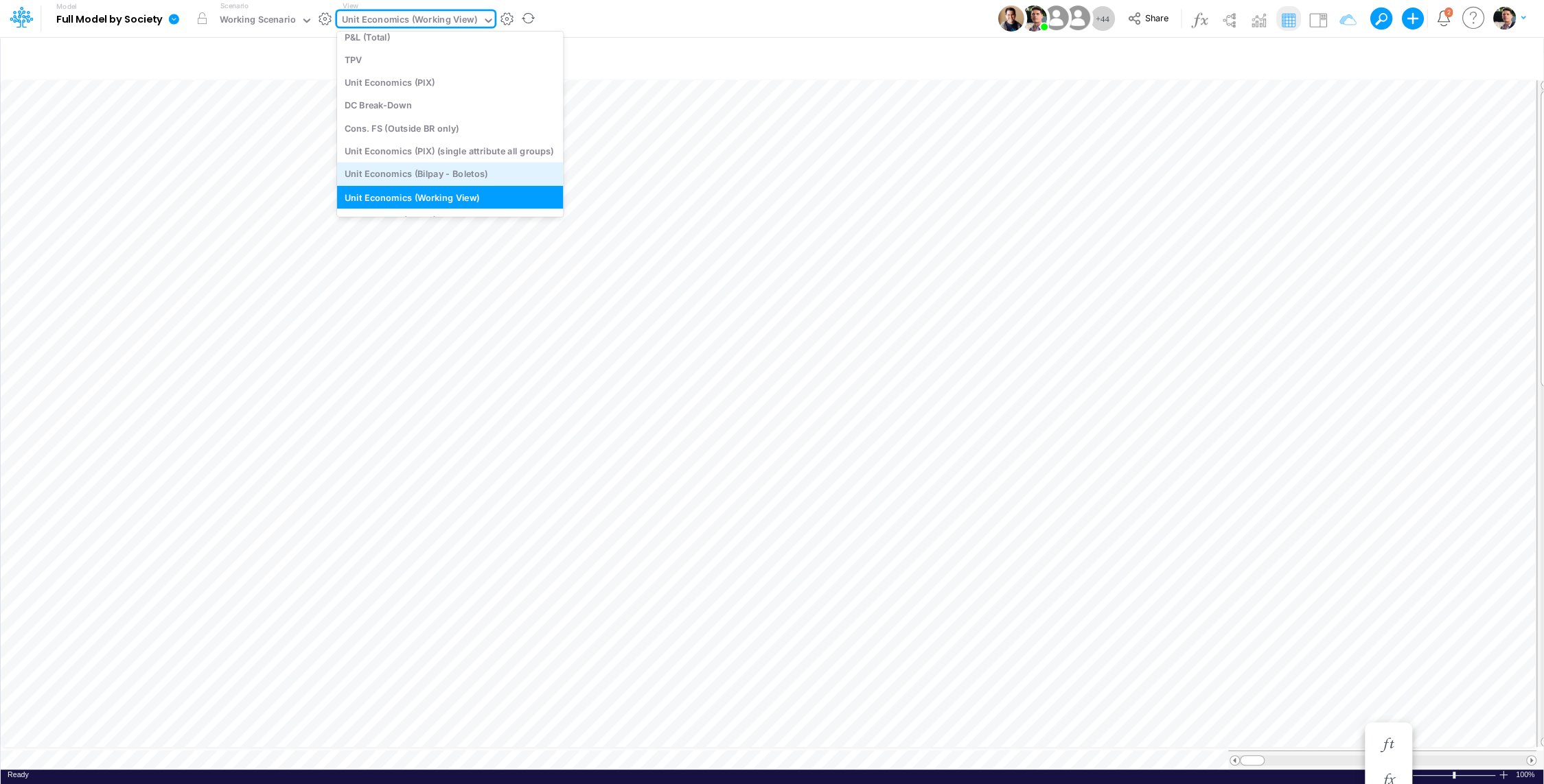
click at [449, 169] on div "Unit Economics (Bilpay - Boletos)" at bounding box center [450, 174] width 226 height 23
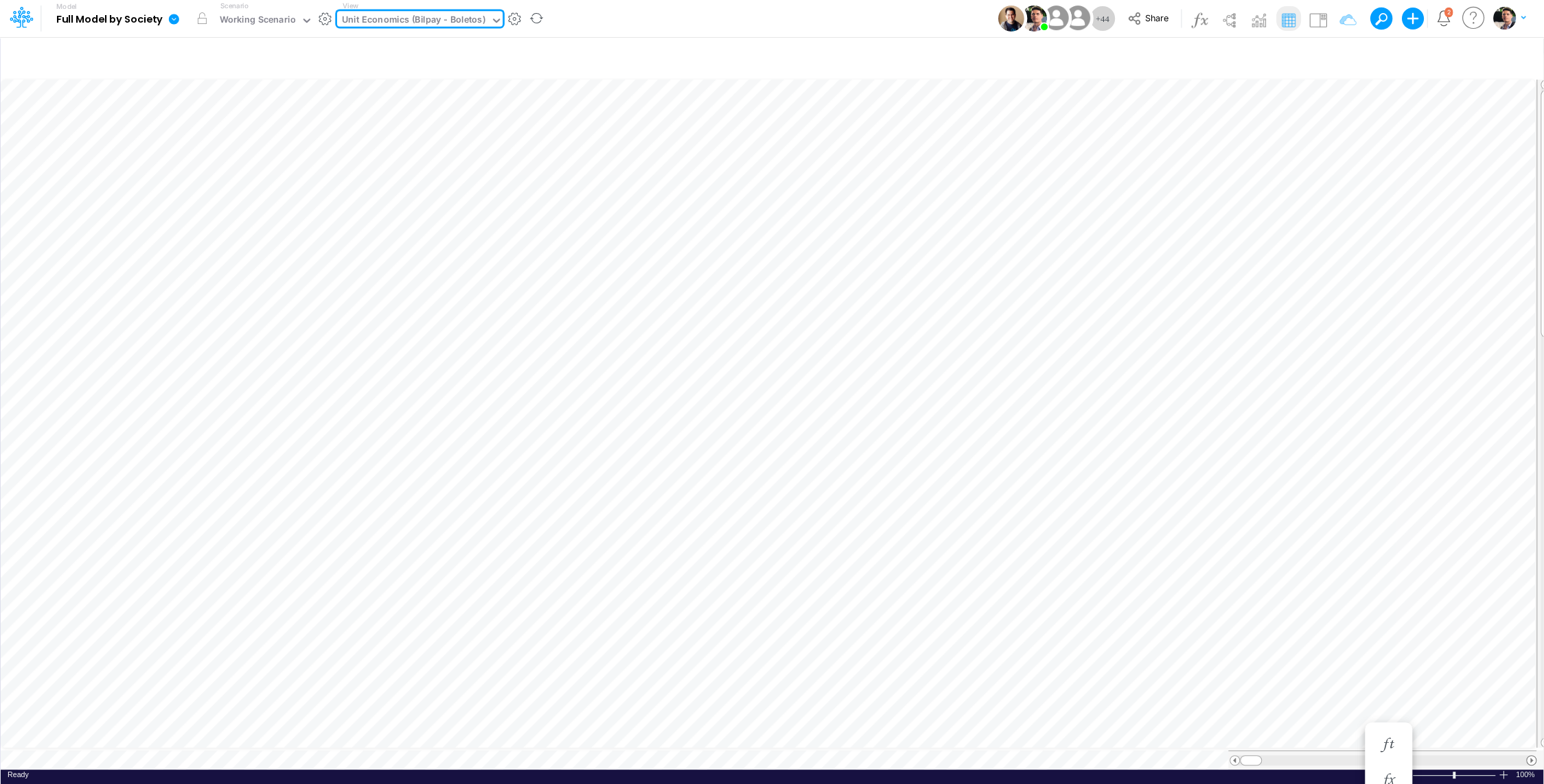
click at [1528, 756] on span at bounding box center [1531, 760] width 9 height 9
click at [1253, 206] on icon "button" at bounding box center [1252, 204] width 20 height 14
click at [1253, 166] on icon "button" at bounding box center [1252, 169] width 20 height 14
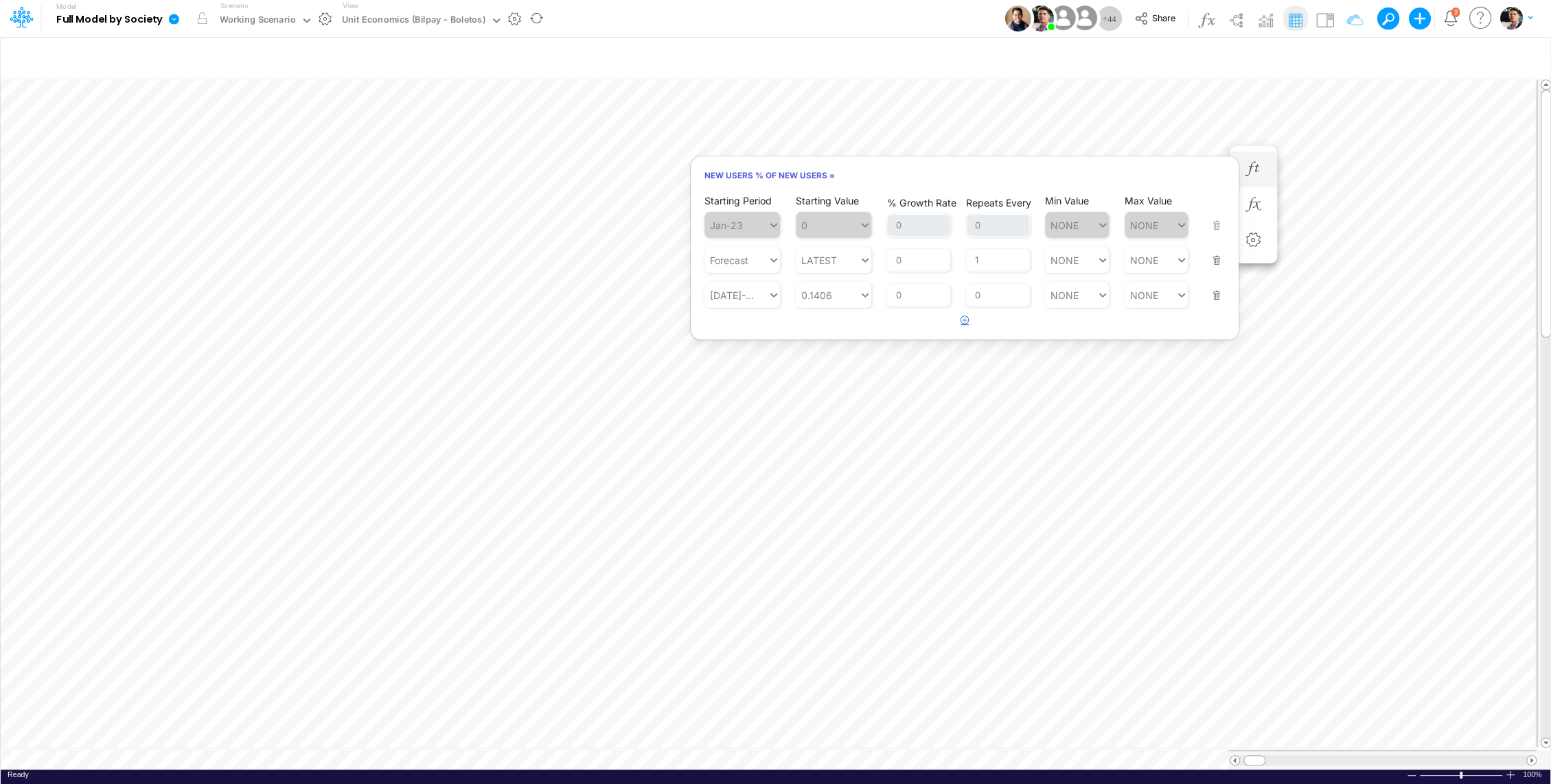
click at [966, 317] on icon "button" at bounding box center [965, 320] width 9 height 9
click at [751, 332] on div "Type to search..." at bounding box center [749, 330] width 76 height 12
click at [747, 359] on div "Aug-25" at bounding box center [742, 362] width 76 height 23
type input "aug"
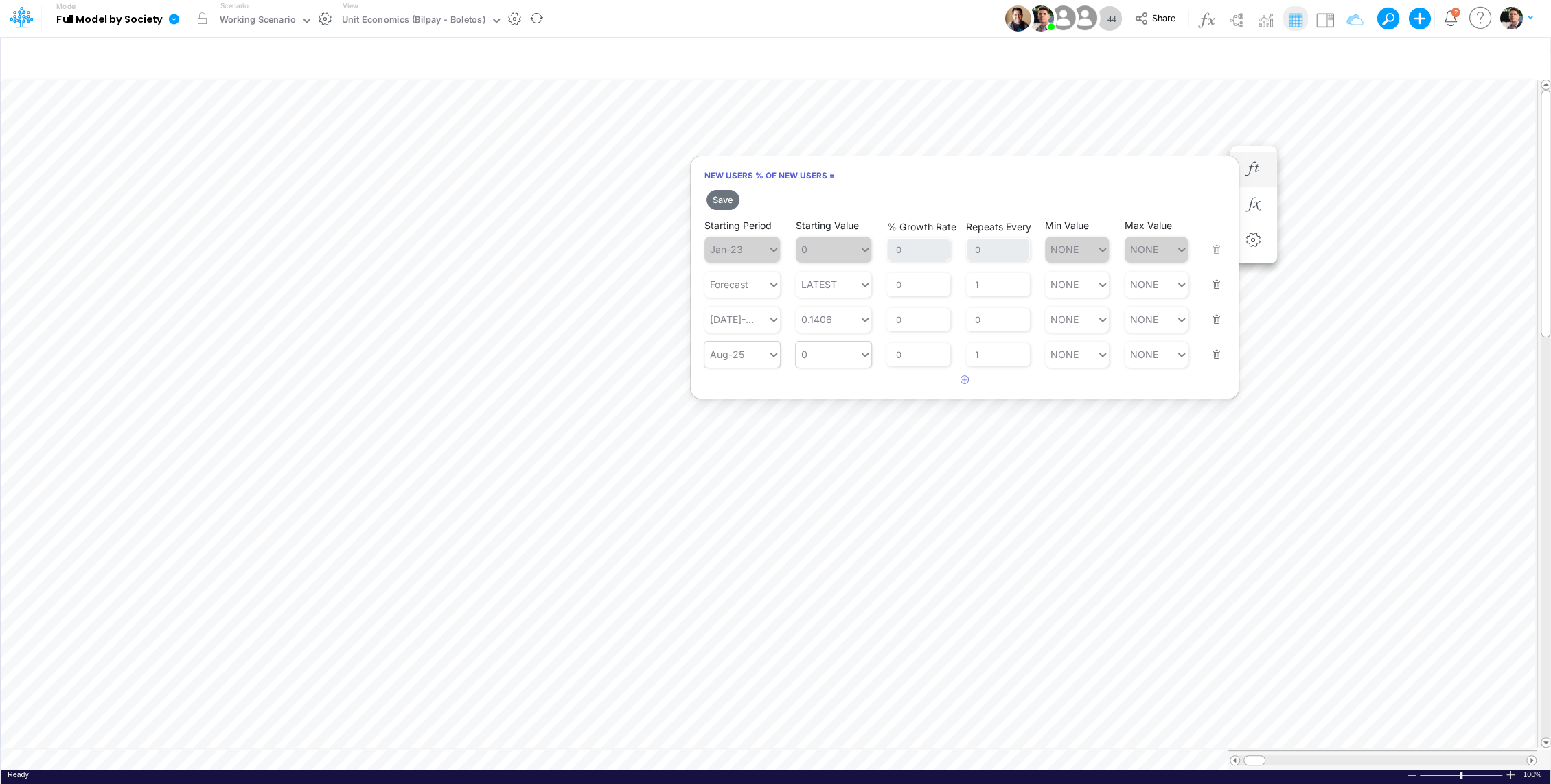
type input "0"
click at [829, 352] on div "0 0" at bounding box center [827, 355] width 63 height 20
click at [830, 389] on div "LATEST" at bounding box center [833, 385] width 76 height 23
click at [724, 197] on button "Save" at bounding box center [723, 200] width 33 height 20
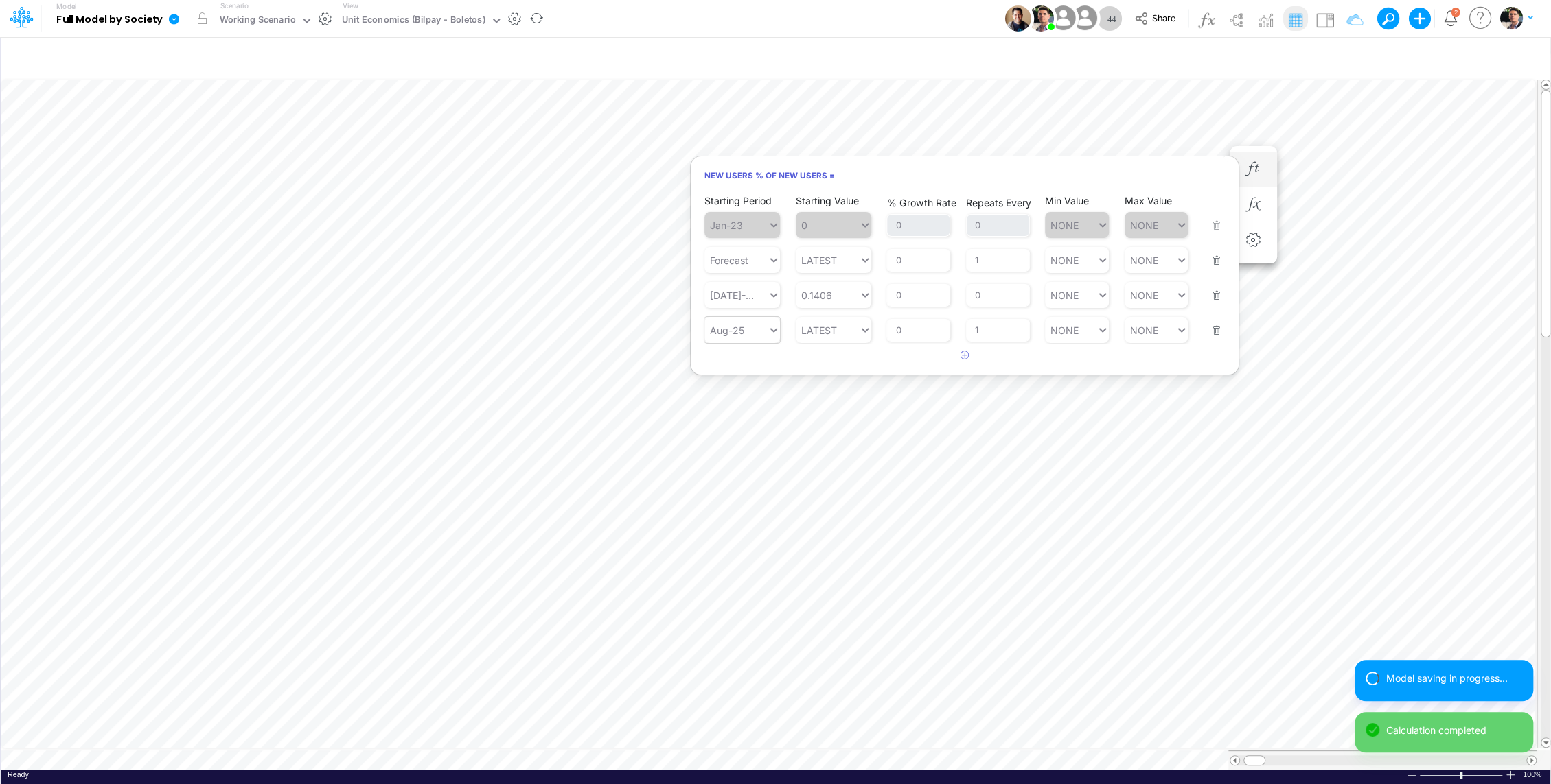
click at [1215, 328] on button "button" at bounding box center [1212, 322] width 18 height 37
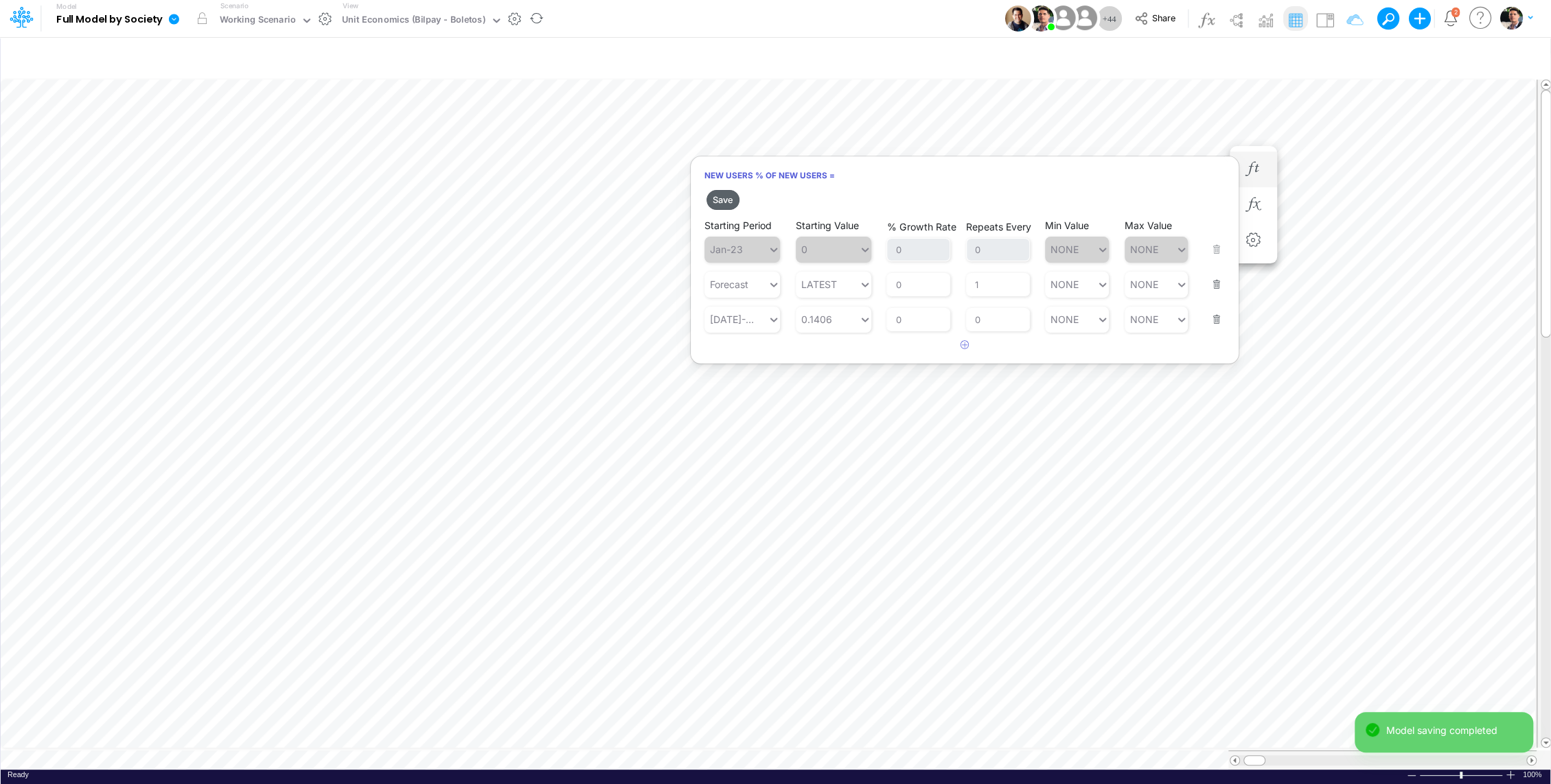
click at [725, 201] on button "Save" at bounding box center [723, 200] width 33 height 20
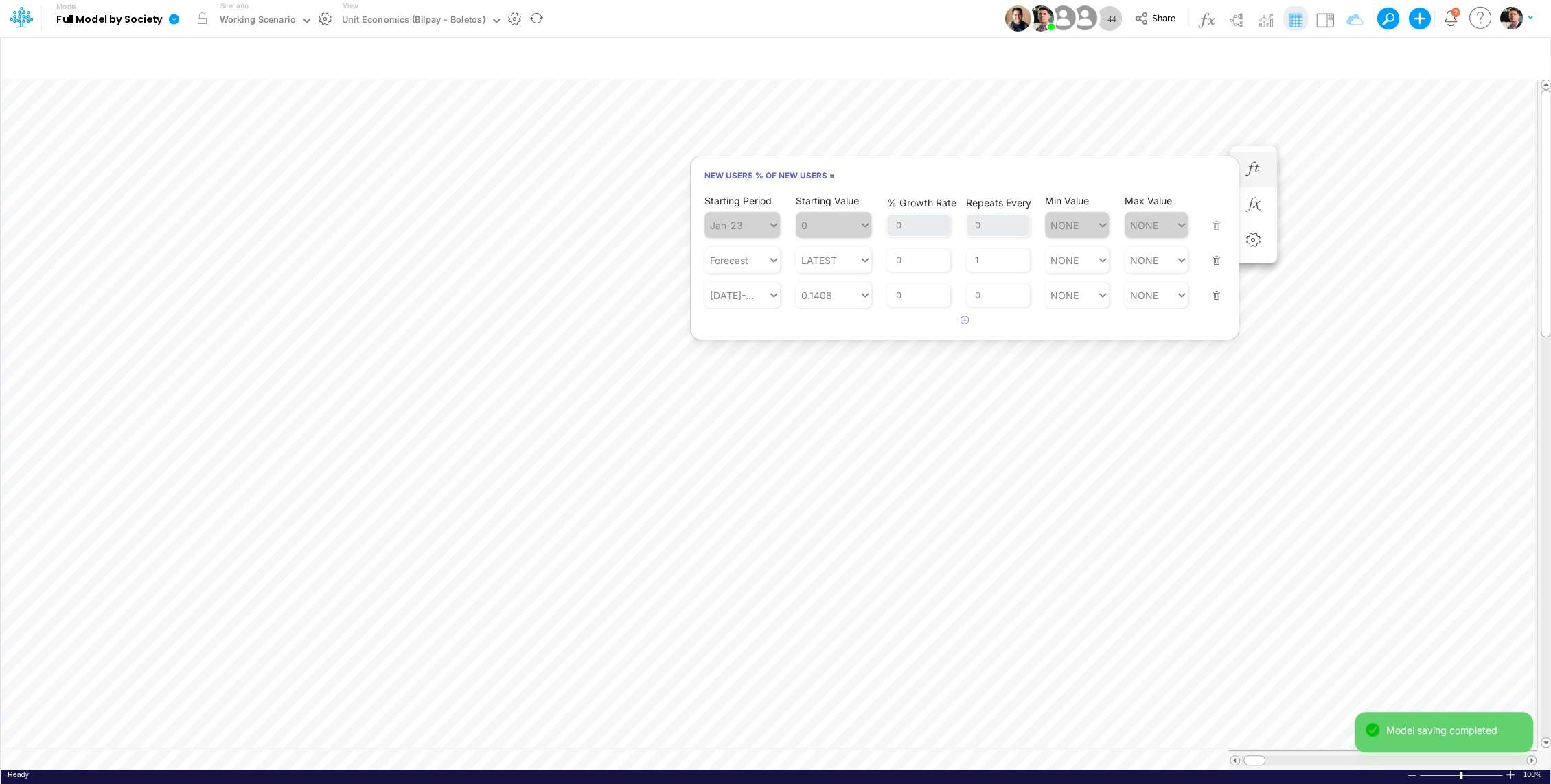
click at [175, 21] on icon at bounding box center [174, 19] width 10 height 10
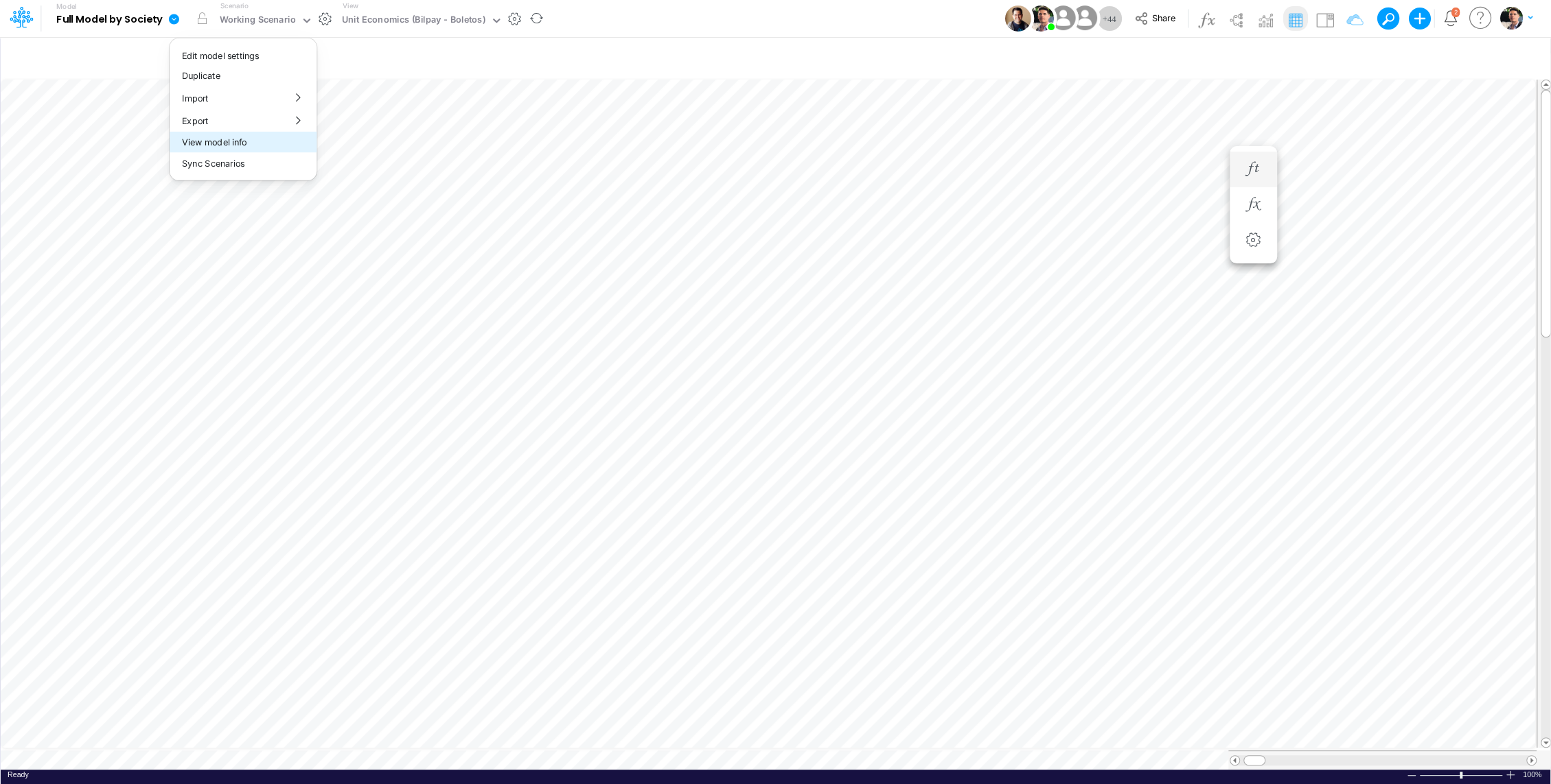
click at [234, 138] on button "View model info" at bounding box center [243, 142] width 147 height 21
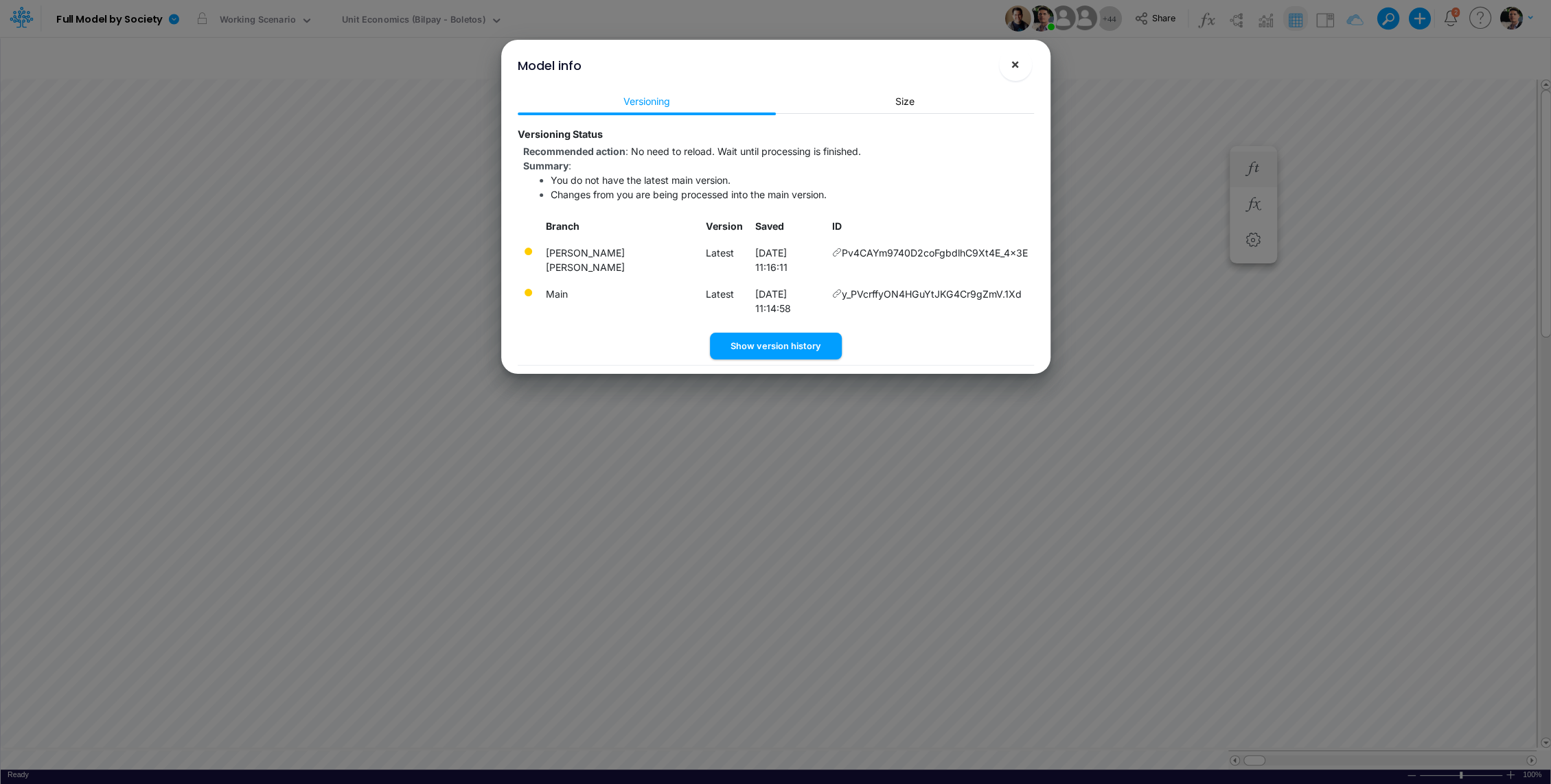
click at [1012, 69] on span "×" at bounding box center [1015, 64] width 9 height 17
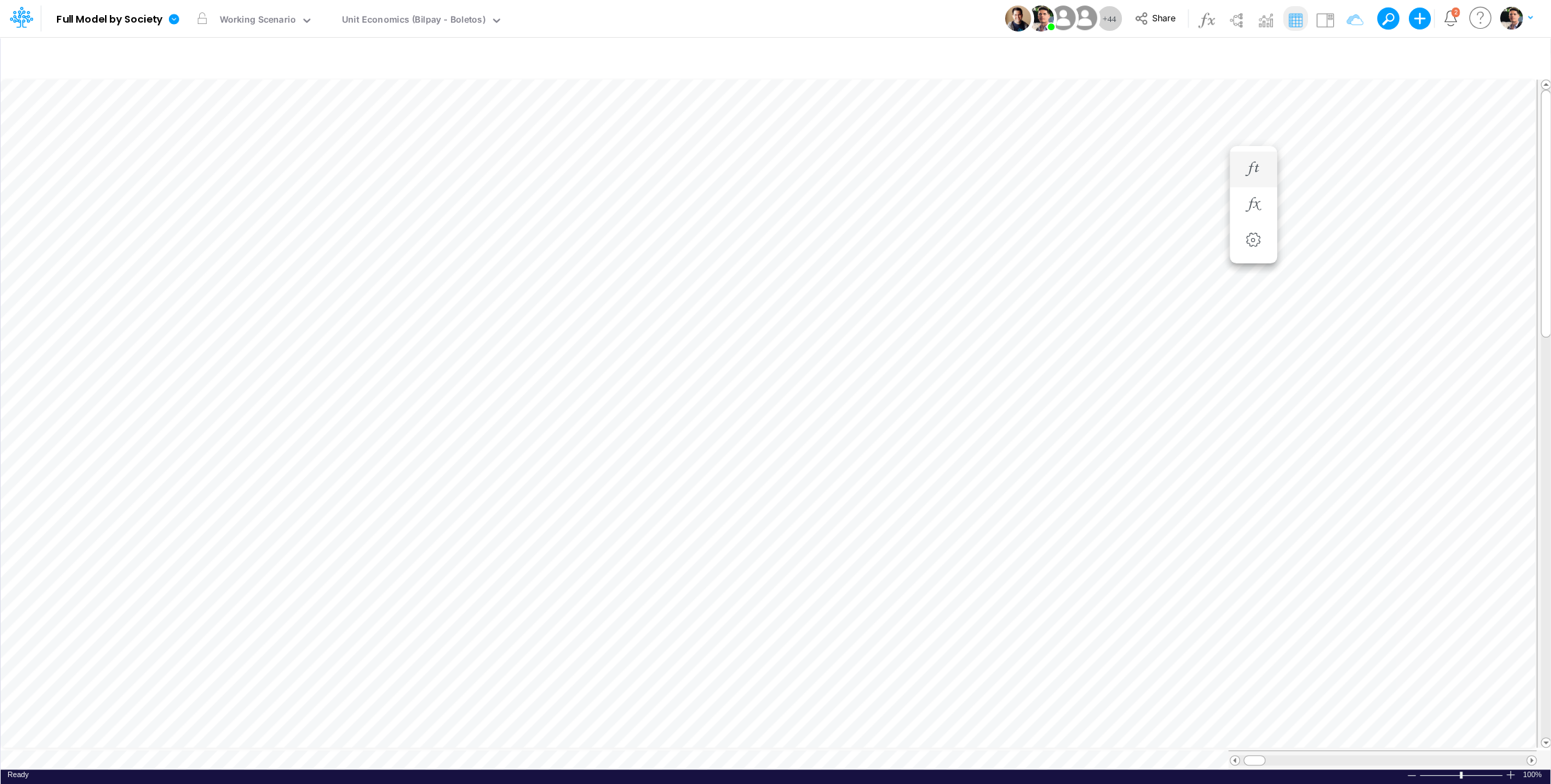
scroll to position [6, 2]
click at [1355, 58] on icon "button" at bounding box center [1347, 57] width 20 height 14
select select "tableSearchOR"
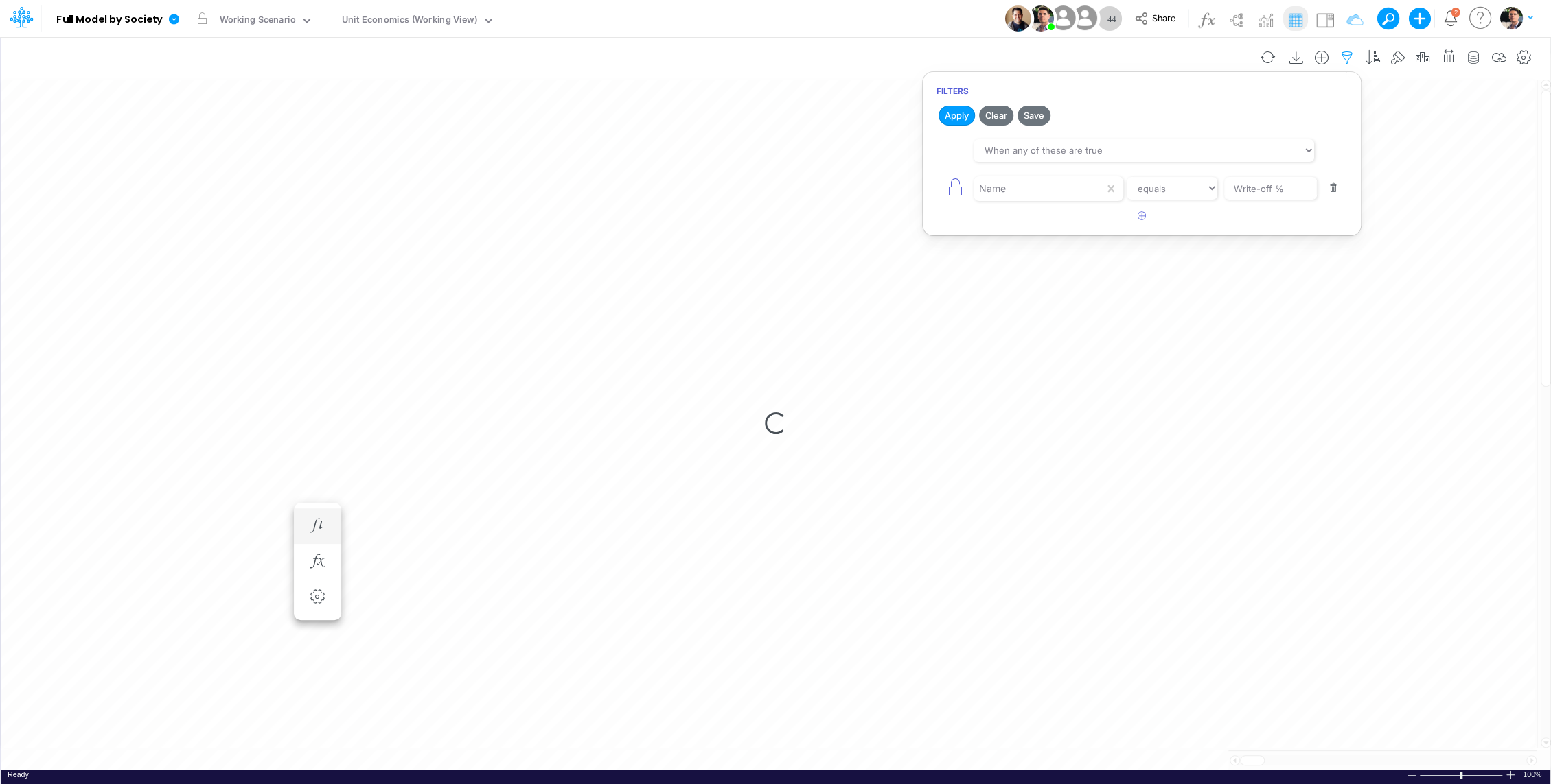
click at [1349, 57] on icon "button" at bounding box center [1347, 57] width 20 height 14
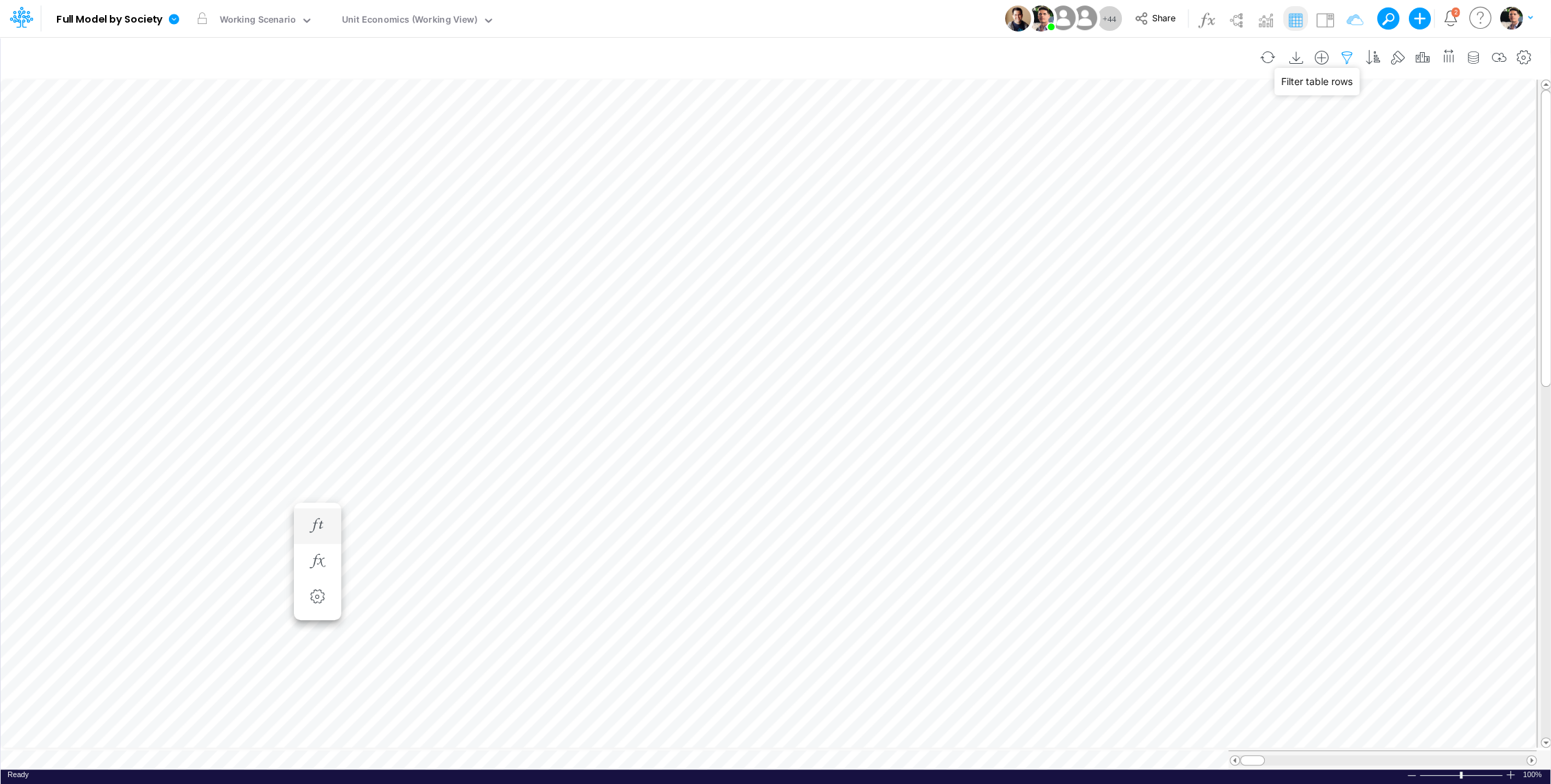
click at [1349, 57] on icon "button" at bounding box center [1347, 57] width 20 height 14
select select "tableSearchOR"
drag, startPoint x: 1267, startPoint y: 183, endPoint x: 1301, endPoint y: 215, distance: 46.7
click at [1267, 183] on input "Write-off %" at bounding box center [1270, 189] width 93 height 24
paste input "Advancing Cost %"
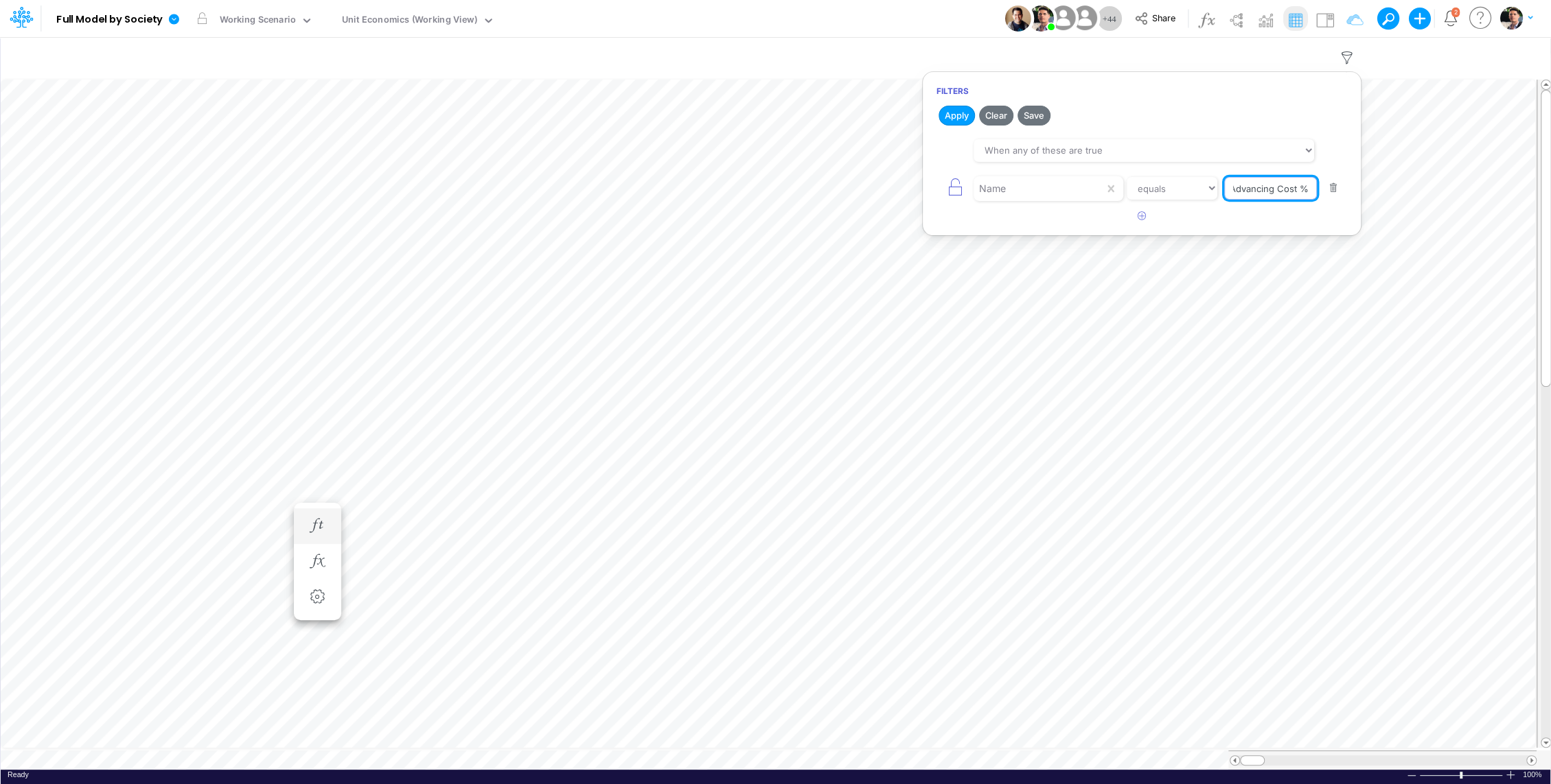
scroll to position [0, 0]
type input "Advancing Cost %"
drag, startPoint x: 954, startPoint y: 114, endPoint x: 923, endPoint y: 218, distance: 108.5
click at [954, 113] on button "Apply" at bounding box center [956, 115] width 36 height 20
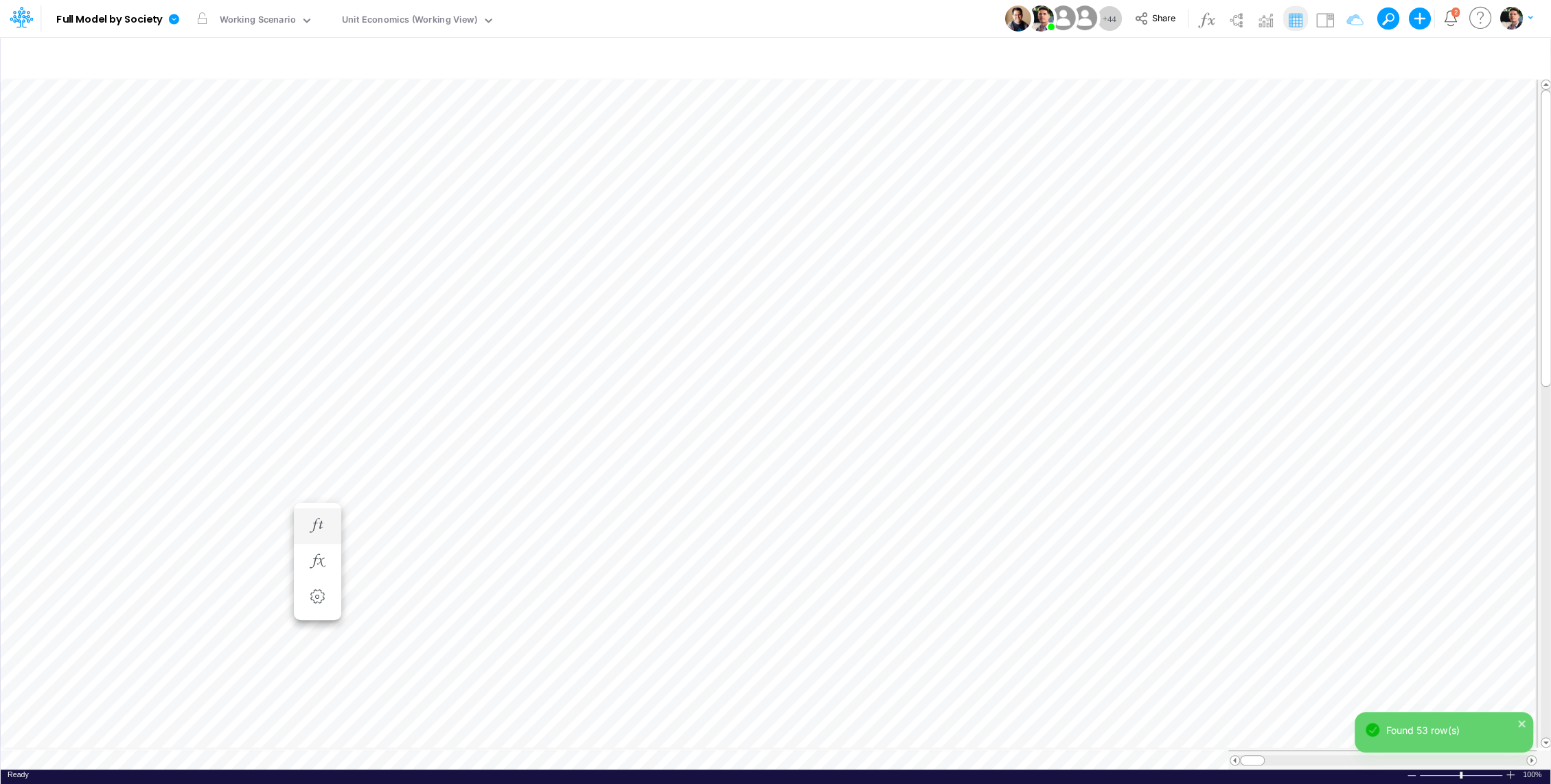
scroll to position [6, 2]
click at [1313, 199] on icon "button" at bounding box center [1306, 196] width 20 height 14
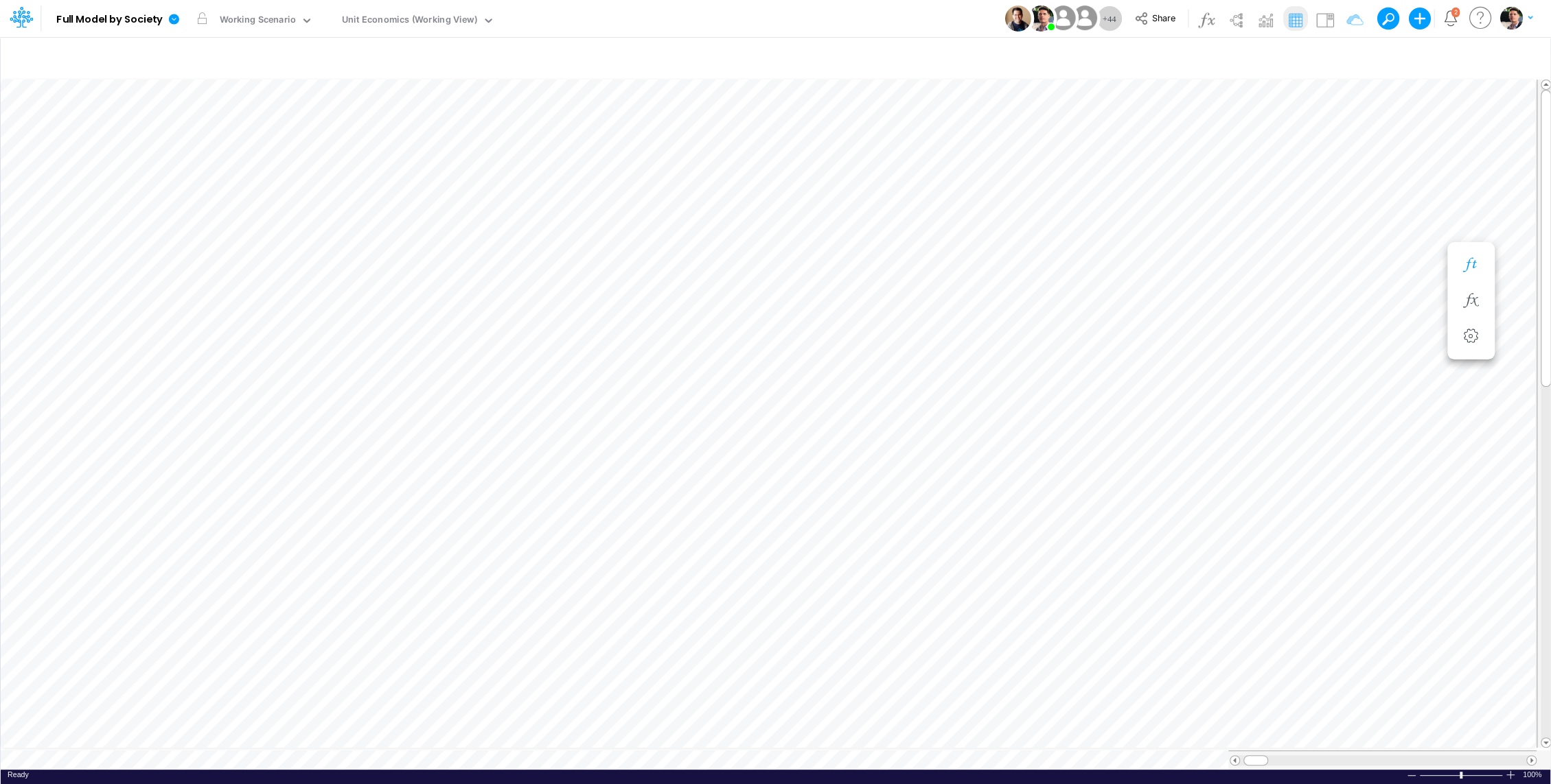
scroll to position [6, 2]
click at [1301, 196] on icon "button" at bounding box center [1306, 196] width 20 height 14
click at [1216, 200] on icon "button" at bounding box center [1223, 196] width 20 height 14
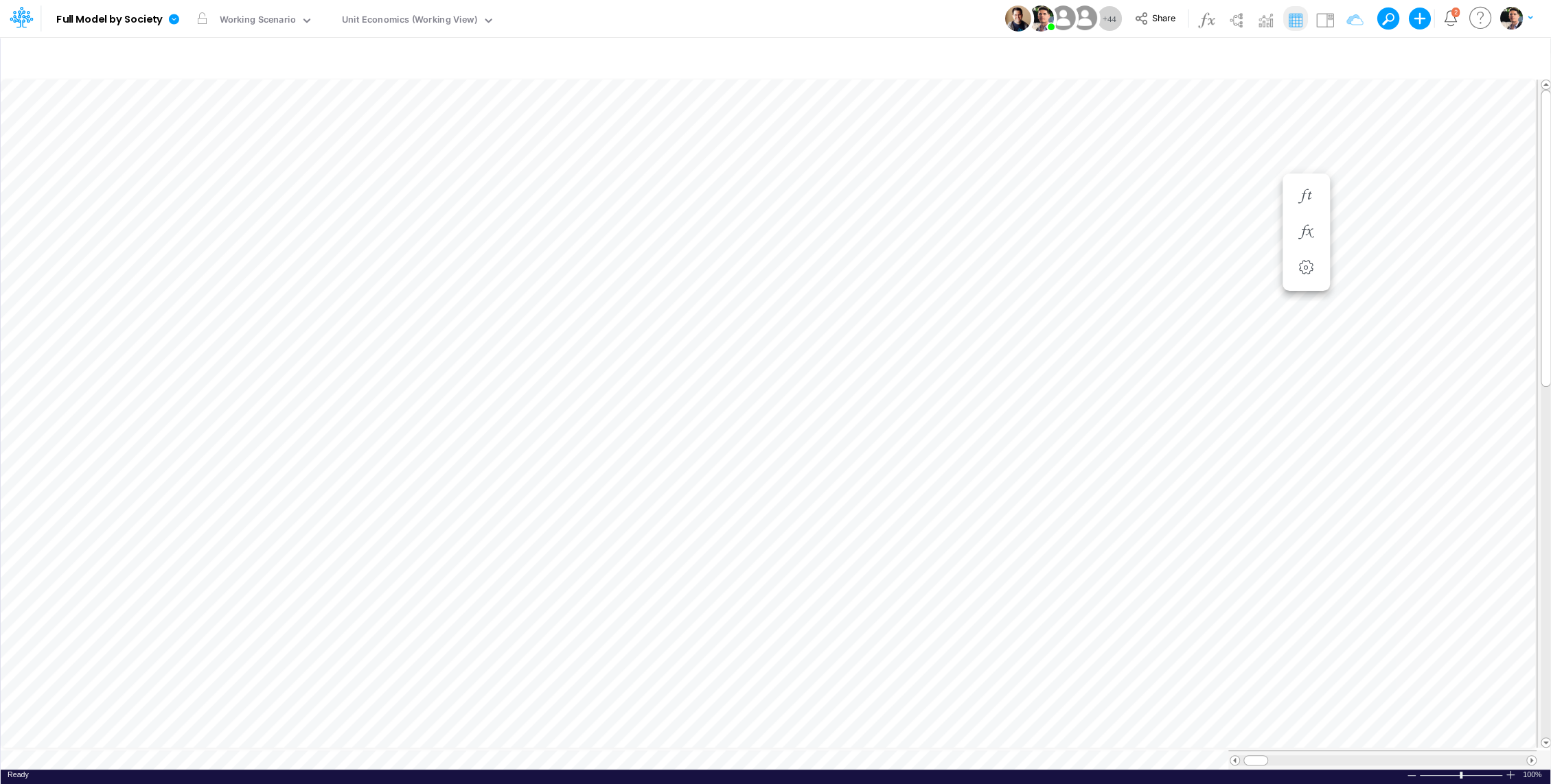
scroll to position [6, 2]
click at [1310, 150] on icon "button" at bounding box center [1306, 155] width 20 height 14
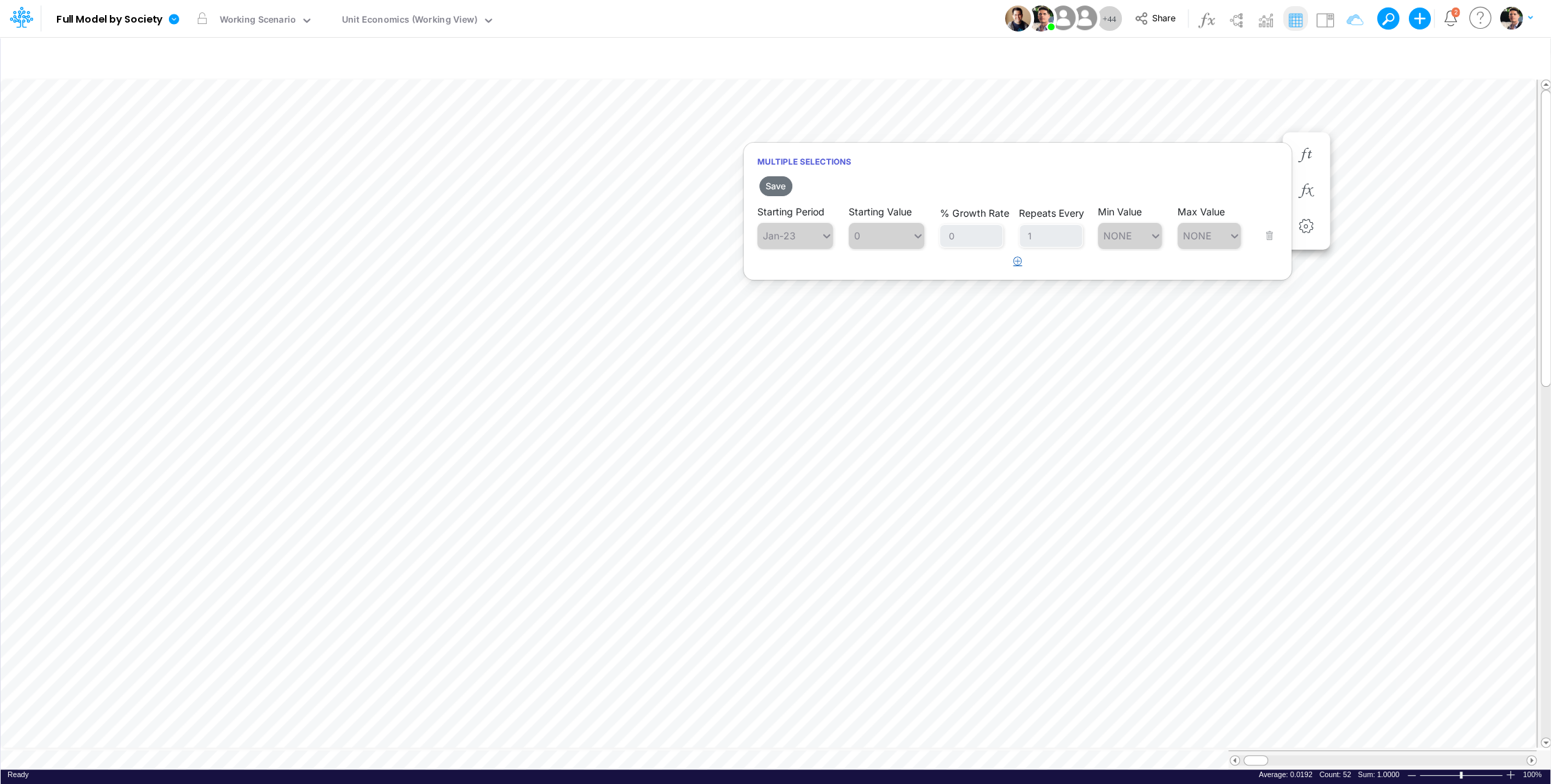
click at [1015, 259] on icon "button" at bounding box center [1017, 260] width 9 height 9
click at [803, 265] on div "Type to search..." at bounding box center [802, 271] width 76 height 12
type input "aug"
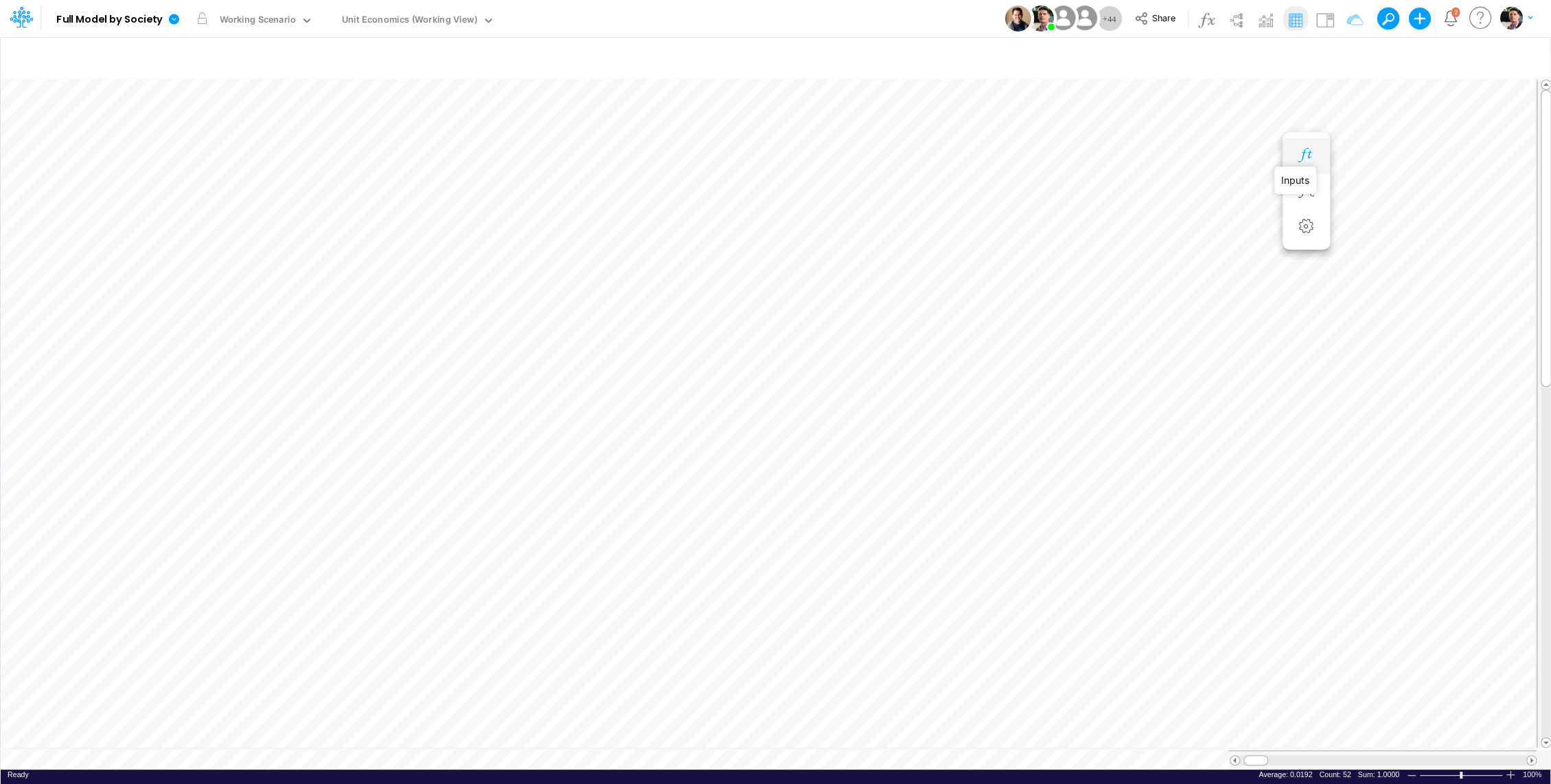
click at [1312, 153] on icon "button" at bounding box center [1306, 155] width 20 height 14
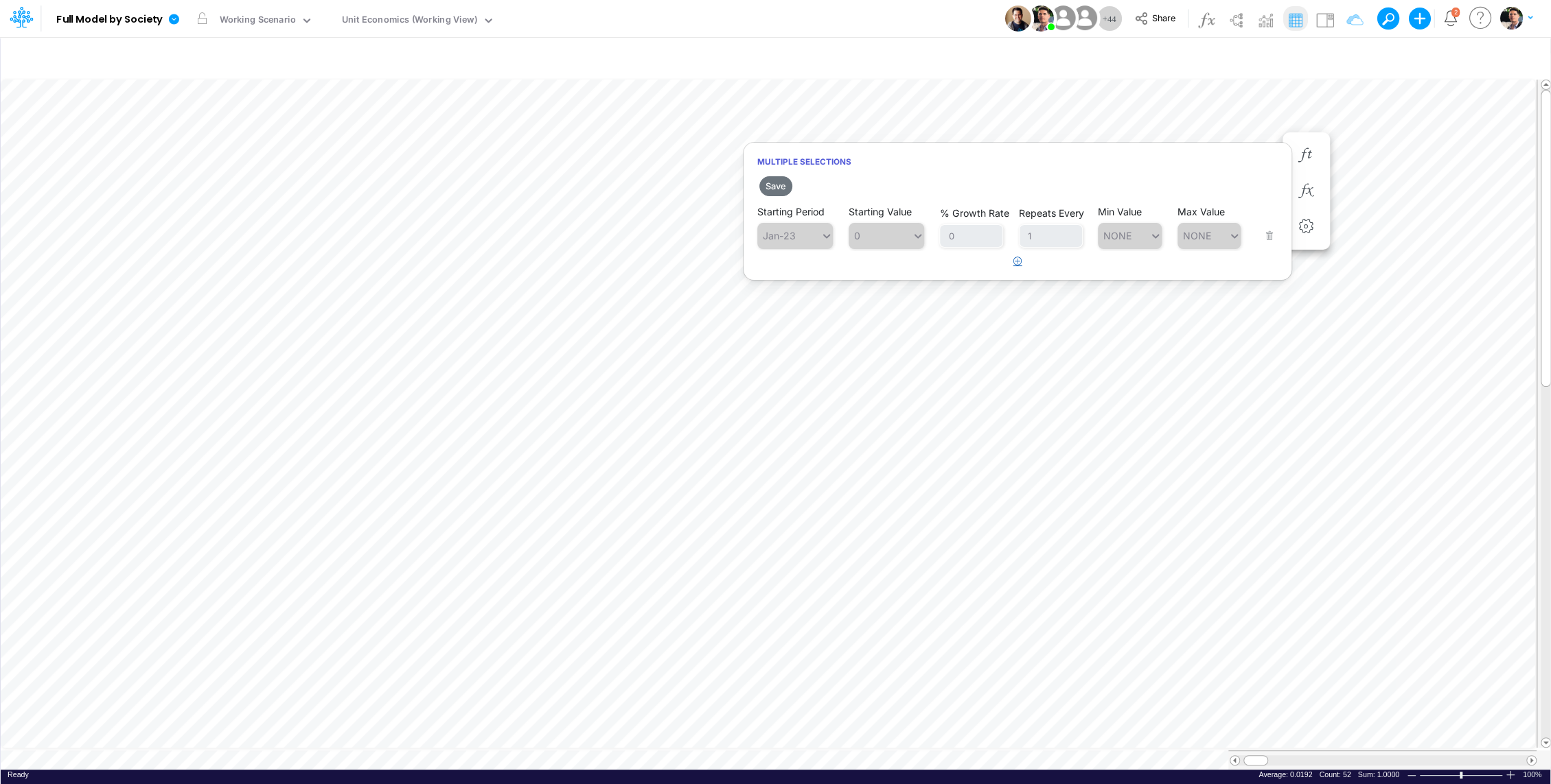
click at [1021, 260] on icon "button" at bounding box center [1017, 260] width 9 height 9
click at [817, 272] on div "Type to search..." at bounding box center [802, 271] width 76 height 12
drag, startPoint x: 783, startPoint y: 305, endPoint x: 871, endPoint y: 282, distance: 91.0
click at [782, 305] on div "Aug-25" at bounding box center [795, 302] width 76 height 23
type input "au"
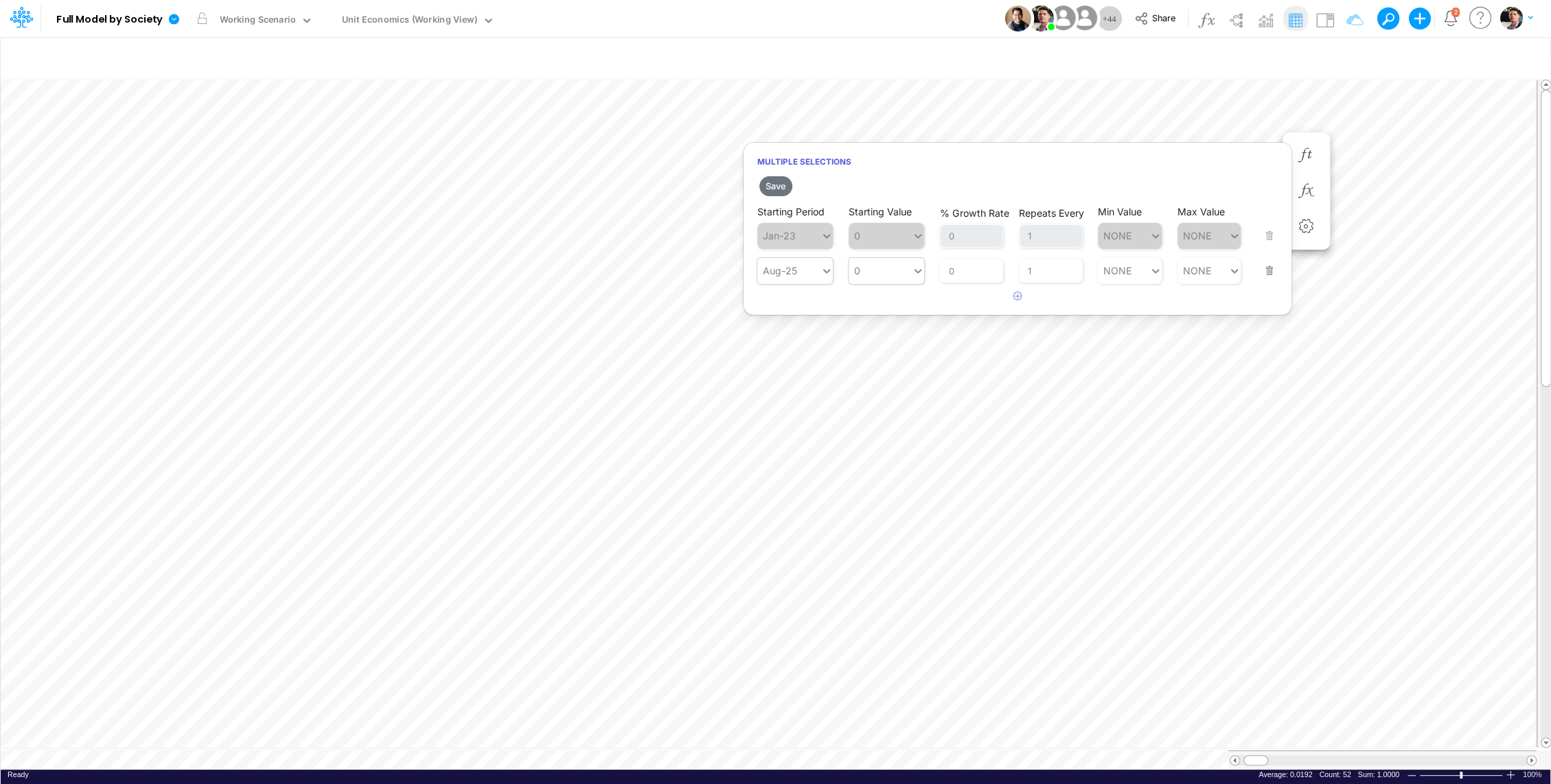
type input "0"
click at [881, 272] on div "0 0" at bounding box center [880, 271] width 63 height 20
click at [874, 301] on div "LATEST" at bounding box center [886, 302] width 76 height 23
click at [780, 186] on button "Save" at bounding box center [775, 186] width 33 height 20
click at [775, 188] on button "Save" at bounding box center [775, 186] width 33 height 20
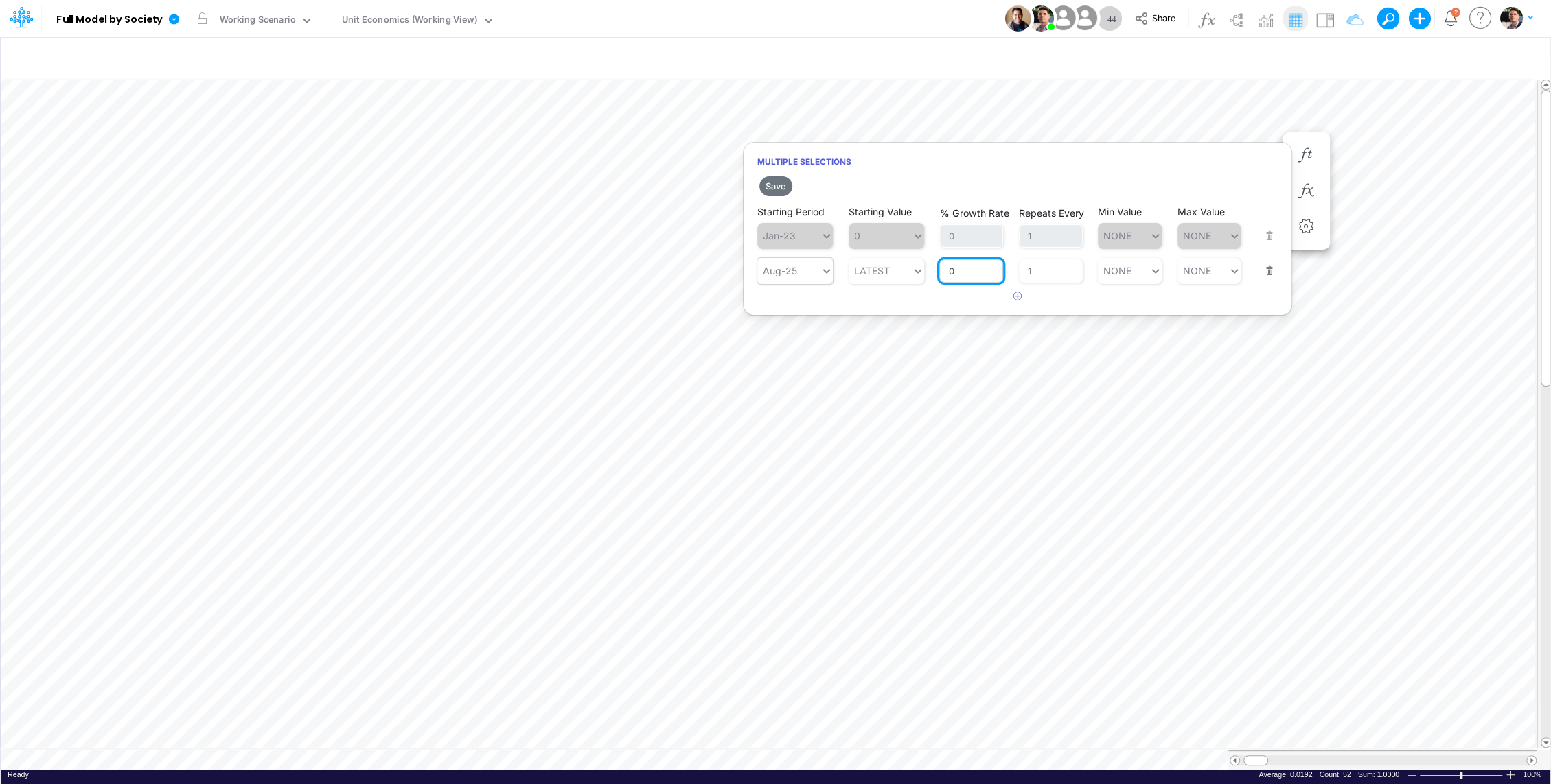
click at [970, 273] on input "0" at bounding box center [972, 271] width 64 height 24
click at [758, 183] on h2 "Save" at bounding box center [1018, 185] width 548 height 24
click at [777, 181] on button "Save" at bounding box center [775, 186] width 33 height 20
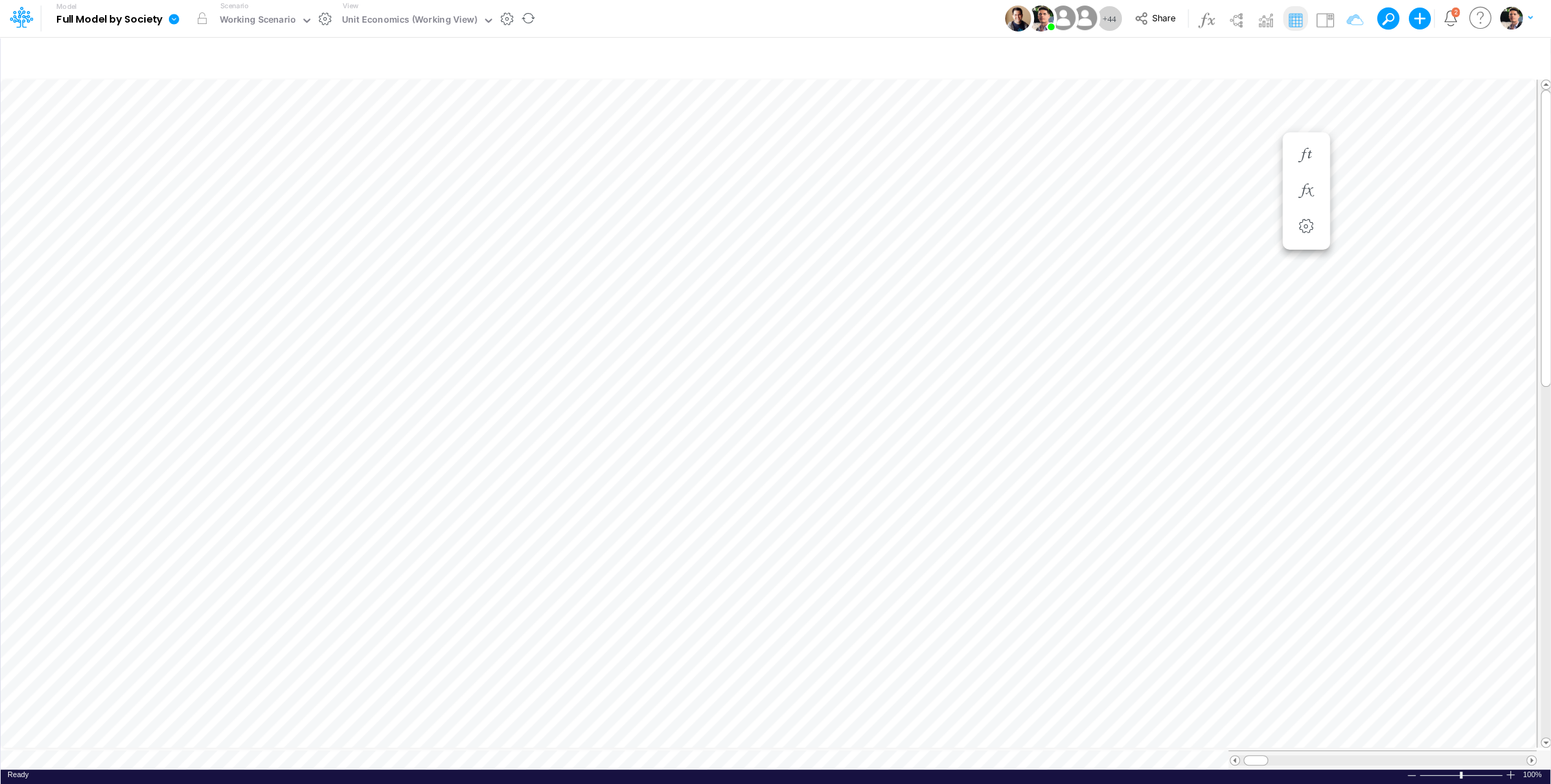
click at [176, 19] on icon at bounding box center [174, 19] width 10 height 10
click at [251, 138] on button "View model info" at bounding box center [243, 142] width 147 height 21
click at [1241, 266] on div "Model info × Versioning Size Versioning Status Branch Version Saved ID Latest P…" at bounding box center [775, 392] width 1551 height 784
click at [1243, 196] on div "Model info × Versioning Size Versioning Status Branch Version Saved ID Latest P…" at bounding box center [775, 392] width 1551 height 784
click at [929, 212] on div "Show version history" at bounding box center [776, 214] width 516 height 27
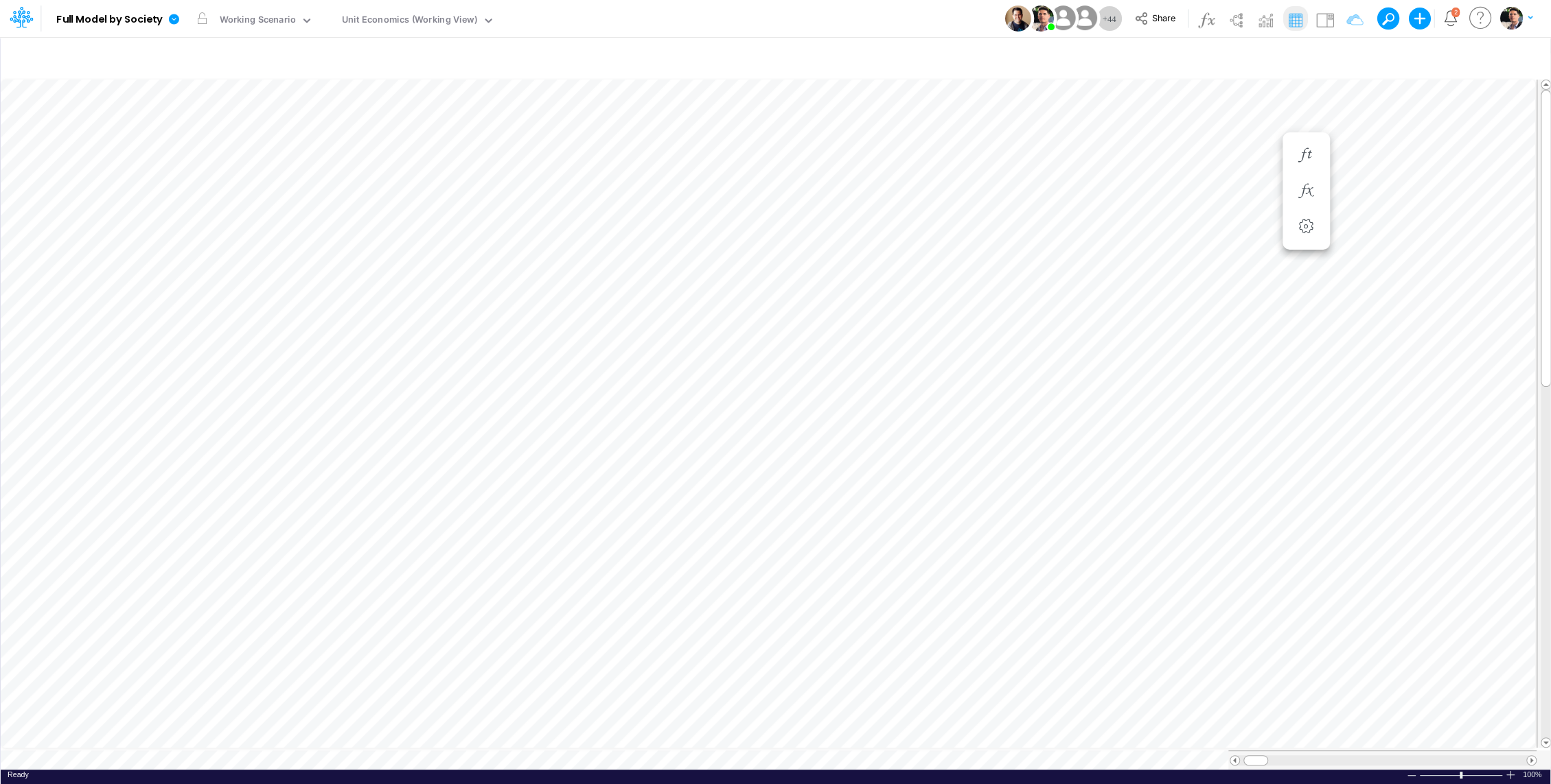
click at [1209, 301] on div "Model info × Versioning Size Versioning Status Branch Version Saved ID Latest P…" at bounding box center [775, 392] width 1551 height 784
drag, startPoint x: 1209, startPoint y: 301, endPoint x: 475, endPoint y: 615, distance: 798.3
click at [1209, 301] on div "Model info × Versioning Size Versioning Status Branch Version Saved ID Latest P…" at bounding box center [775, 392] width 1551 height 784
click at [1311, 469] on icon "button" at bounding box center [1306, 470] width 20 height 14
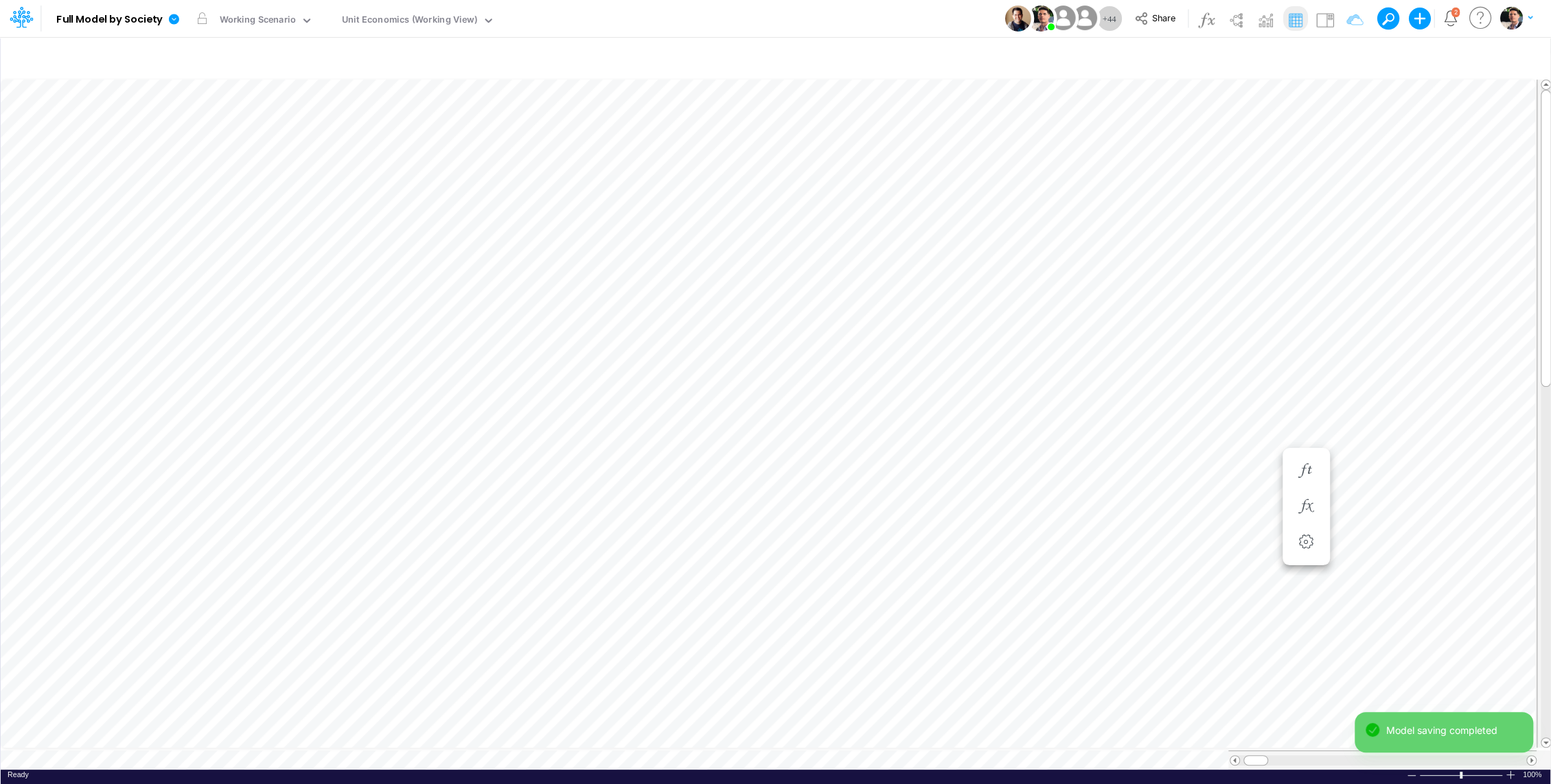
scroll to position [6, 2]
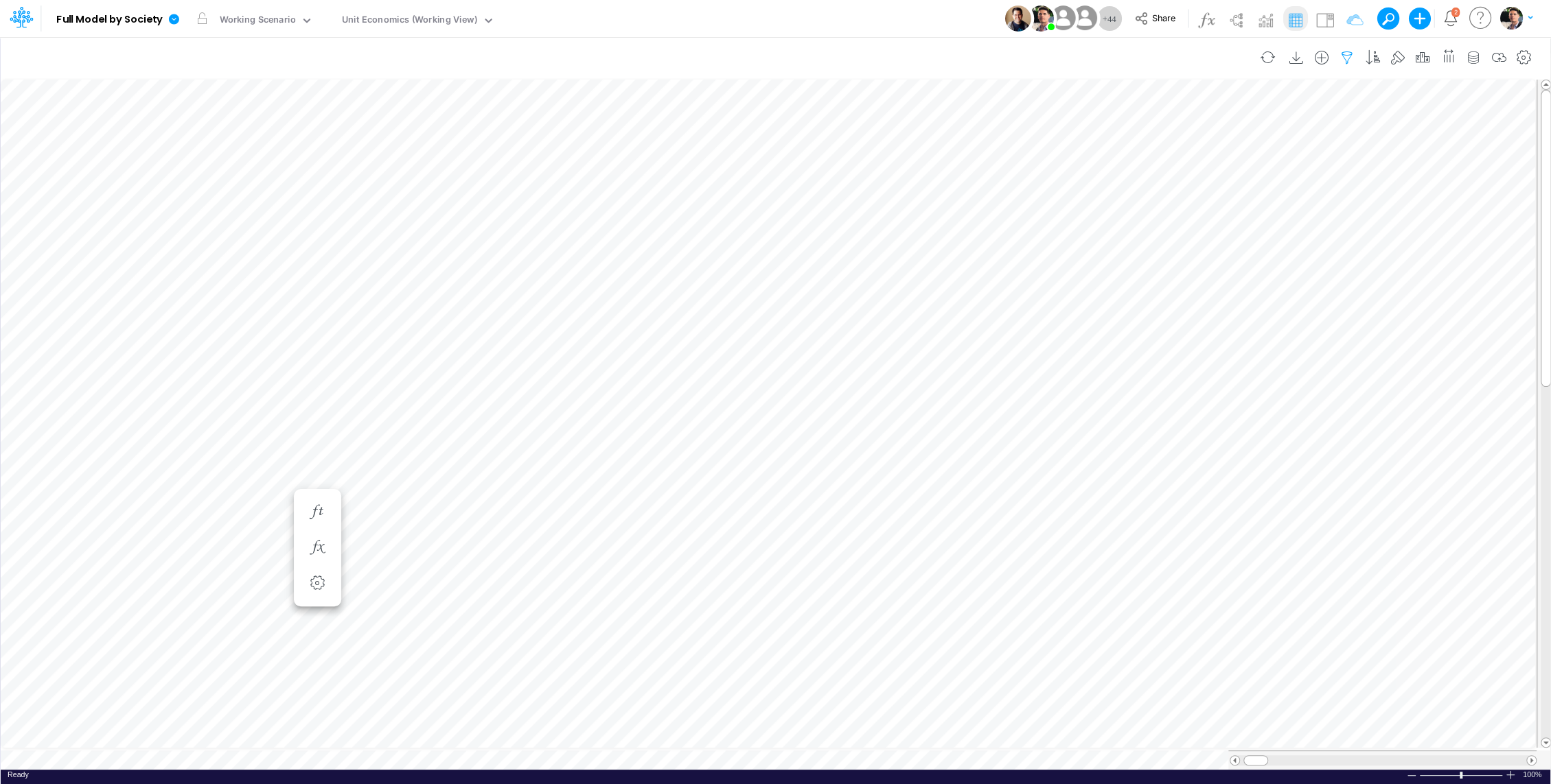
scroll to position [6, 2]
click at [1341, 56] on icon "button" at bounding box center [1347, 57] width 20 height 14
select select "tableSearchOR"
click at [1268, 183] on input "Advancing Cost %" at bounding box center [1270, 189] width 93 height 24
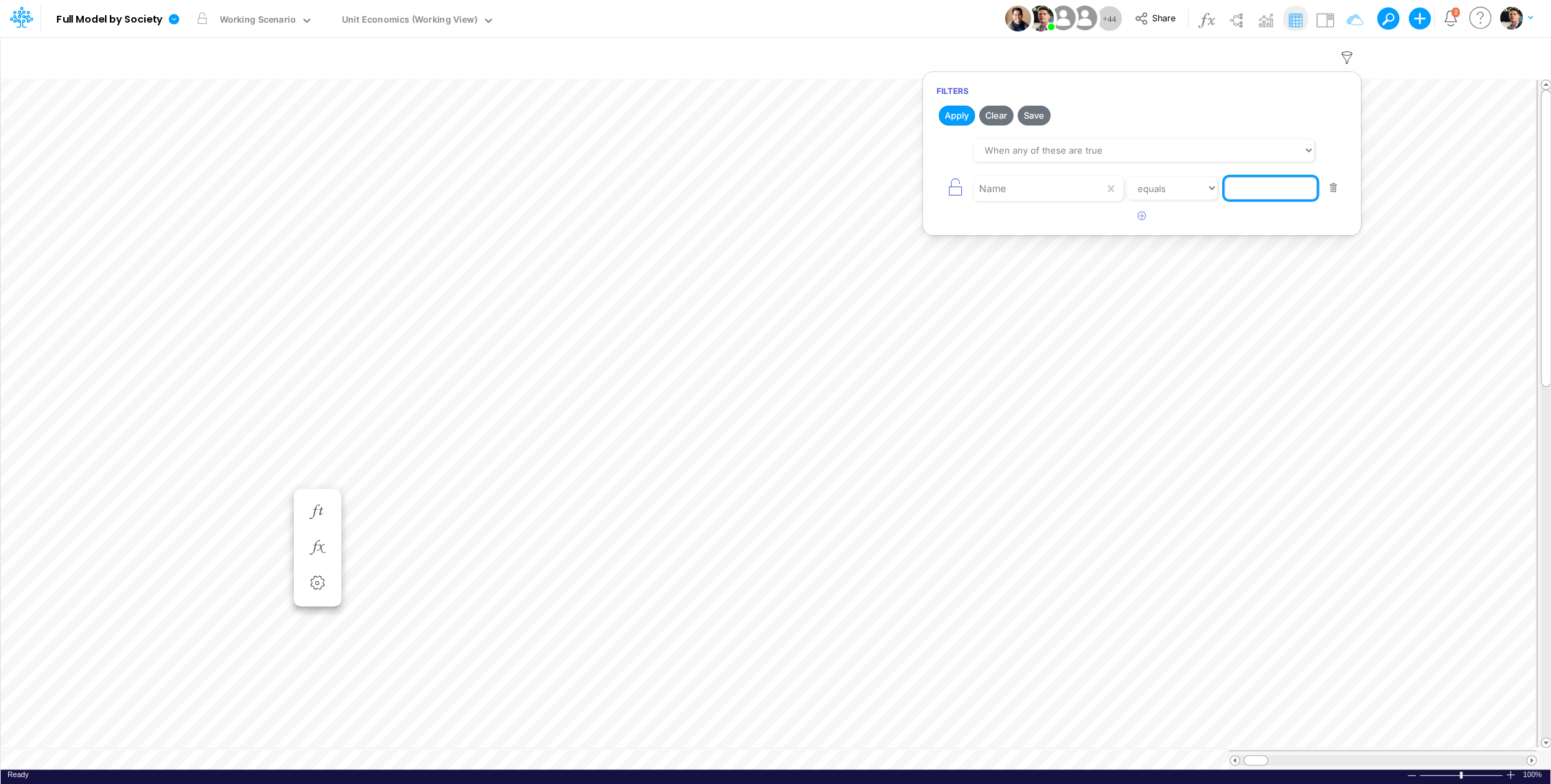
paste input "Write-off %"
type input "Write-off %"
click at [954, 109] on button "Apply" at bounding box center [956, 115] width 36 height 20
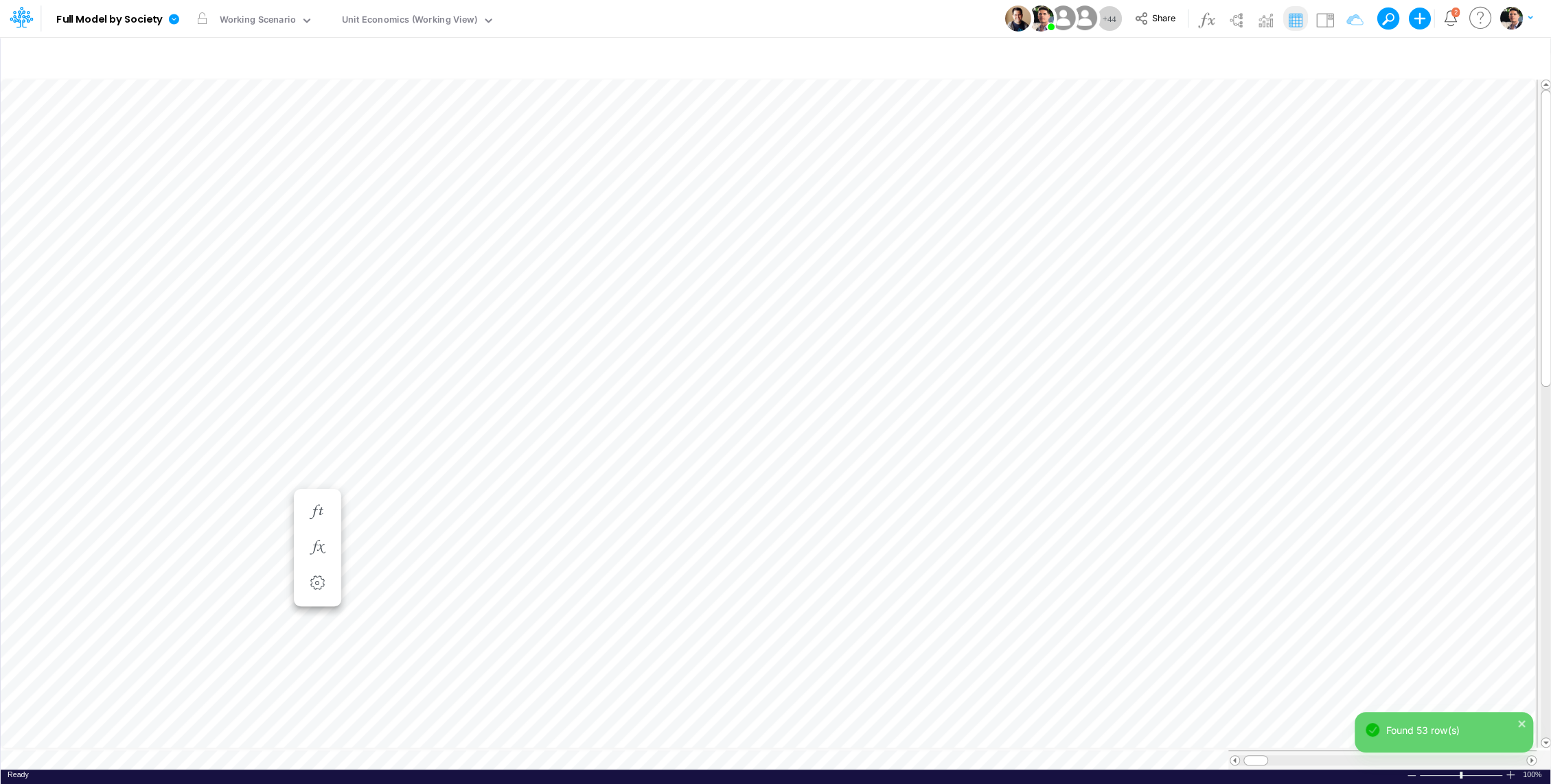
scroll to position [6, 2]
click at [1309, 156] on icon "button" at bounding box center [1306, 155] width 20 height 14
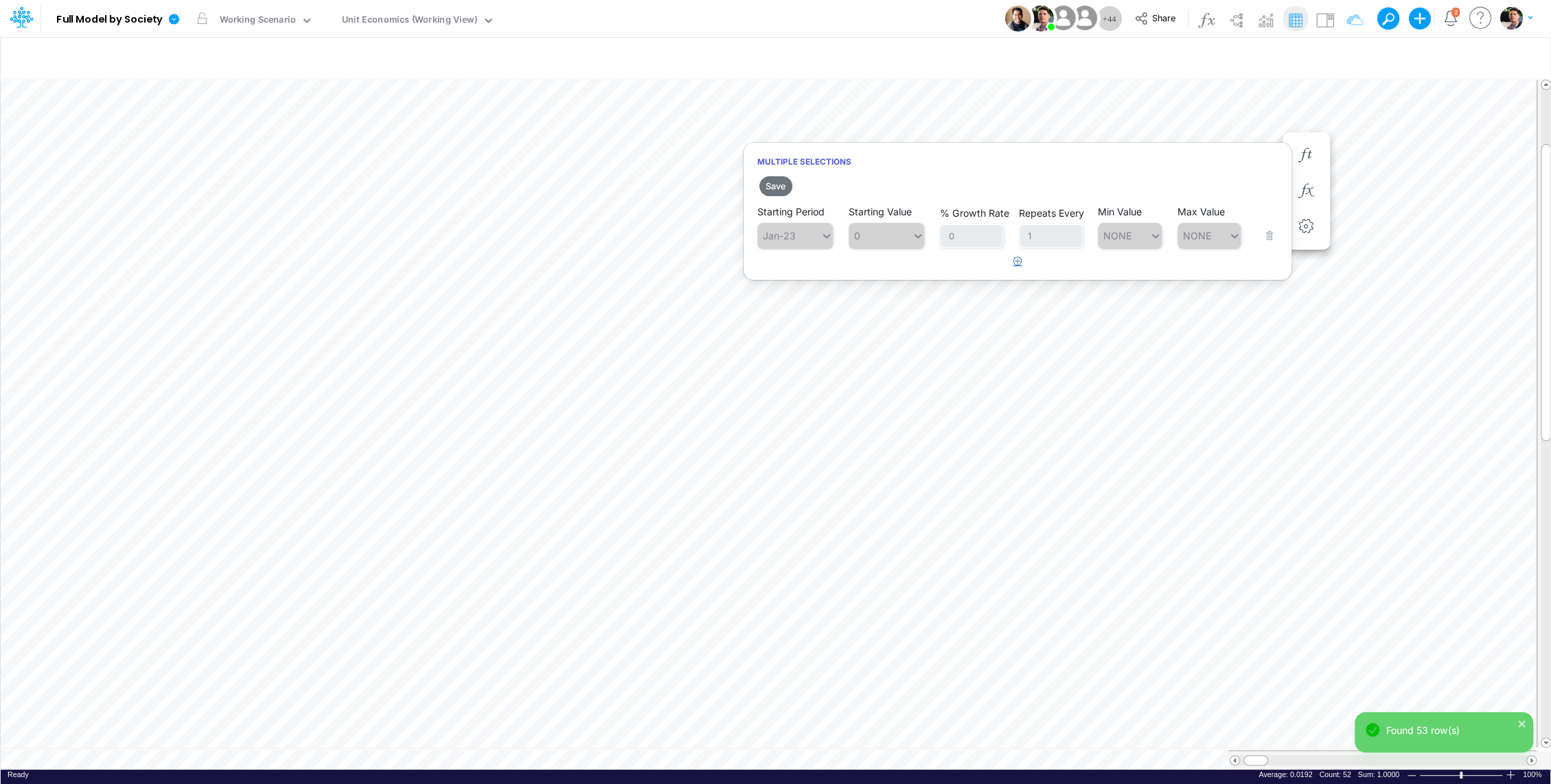
click at [1017, 262] on icon "button" at bounding box center [1017, 260] width 9 height 9
click at [814, 275] on div "Type to search..." at bounding box center [789, 271] width 63 height 20
drag, startPoint x: 796, startPoint y: 353, endPoint x: 906, endPoint y: 294, distance: 124.8
click at [796, 352] on div "Aug-25" at bounding box center [795, 347] width 76 height 23
type input "0"
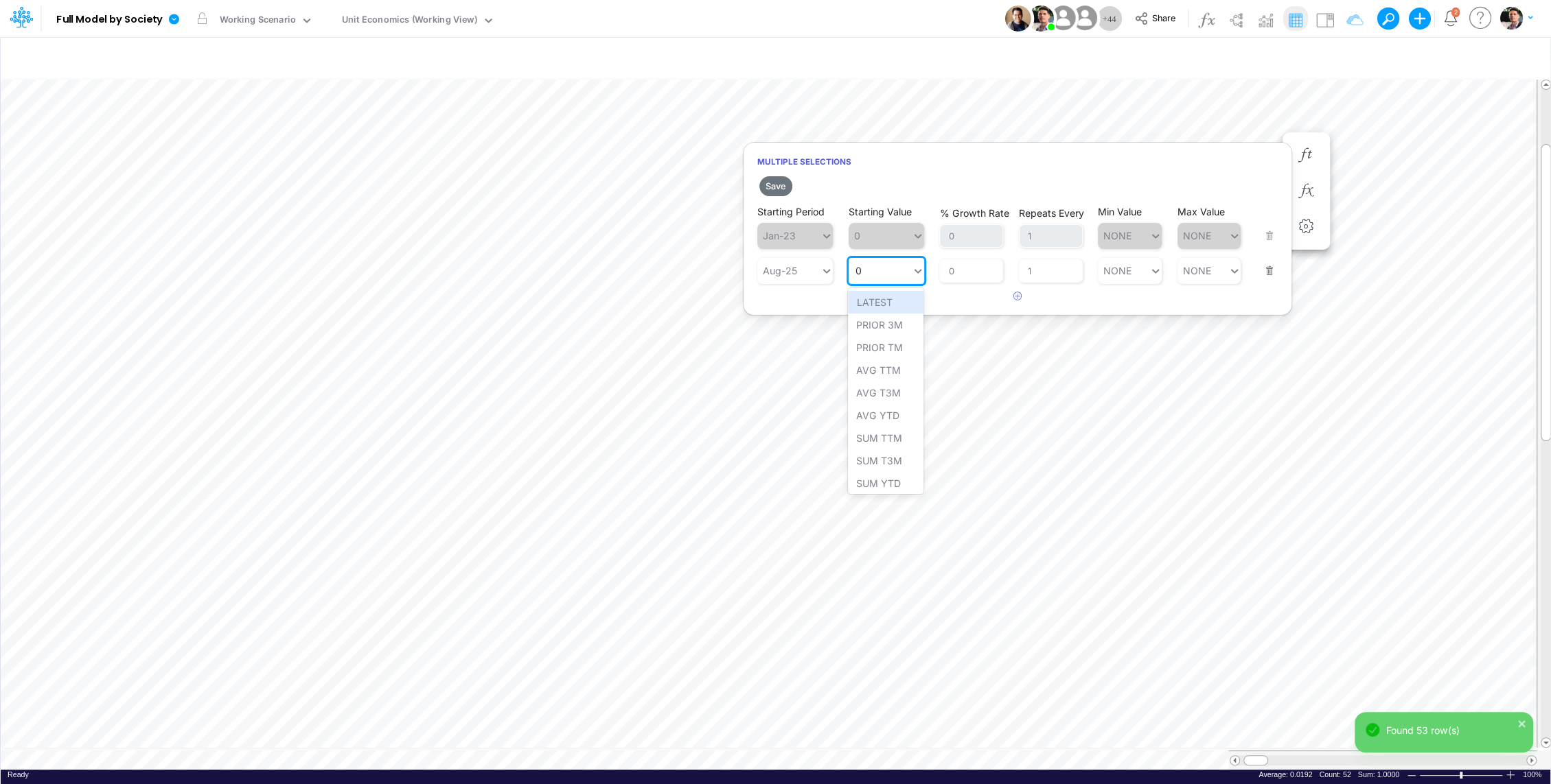
click at [915, 275] on icon at bounding box center [918, 271] width 13 height 13
click at [891, 304] on div "LATEST" at bounding box center [886, 302] width 76 height 23
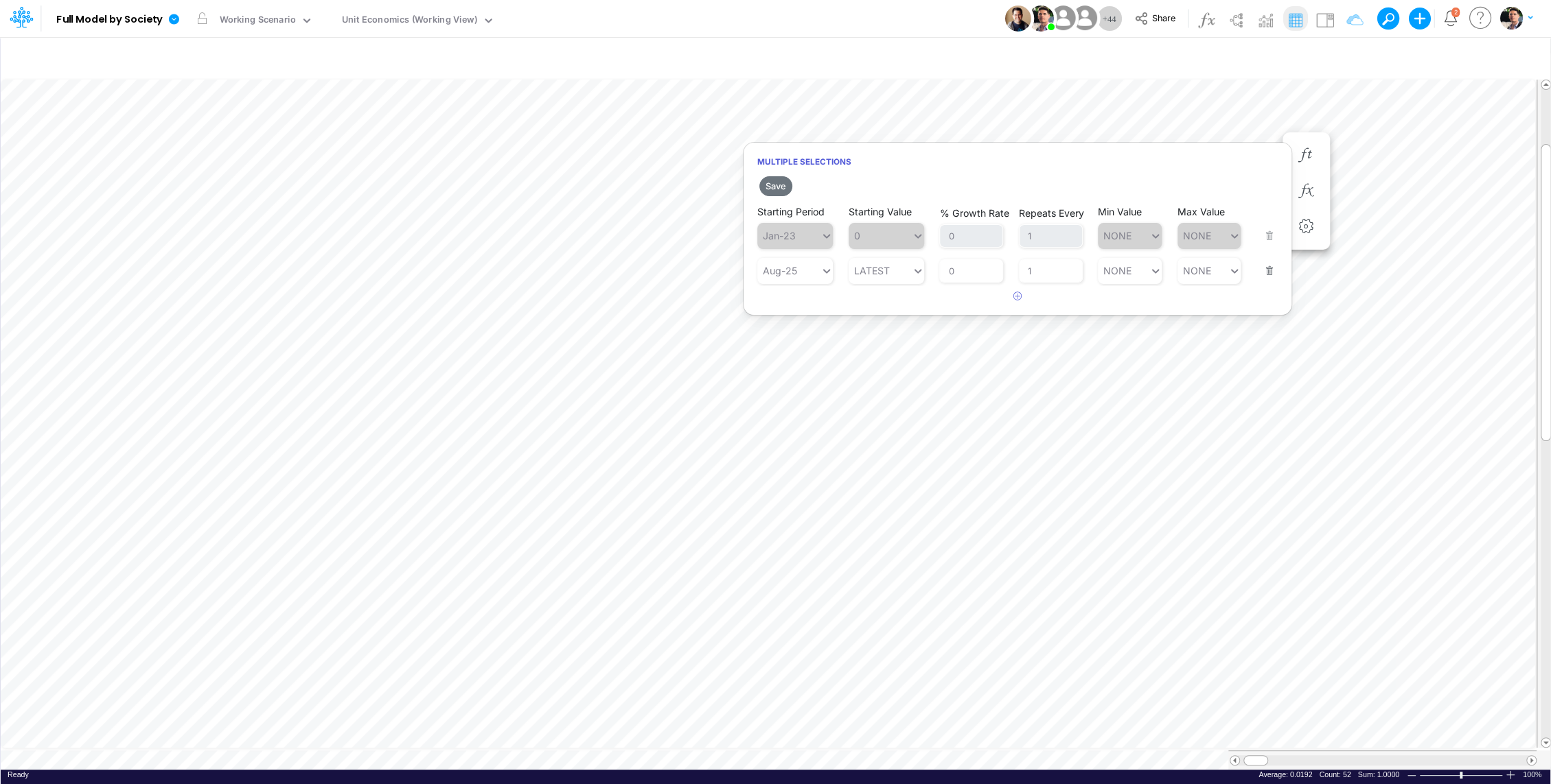
drag, startPoint x: 776, startPoint y: 184, endPoint x: 773, endPoint y: 244, distance: 60.1
click at [776, 183] on button "Save" at bounding box center [775, 186] width 33 height 20
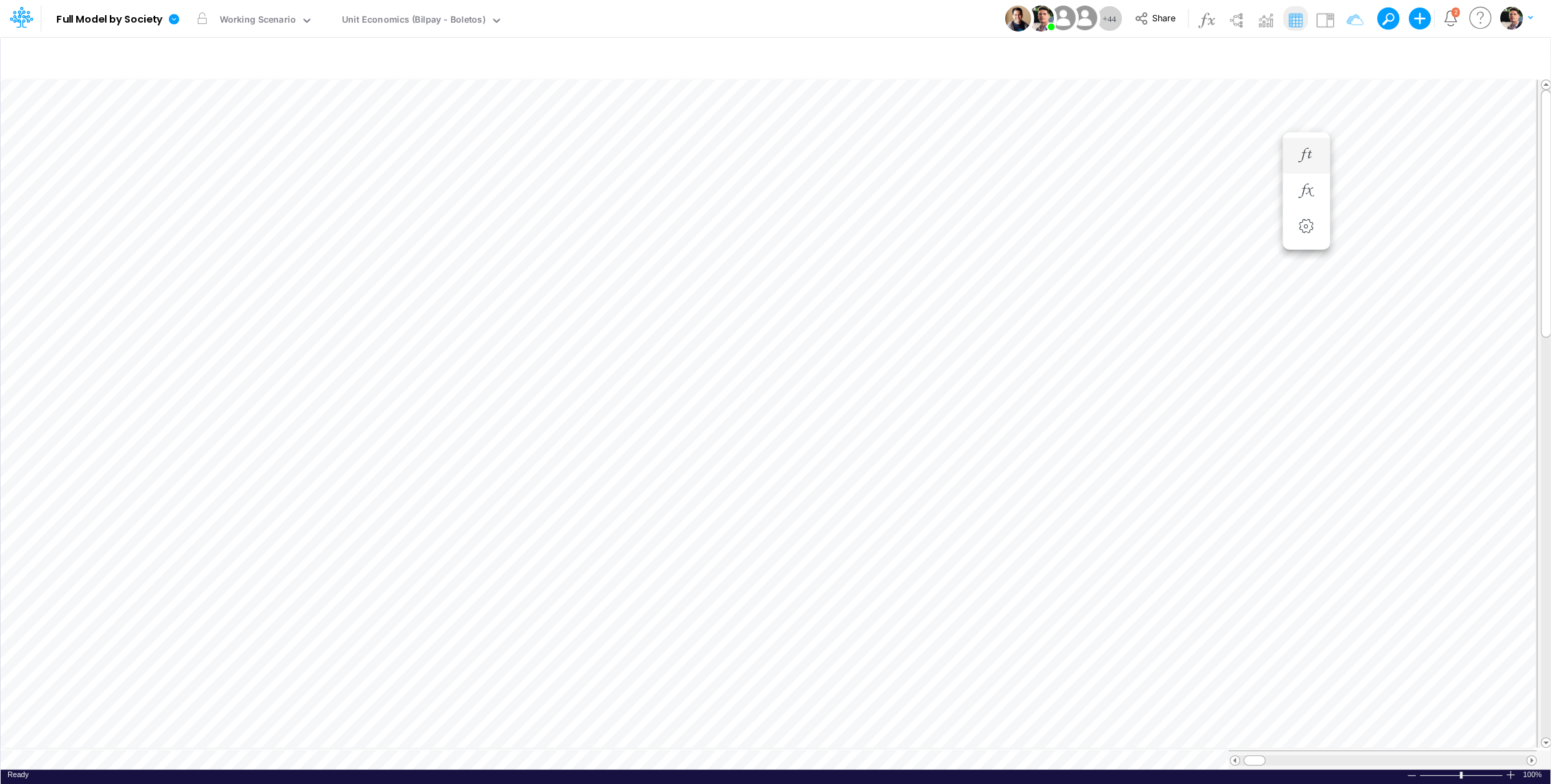
scroll to position [6, 2]
click at [1347, 54] on icon "button" at bounding box center [1347, 57] width 20 height 14
select select "tableSearchOR"
click at [1260, 191] on input "Write-off %" at bounding box center [1270, 189] width 93 height 24
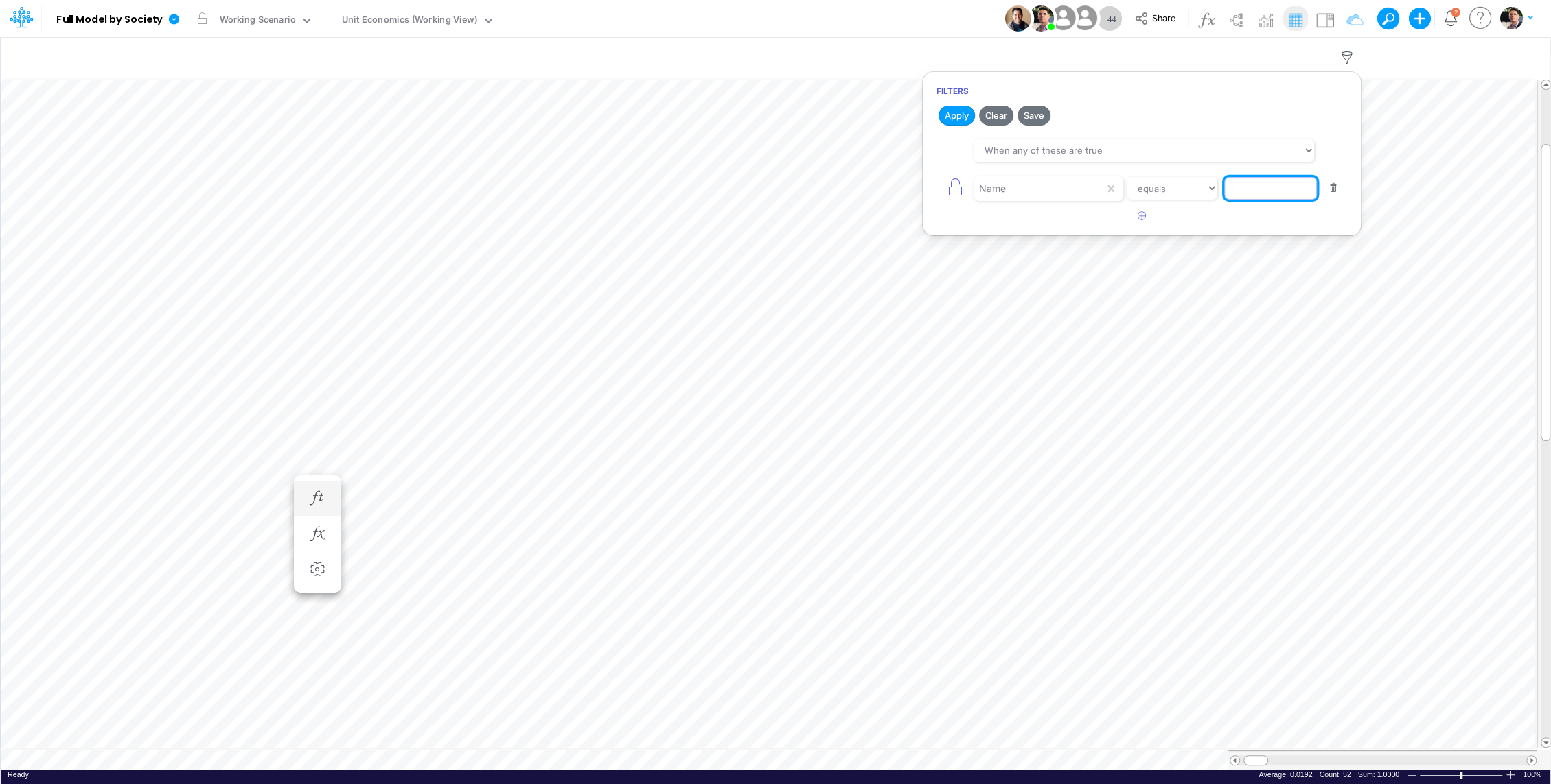
paste input "Chargebacks %"
type input "Chargebacks %"
click at [951, 108] on button "Apply" at bounding box center [956, 115] width 36 height 20
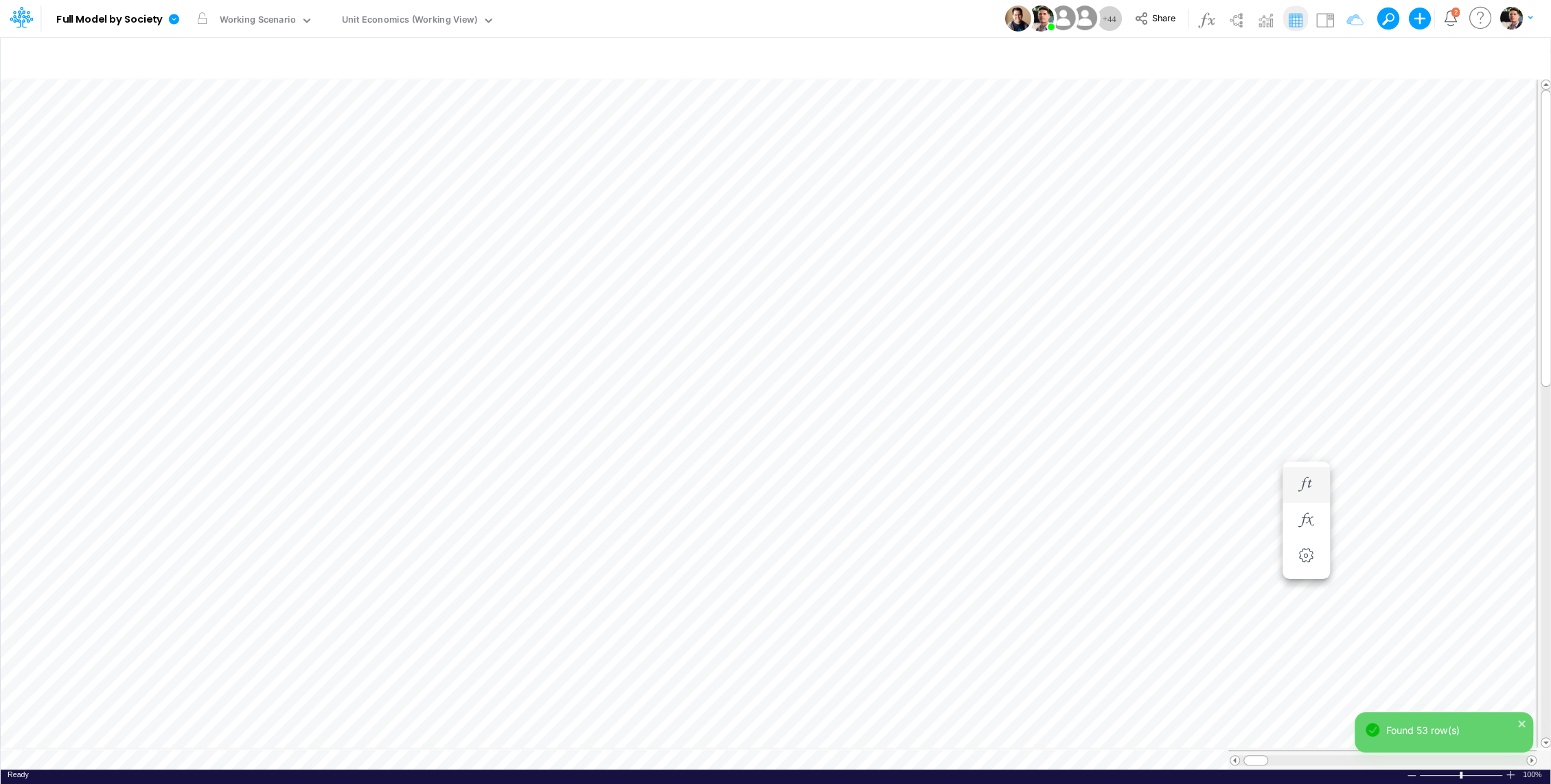
scroll to position [6, 2]
click at [1311, 170] on icon "button" at bounding box center [1306, 169] width 20 height 14
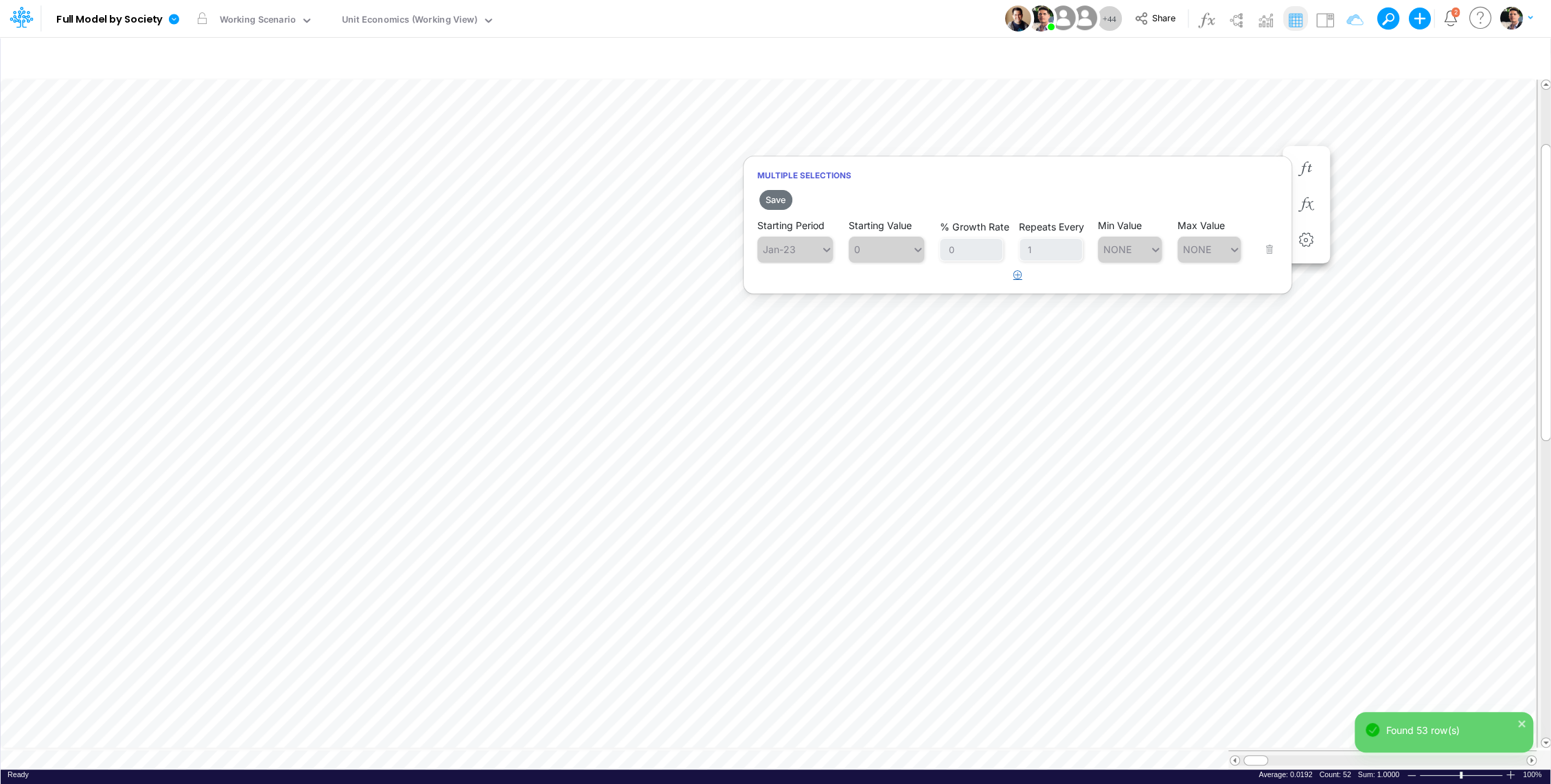
click at [1011, 275] on button "button" at bounding box center [1018, 275] width 27 height 23
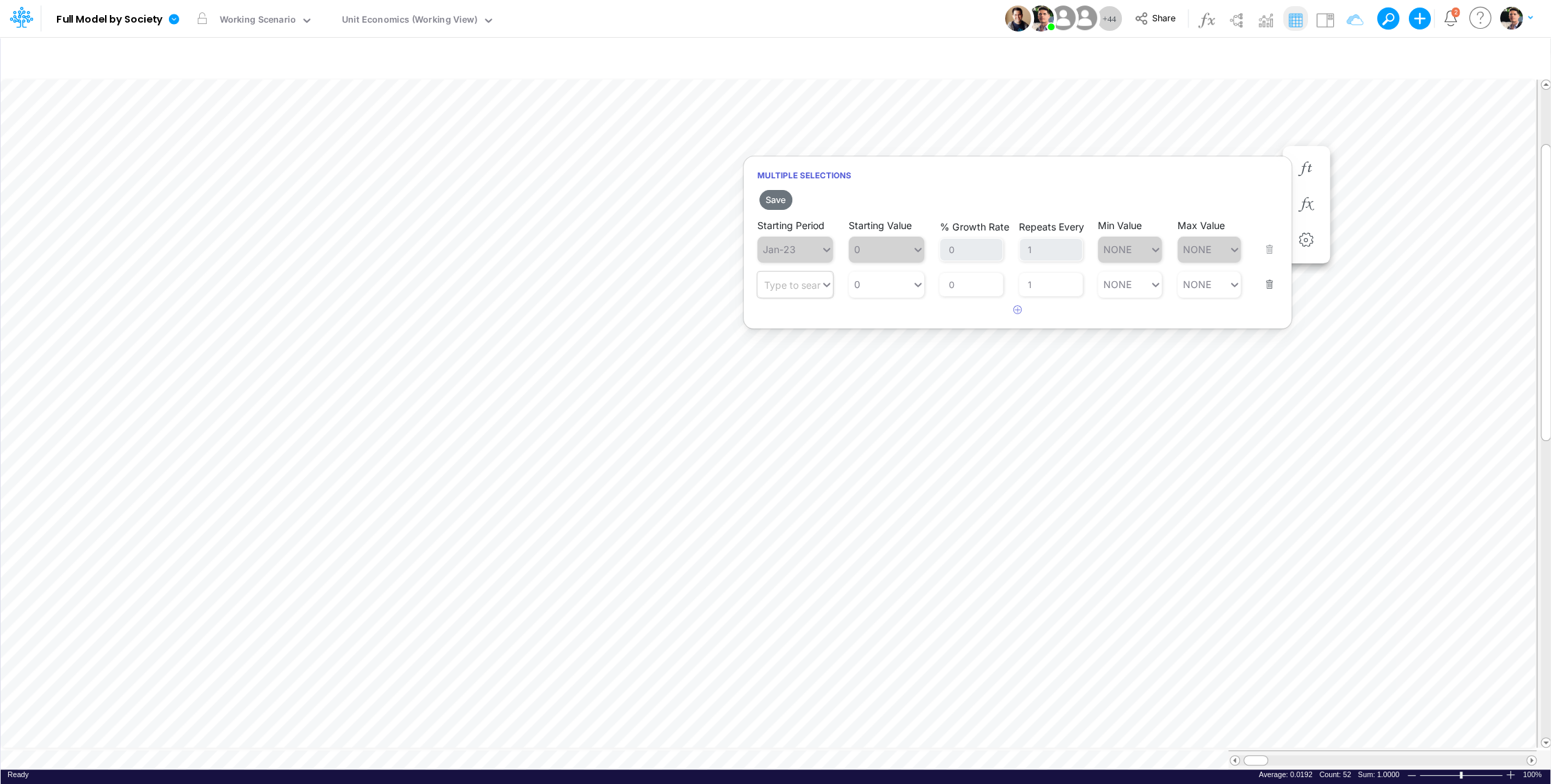
click at [810, 287] on div "Type to search..." at bounding box center [802, 284] width 76 height 12
type input "aug"
type input "0"
click at [867, 277] on div "0 0" at bounding box center [880, 285] width 63 height 20
click at [886, 316] on div "LATEST" at bounding box center [886, 315] width 76 height 23
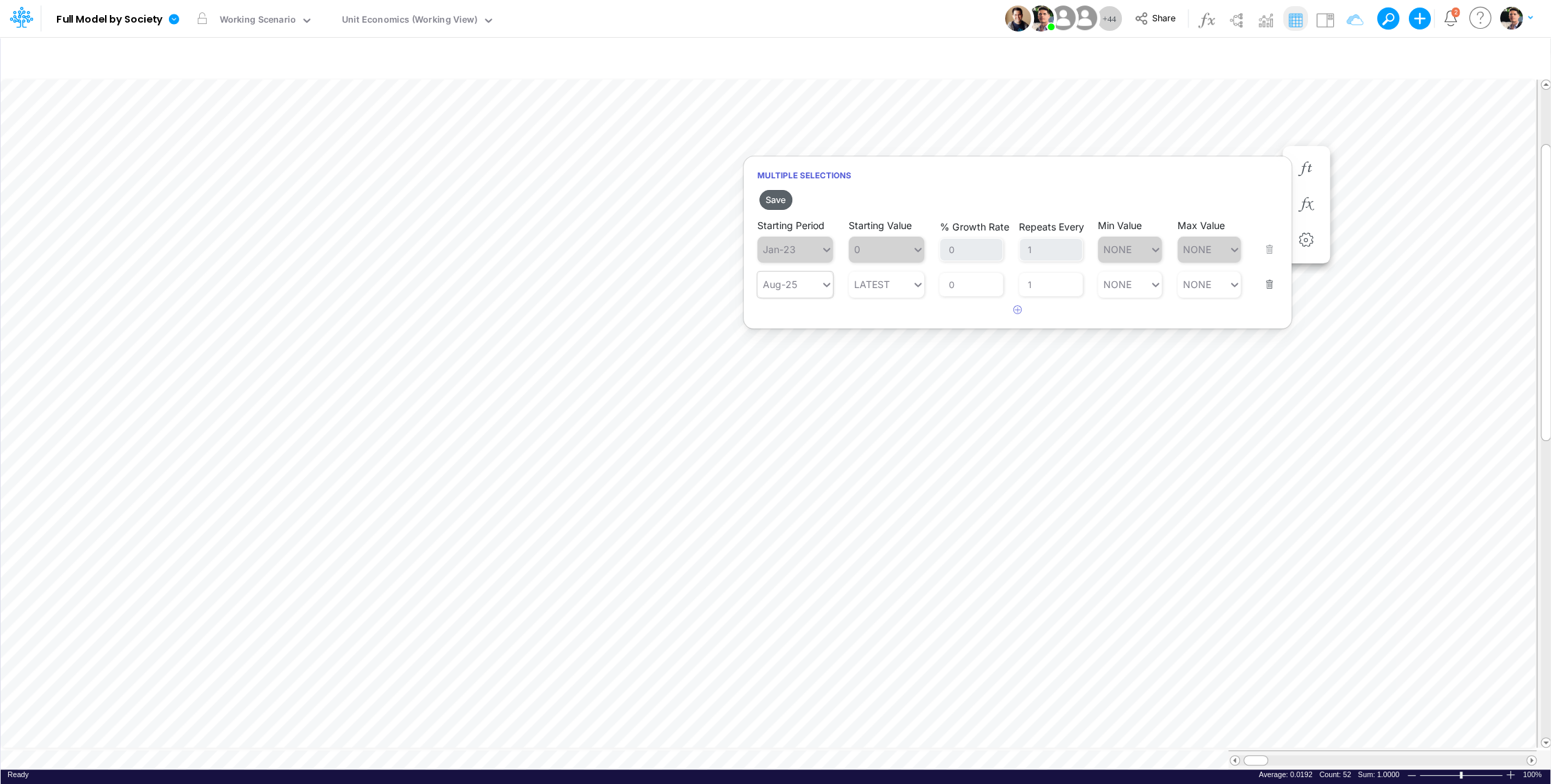
click at [776, 193] on button "Save" at bounding box center [775, 200] width 33 height 20
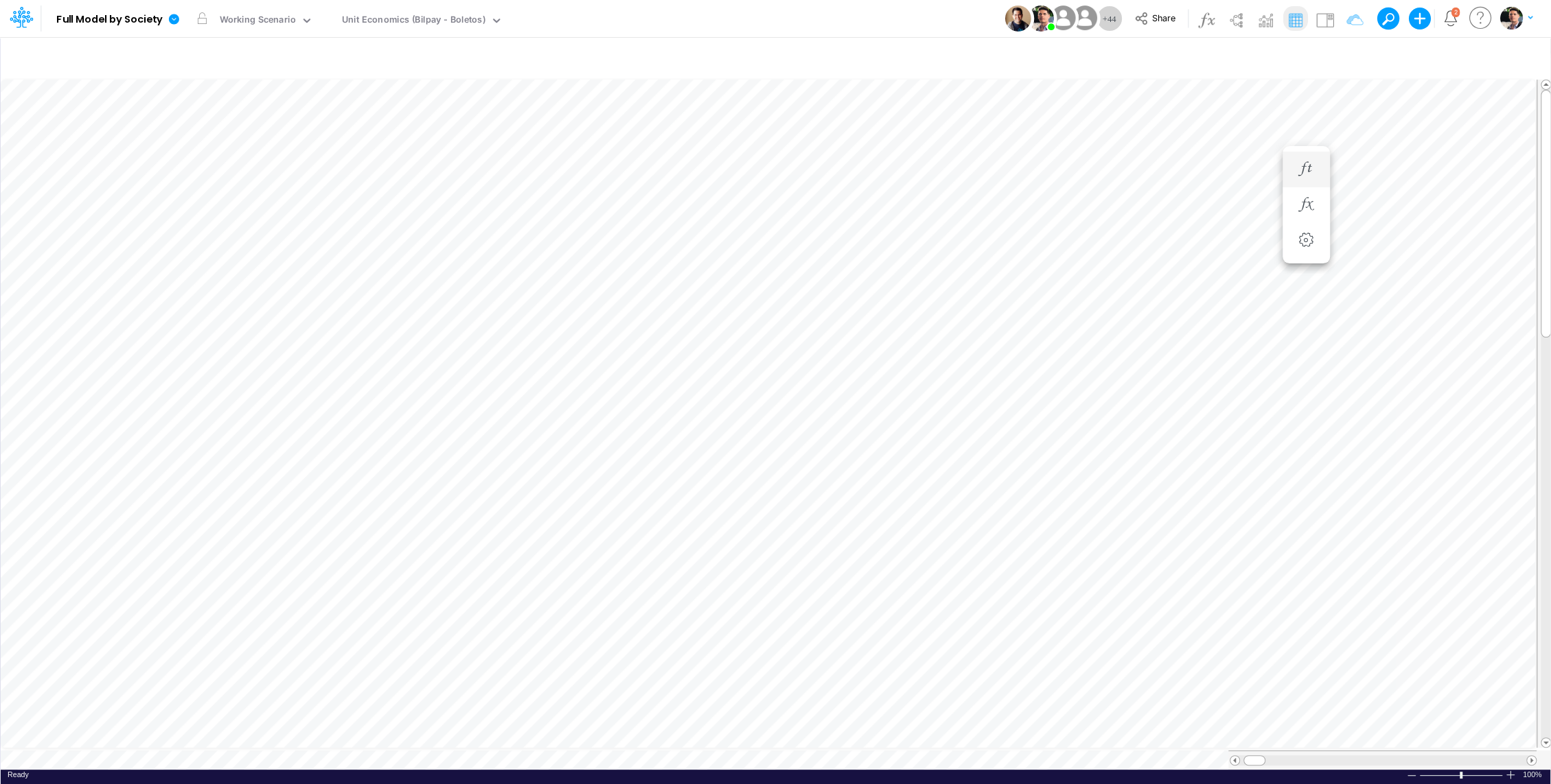
scroll to position [6, 2]
click at [1352, 54] on icon "button" at bounding box center [1347, 57] width 20 height 14
select select "tableSearchOR"
click at [1247, 194] on input "Chargebacks %" at bounding box center [1270, 189] width 93 height 24
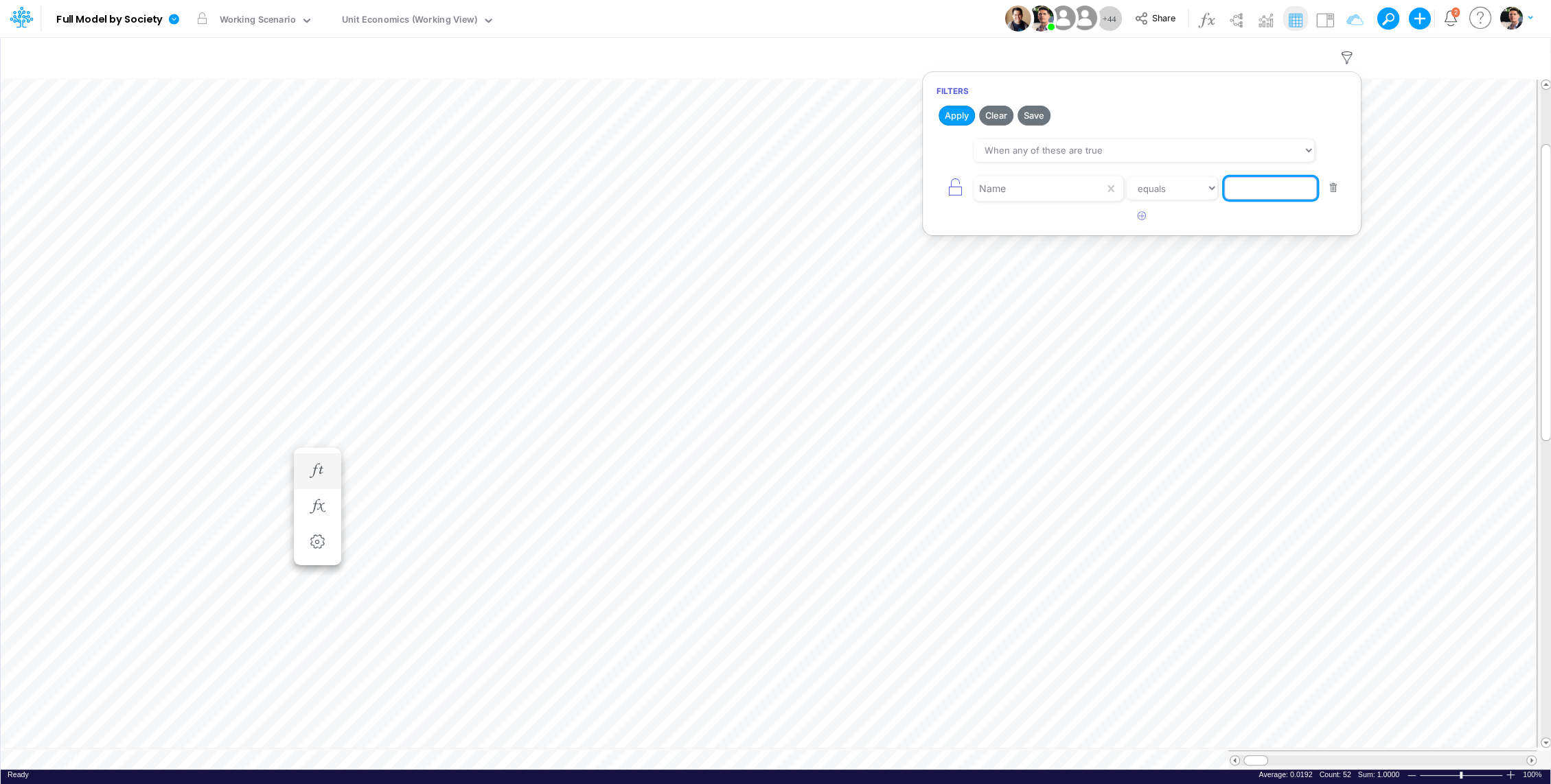
paste input "Other COGS %"
type input "Other COGS %"
click at [950, 115] on button "Apply" at bounding box center [956, 115] width 36 height 20
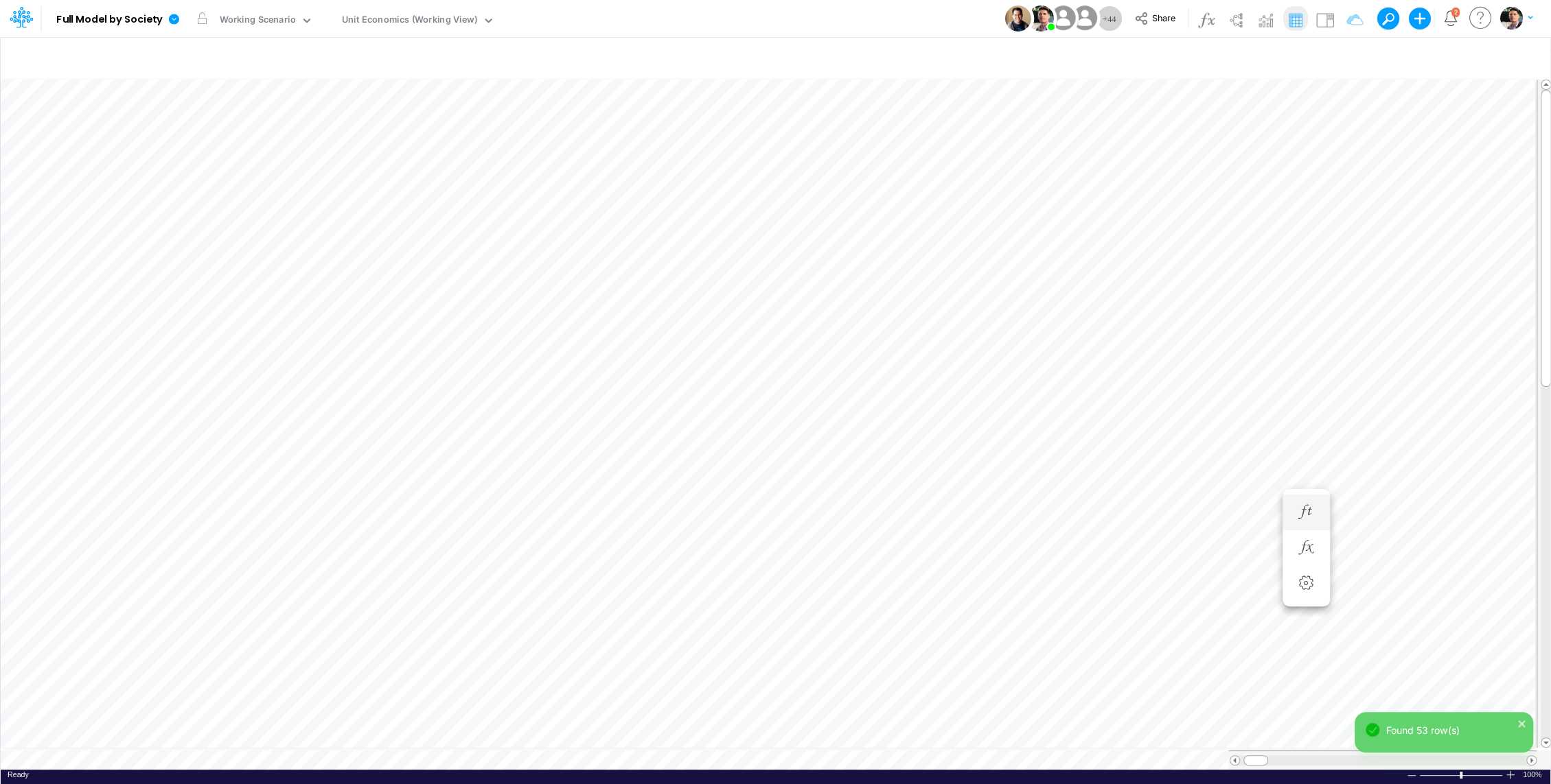
scroll to position [6, 2]
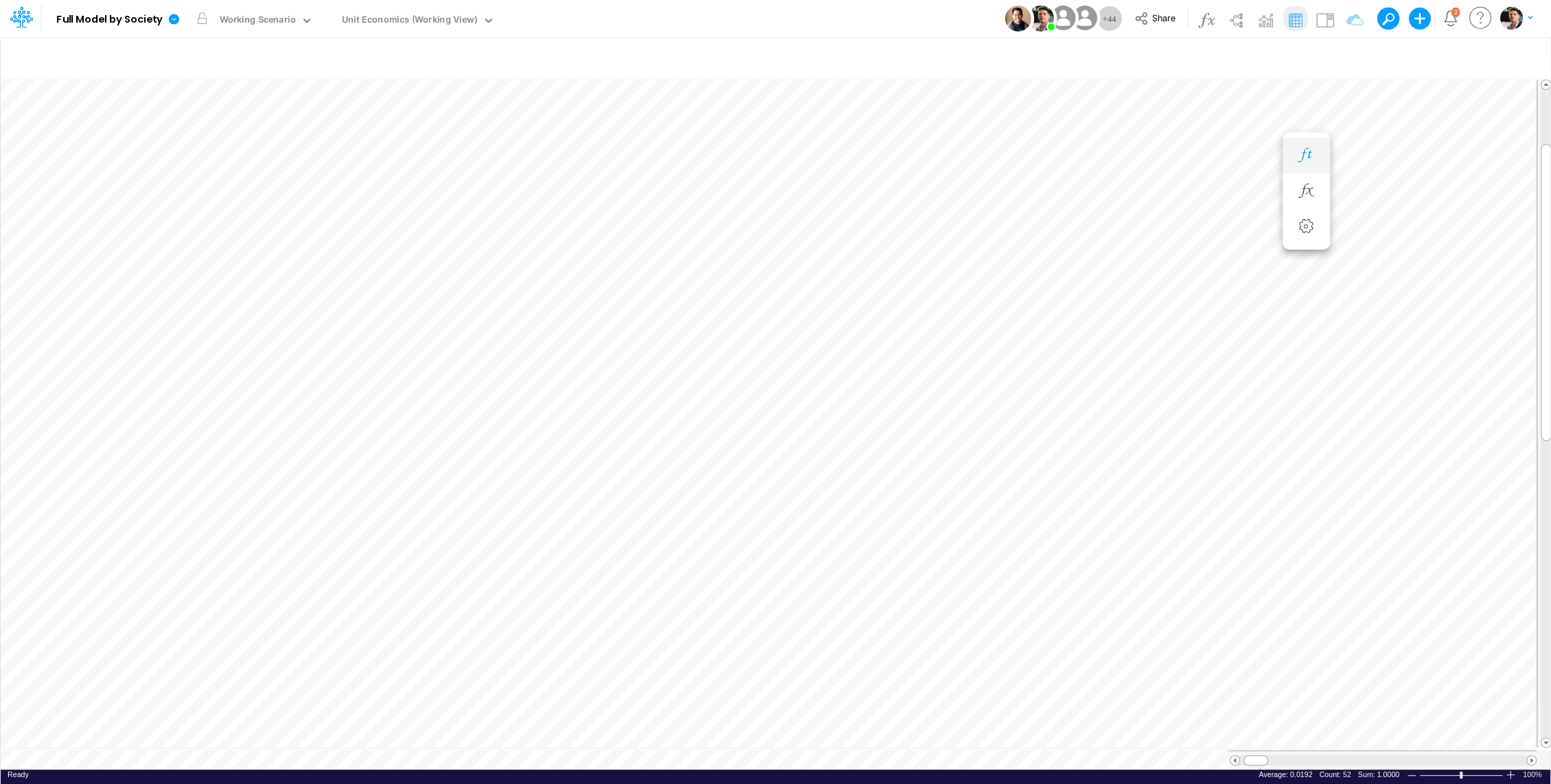
click at [1310, 159] on icon "button" at bounding box center [1306, 155] width 20 height 14
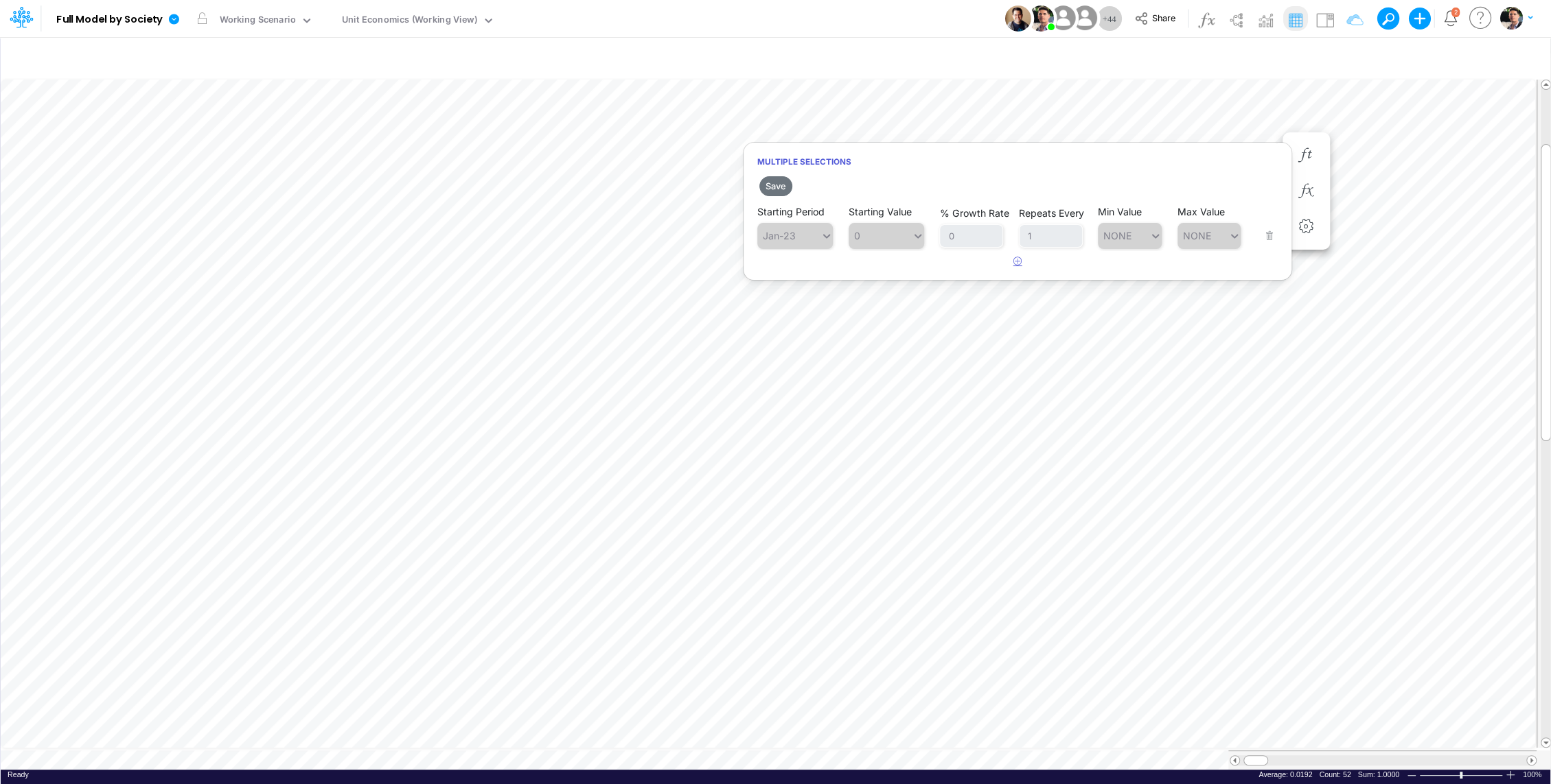
drag, startPoint x: 1017, startPoint y: 266, endPoint x: 807, endPoint y: 293, distance: 211.7
click at [1017, 266] on button "button" at bounding box center [1018, 261] width 27 height 23
click at [802, 276] on div "Type to search..." at bounding box center [789, 271] width 63 height 20
type input "au"
type input "0"
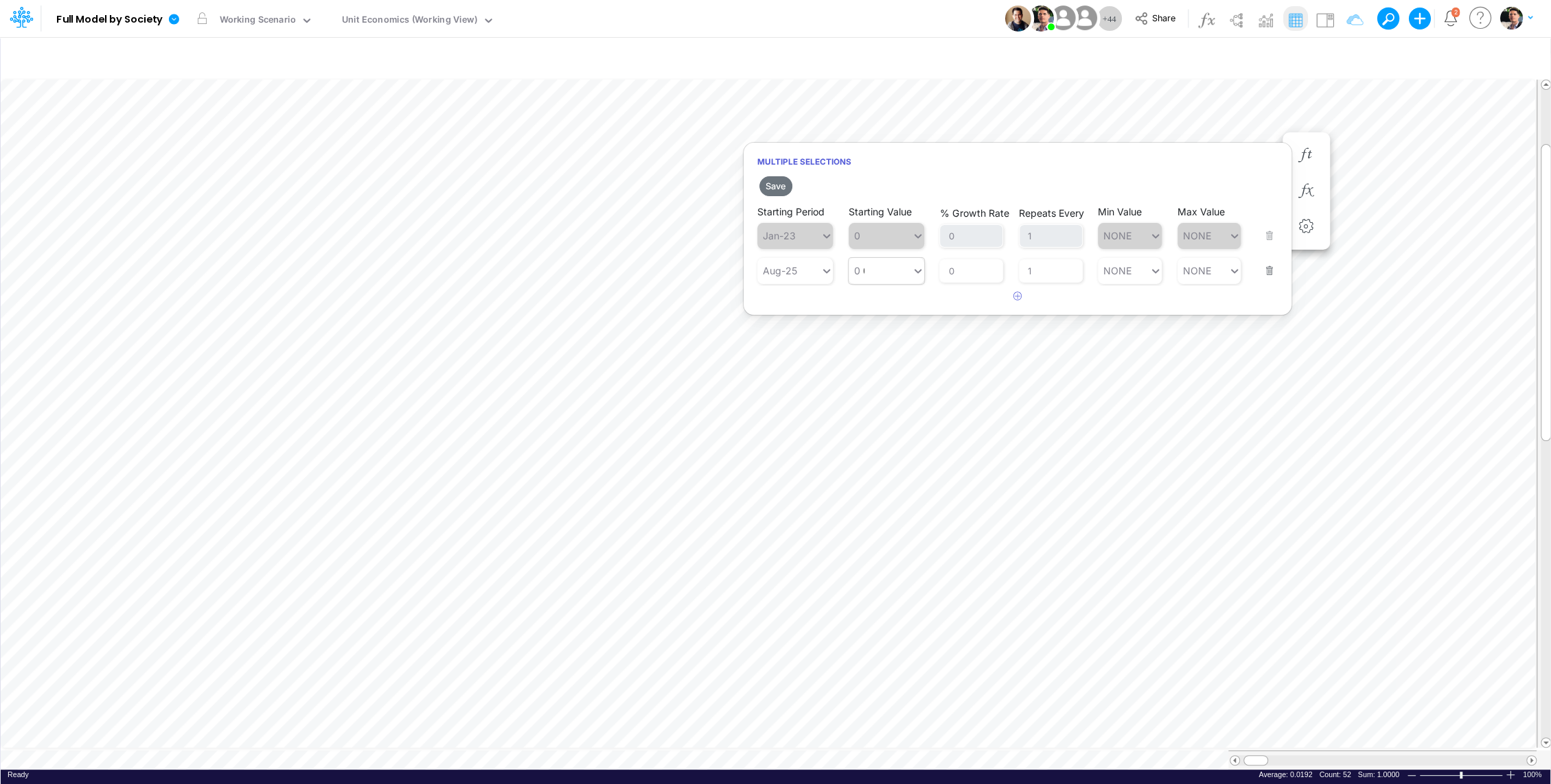
click at [893, 277] on div "0 0" at bounding box center [880, 271] width 63 height 20
click at [886, 304] on div "LATEST" at bounding box center [886, 302] width 76 height 23
click at [774, 180] on button "Save" at bounding box center [775, 186] width 33 height 20
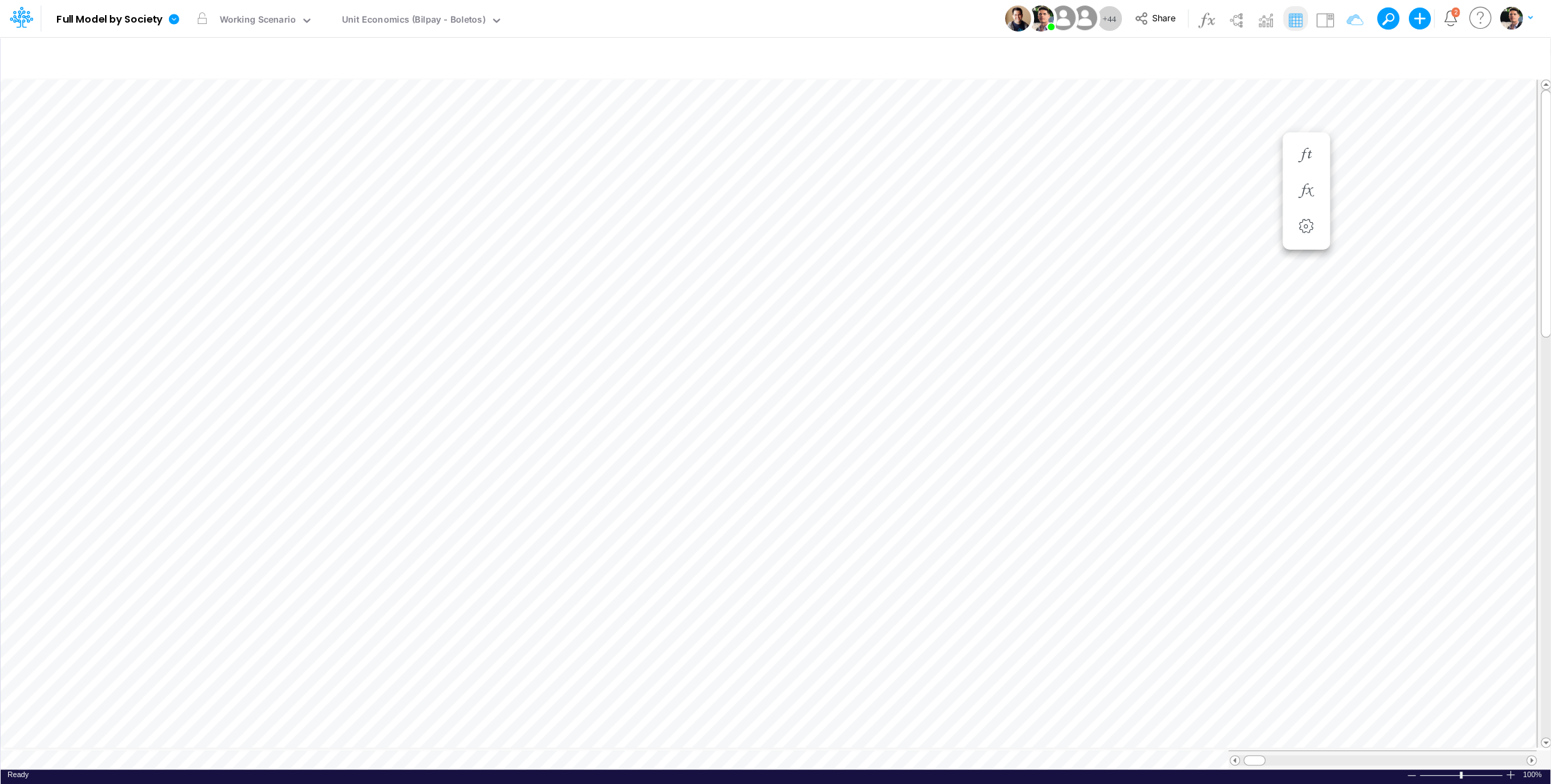
scroll to position [6, 2]
click at [1346, 54] on icon "button" at bounding box center [1347, 57] width 20 height 14
select select "tableSearchOR"
drag, startPoint x: 1241, startPoint y: 188, endPoint x: 1252, endPoint y: 229, distance: 42.4
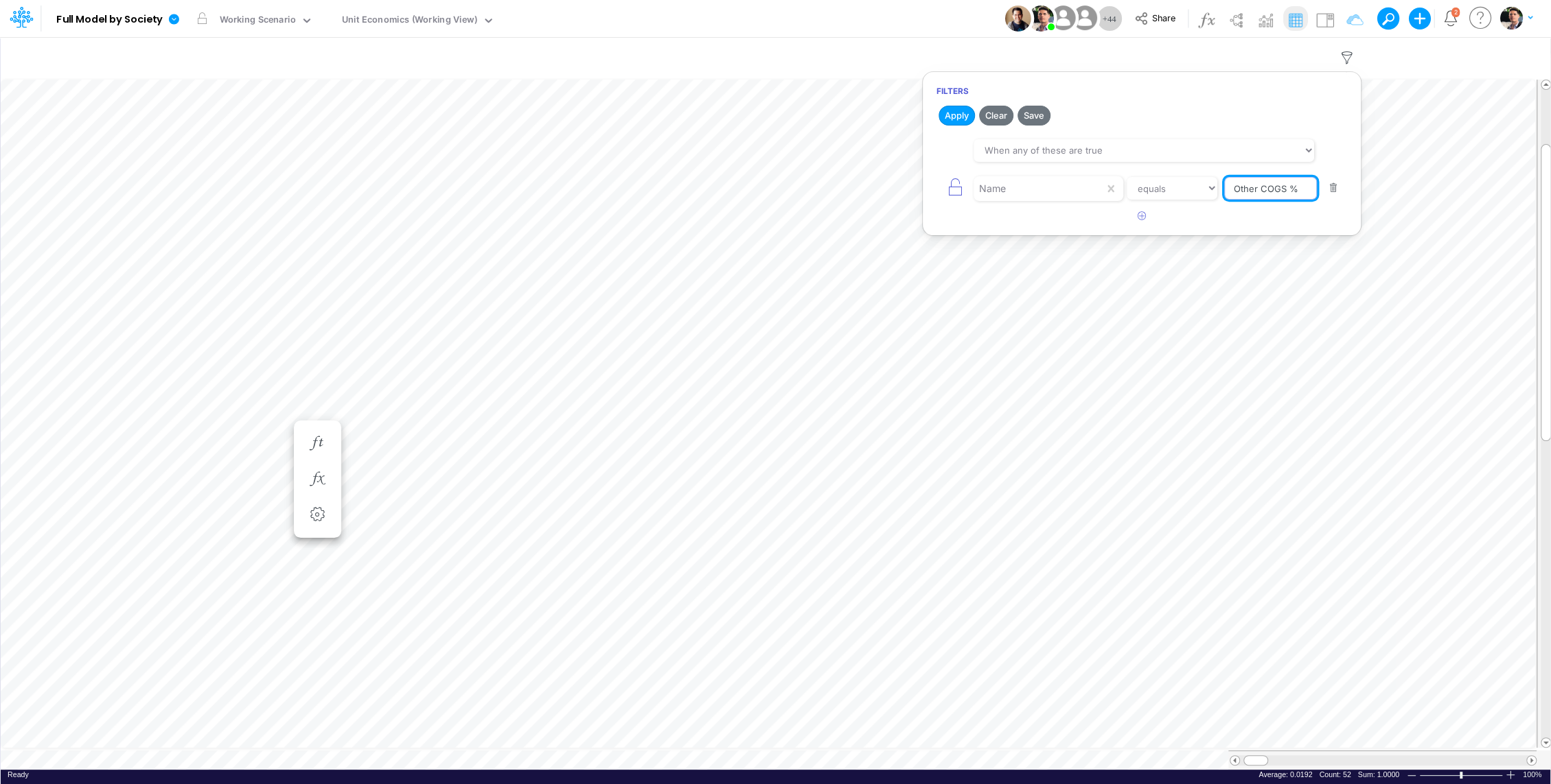
click at [1241, 187] on input "Other COGS %" at bounding box center [1270, 189] width 93 height 24
paste input "Fraud Verification %"
type input "Fraud Verification %"
click at [958, 116] on button "Apply" at bounding box center [956, 115] width 36 height 20
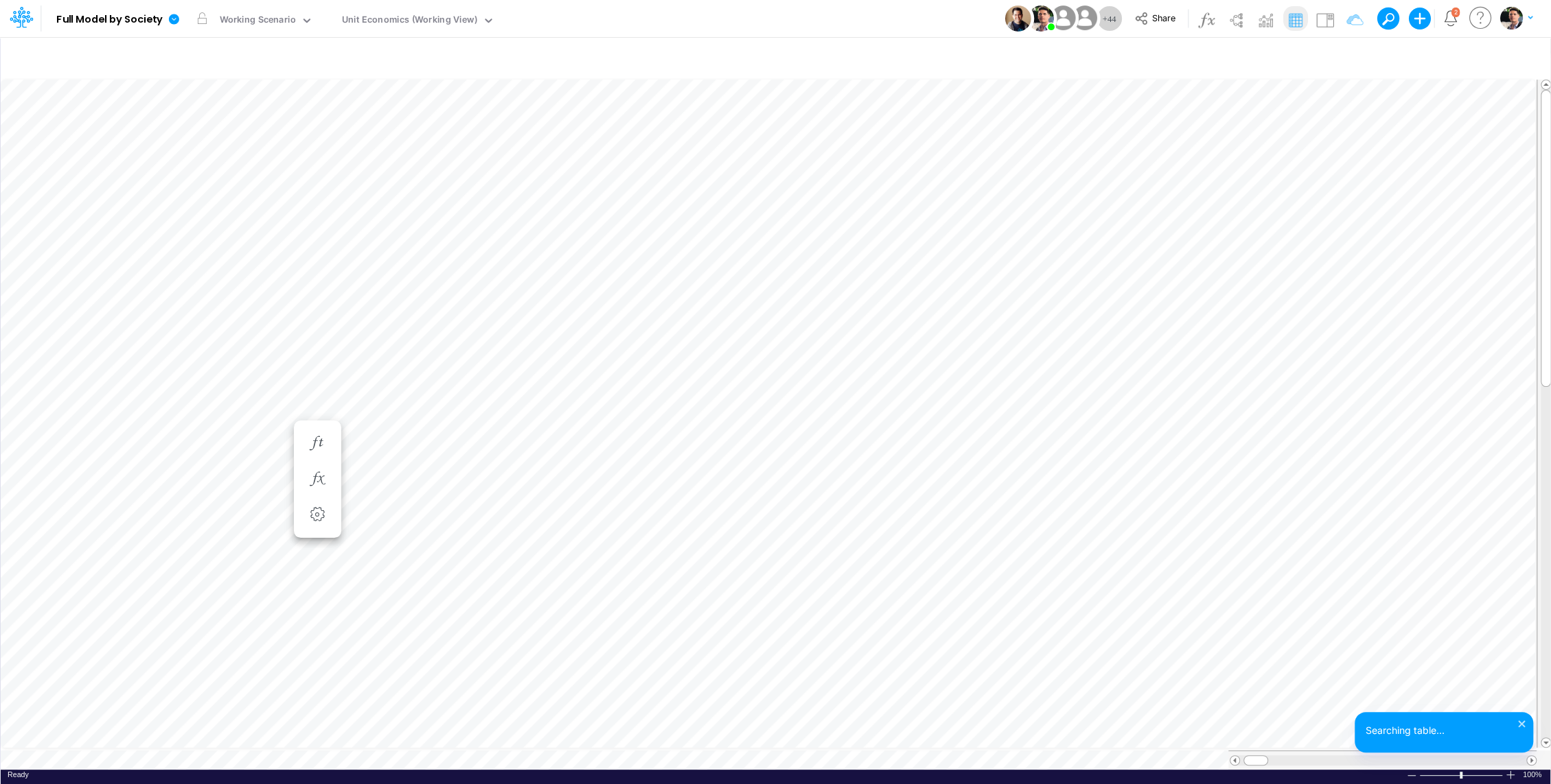
scroll to position [6, 2]
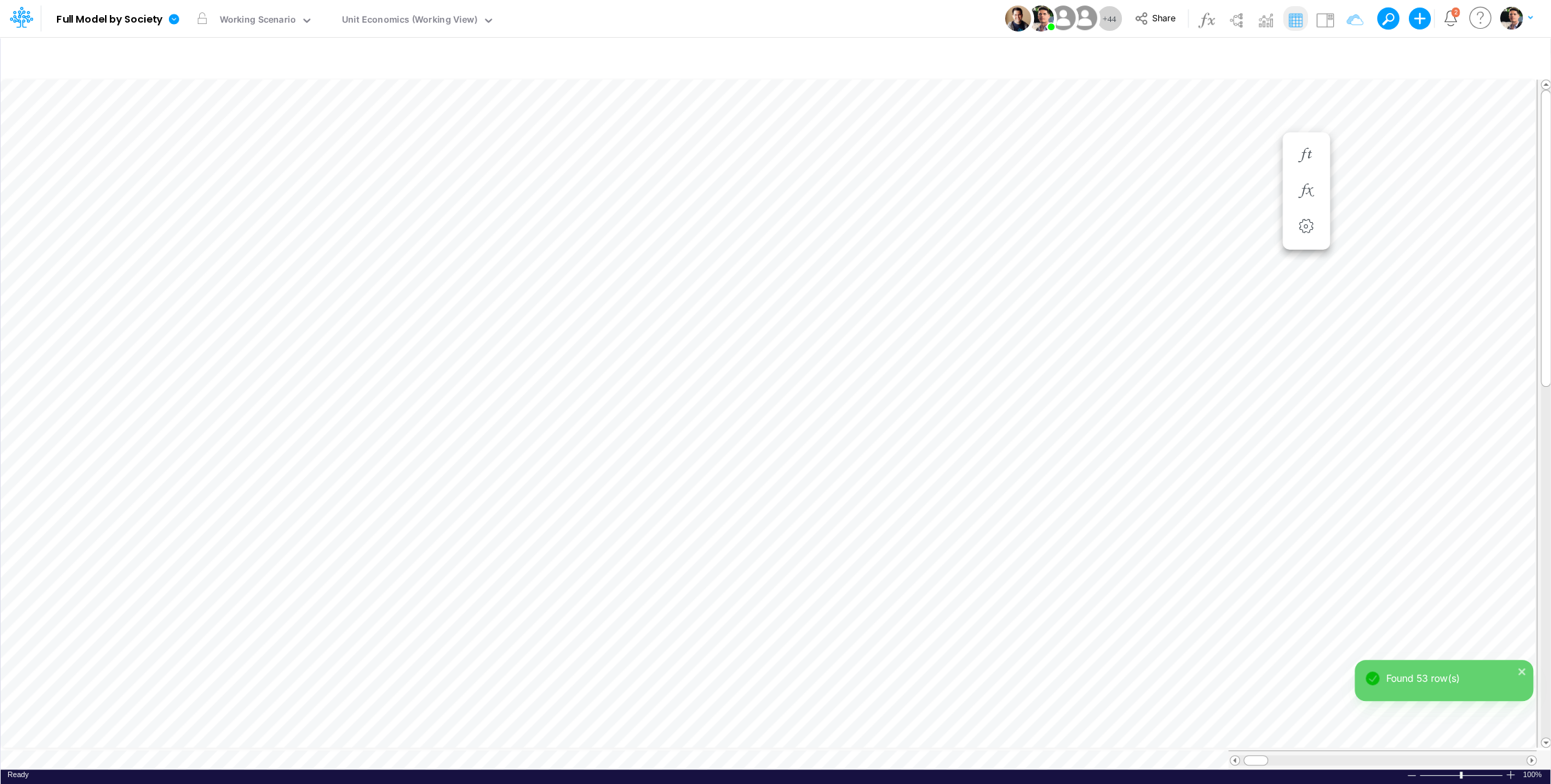
scroll to position [6, 2]
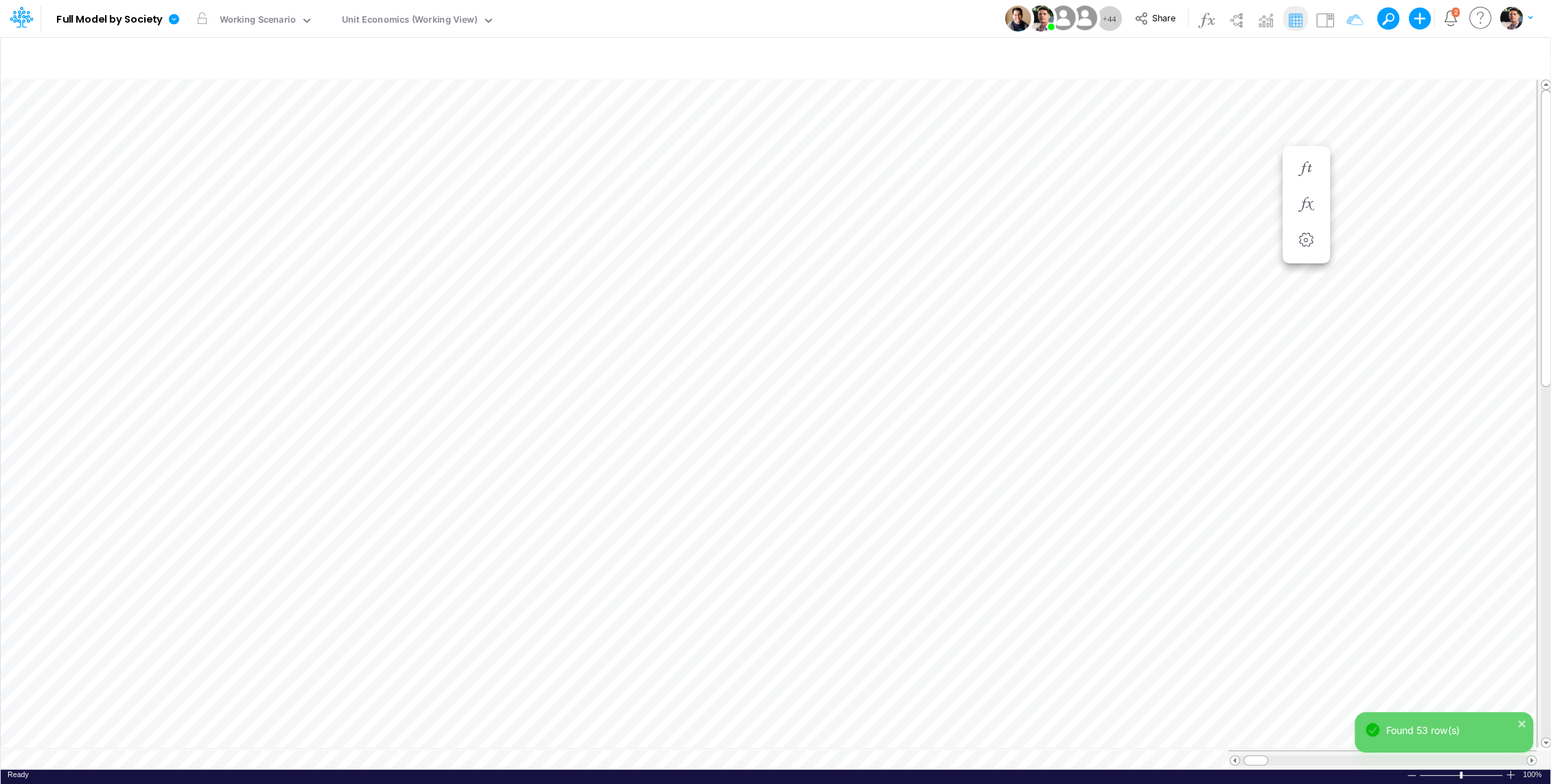
scroll to position [6, 2]
click at [1306, 173] on icon "button" at bounding box center [1306, 169] width 20 height 14
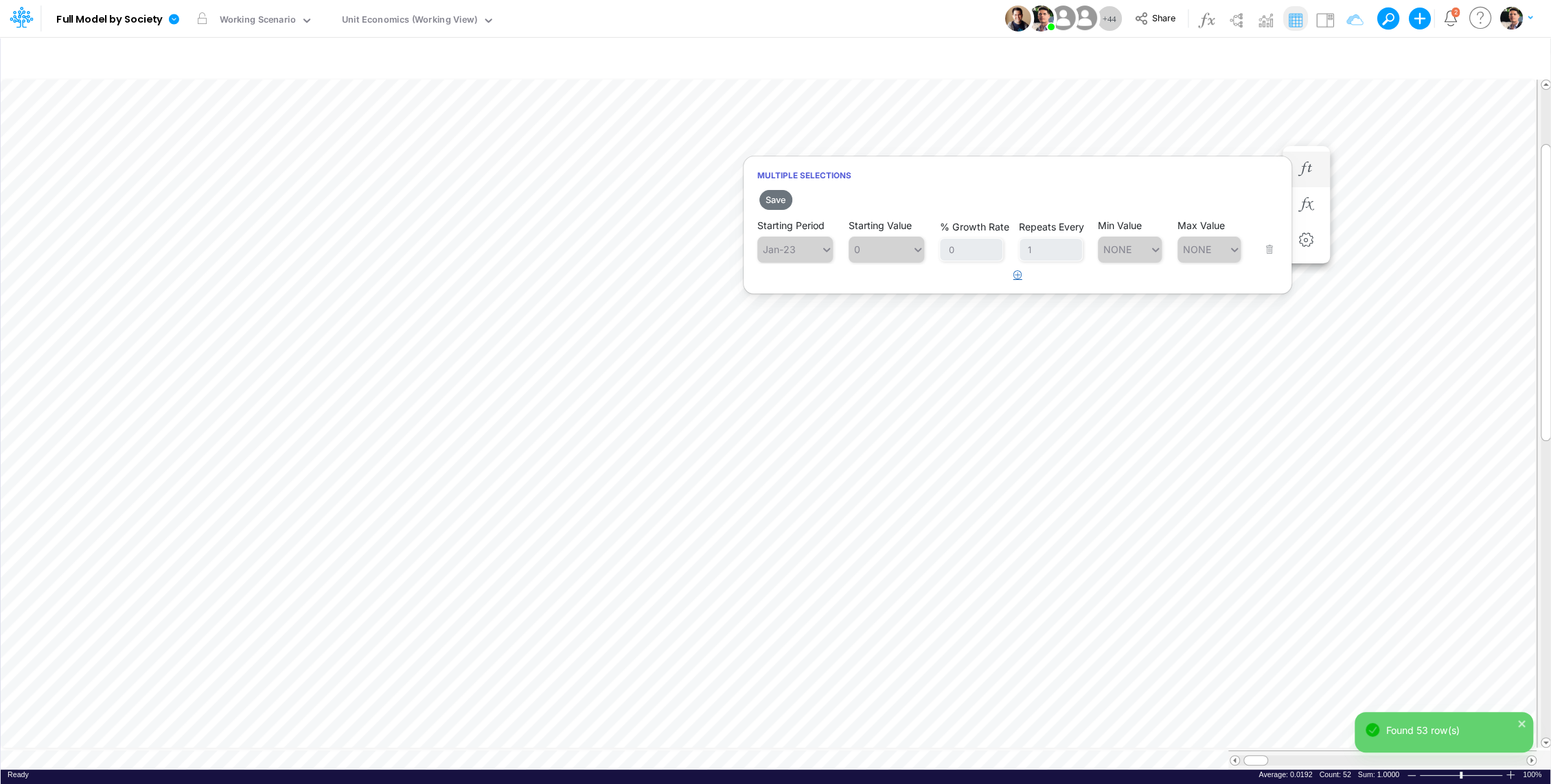
click at [1014, 273] on icon "button" at bounding box center [1017, 275] width 9 height 9
click at [808, 276] on div "Type to search..." at bounding box center [789, 285] width 63 height 20
type input "aug"
type input "0"
click at [862, 292] on div "0 0" at bounding box center [880, 285] width 63 height 20
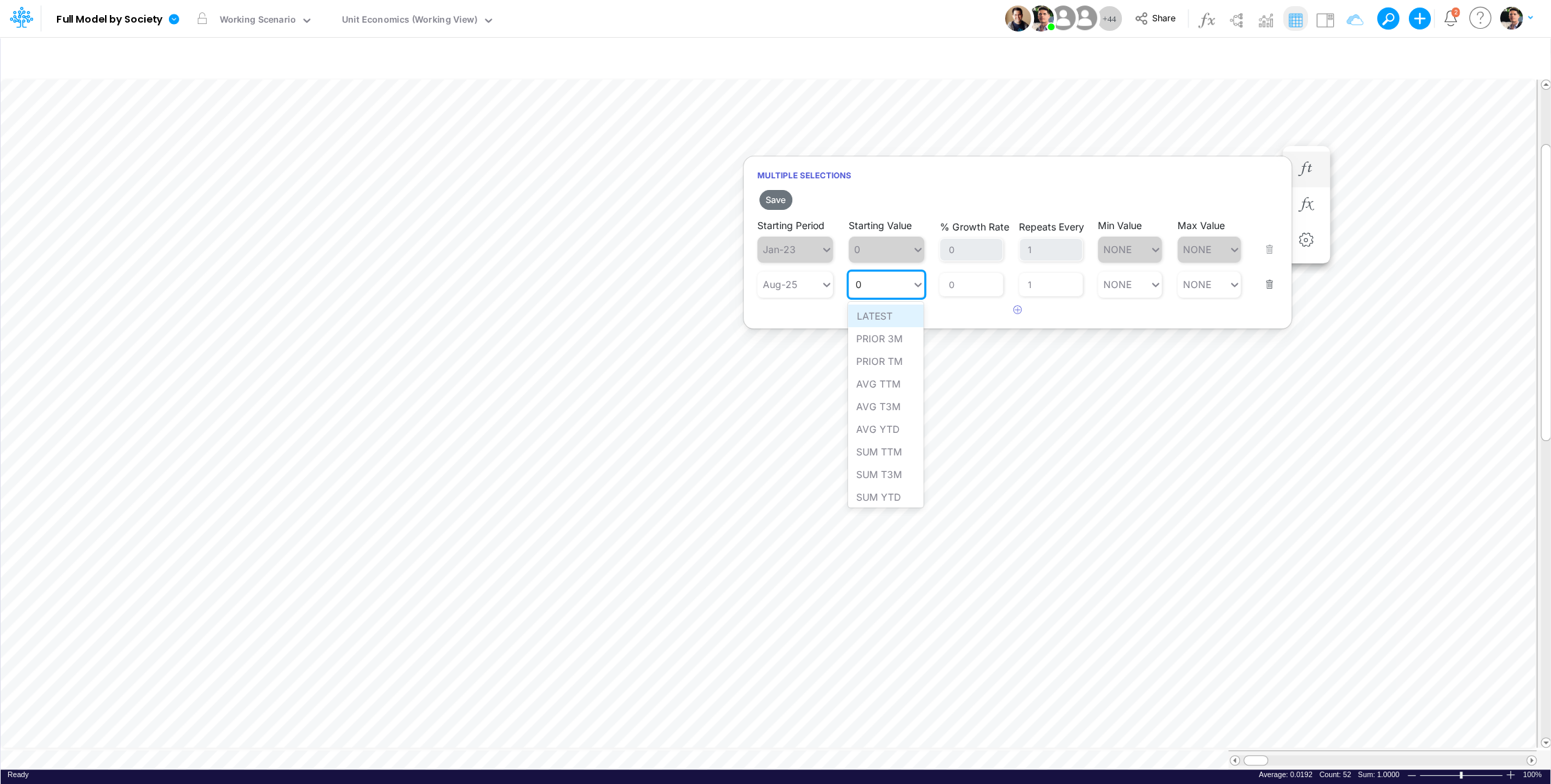
click at [868, 313] on div "LATEST" at bounding box center [886, 315] width 76 height 23
click at [773, 197] on button "Save" at bounding box center [775, 200] width 33 height 20
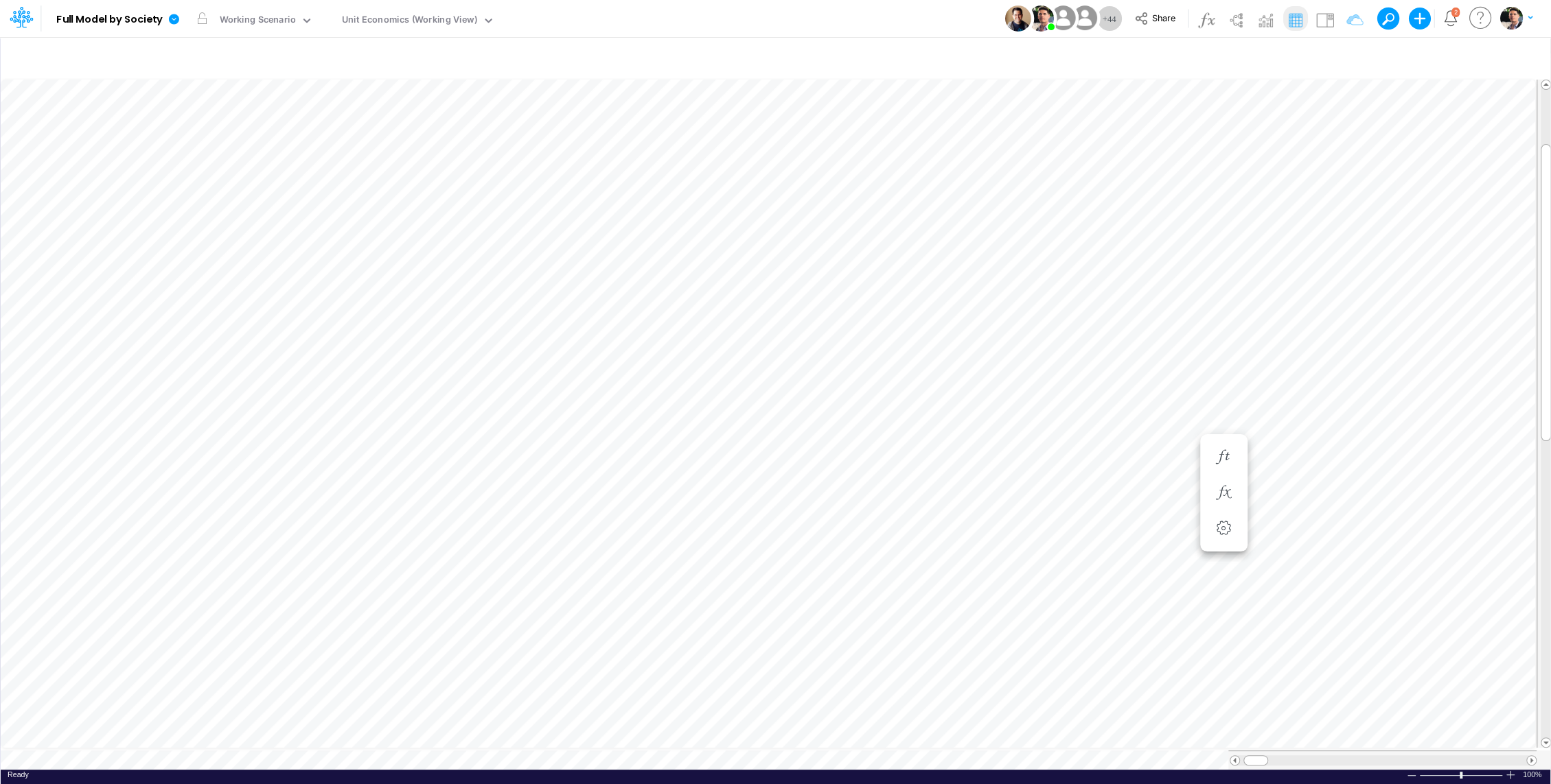
scroll to position [6, 2]
click at [1314, 430] on div "Fraud Verification % =" at bounding box center [1306, 443] width 25 height 28
click at [1308, 444] on icon "button" at bounding box center [1306, 443] width 20 height 14
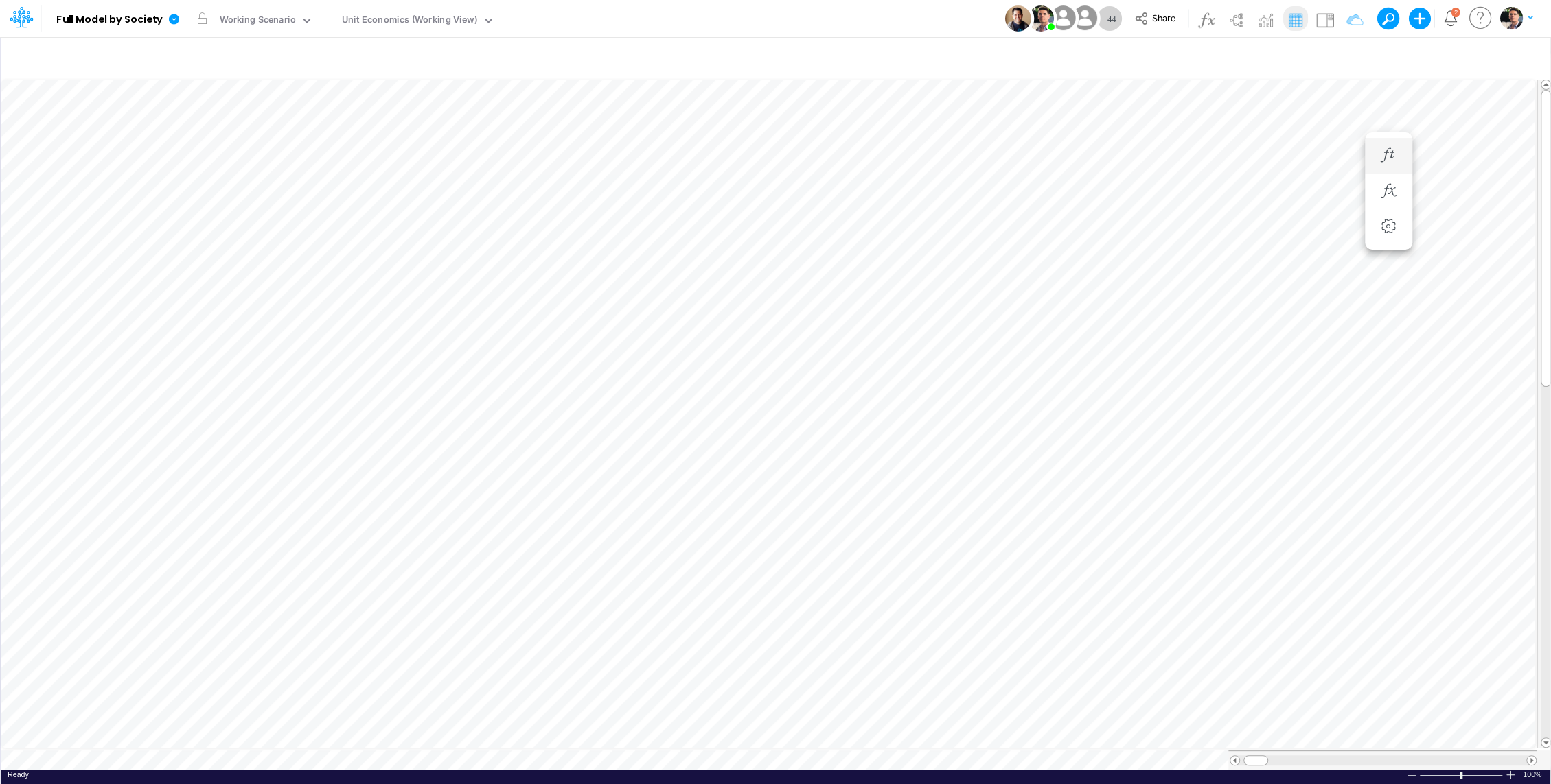
scroll to position [6, 2]
click at [898, 205] on icon "button" at bounding box center [894, 204] width 20 height 14
click at [897, 175] on icon "button" at bounding box center [894, 169] width 20 height 14
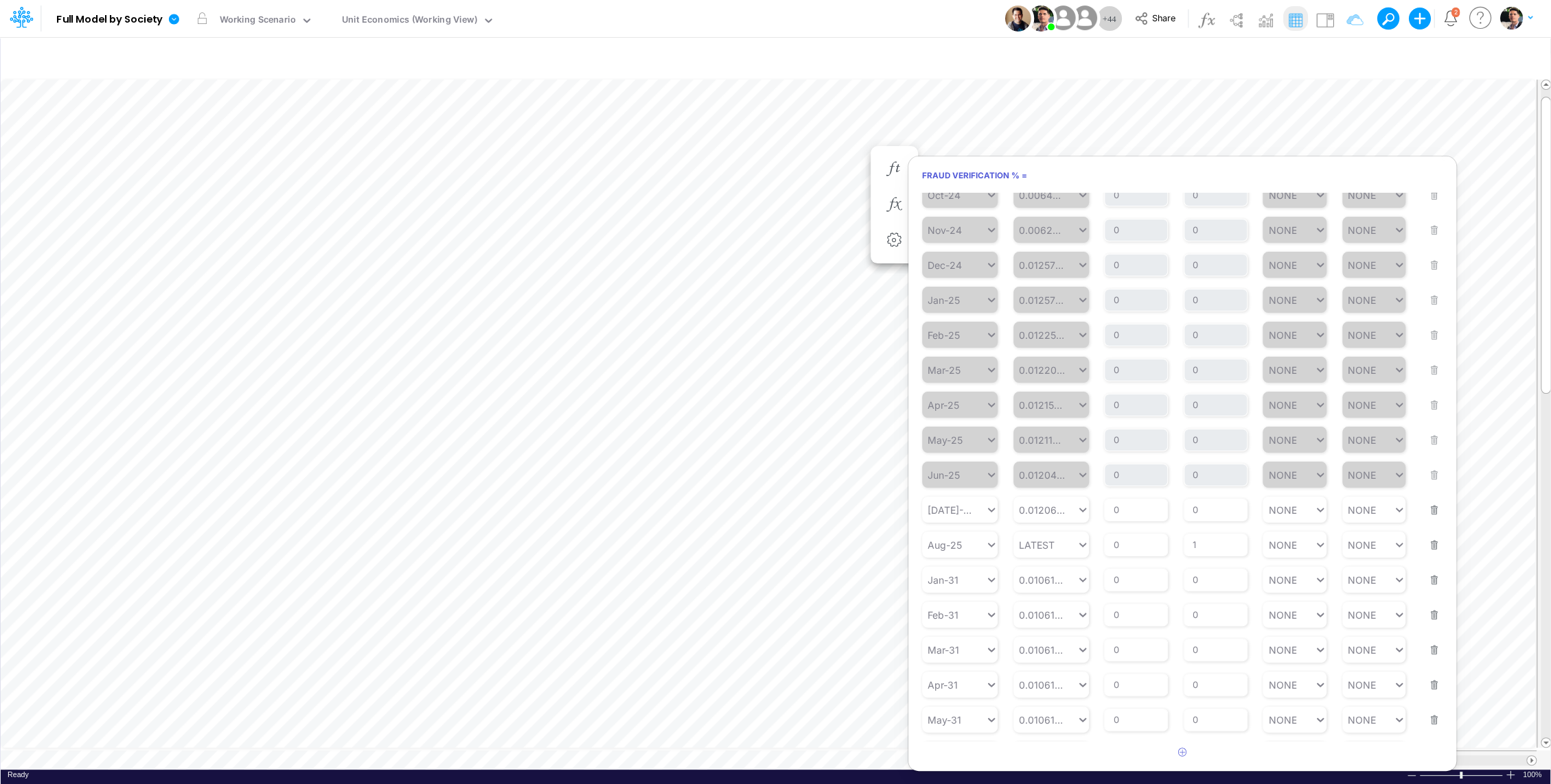
scroll to position [365, 0]
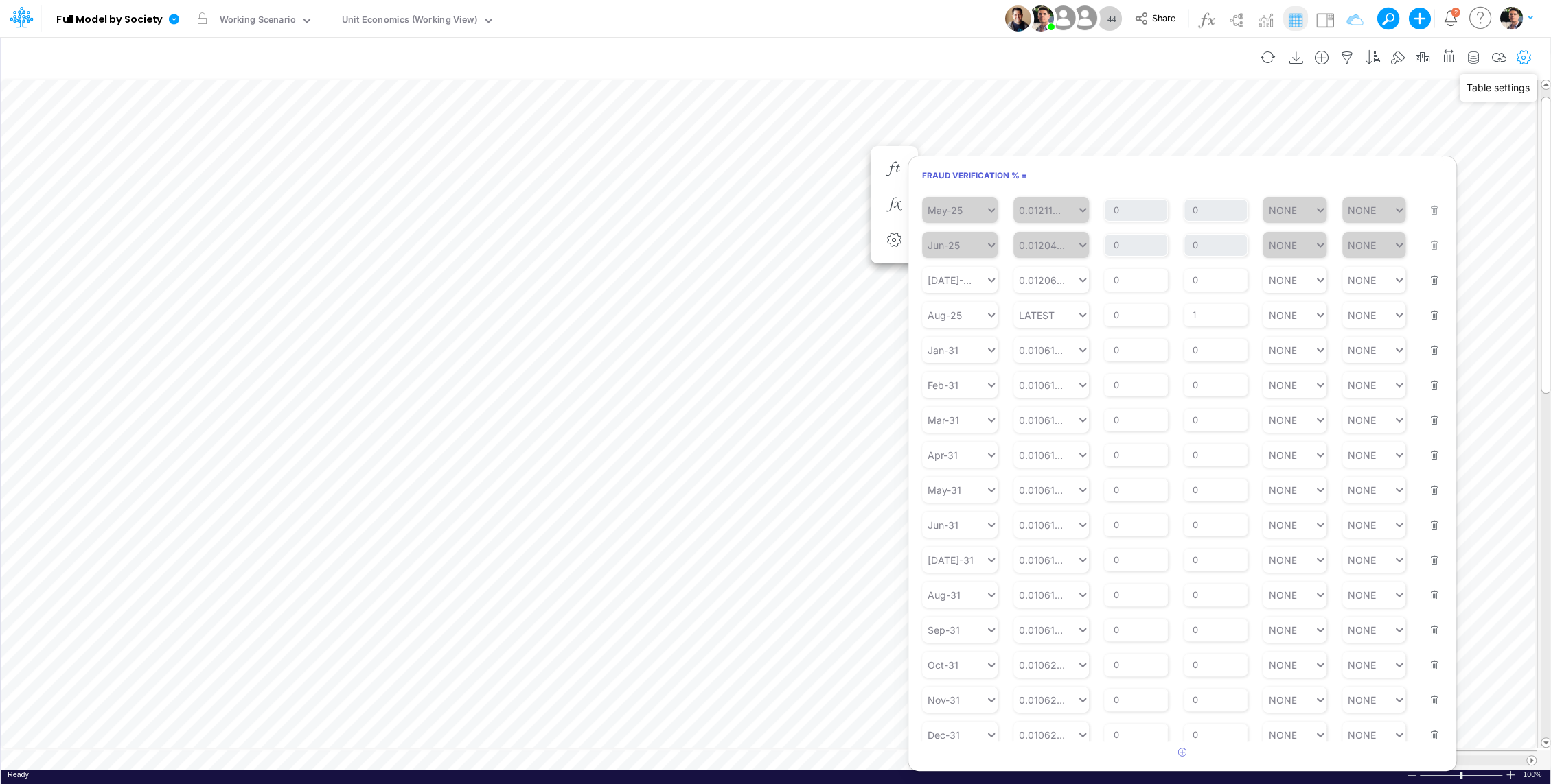
click at [1516, 53] on icon "button" at bounding box center [1524, 57] width 20 height 14
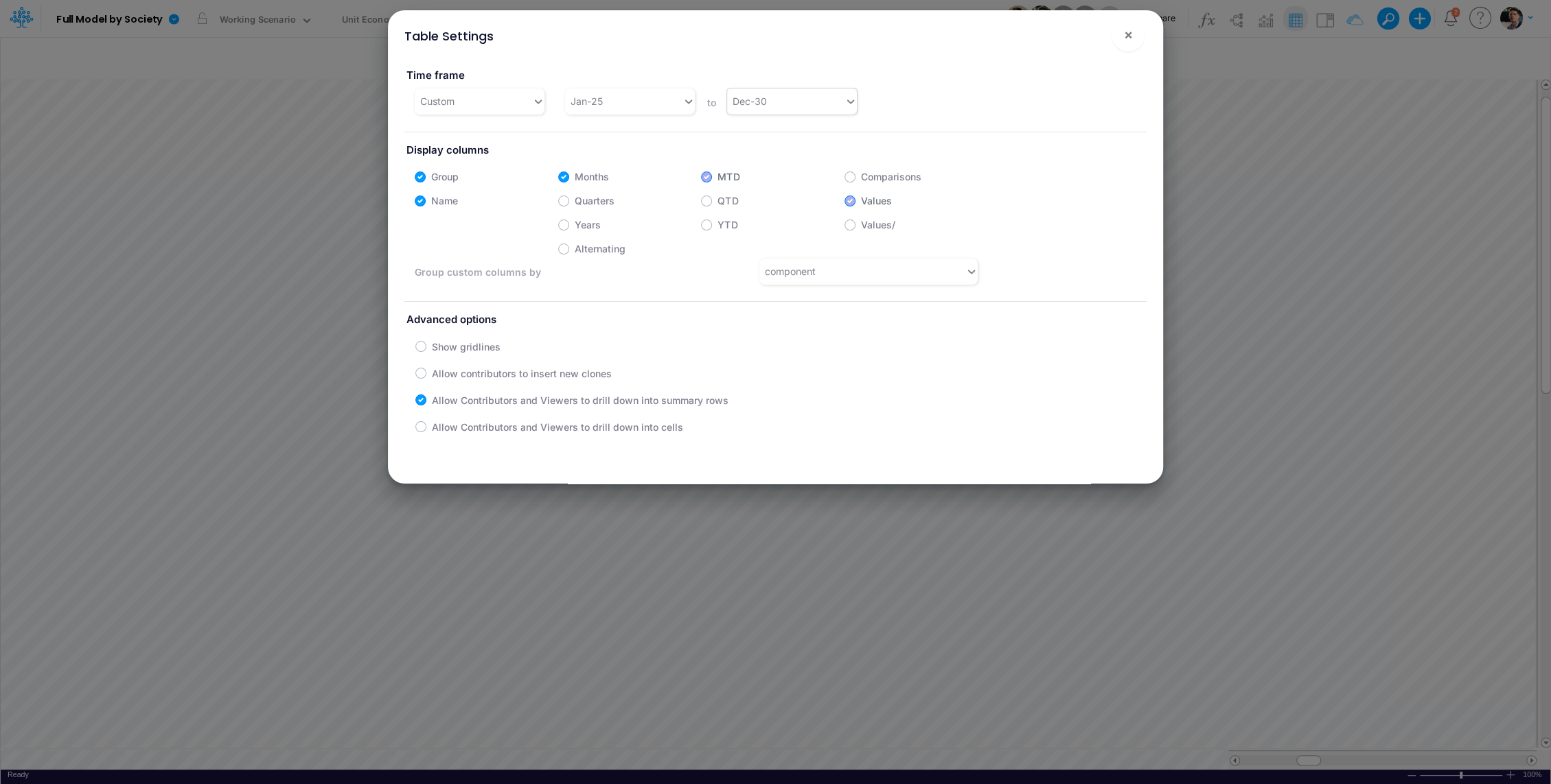
click at [782, 103] on div "Dec-30" at bounding box center [785, 101] width 117 height 23
type input "DEC"
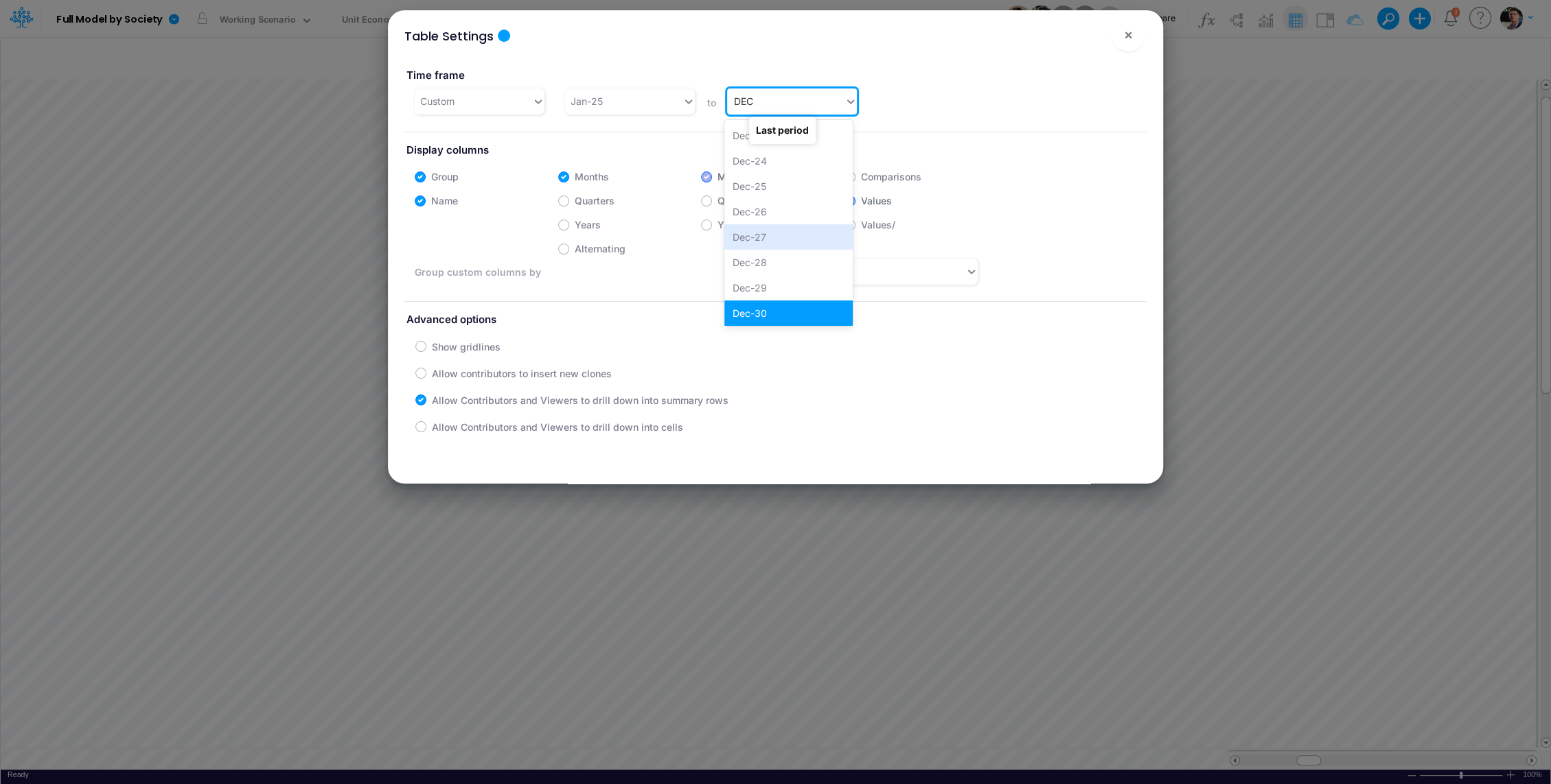
scroll to position [105, 0]
click at [757, 311] on div "Dec-34" at bounding box center [789, 310] width 128 height 25
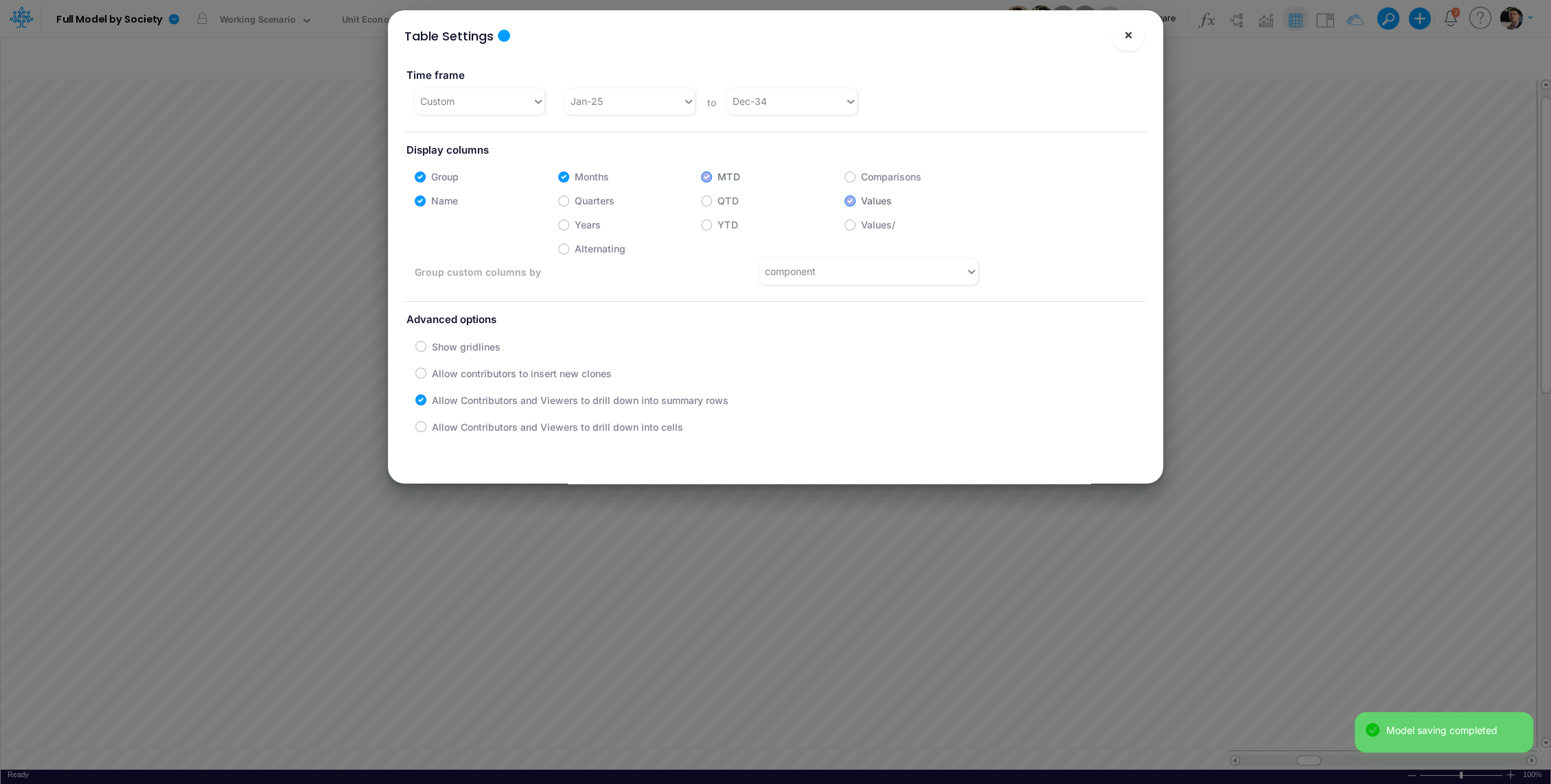
click at [1128, 38] on span "×" at bounding box center [1128, 35] width 9 height 17
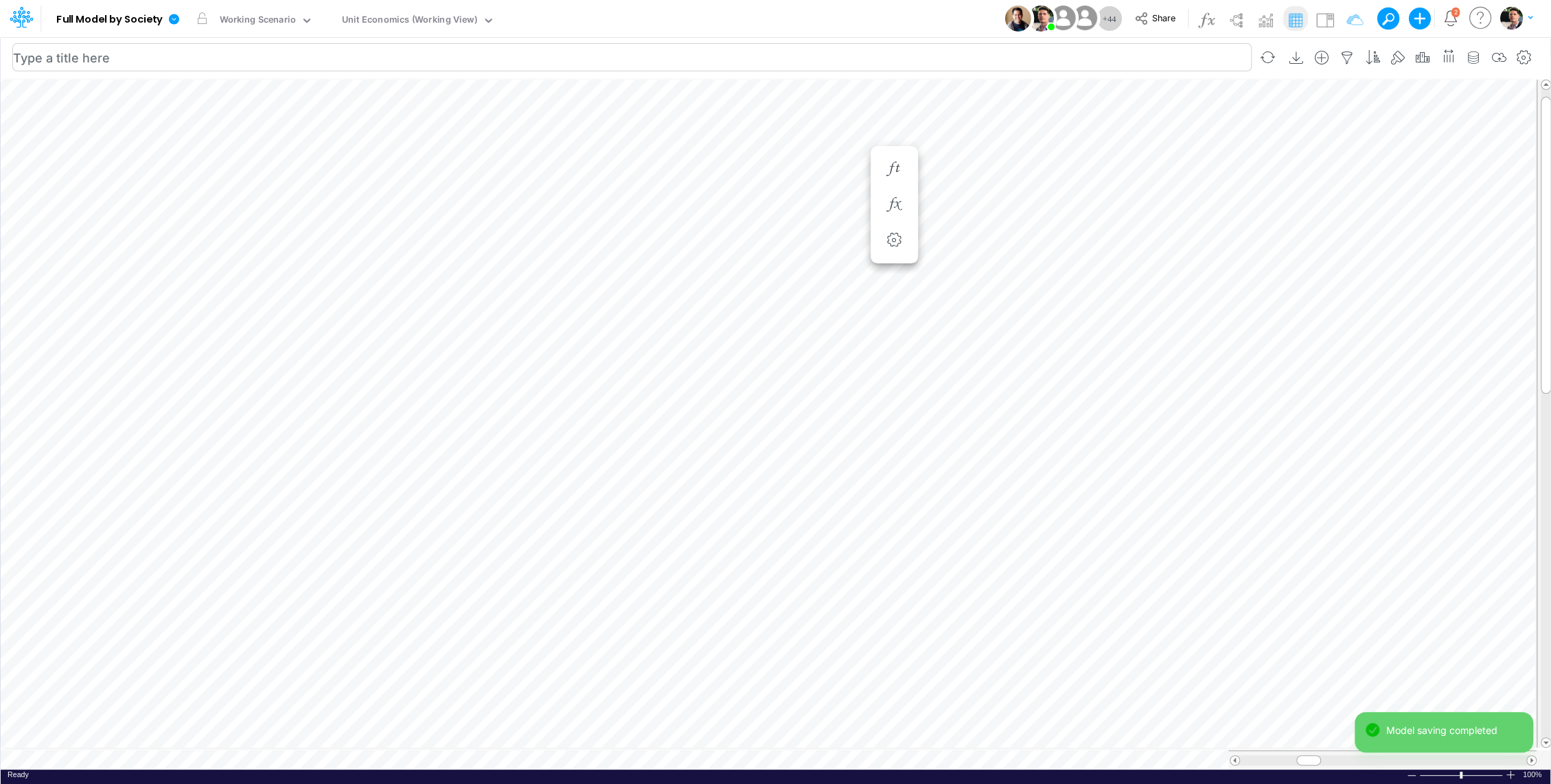
scroll to position [6, 2]
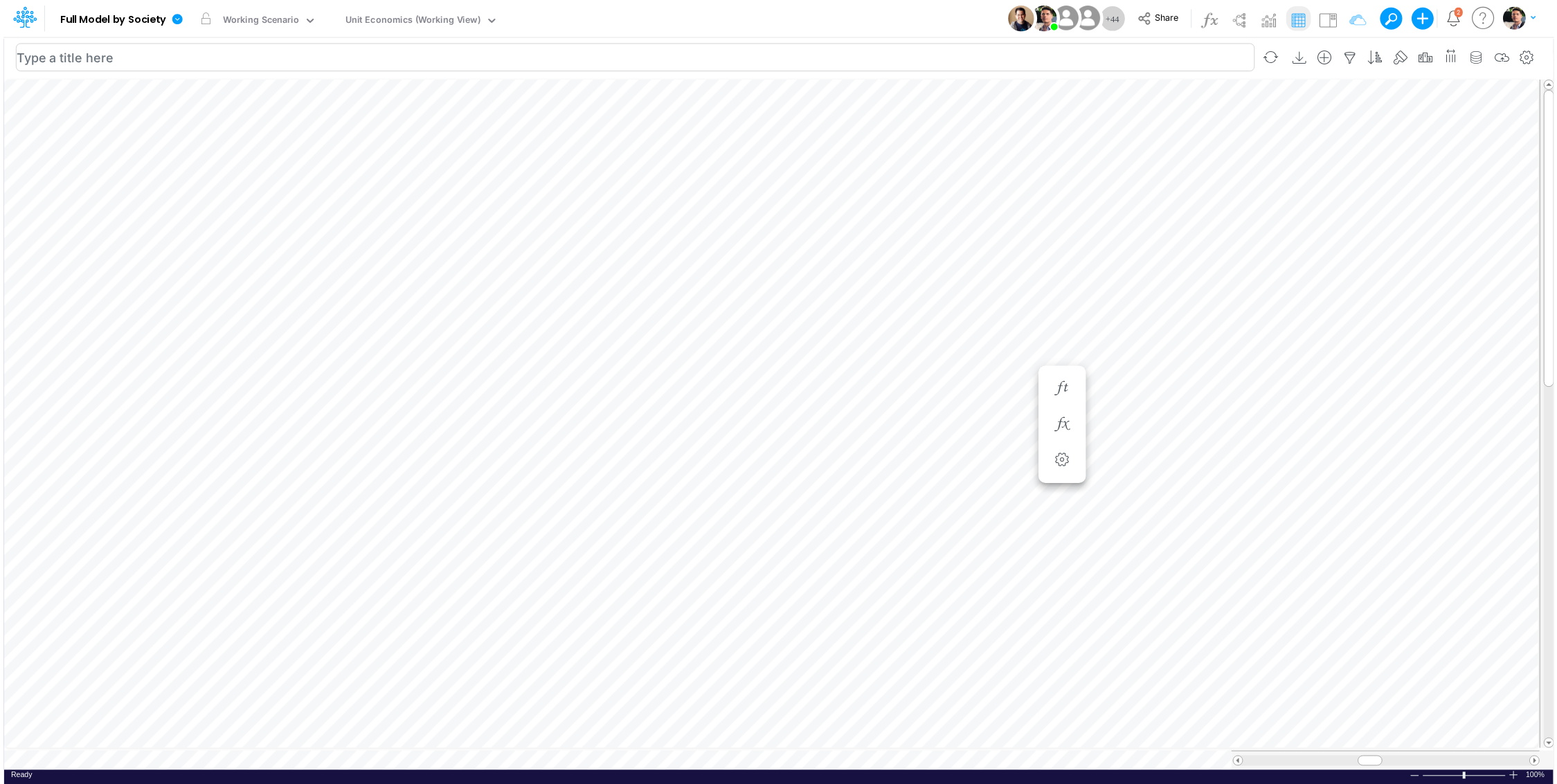
scroll to position [6, 2]
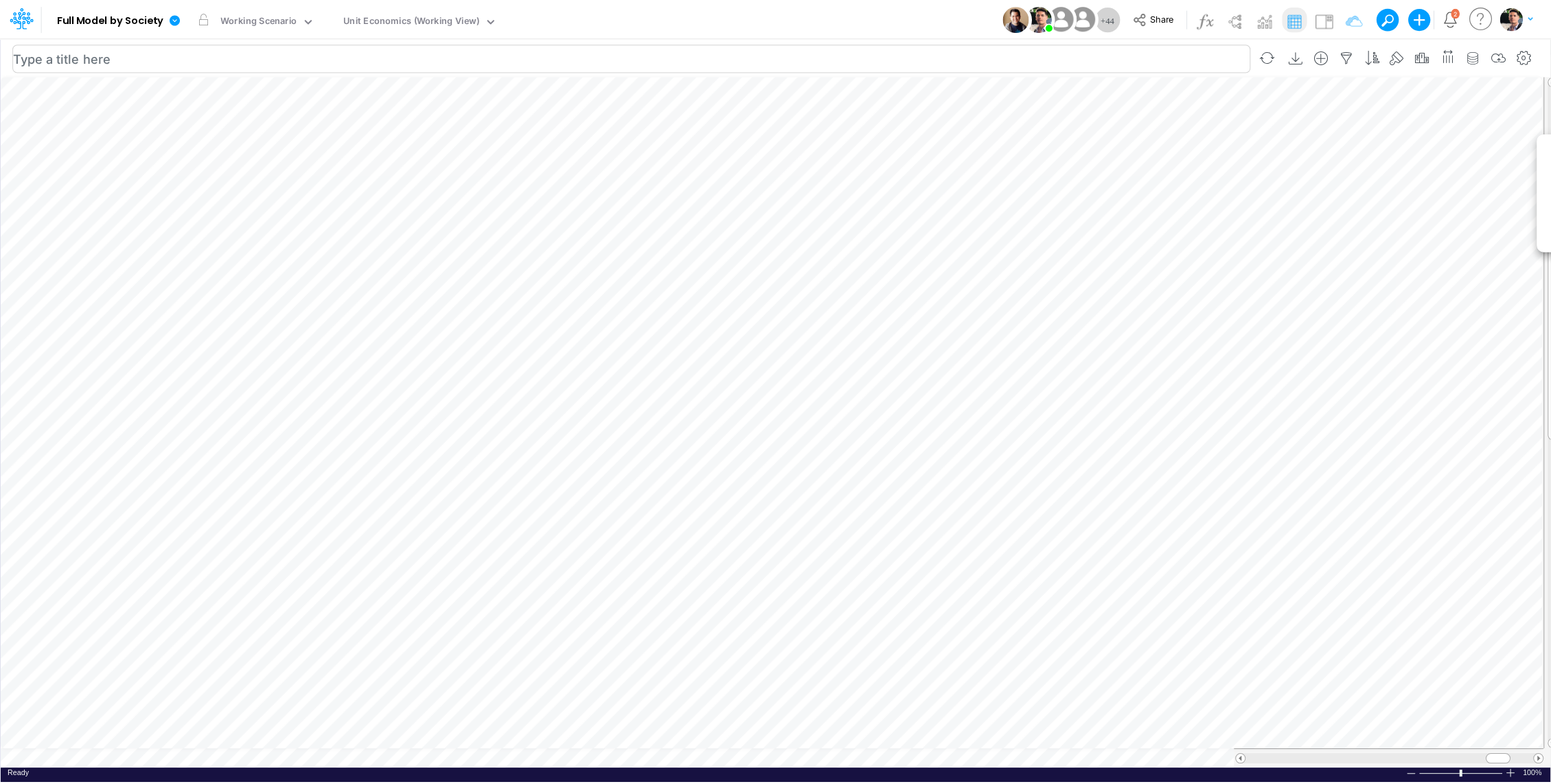
scroll to position [6, 2]
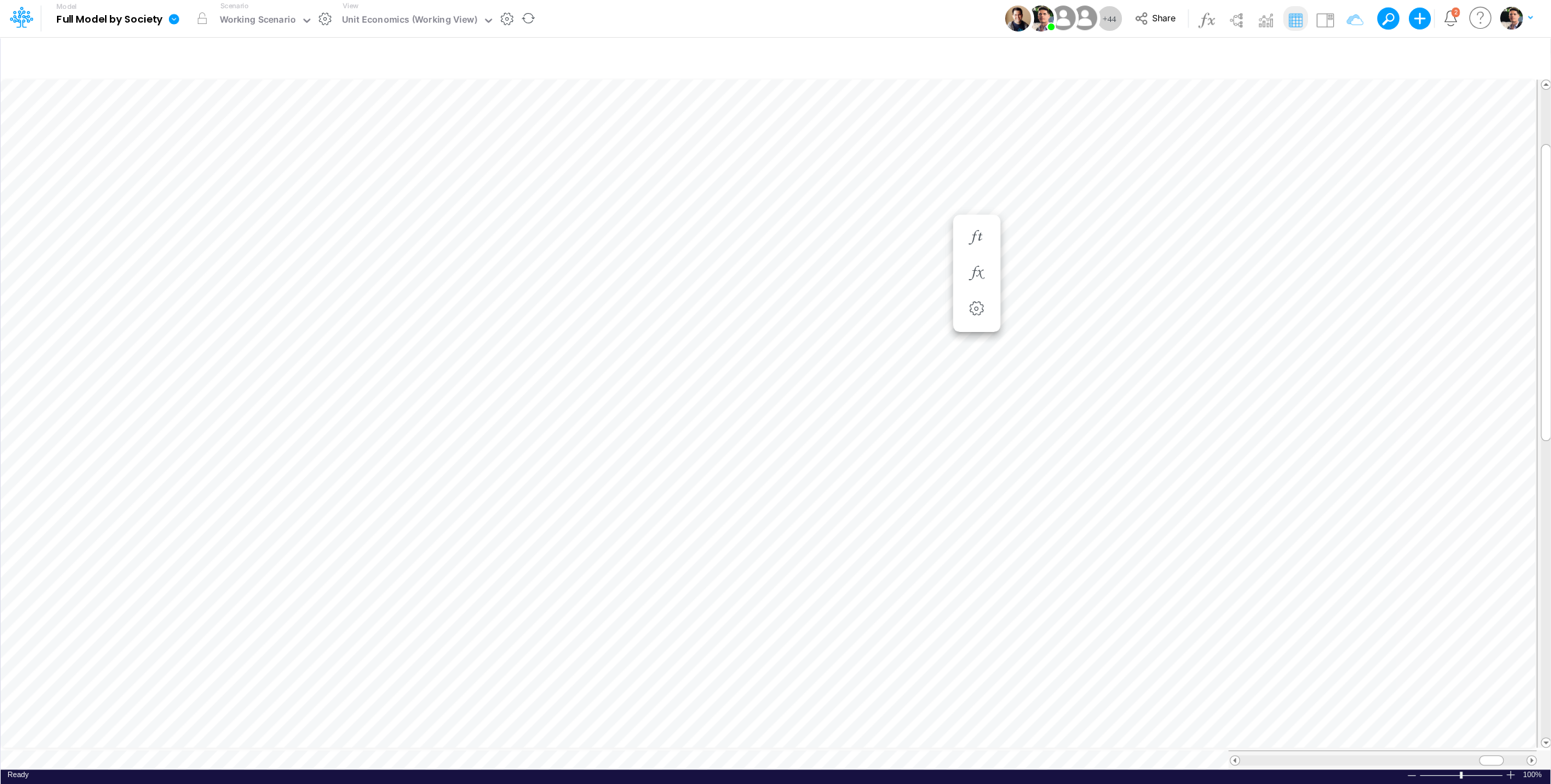
click at [170, 21] on icon at bounding box center [174, 19] width 10 height 10
click at [230, 144] on button "View model info" at bounding box center [243, 142] width 147 height 21
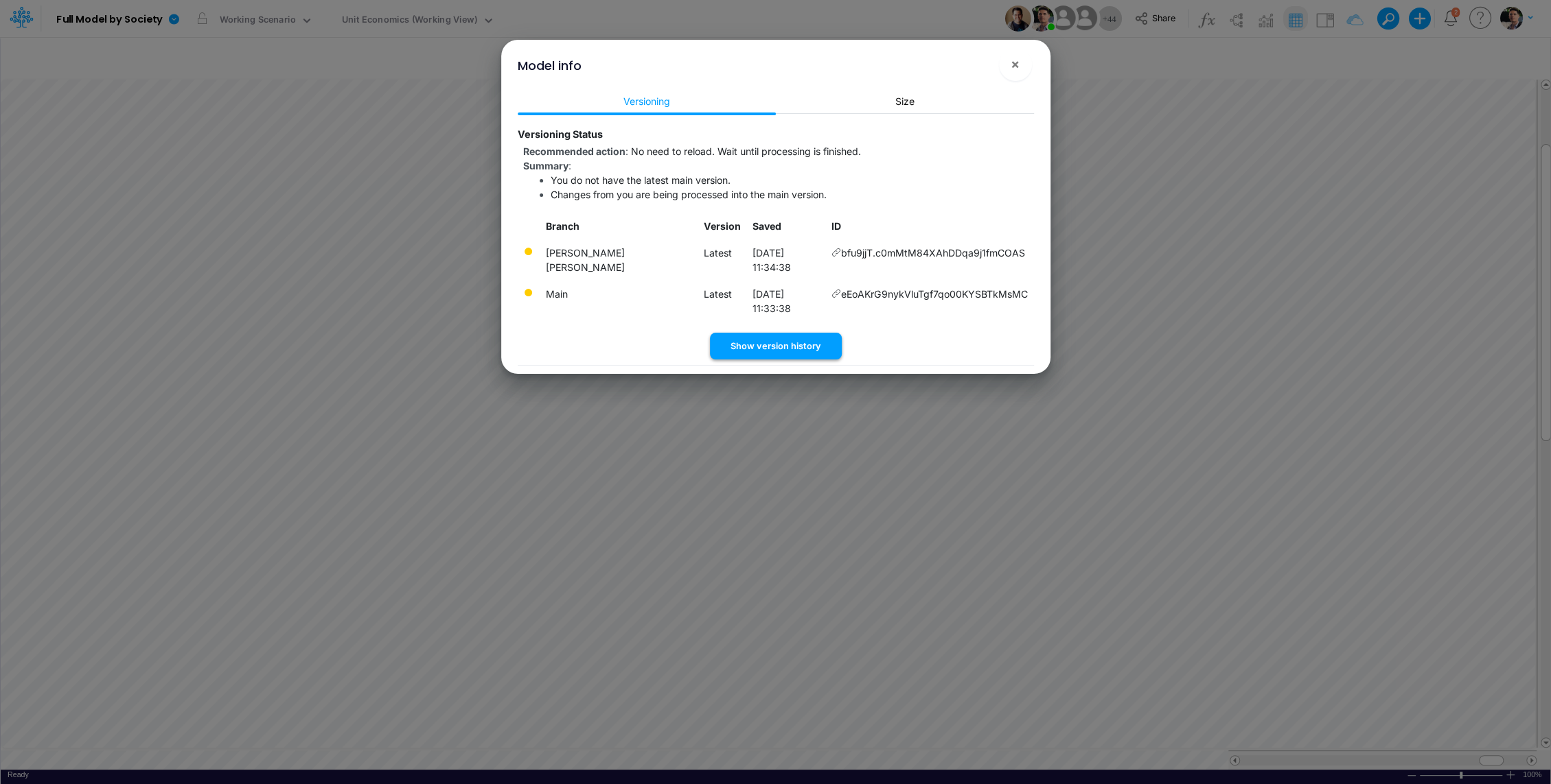
click at [794, 333] on button "Show version history" at bounding box center [776, 346] width 132 height 27
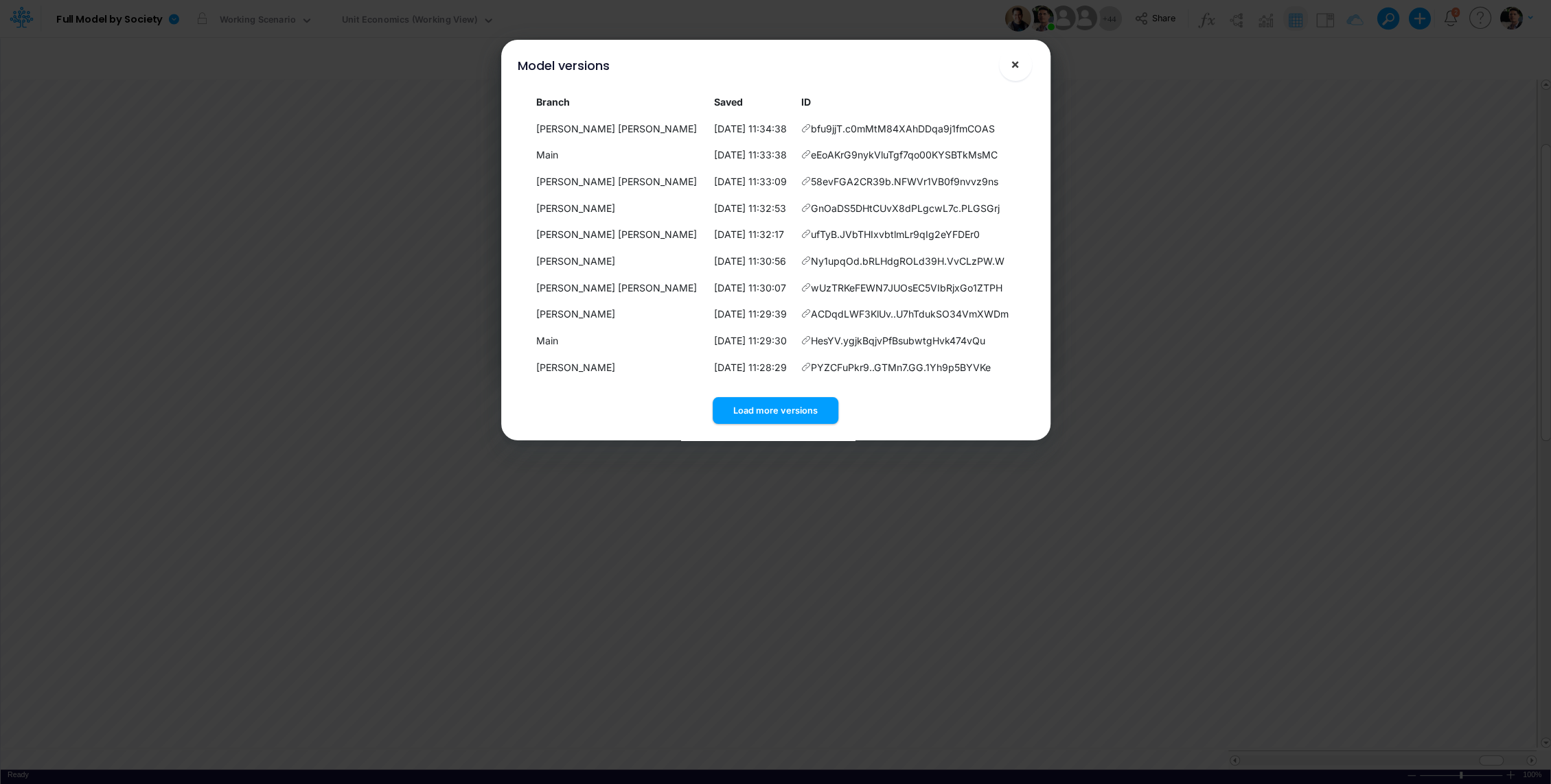
click at [1020, 61] on button "×" at bounding box center [1015, 64] width 33 height 33
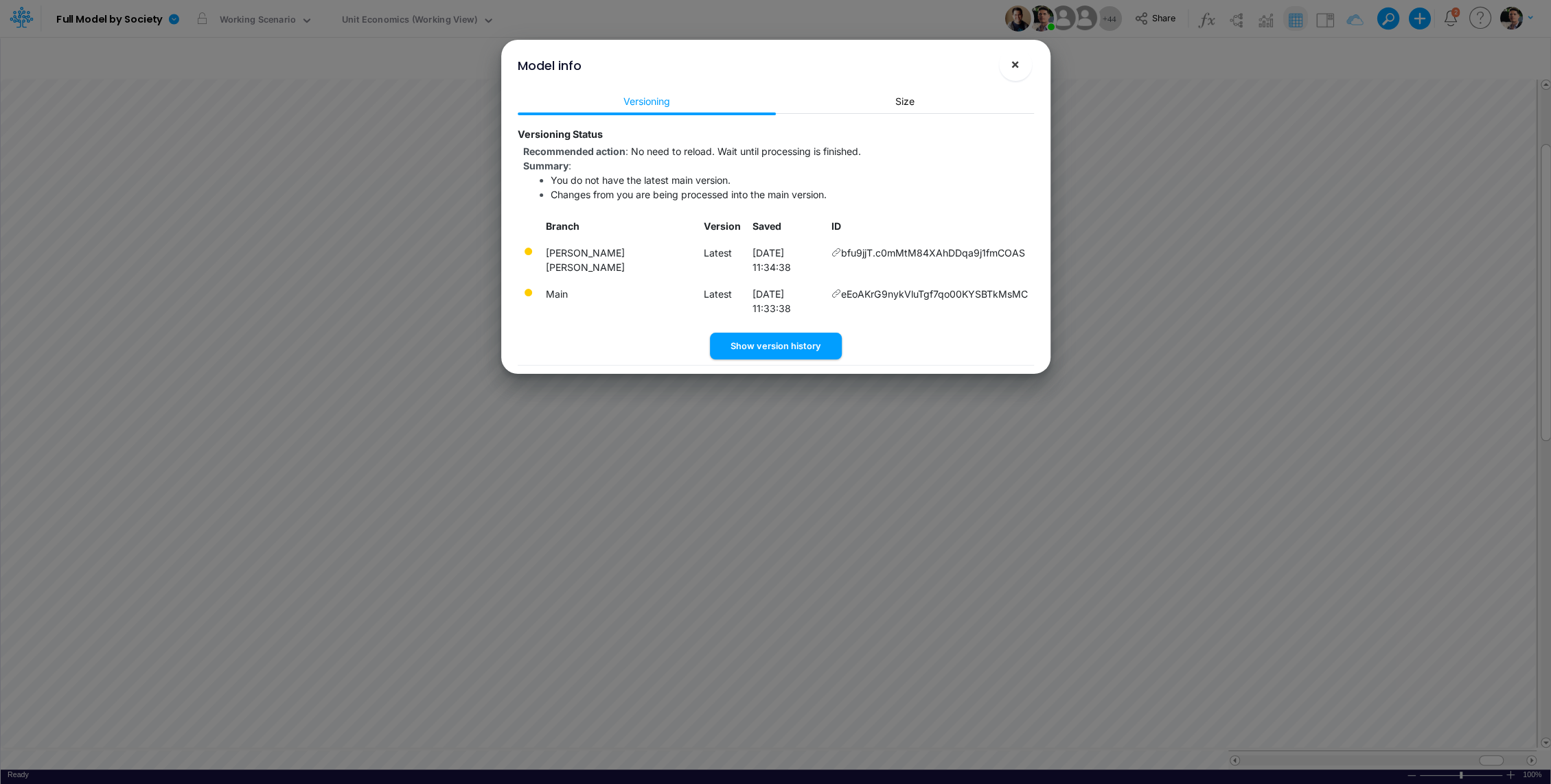
click at [1026, 65] on button "×" at bounding box center [1015, 64] width 33 height 33
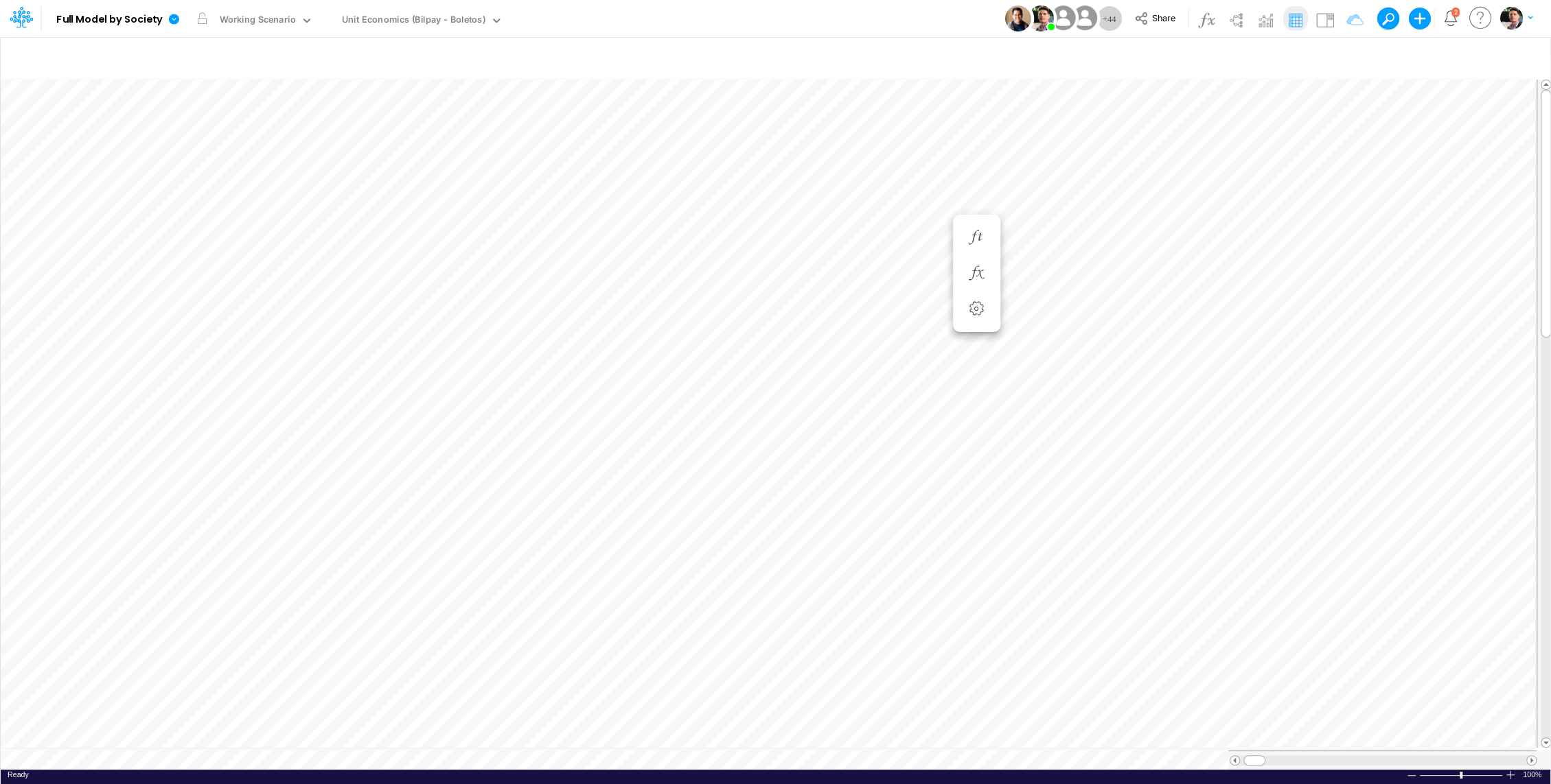
scroll to position [6, 2]
click at [1349, 57] on icon "button" at bounding box center [1347, 57] width 20 height 14
select select "tableSearchOR"
click at [1242, 185] on input "Fraud Verification %" at bounding box center [1270, 189] width 93 height 24
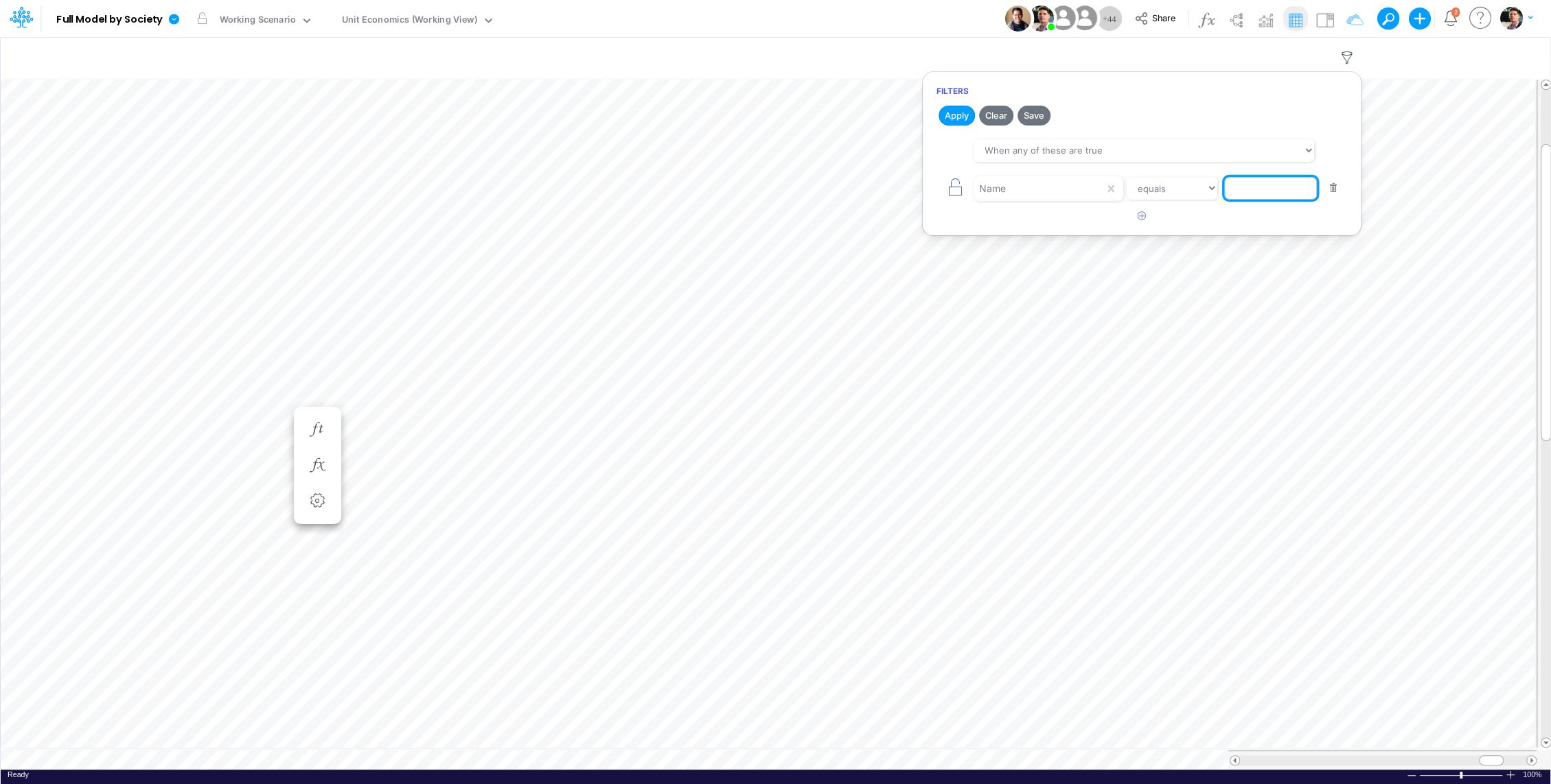
scroll to position [0, 0]
paste input "Processing Cost %"
type input "Processing Cost %"
click at [954, 116] on button "Apply" at bounding box center [956, 115] width 36 height 20
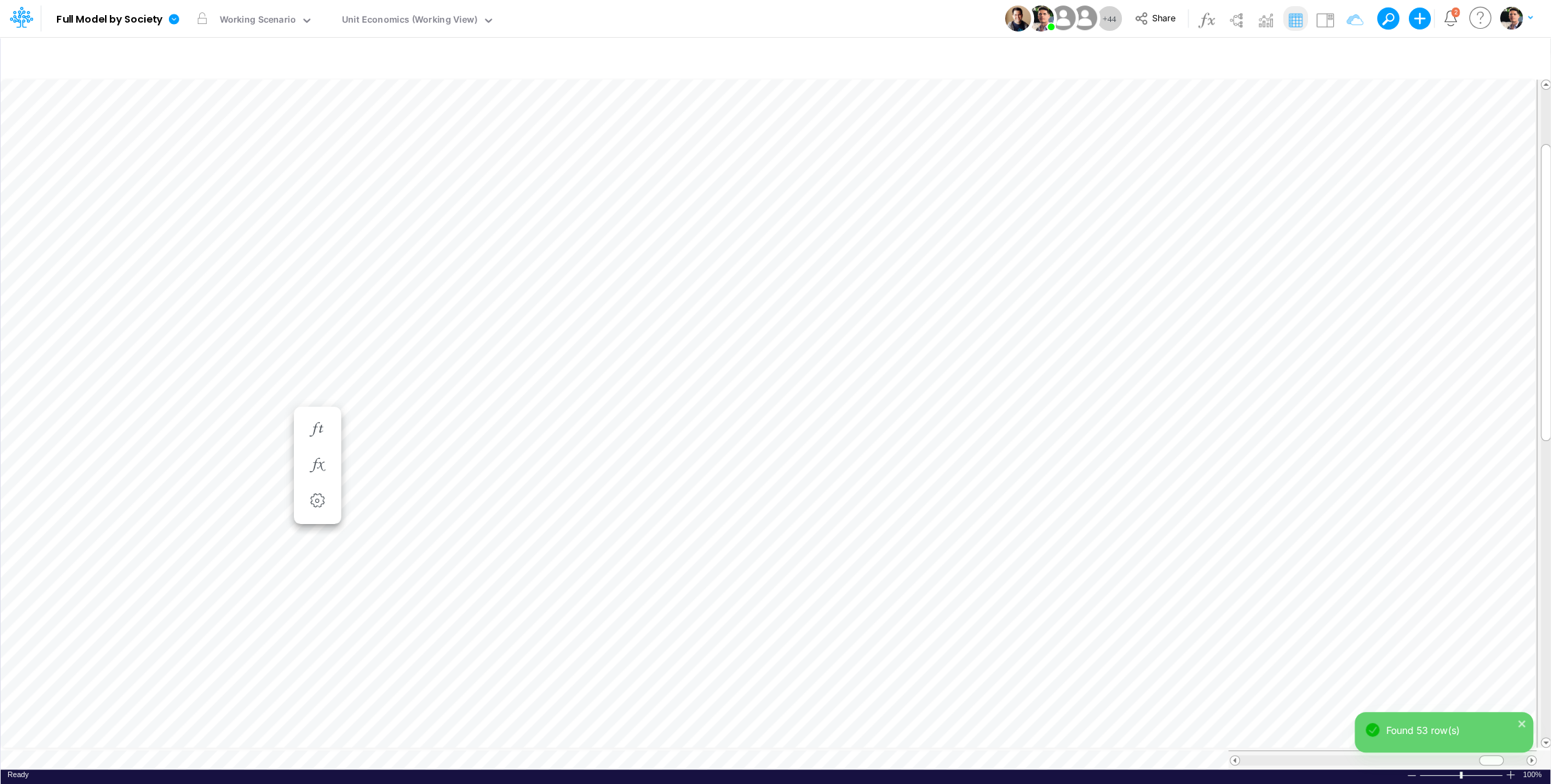
scroll to position [6, 2]
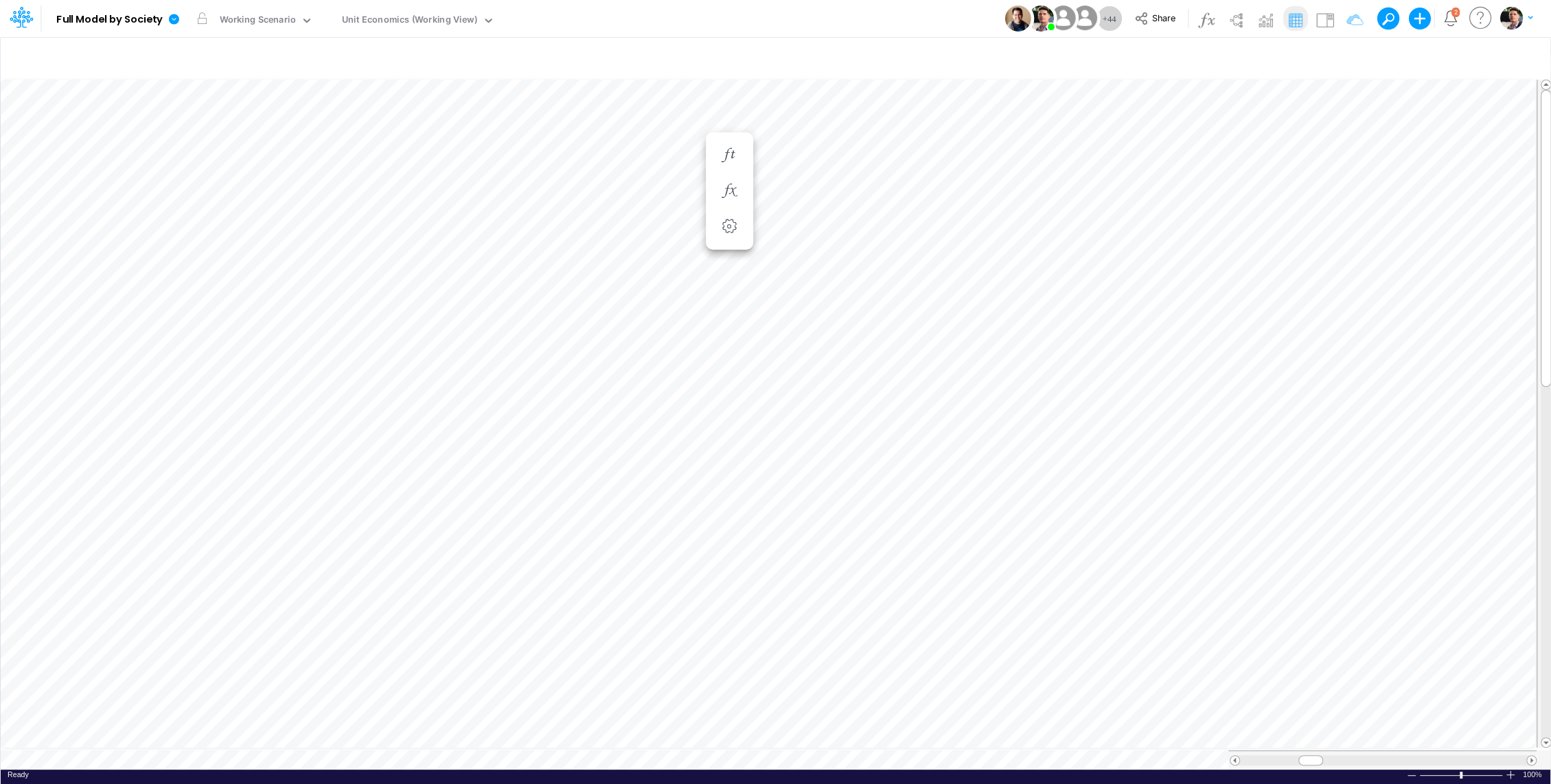
scroll to position [6, 2]
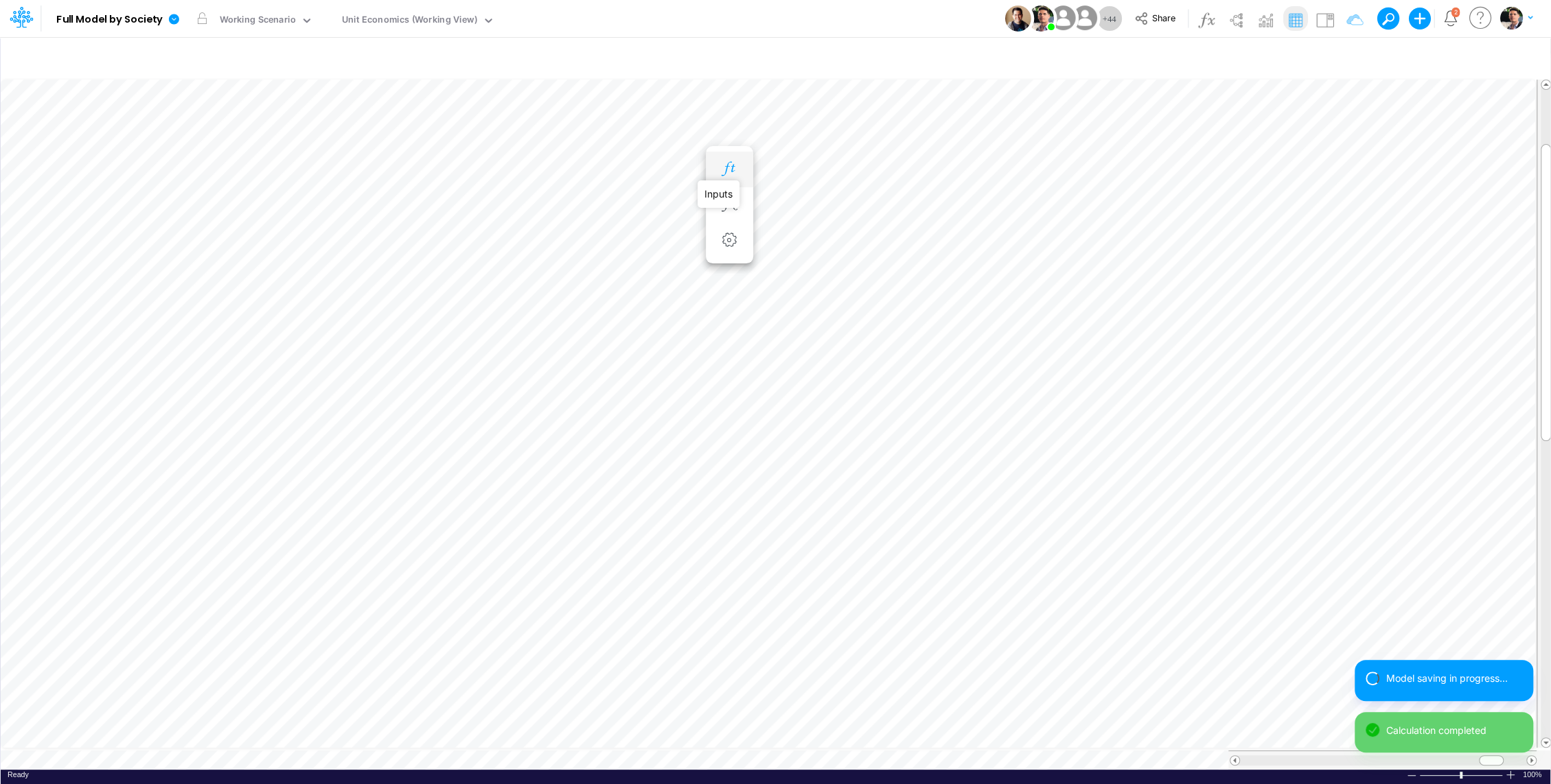
click at [730, 169] on icon "button" at bounding box center [729, 169] width 20 height 14
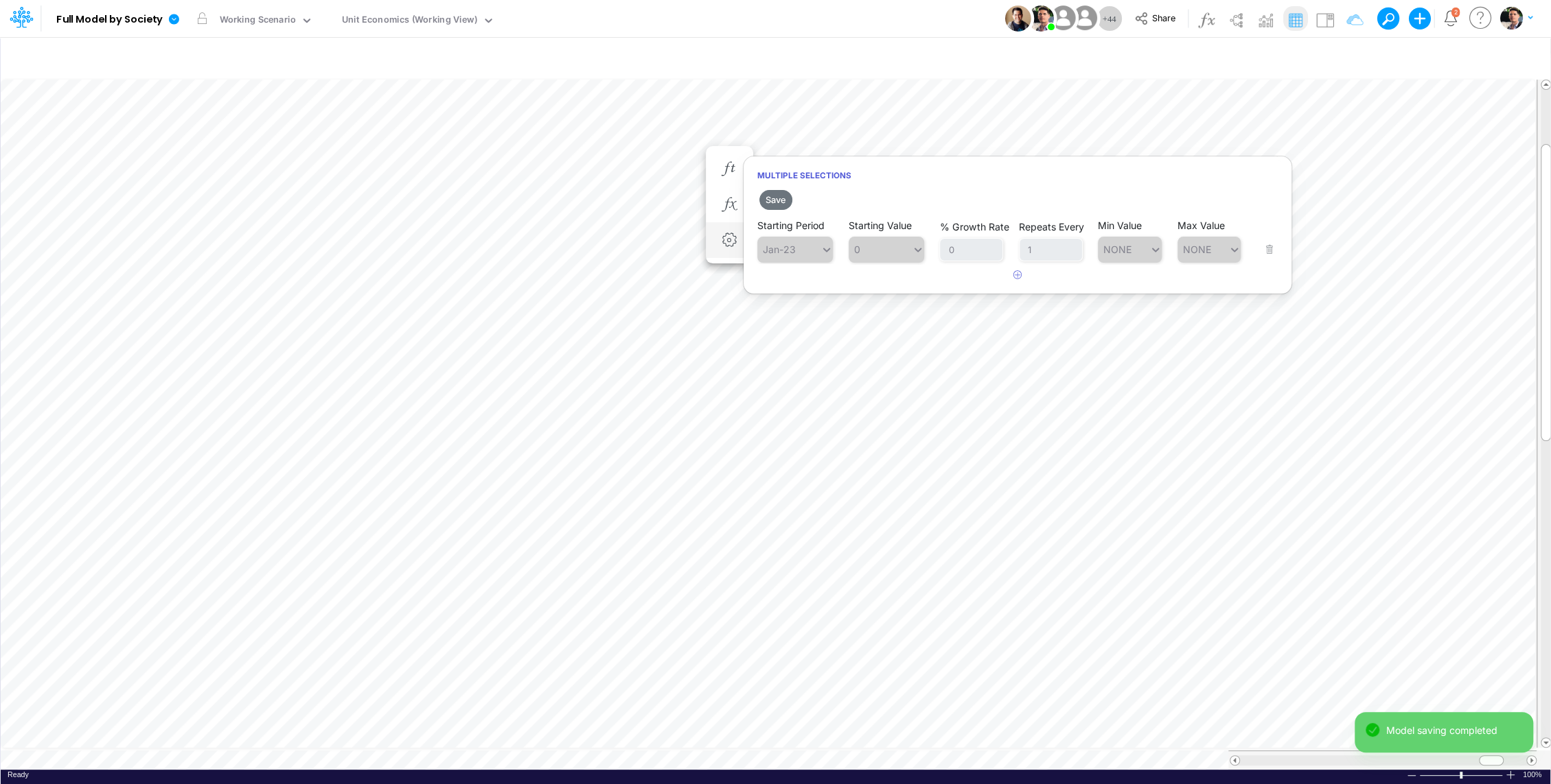
scroll to position [6, 2]
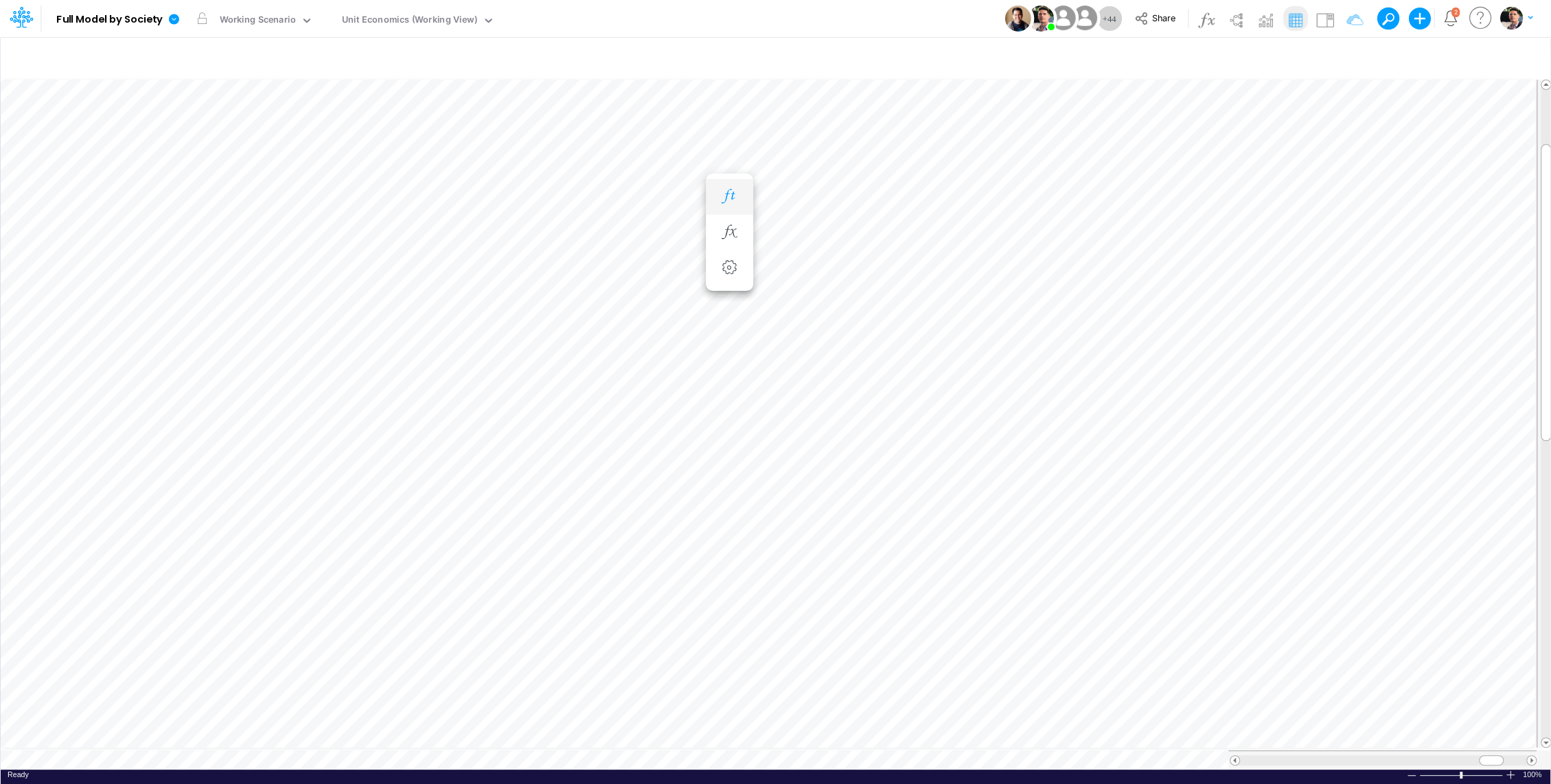
click at [727, 201] on icon "button" at bounding box center [729, 196] width 20 height 14
click at [1225, 167] on icon "button" at bounding box center [1223, 169] width 20 height 14
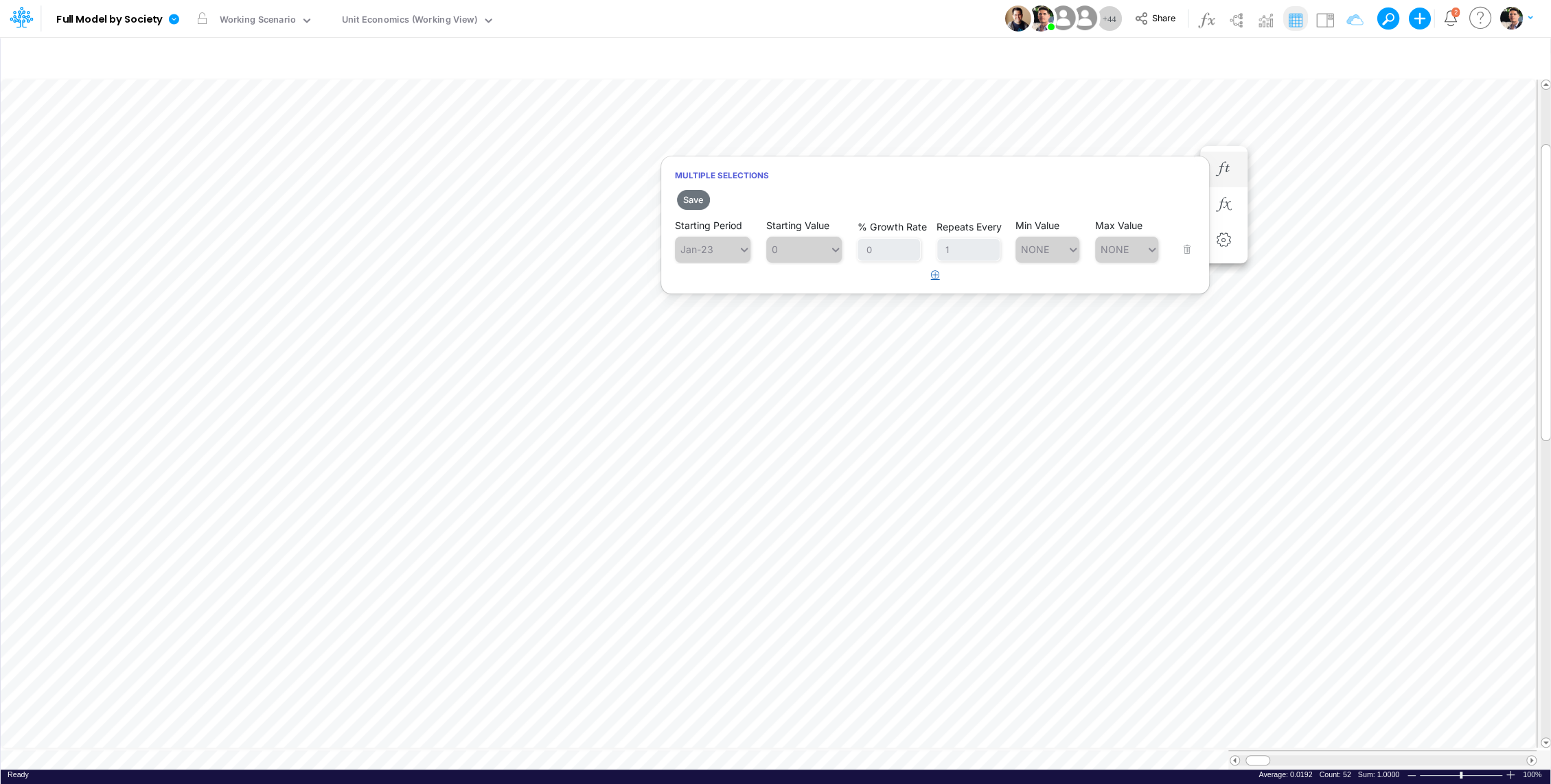
click at [935, 276] on icon "button" at bounding box center [935, 275] width 9 height 9
click at [723, 290] on div "Type to search..." at bounding box center [706, 285] width 63 height 20
click at [714, 356] on div "Aug-25" at bounding box center [713, 361] width 76 height 23
type input "0"
click at [812, 290] on div "0 0" at bounding box center [797, 285] width 63 height 20
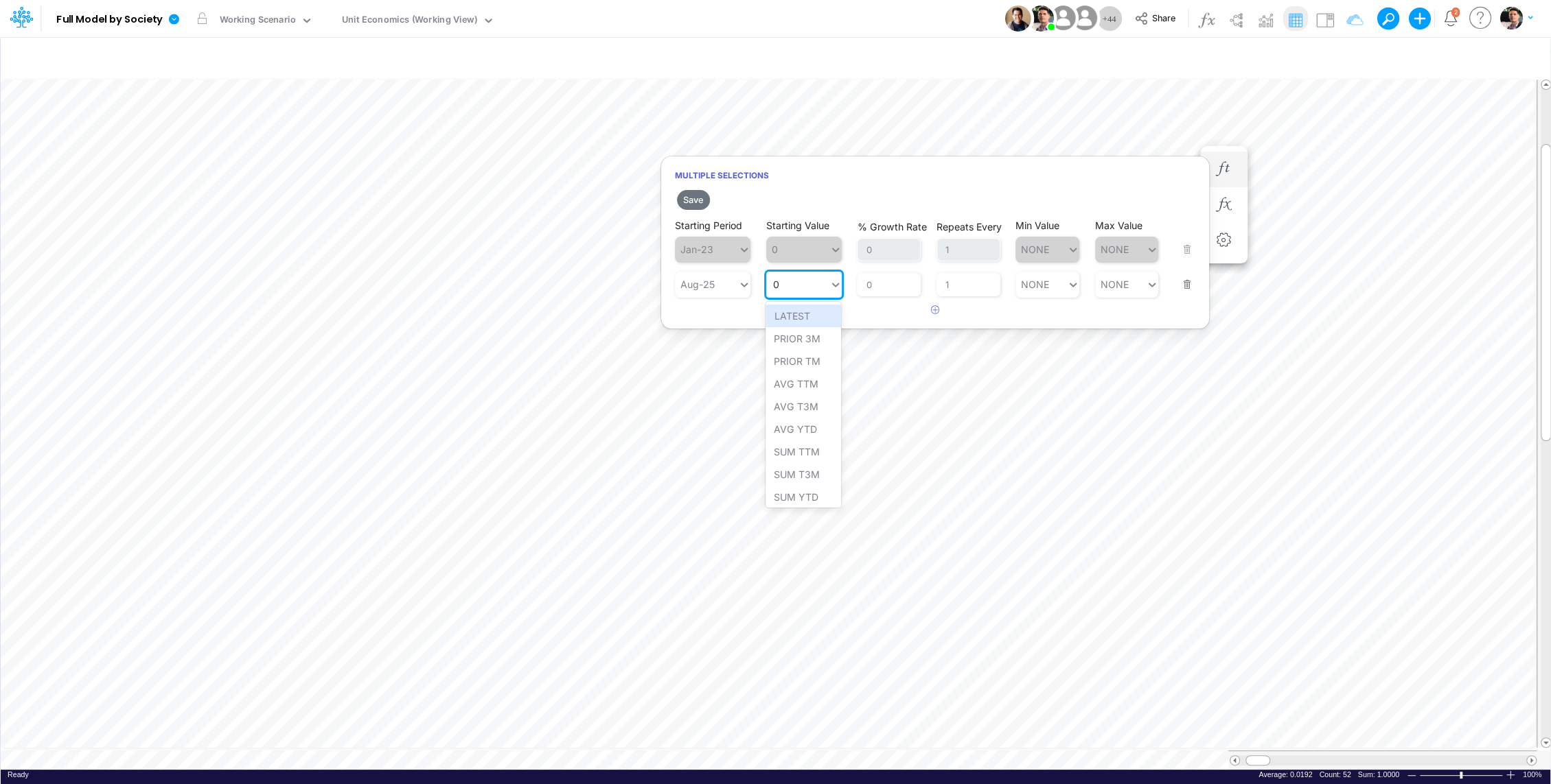
click at [804, 320] on div "LATEST" at bounding box center [804, 315] width 76 height 23
click at [688, 197] on button "Save" at bounding box center [693, 200] width 33 height 20
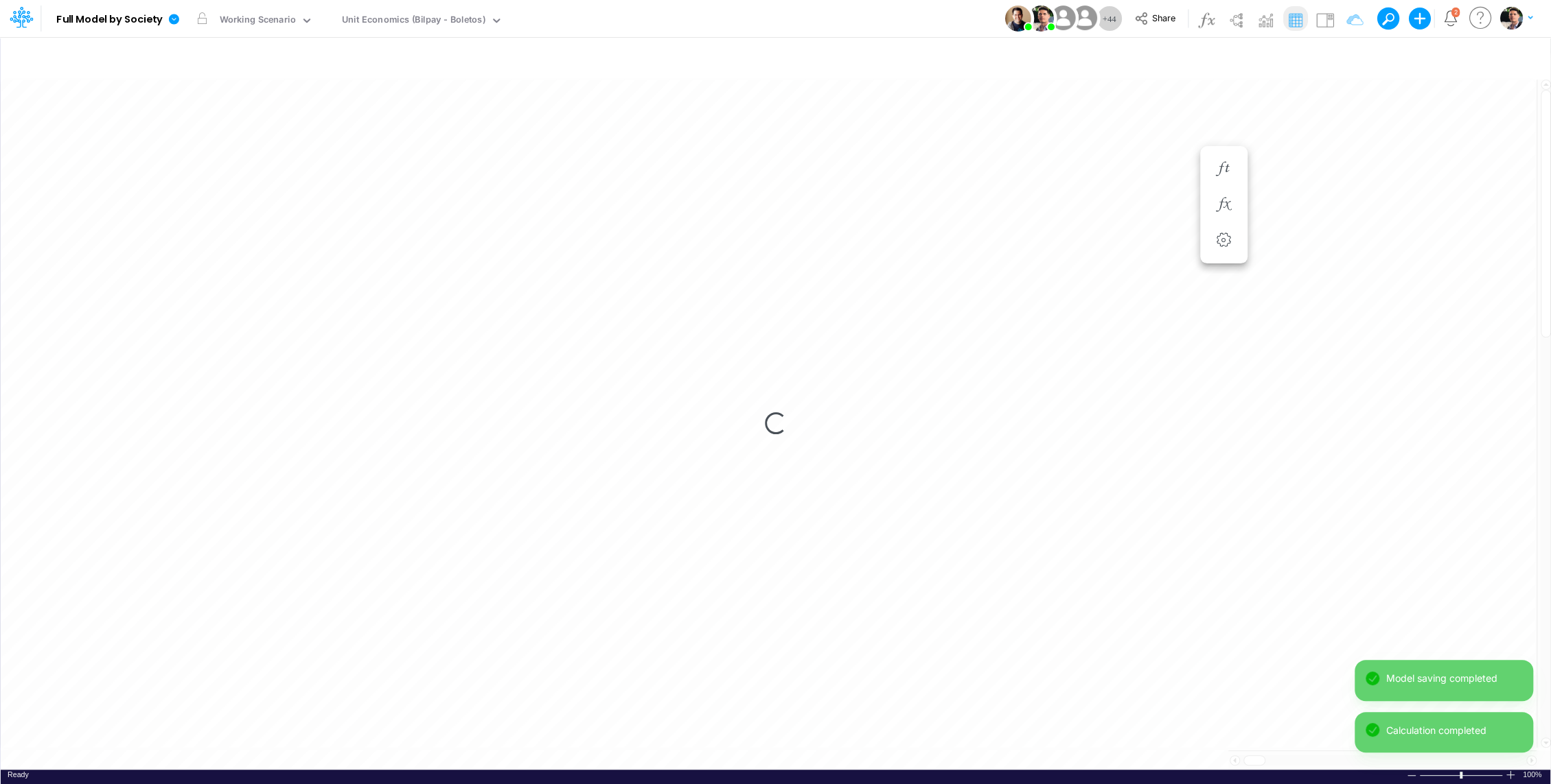
click at [170, 425] on div "Loading..." at bounding box center [775, 423] width 1549 height 693
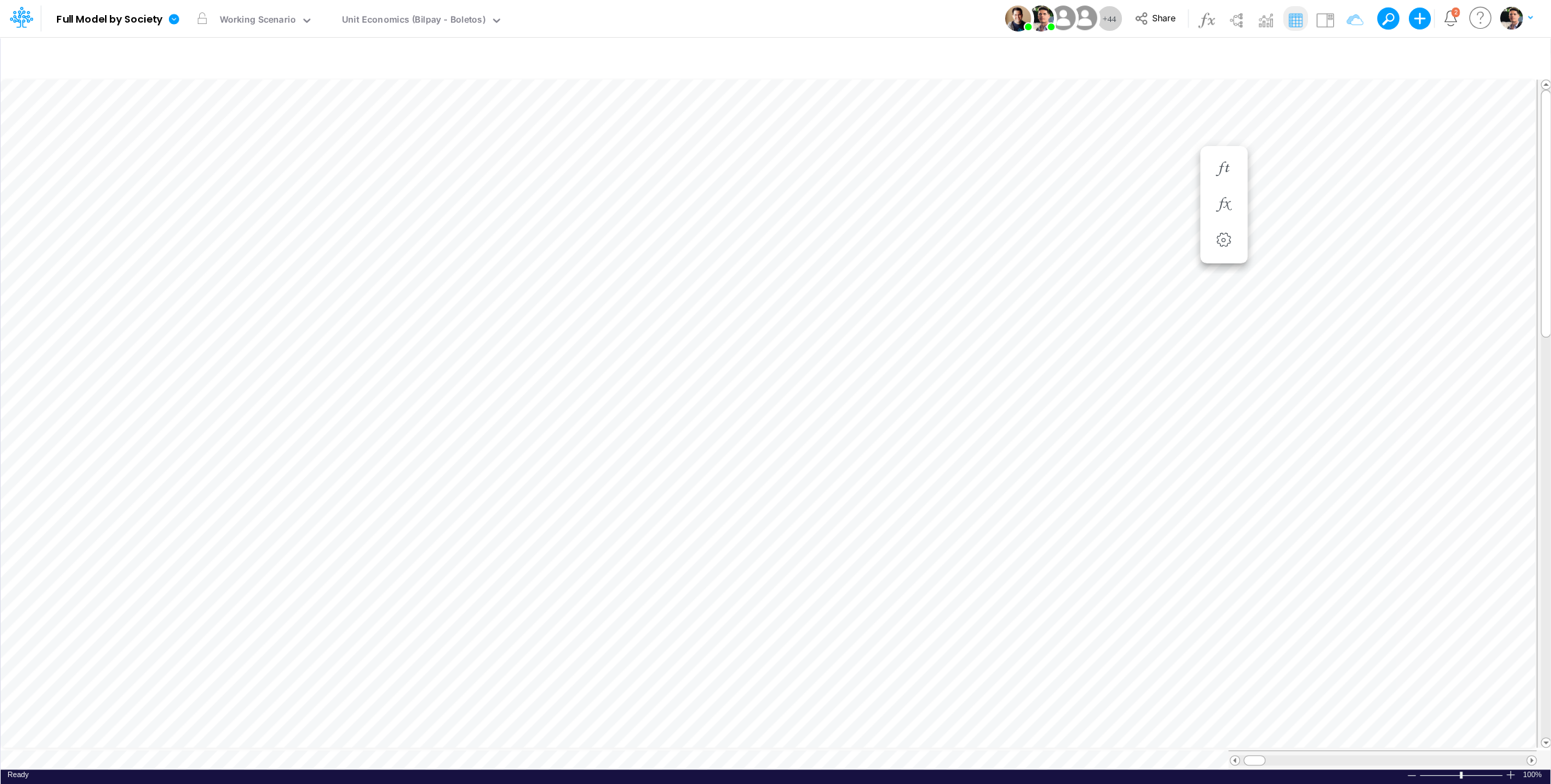
scroll to position [6, 2]
click at [1354, 56] on icon "button" at bounding box center [1347, 57] width 20 height 14
select select "tableSearchOR"
click at [1281, 190] on input "Processing Cost %" at bounding box center [1270, 189] width 93 height 24
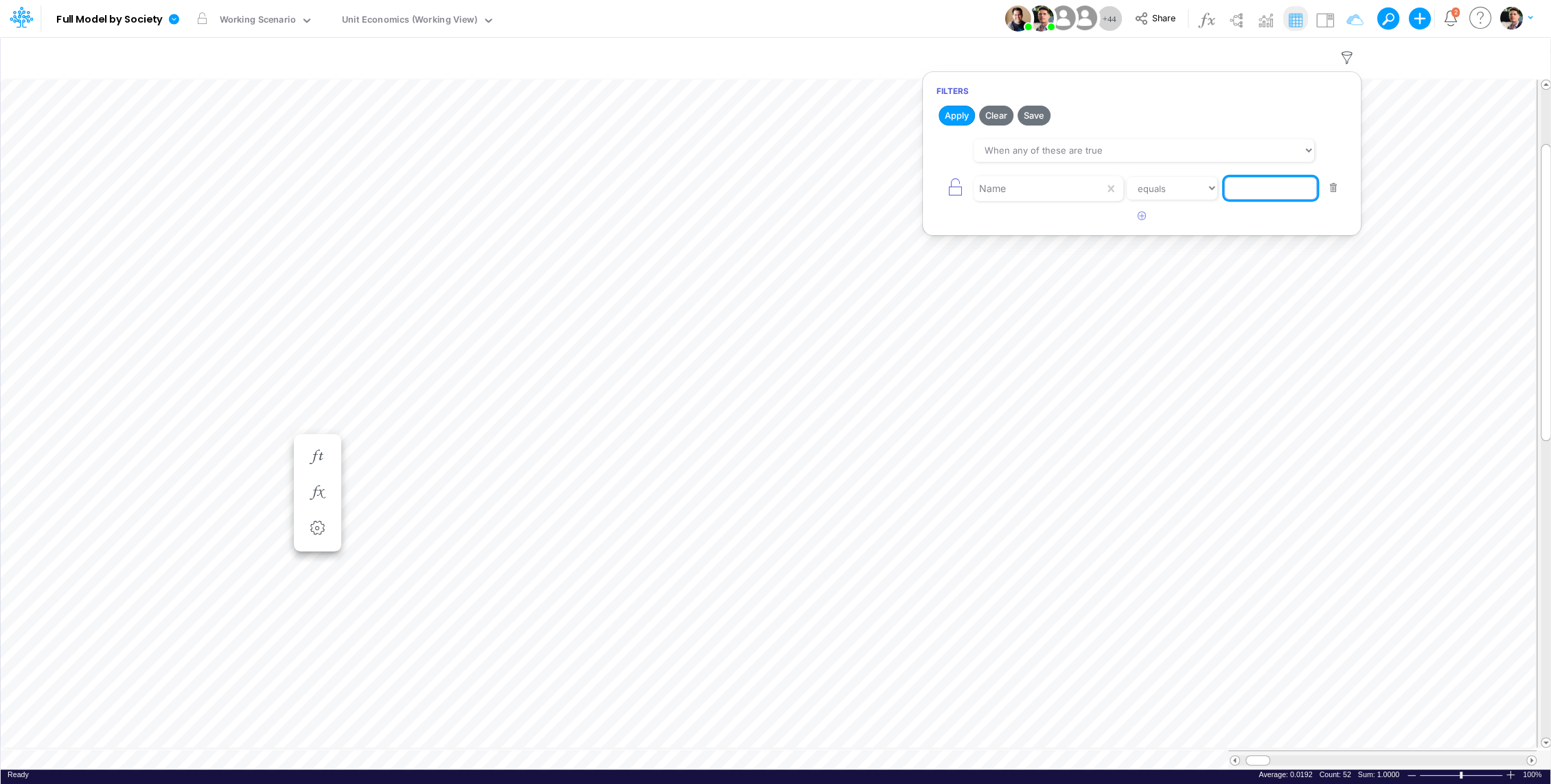
scroll to position [0, 0]
paste input "Sales Taxes %"
type input "Sales Taxes %"
drag, startPoint x: 958, startPoint y: 115, endPoint x: 945, endPoint y: 133, distance: 22.2
click at [958, 115] on button "Apply" at bounding box center [956, 115] width 36 height 20
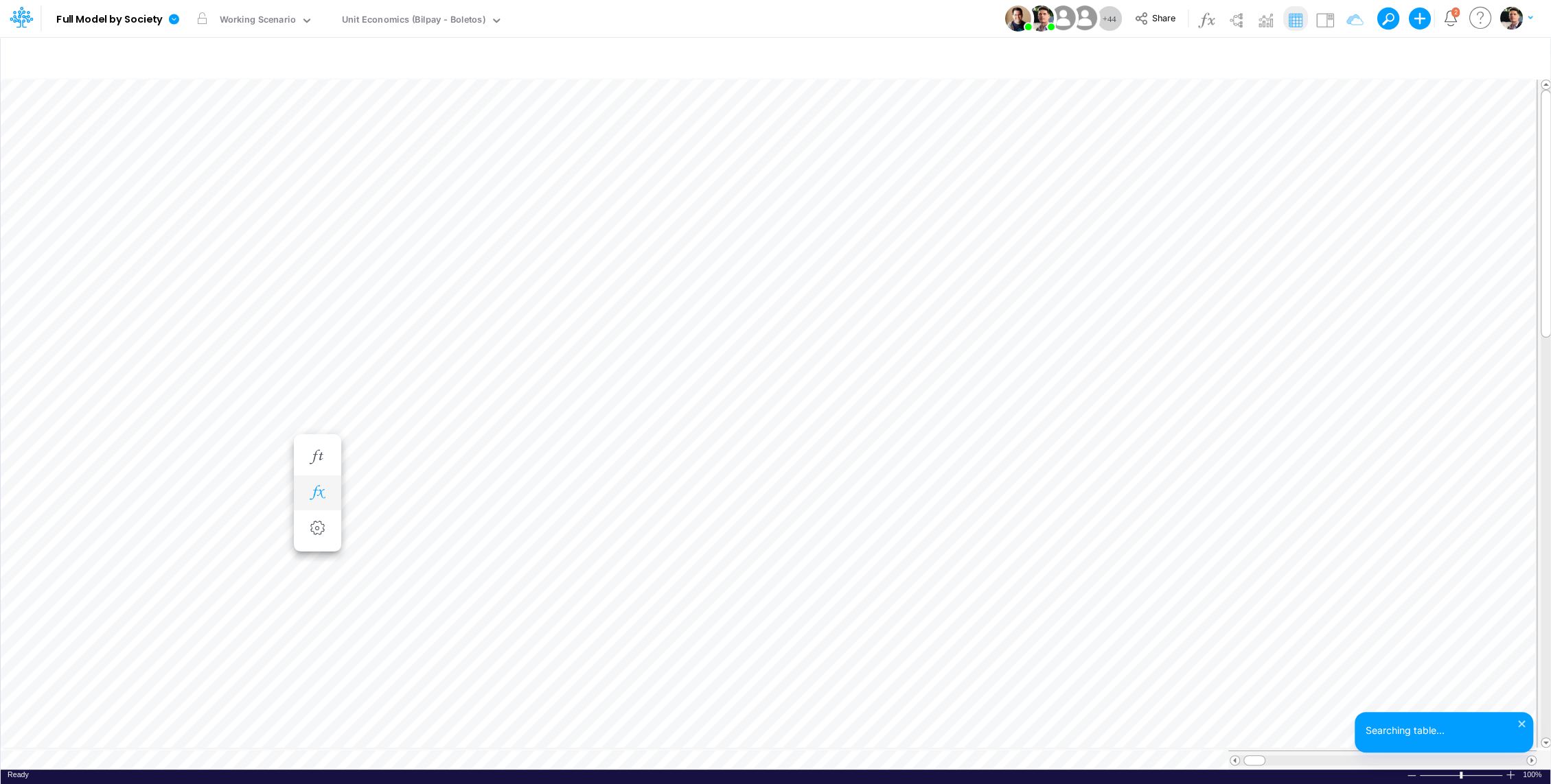
scroll to position [6, 2]
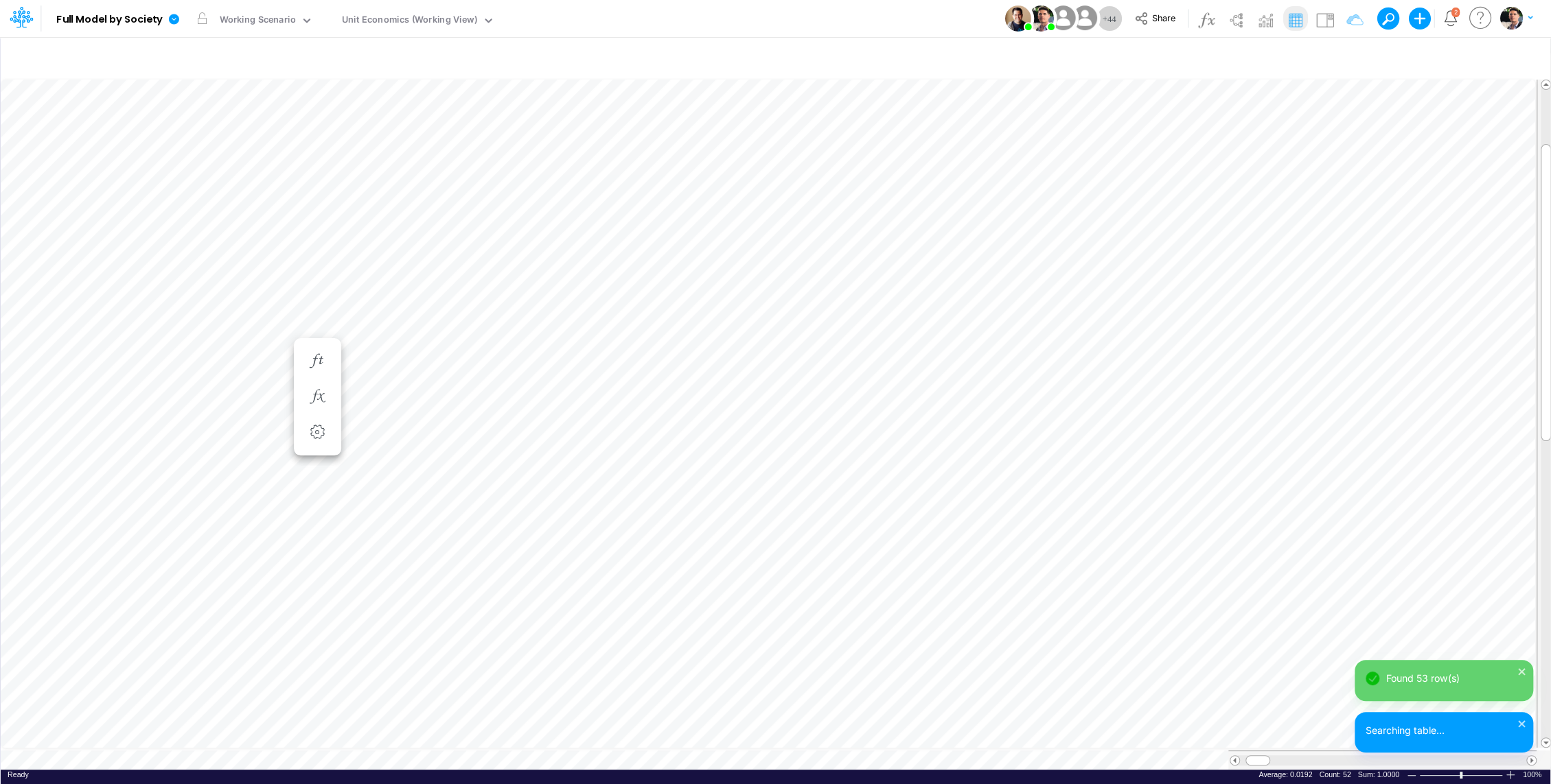
scroll to position [6, 2]
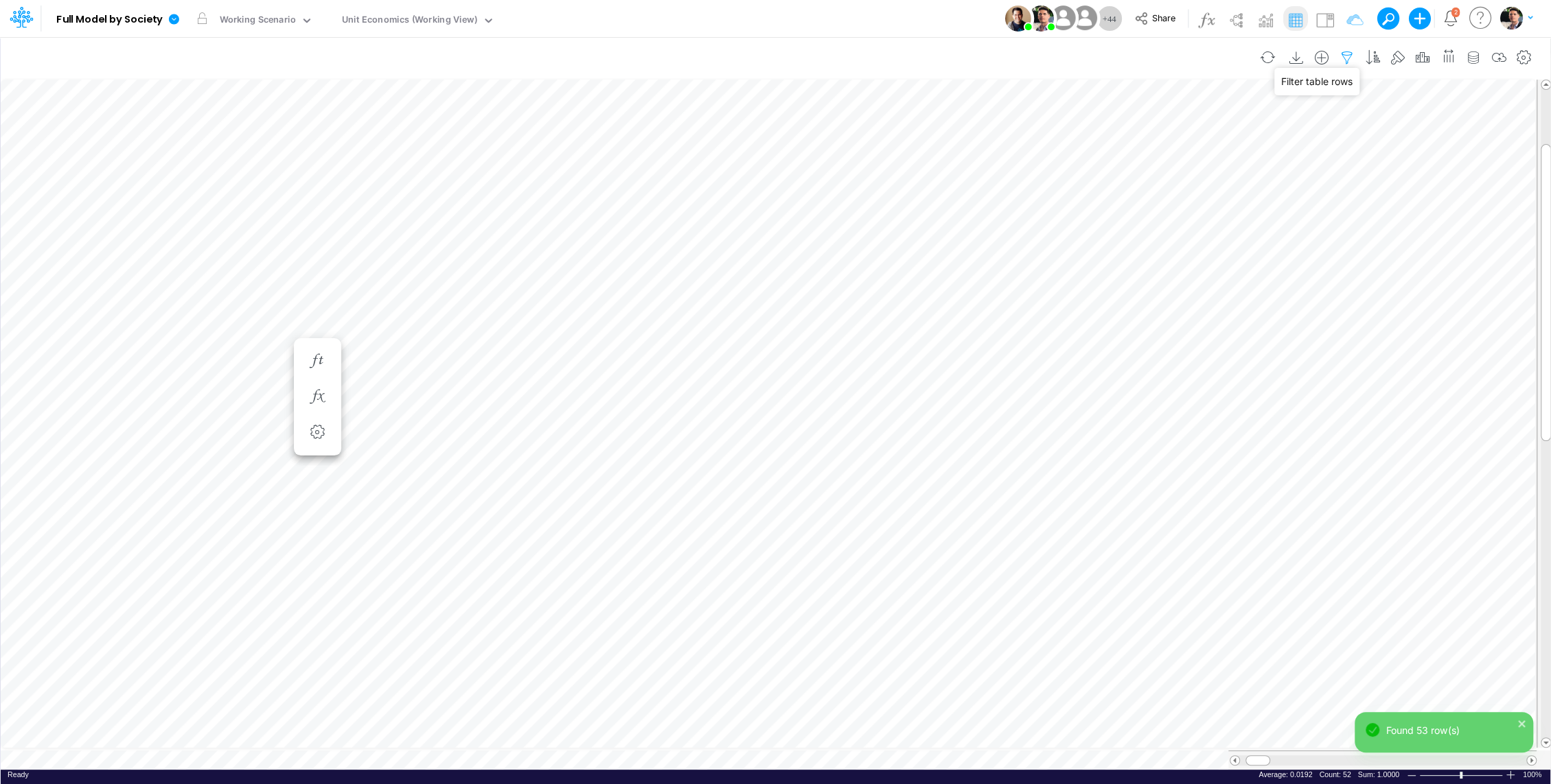
click at [1349, 56] on icon "button" at bounding box center [1347, 57] width 20 height 14
select select "tableSearchOR"
click at [1139, 212] on icon "button" at bounding box center [1142, 216] width 9 height 9
click at [1006, 201] on div at bounding box center [1038, 189] width 131 height 24
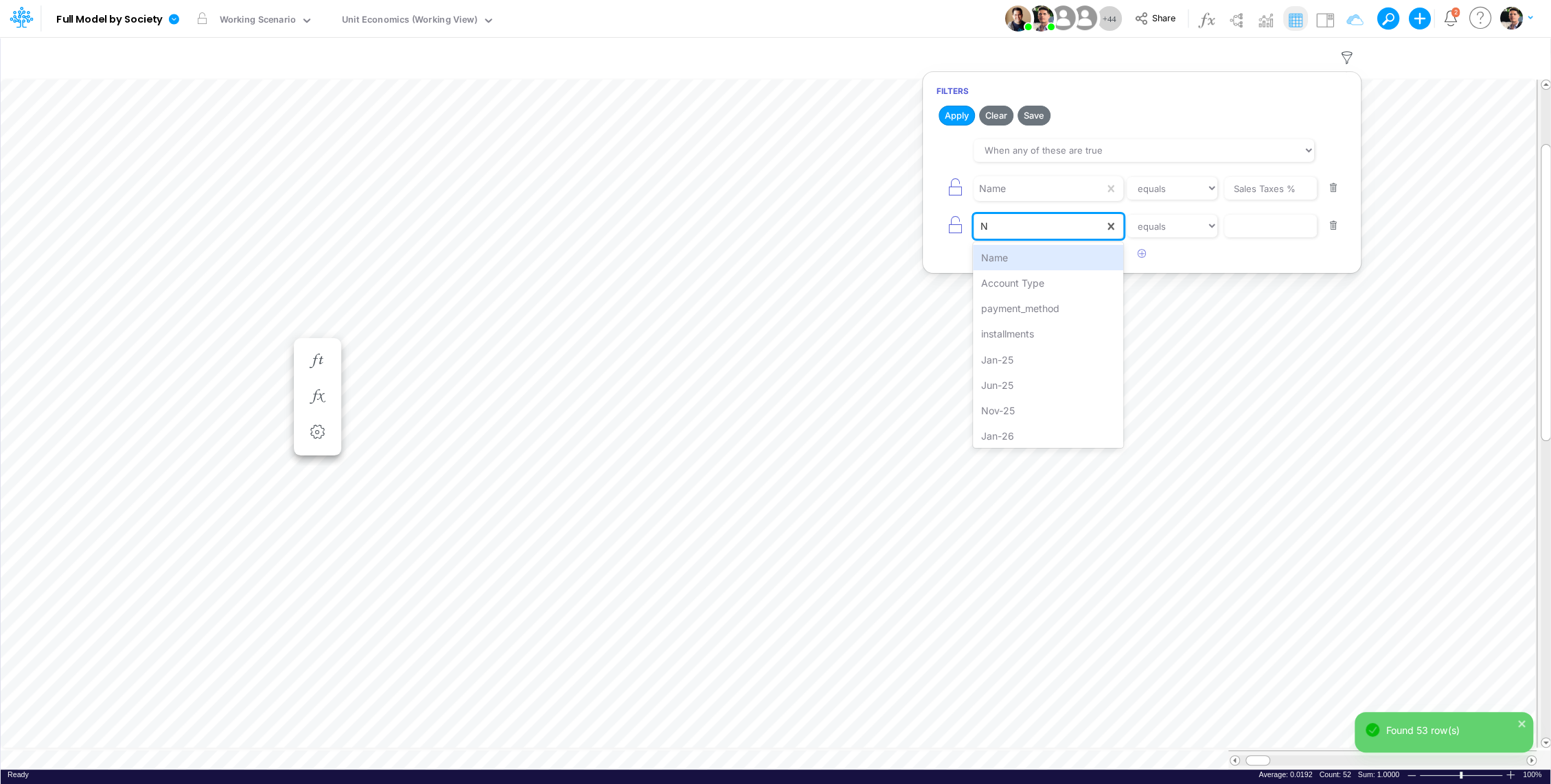
type input "NA"
click at [1004, 258] on div "Name" at bounding box center [1047, 258] width 150 height 25
click at [1258, 201] on input "text" at bounding box center [1270, 189] width 93 height 24
paste input "Other COGS %"
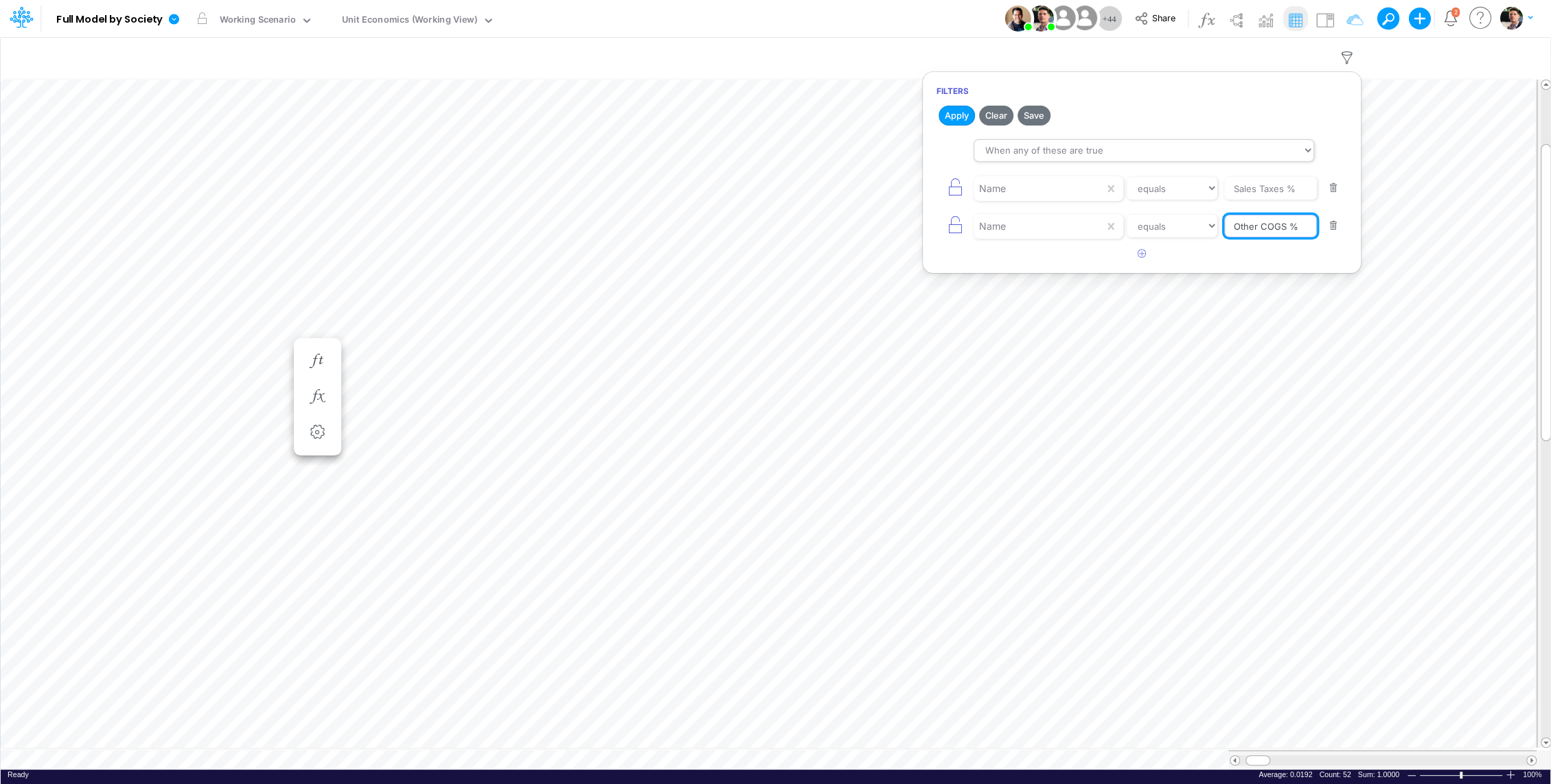
type input "Other COGS %"
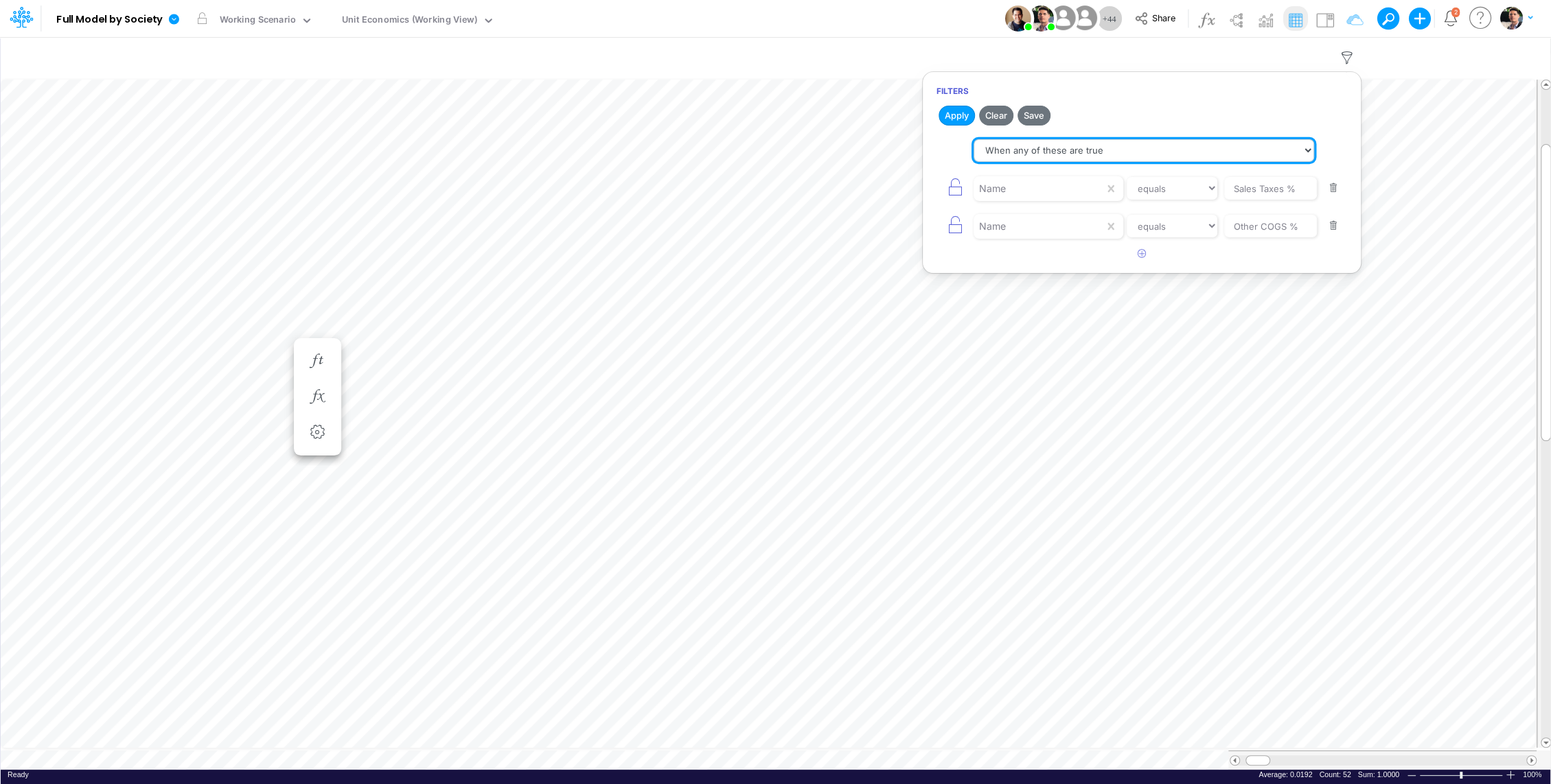
click at [1075, 153] on select "When all of these are true When any of these are true" at bounding box center [1144, 151] width 341 height 24
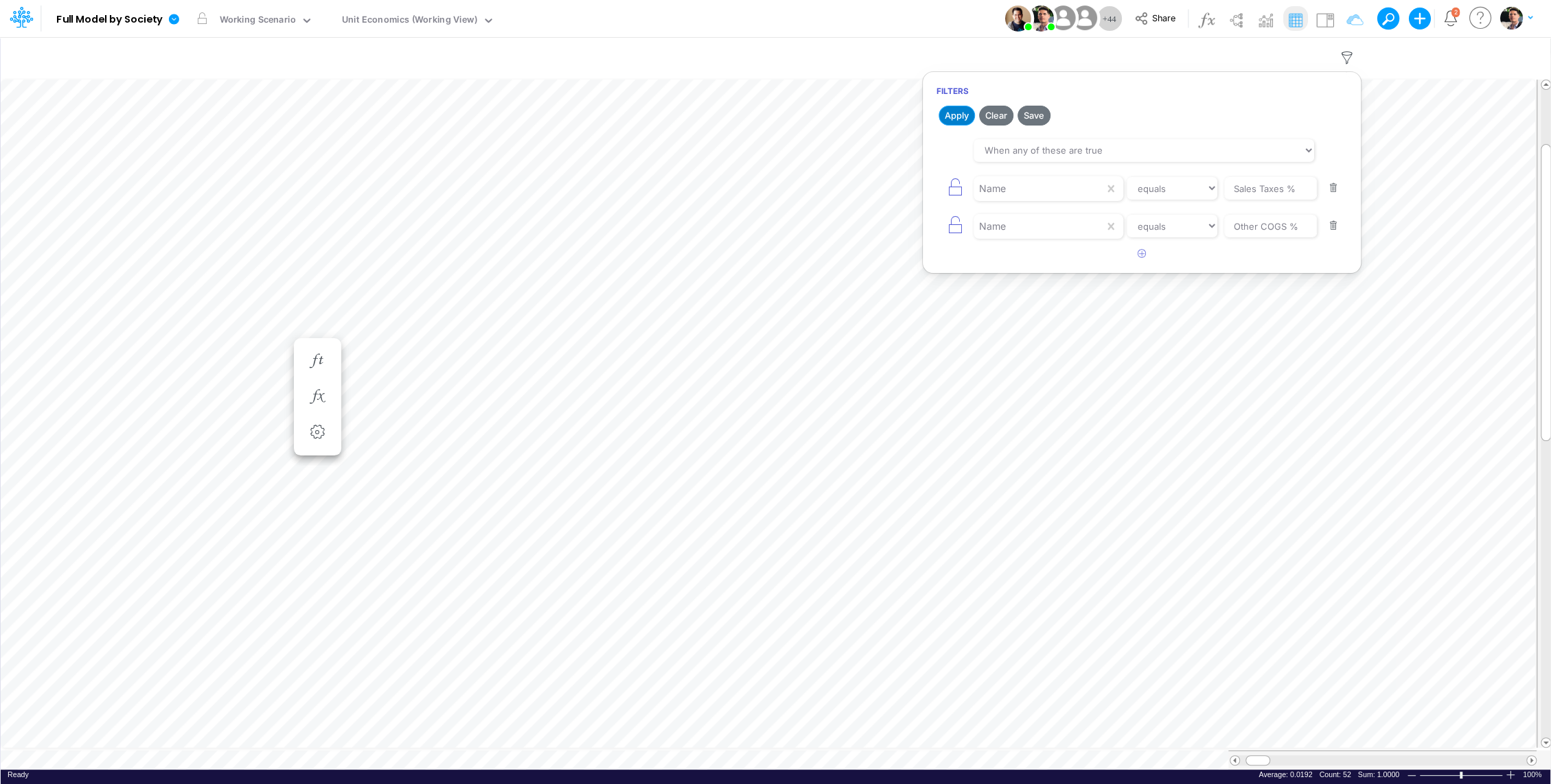
click at [955, 113] on button "Apply" at bounding box center [956, 115] width 36 height 20
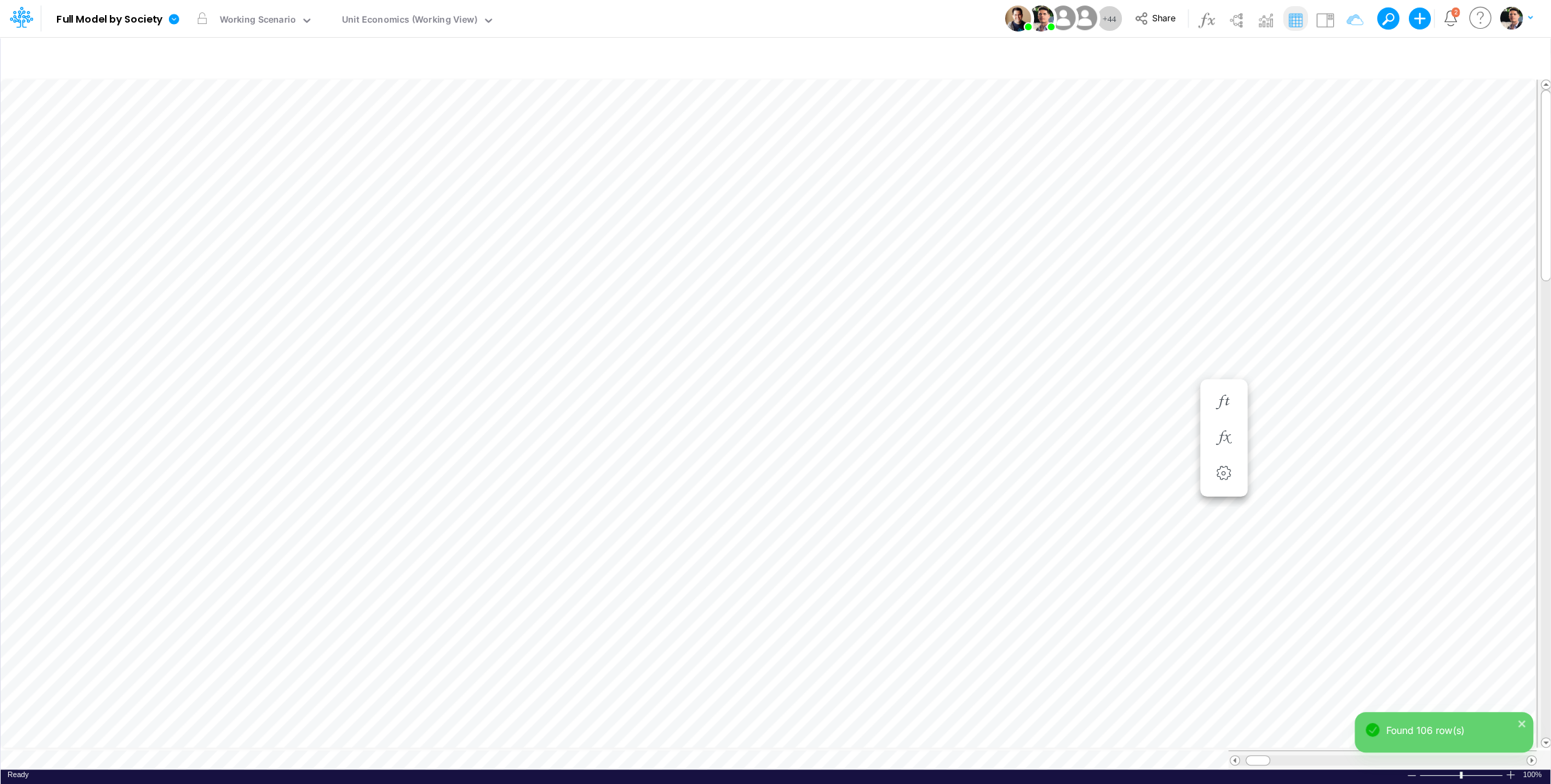
scroll to position [6, 2]
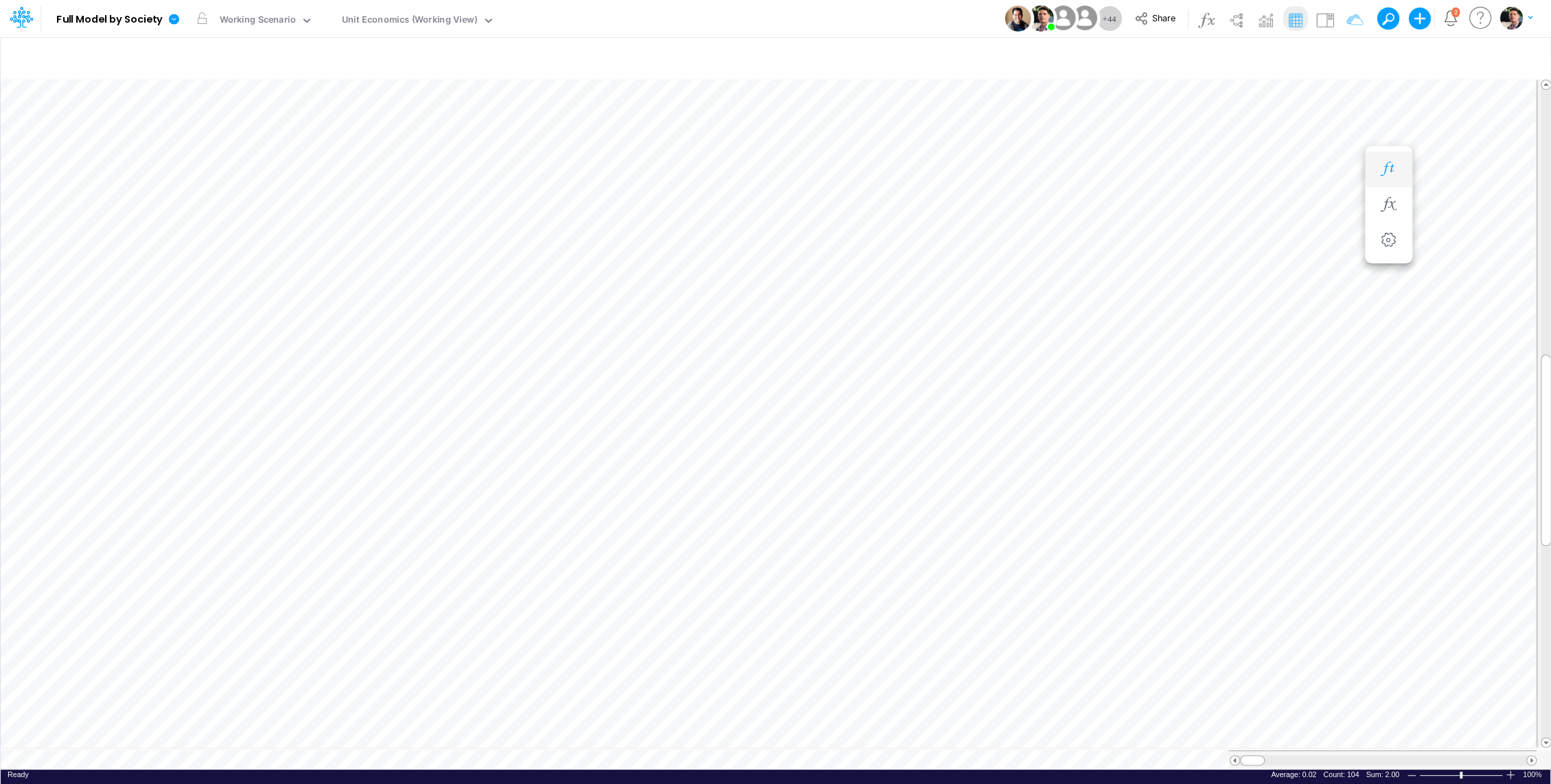
click at [1393, 171] on icon "button" at bounding box center [1388, 169] width 20 height 14
click at [1473, 445] on icon "button" at bounding box center [1470, 443] width 20 height 14
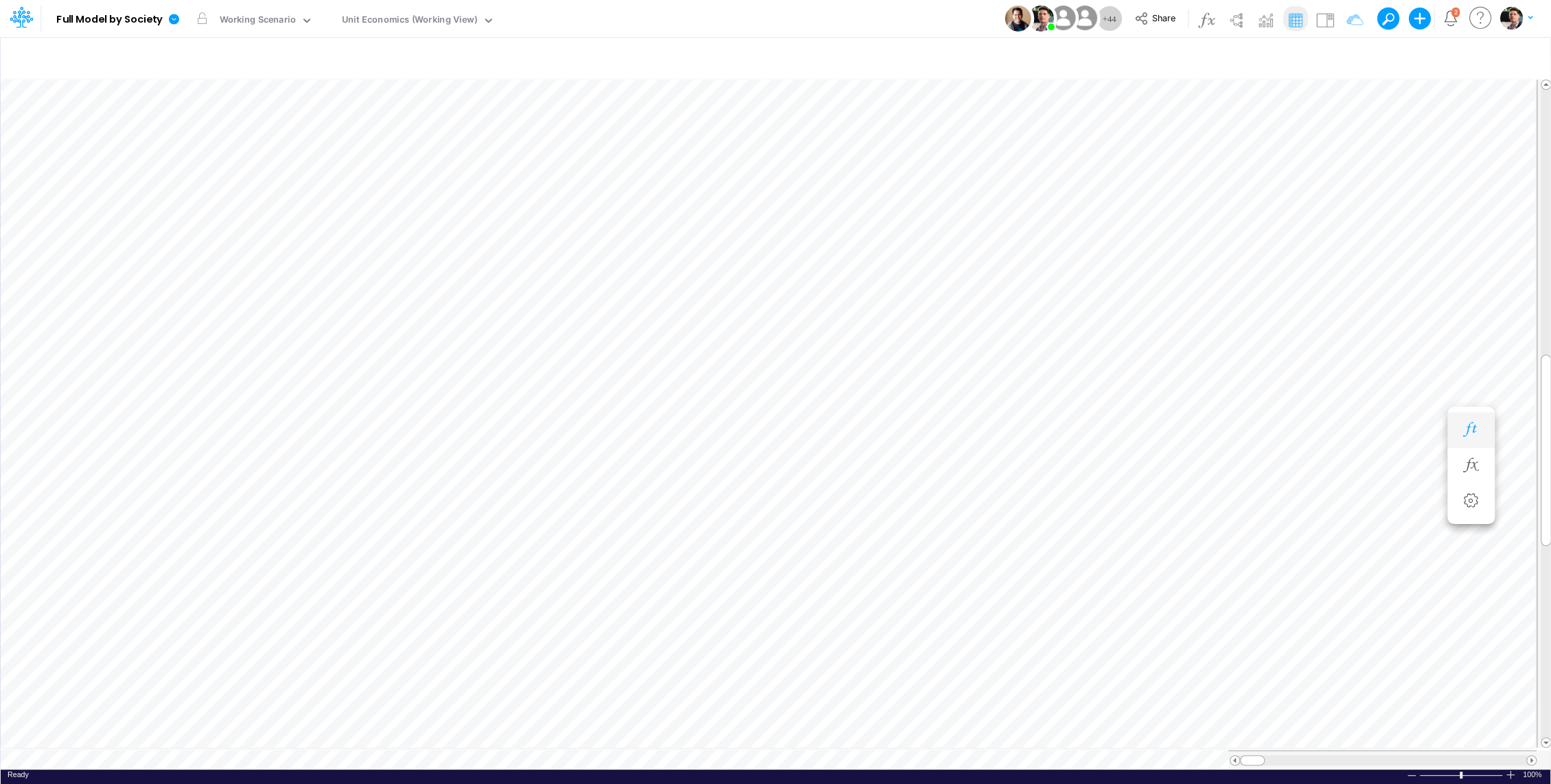
click at [1474, 434] on icon "button" at bounding box center [1470, 429] width 20 height 14
click at [1354, 56] on icon "button" at bounding box center [1347, 57] width 20 height 14
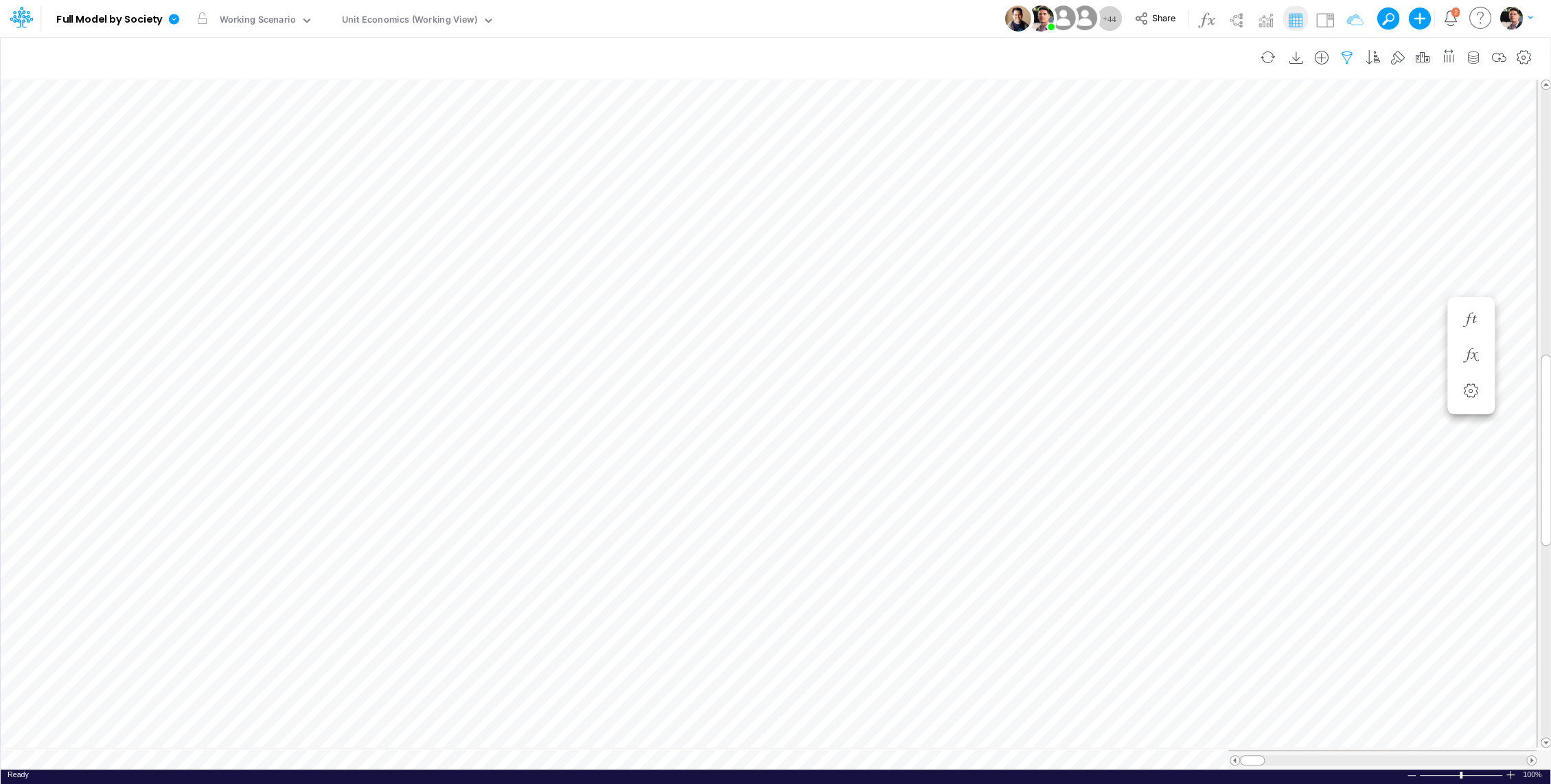
select select "tableSearchOR"
click at [1267, 179] on input "Sales Taxes %" at bounding box center [1270, 189] width 93 height 24
type input "Chargebacks %"
click at [1246, 201] on input "Other COGS %" at bounding box center [1270, 189] width 93 height 24
type input "Write-off %"
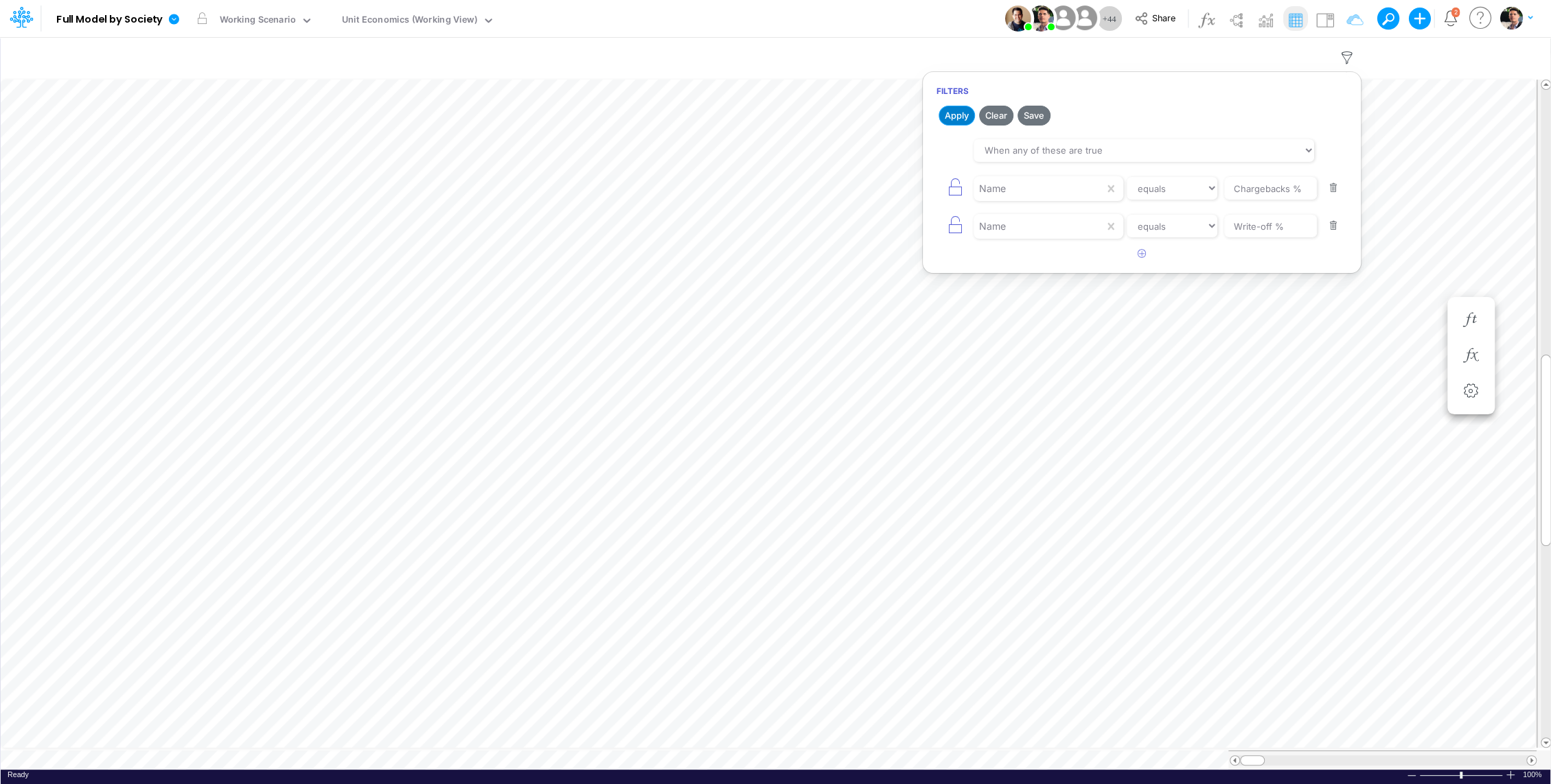
click at [954, 116] on button "Apply" at bounding box center [956, 115] width 36 height 20
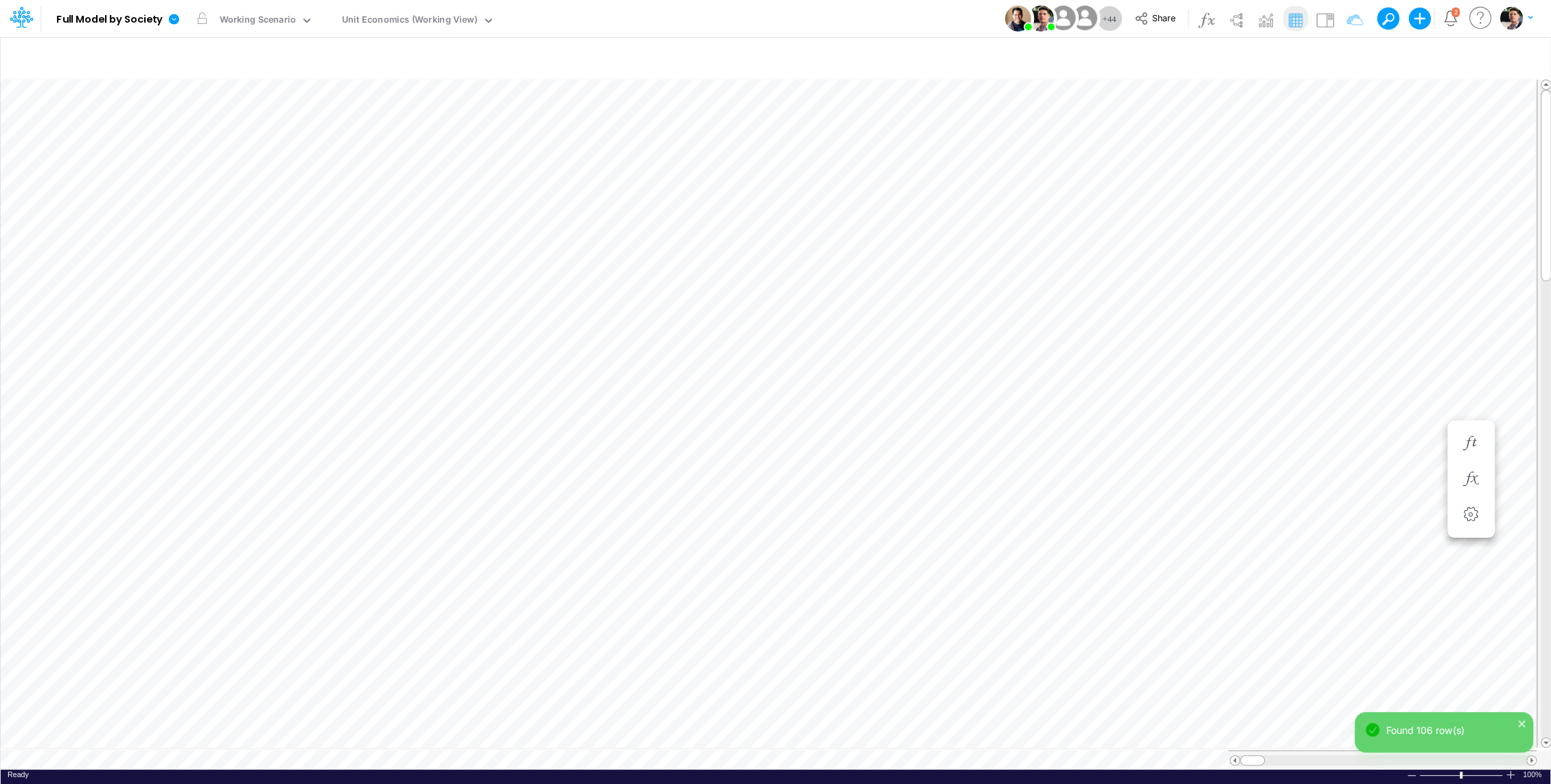
scroll to position [6, 2]
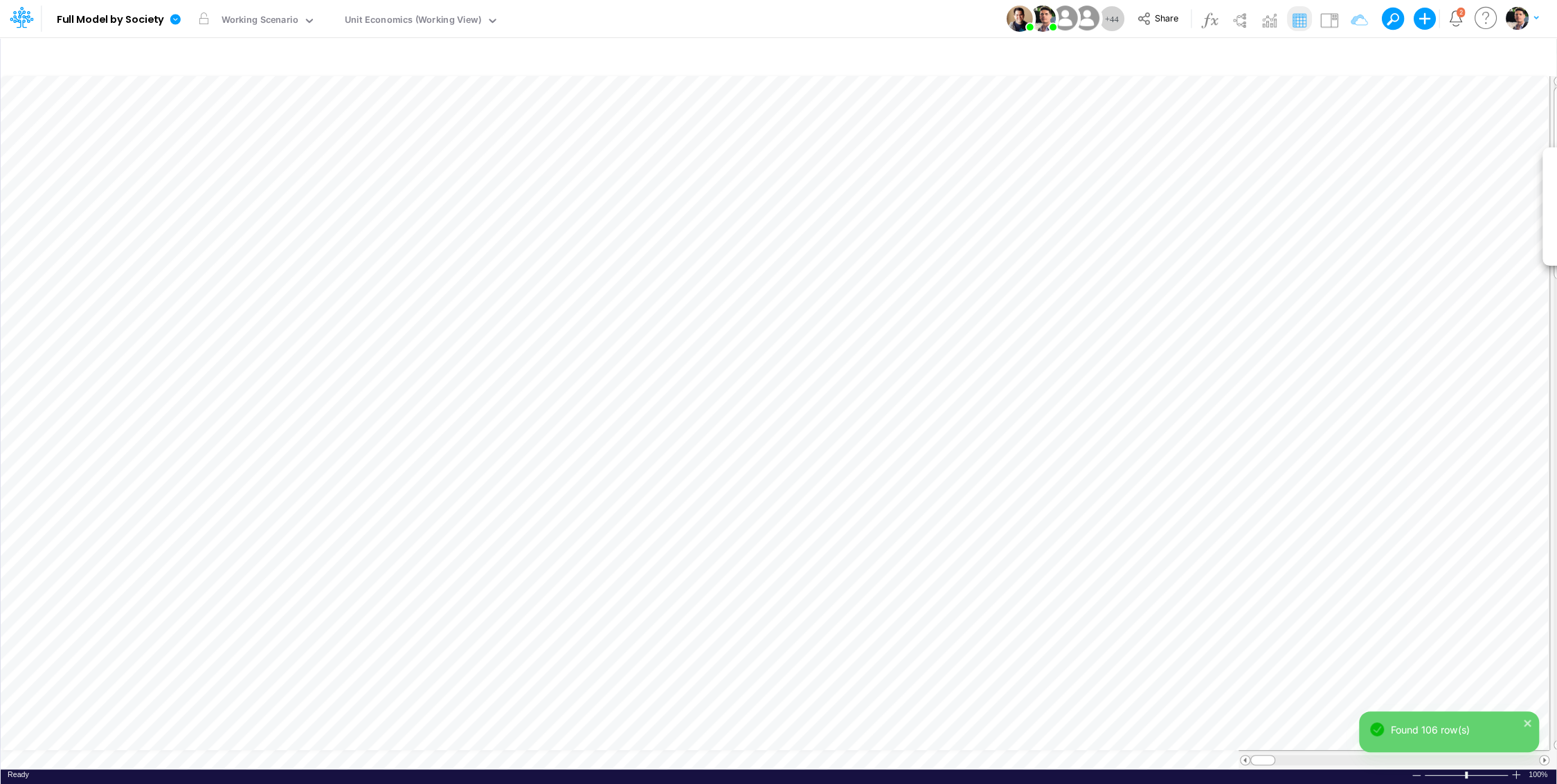
scroll to position [6, 2]
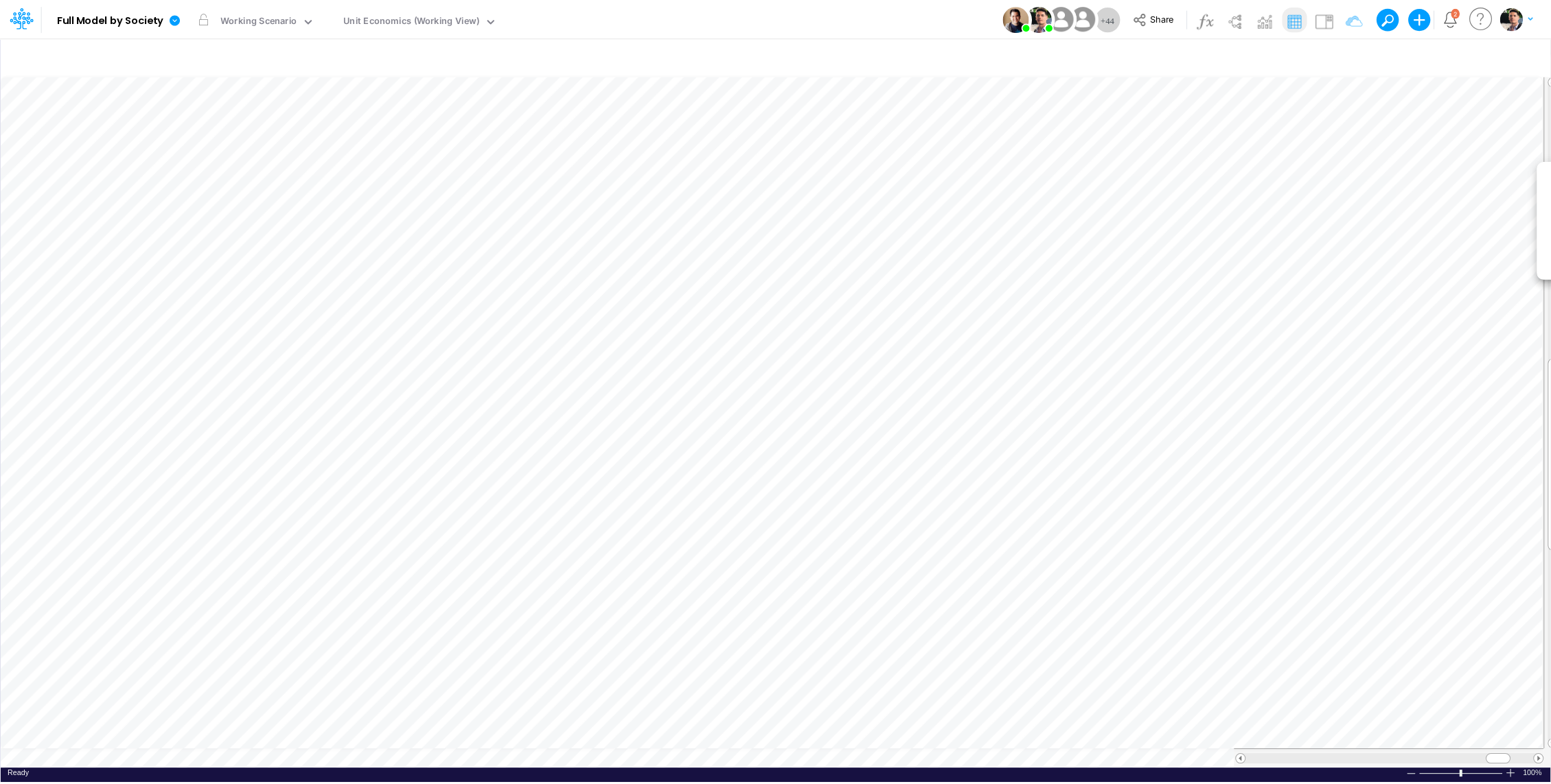
scroll to position [6, 2]
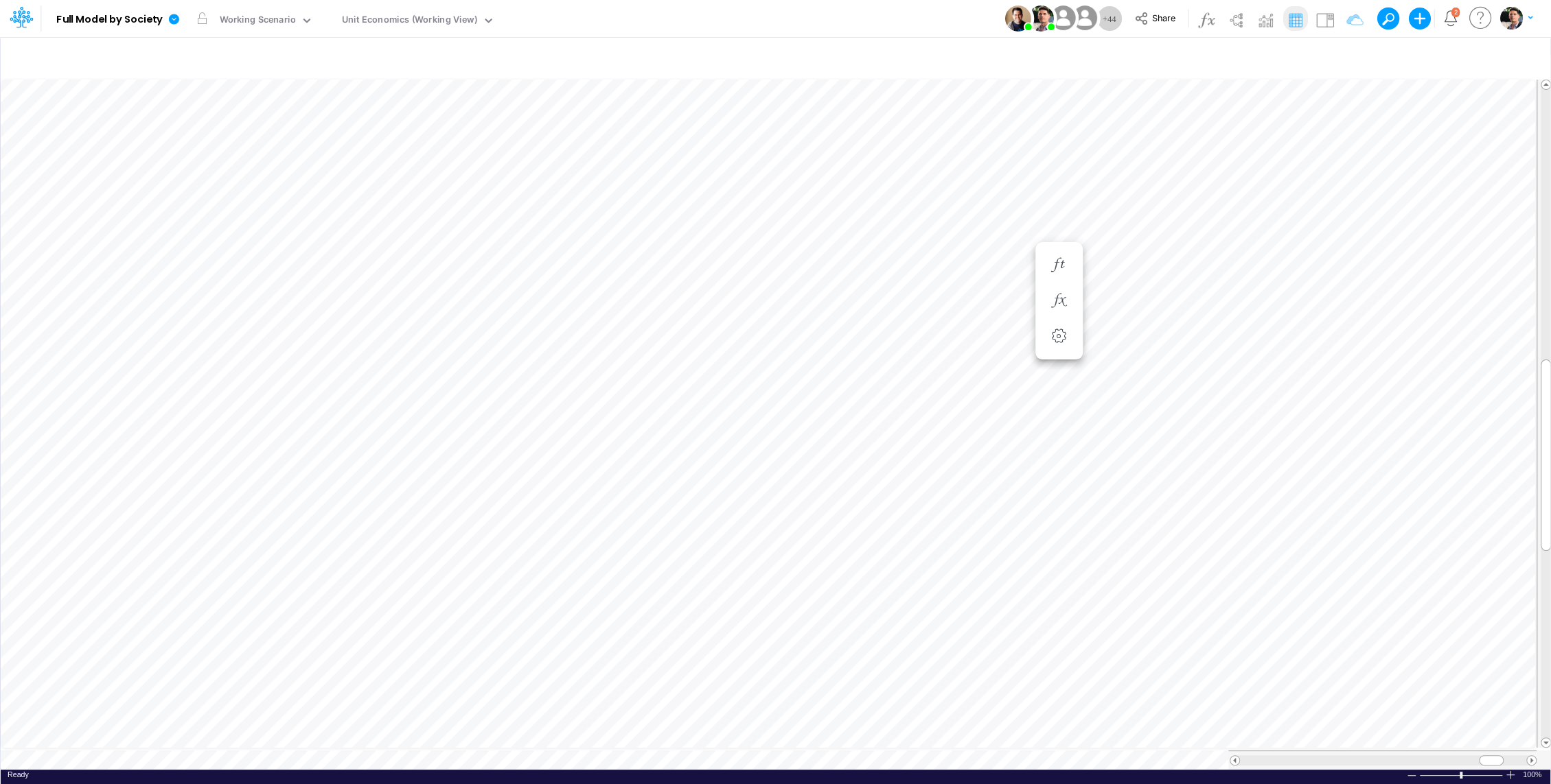
scroll to position [6, 2]
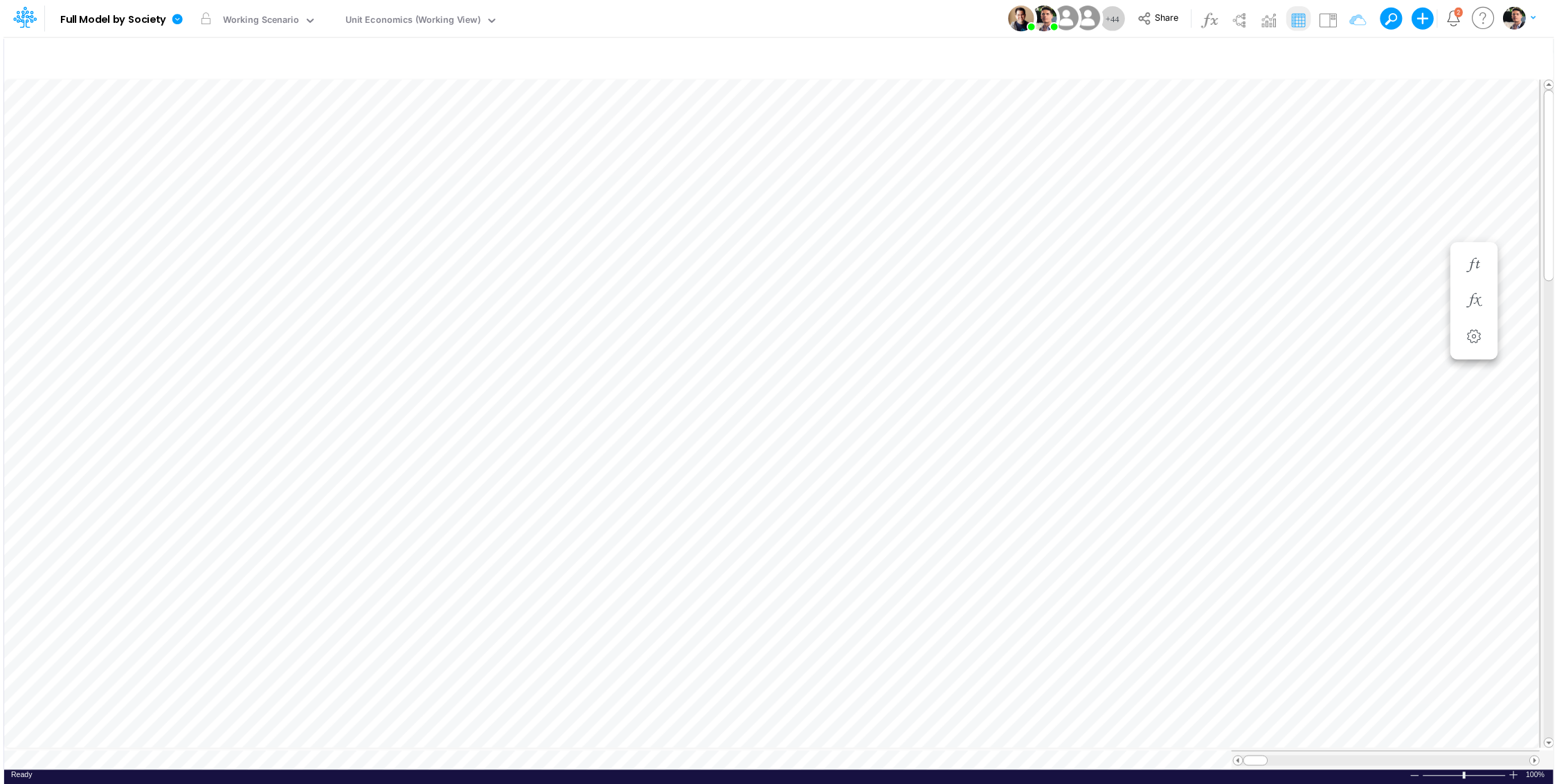
scroll to position [6, 2]
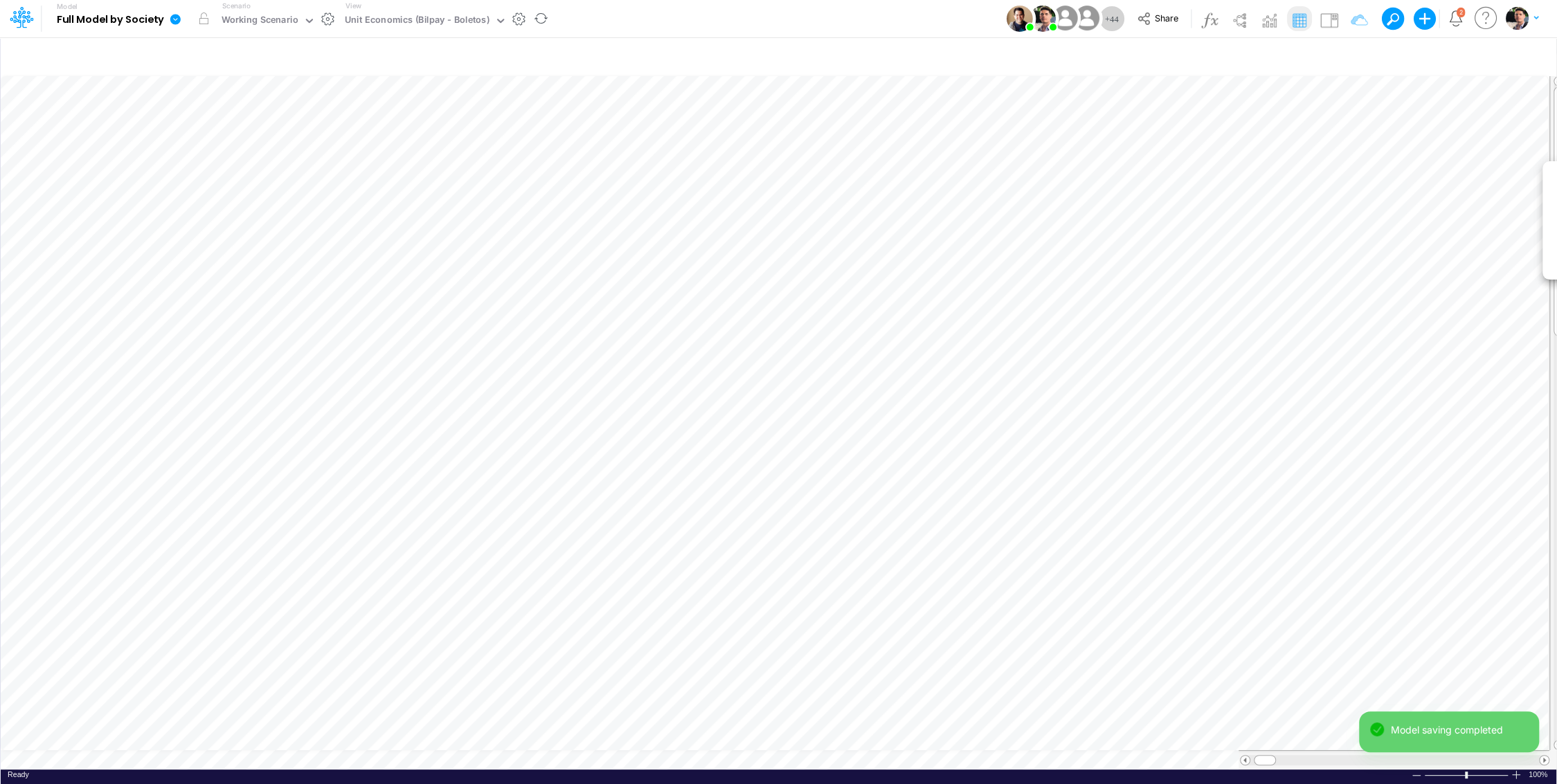
scroll to position [6, 2]
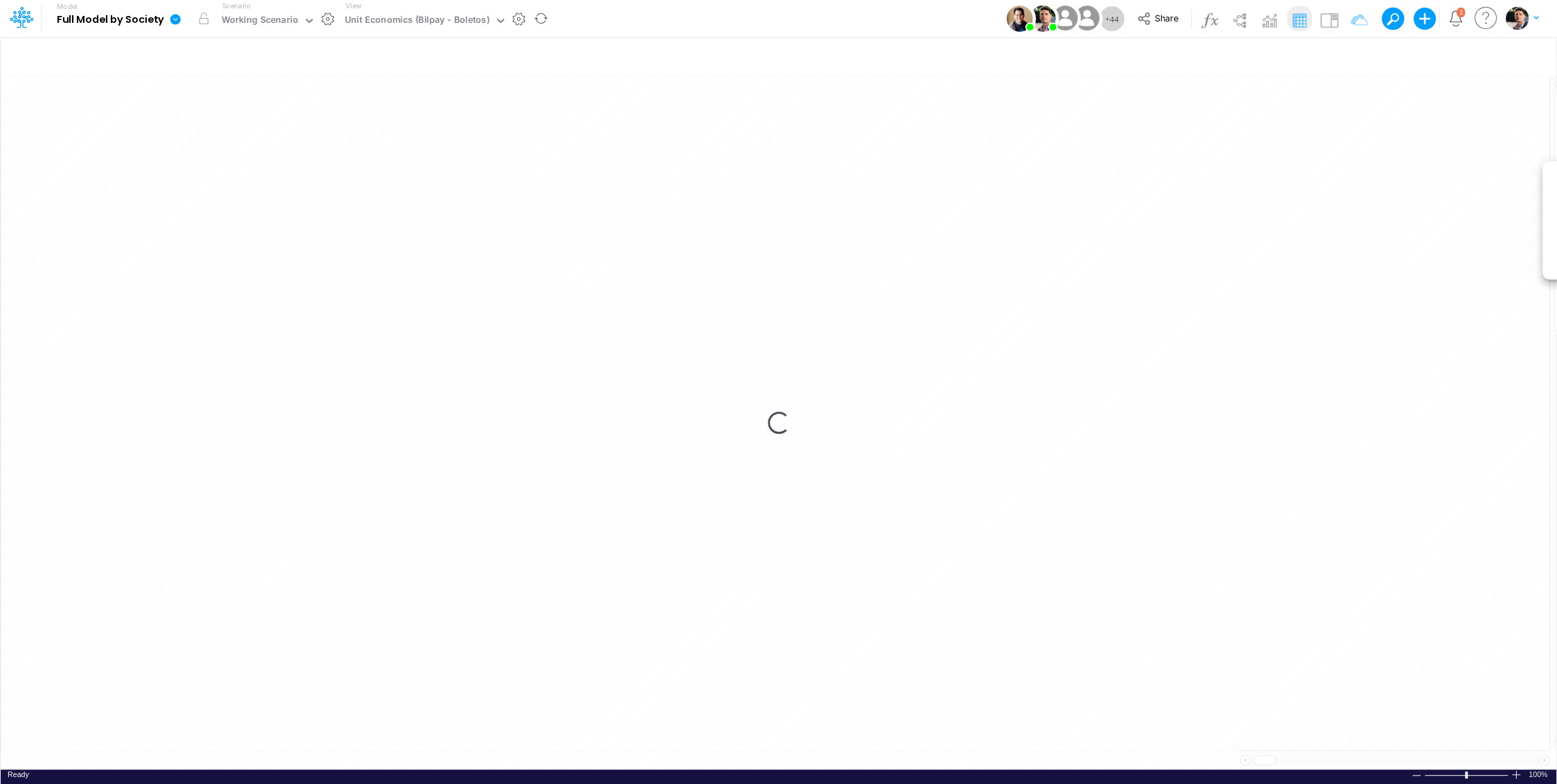
click at [176, 496] on div "Loading..." at bounding box center [778, 423] width 1555 height 694
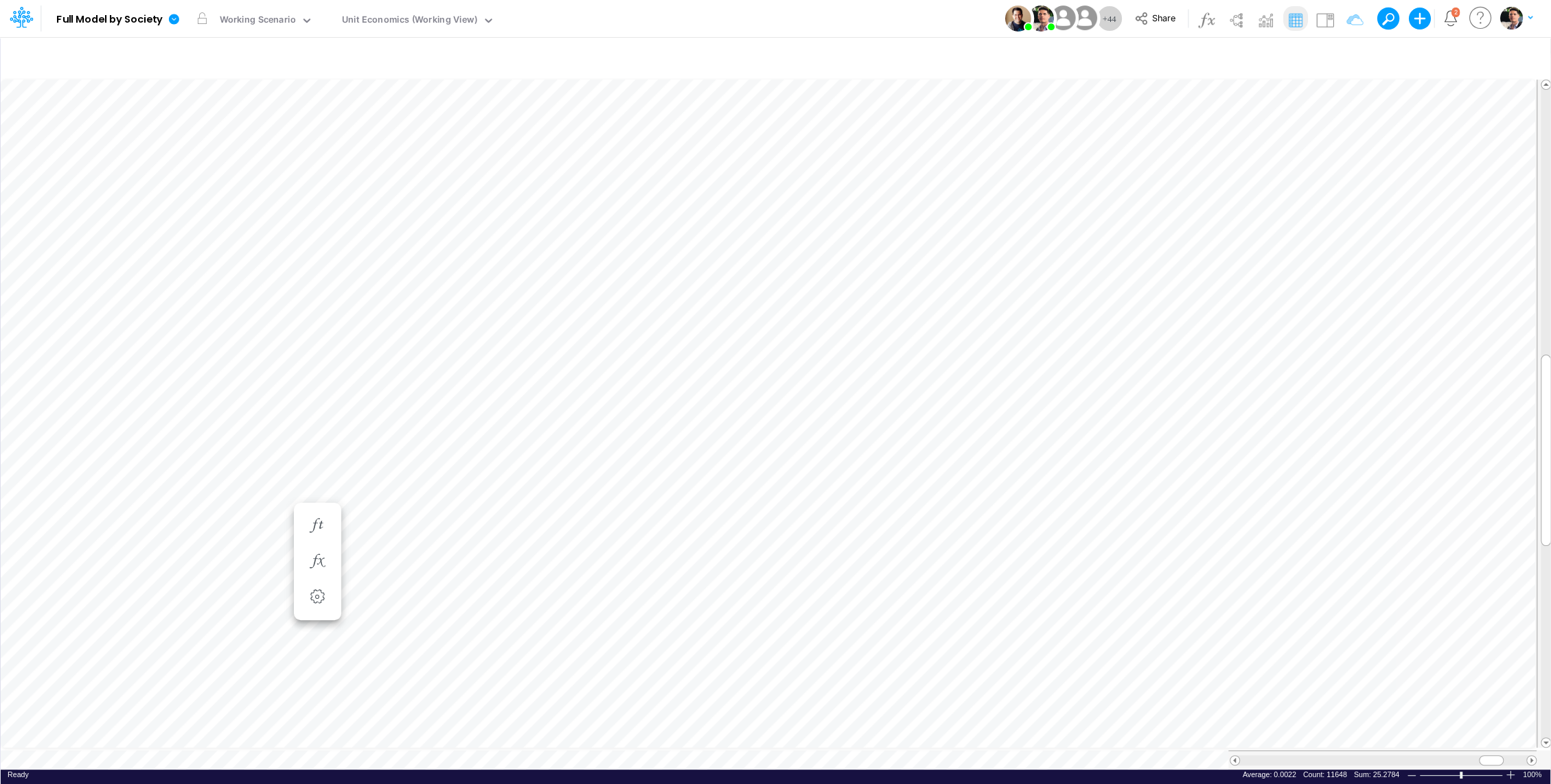
scroll to position [6, 2]
click at [1346, 57] on icon "button" at bounding box center [1347, 57] width 20 height 14
select select "tableSearchOR"
click at [1339, 223] on button "button" at bounding box center [1333, 226] width 27 height 19
click at [1228, 182] on input "Chargebacks %" at bounding box center [1270, 189] width 93 height 24
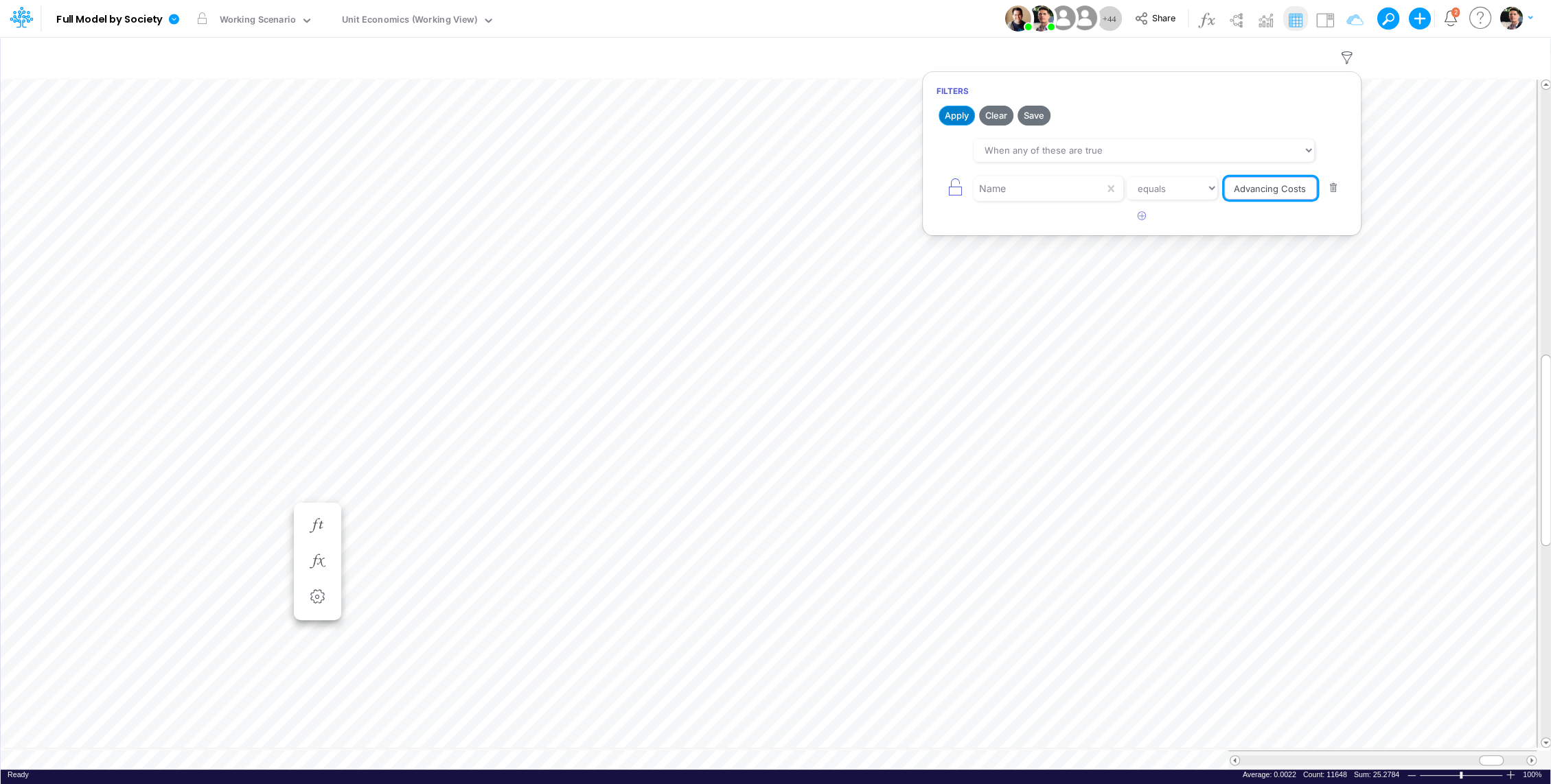
type input "Advancing Costs %"
click at [957, 112] on button "Apply" at bounding box center [956, 115] width 36 height 20
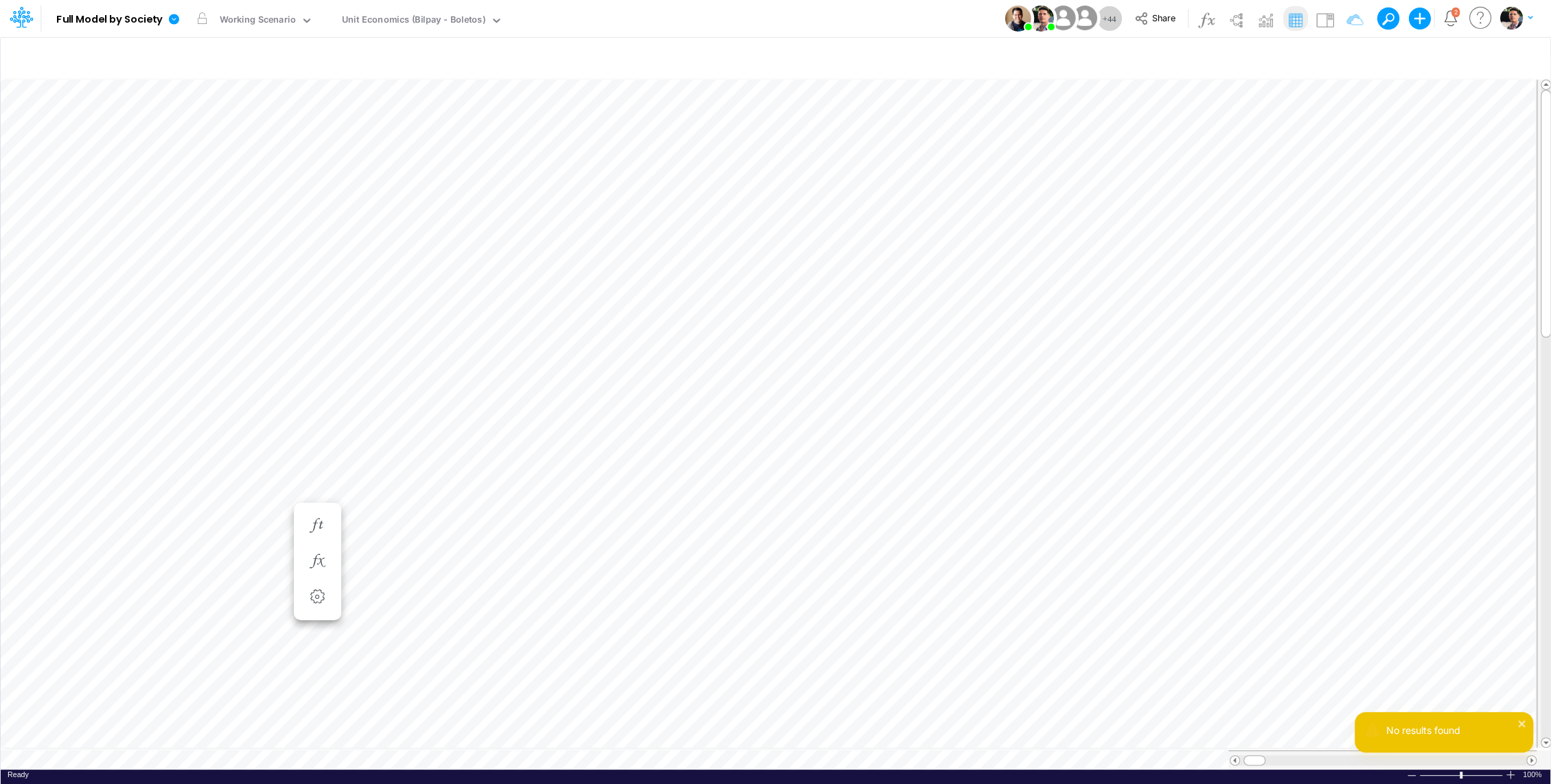
scroll to position [6, 2]
click at [1347, 53] on icon "button" at bounding box center [1347, 57] width 20 height 14
select select "tableSearchOR"
click at [1278, 187] on input "Advancing Costs %" at bounding box center [1270, 189] width 93 height 24
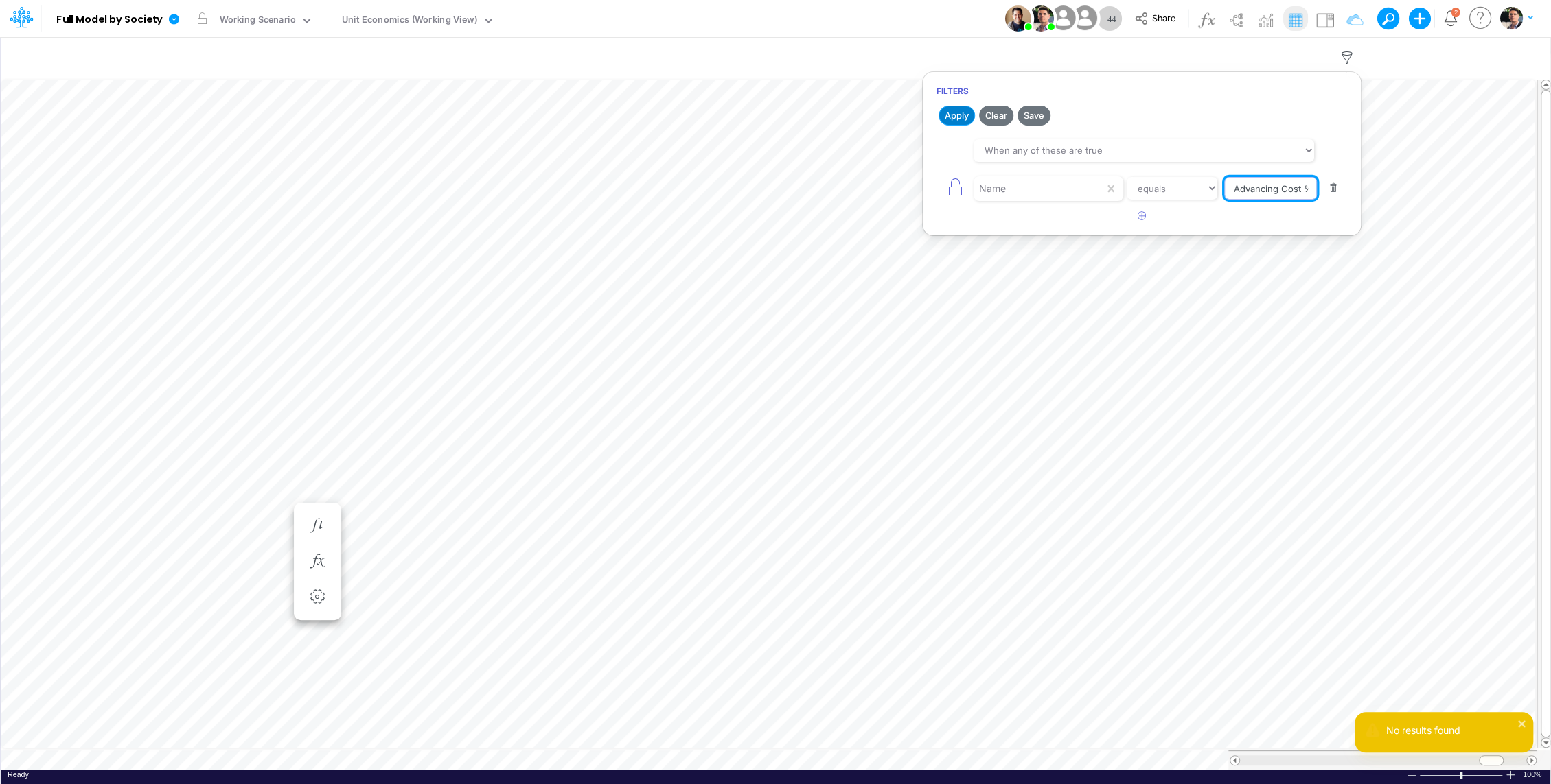
type input "Advancing Cost %"
click at [958, 117] on button "Apply" at bounding box center [956, 115] width 36 height 20
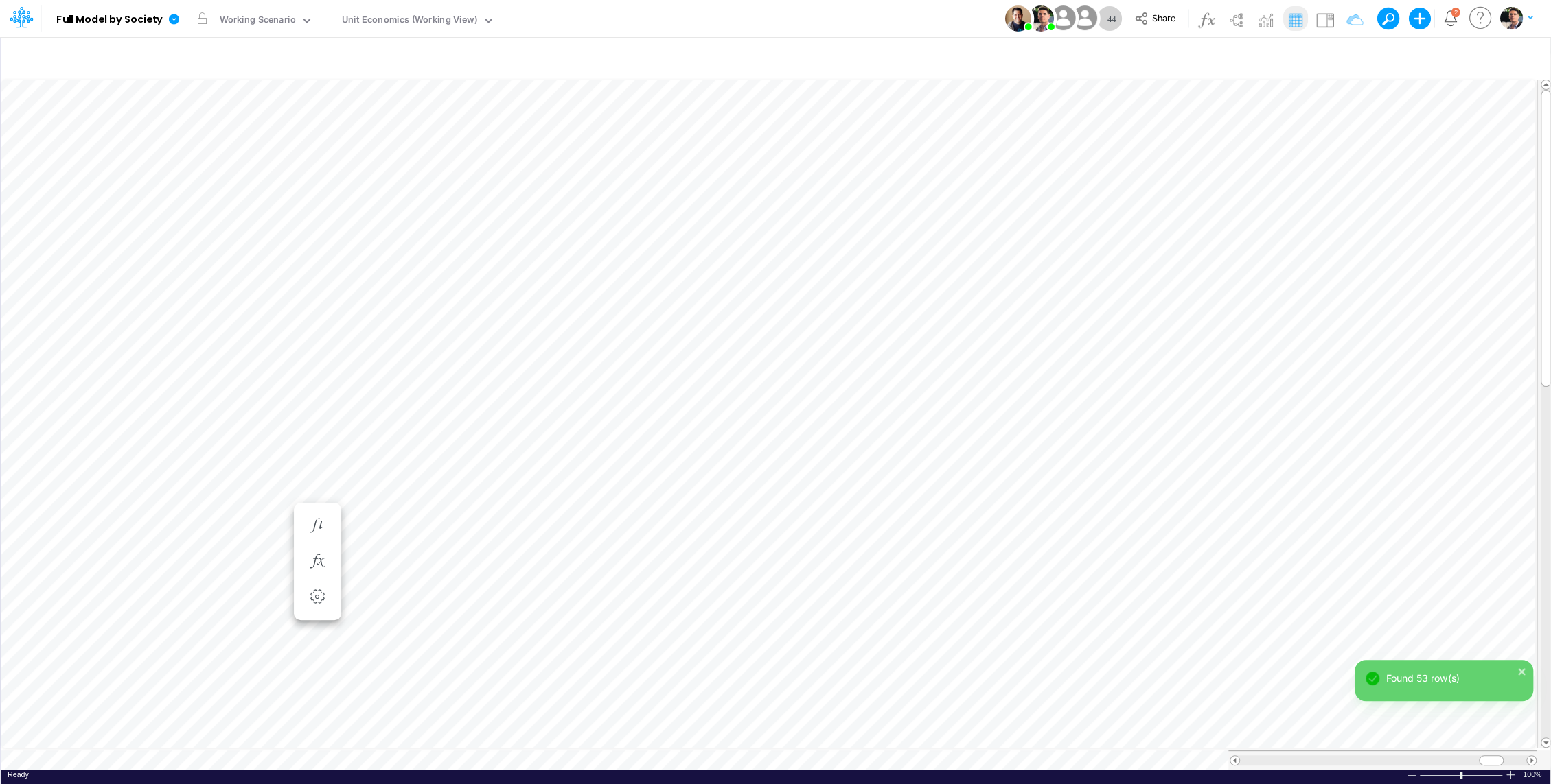
scroll to position [6, 2]
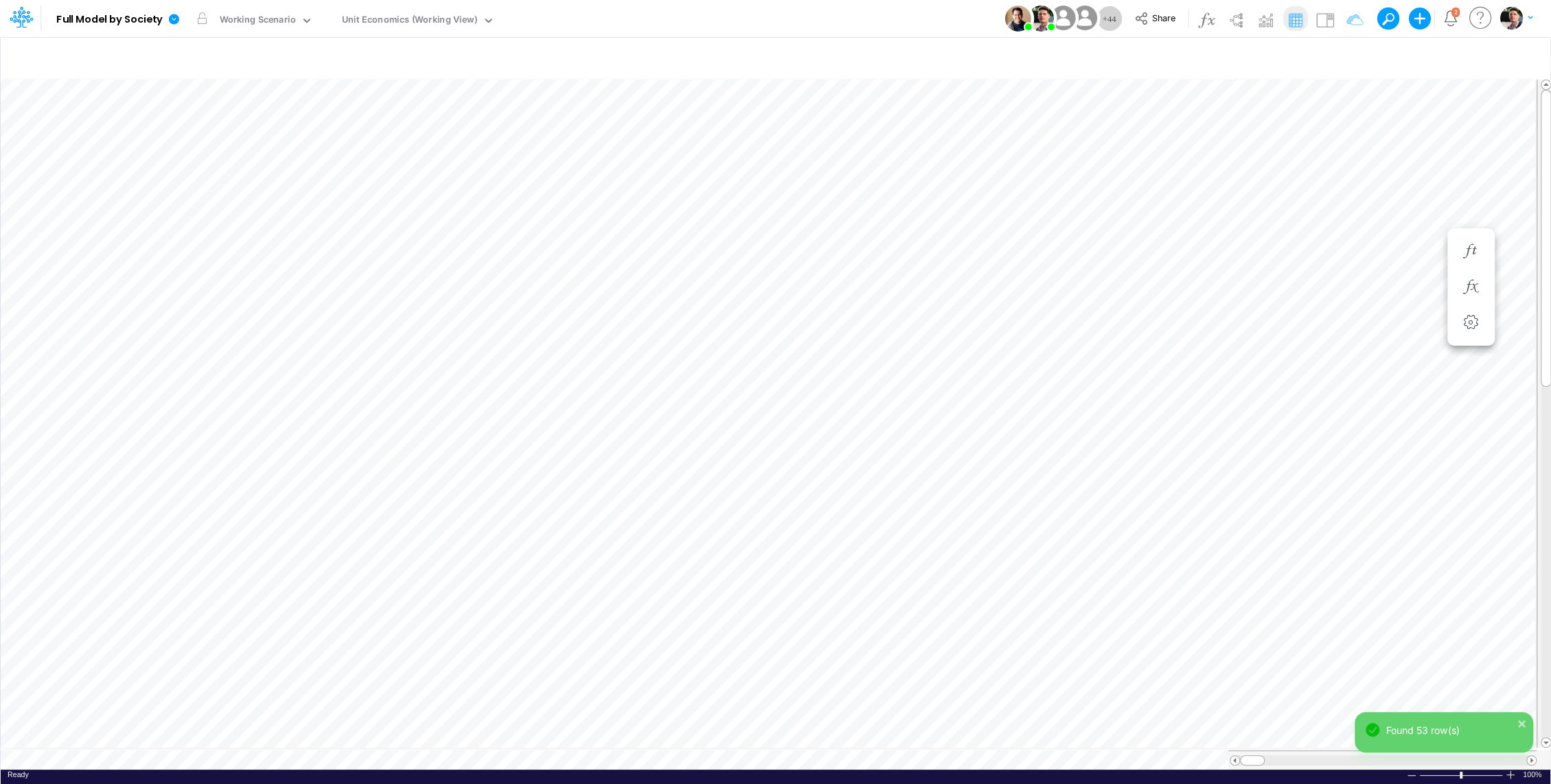
scroll to position [6, 2]
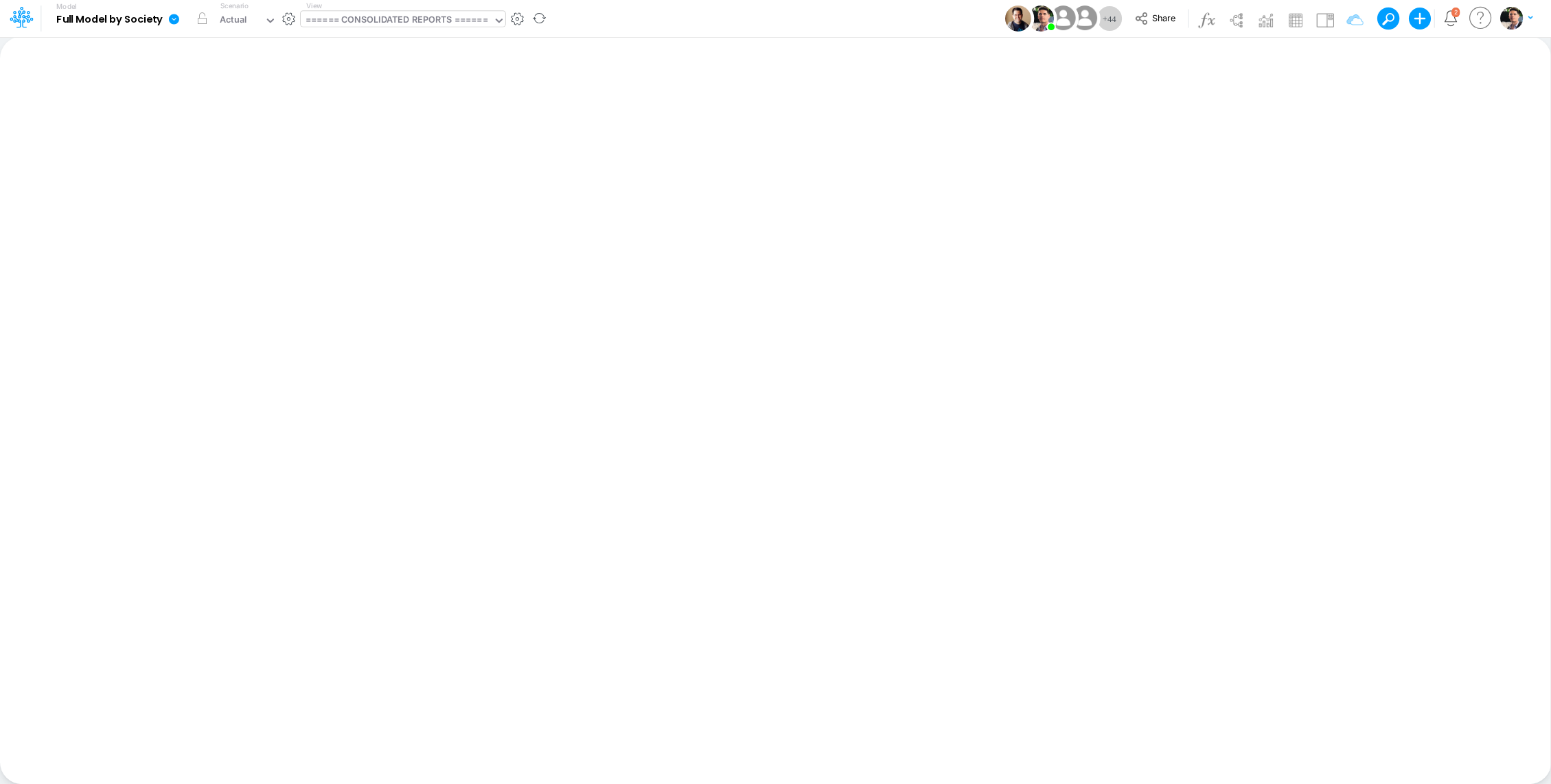
click at [412, 27] on div "====== CONSOLIDATED REPORTS ======" at bounding box center [396, 20] width 182 height 16
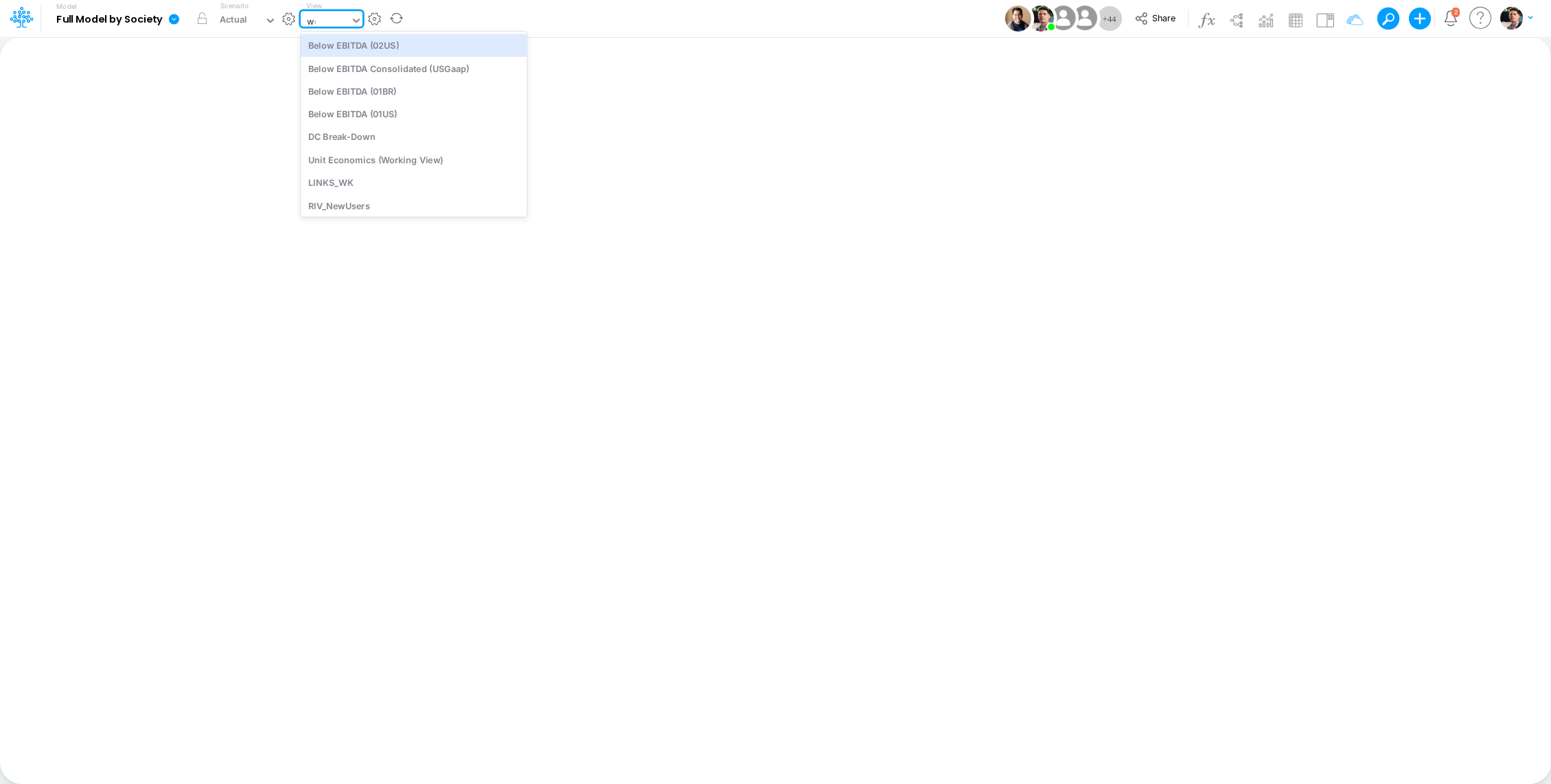
type input "work"
click at [412, 44] on div "Unit Economics (Working View)" at bounding box center [394, 45] width 186 height 23
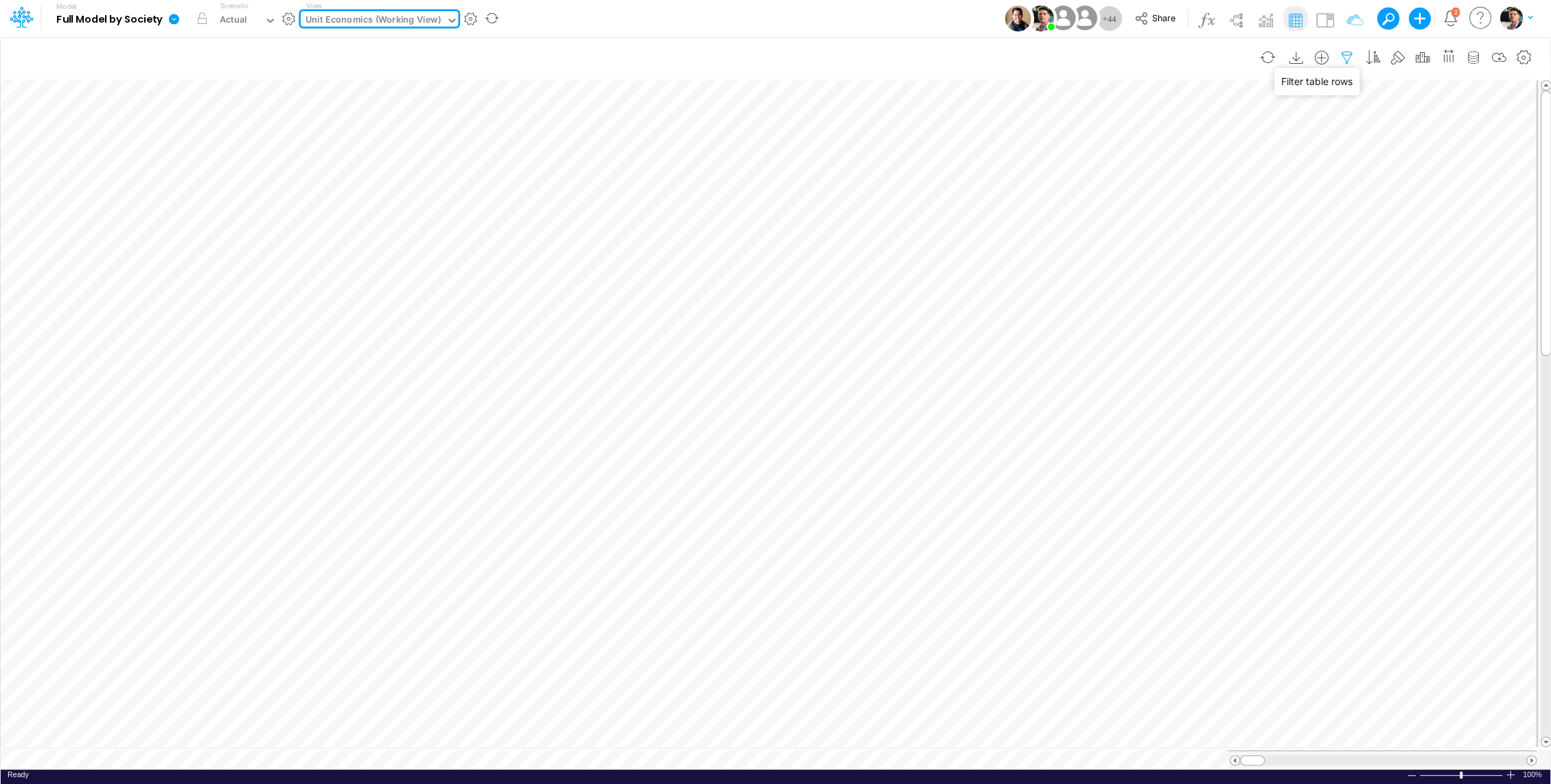
click at [1355, 58] on icon "button" at bounding box center [1347, 57] width 20 height 14
select select "contains"
select select "tableSearchOR"
select select "contains"
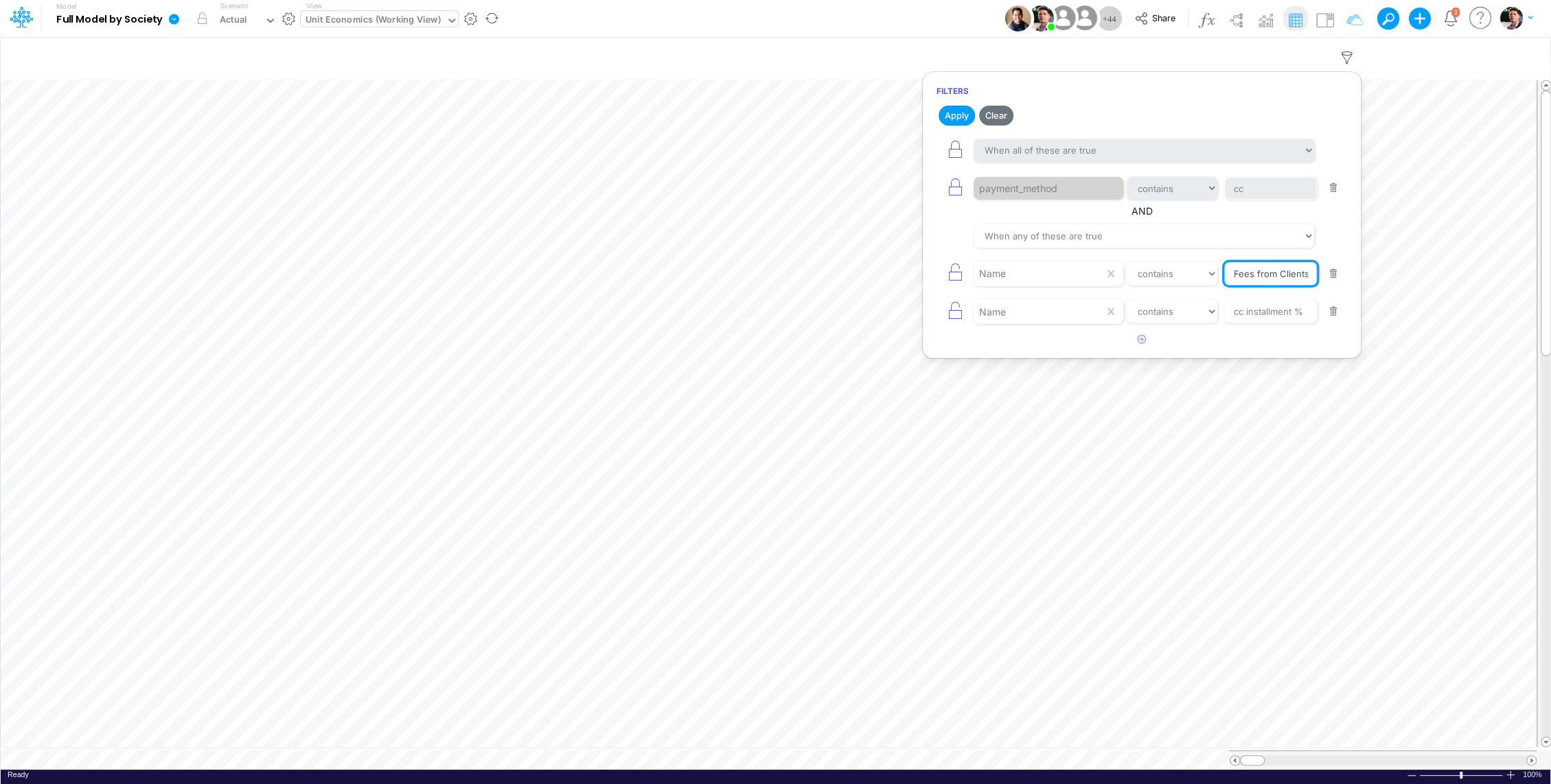
click at [1235, 201] on input "Fees from Clients %" at bounding box center [1270, 189] width 93 height 24
paste input "Chargebacks %"
type input "Chargebacks %"
click at [1340, 308] on button "button" at bounding box center [1333, 312] width 27 height 19
click at [1339, 186] on button "button" at bounding box center [1333, 188] width 27 height 19
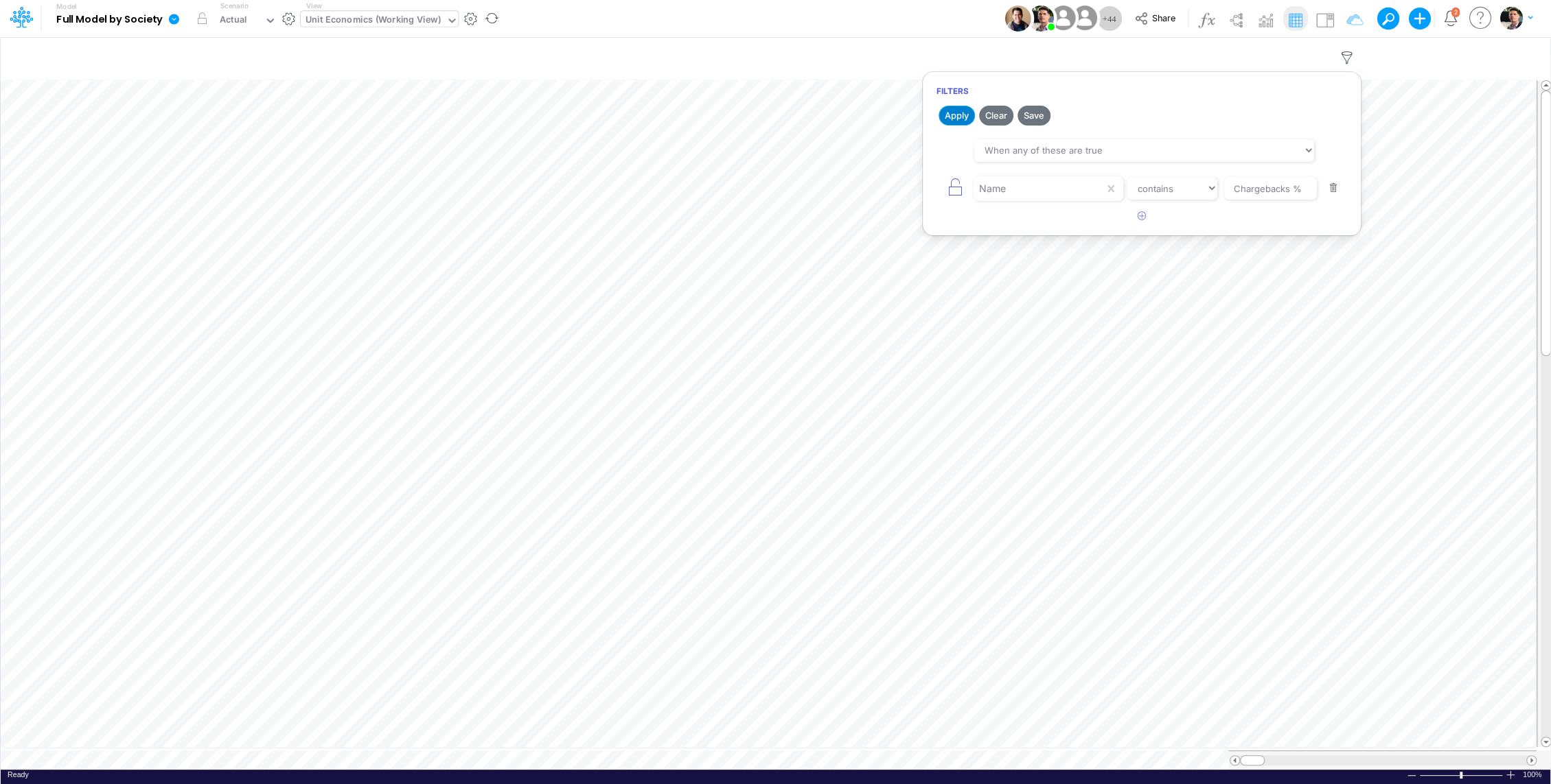
click at [954, 116] on button "Apply" at bounding box center [956, 115] width 36 height 20
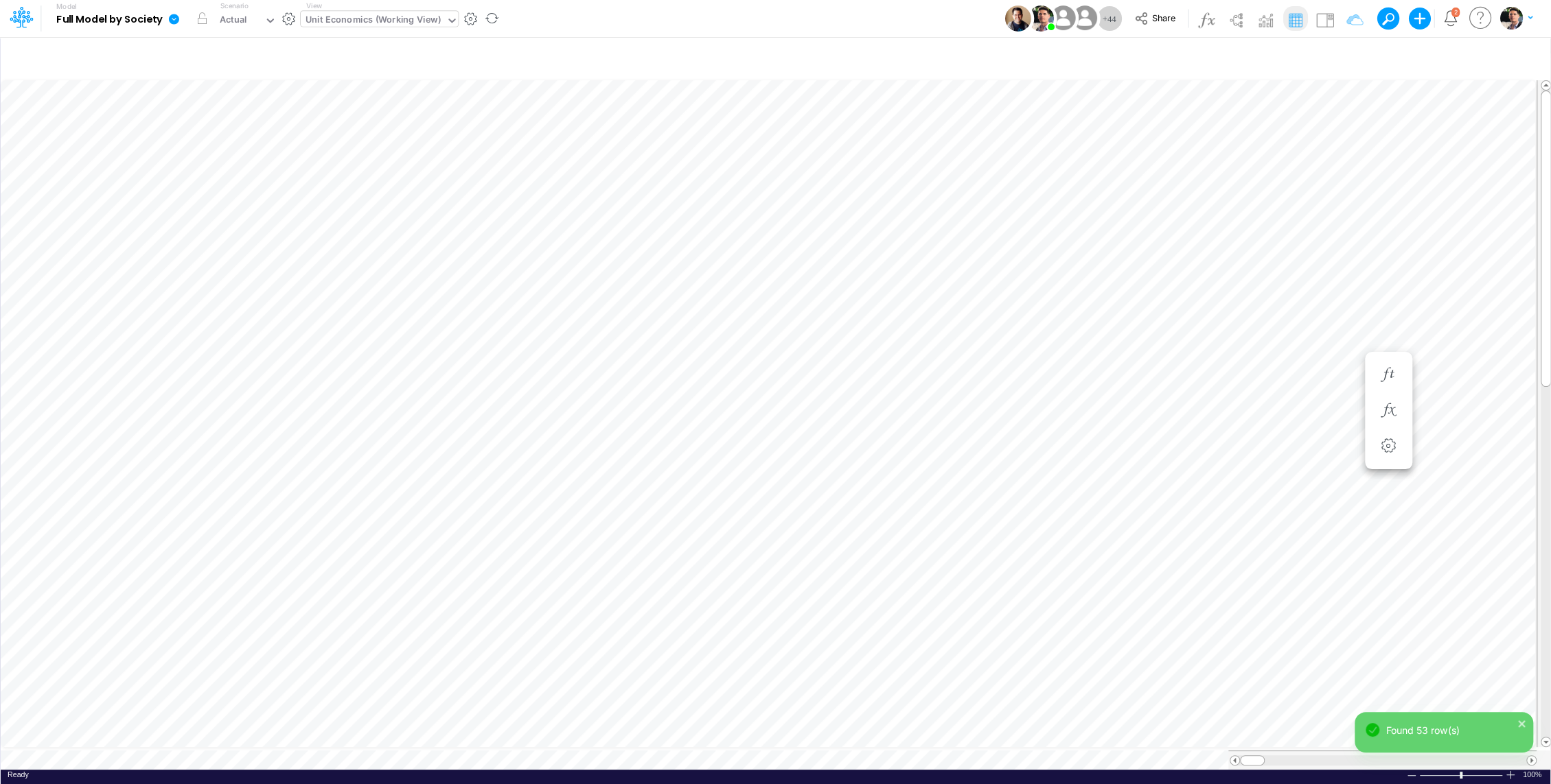
scroll to position [6, 2]
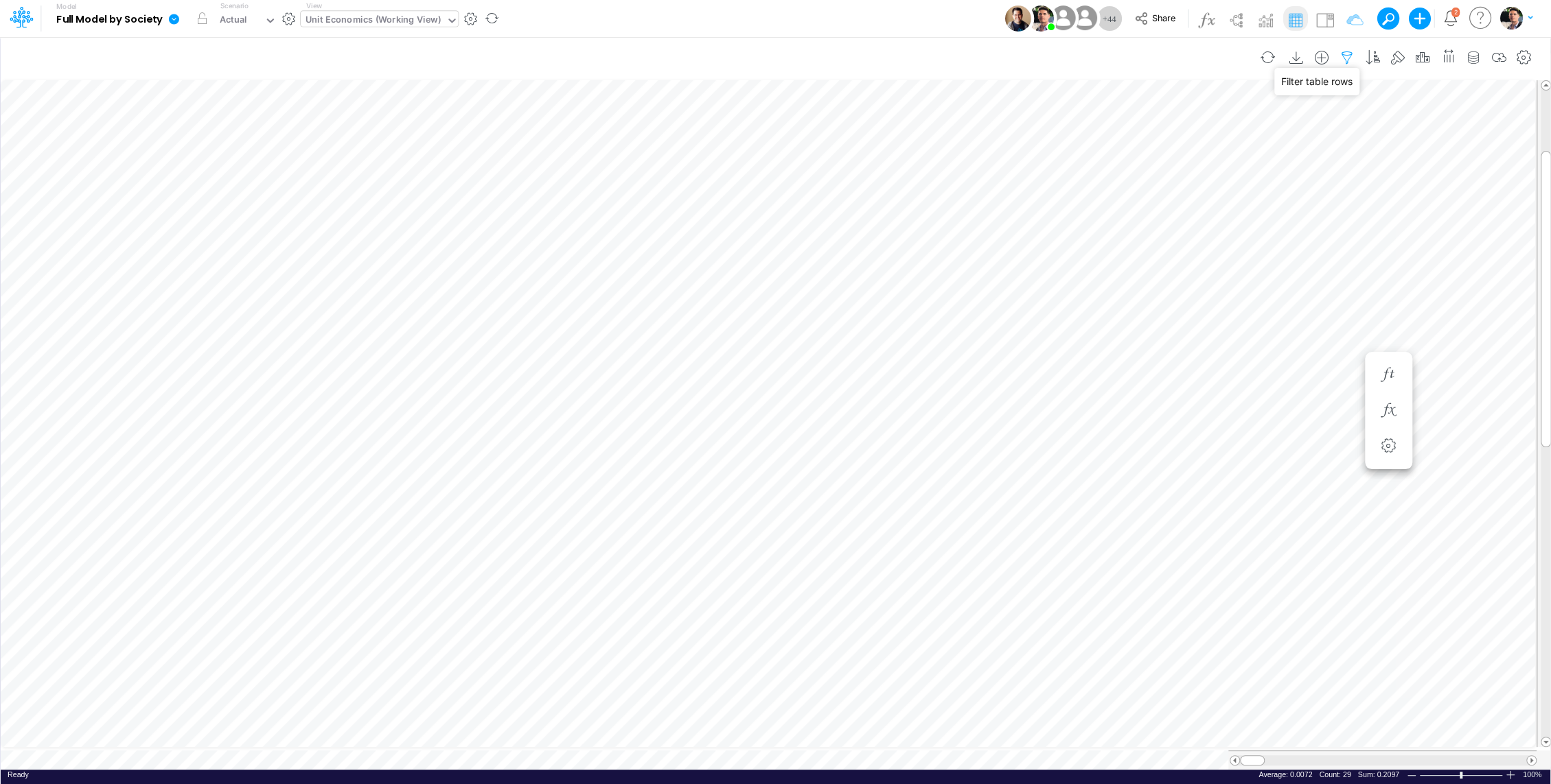
click at [1355, 58] on icon "button" at bounding box center [1347, 57] width 20 height 14
select select "tableSearchOR"
select select "contains"
click at [1335, 188] on button "button" at bounding box center [1333, 188] width 27 height 19
click at [1134, 144] on button "button" at bounding box center [1142, 146] width 27 height 23
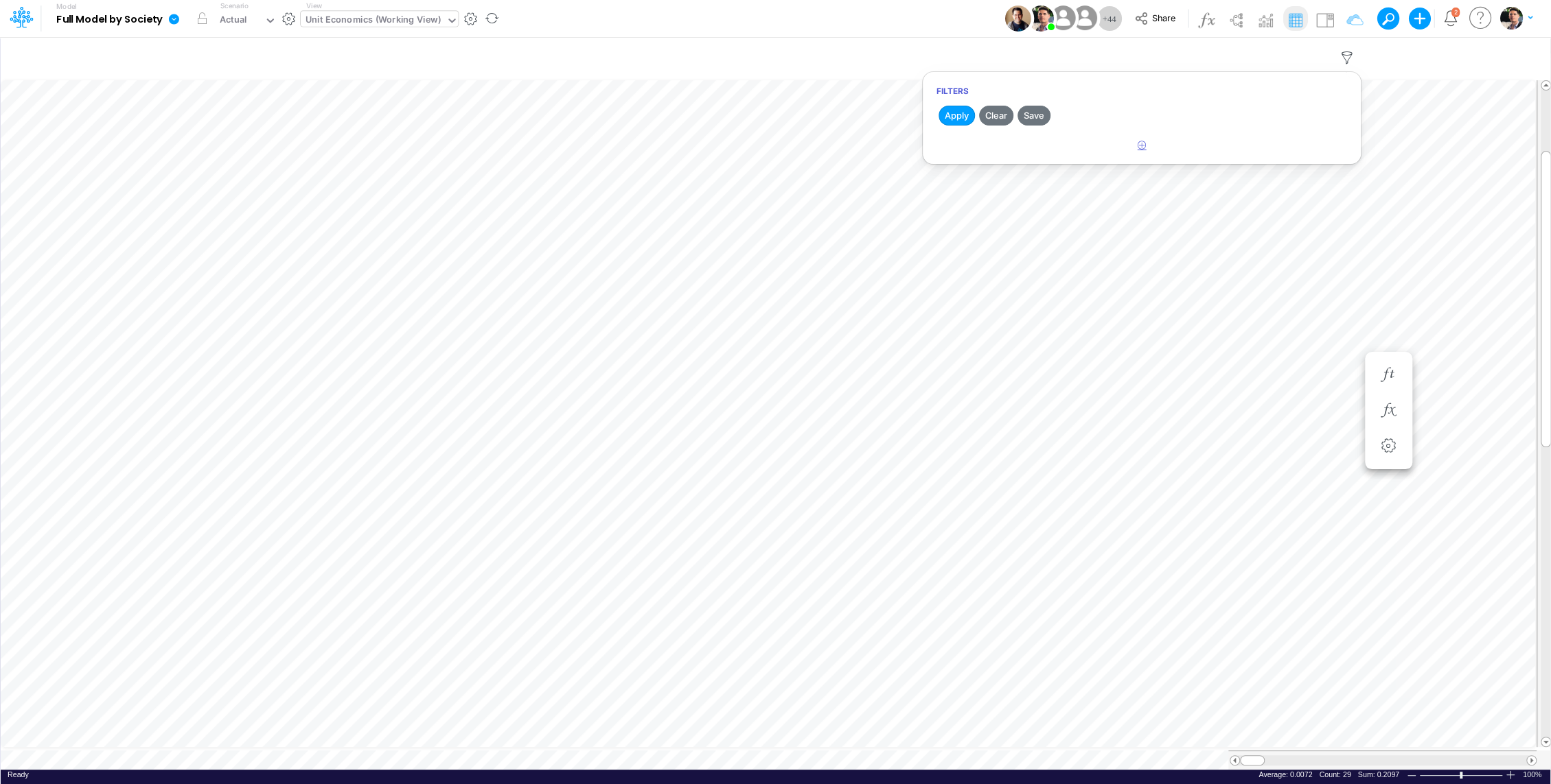
select select "tableSearchOR"
click at [998, 177] on div at bounding box center [1038, 189] width 131 height 24
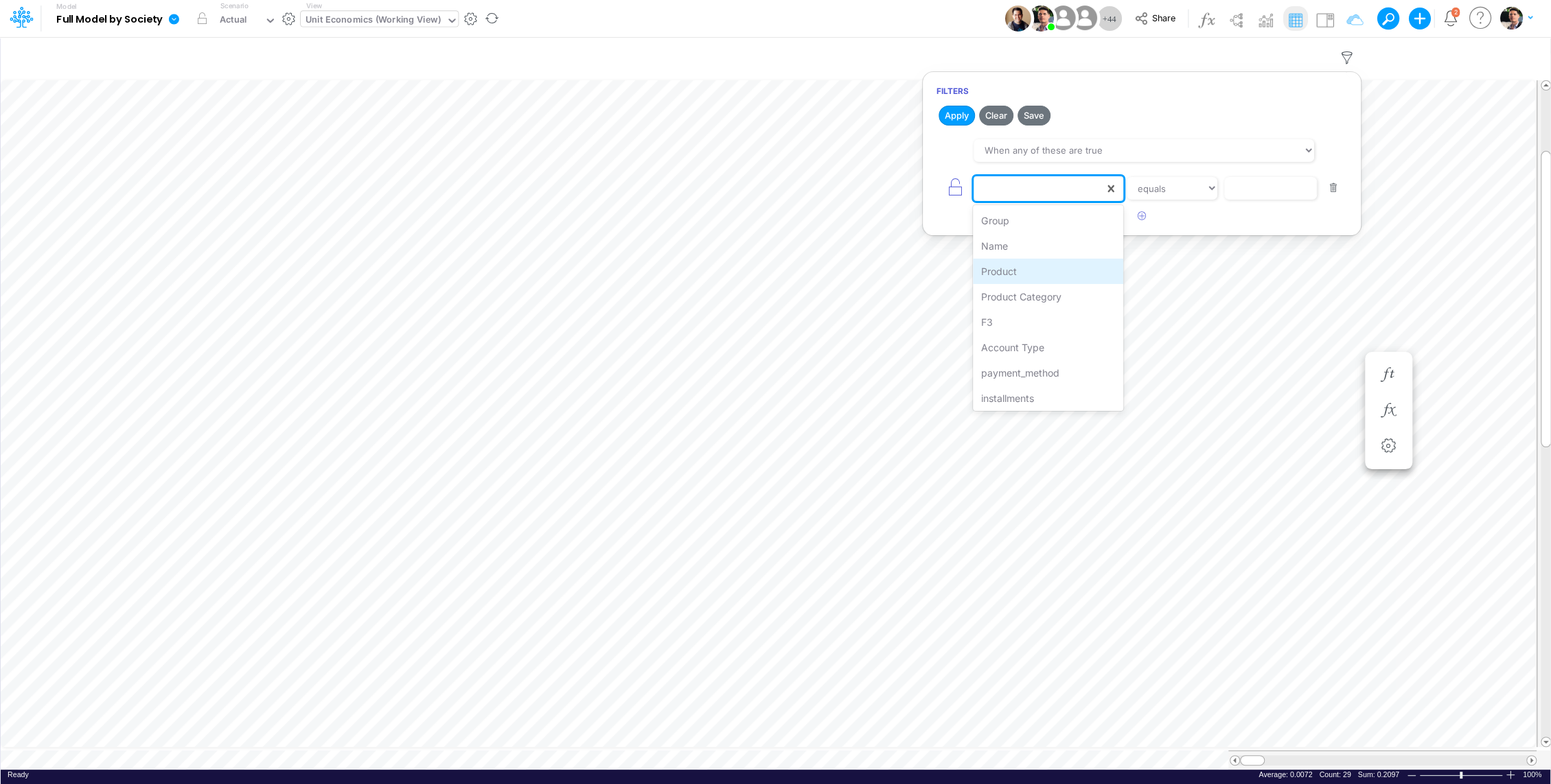
click at [1031, 270] on div "Product" at bounding box center [1047, 271] width 150 height 25
click at [1262, 186] on input "text" at bounding box center [1270, 189] width 93 height 24
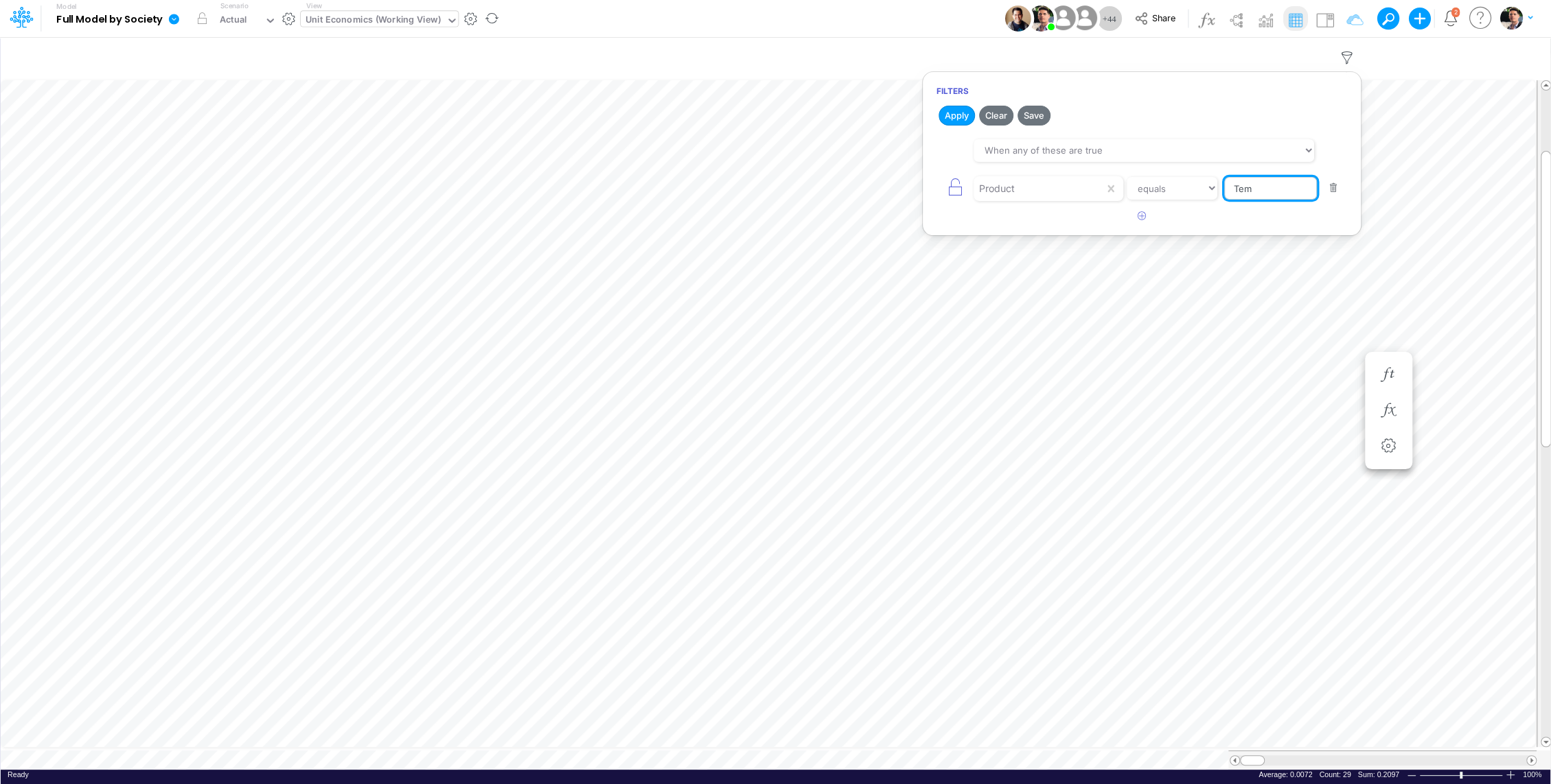
type input "Template"
click at [951, 114] on button "Apply" at bounding box center [956, 115] width 36 height 20
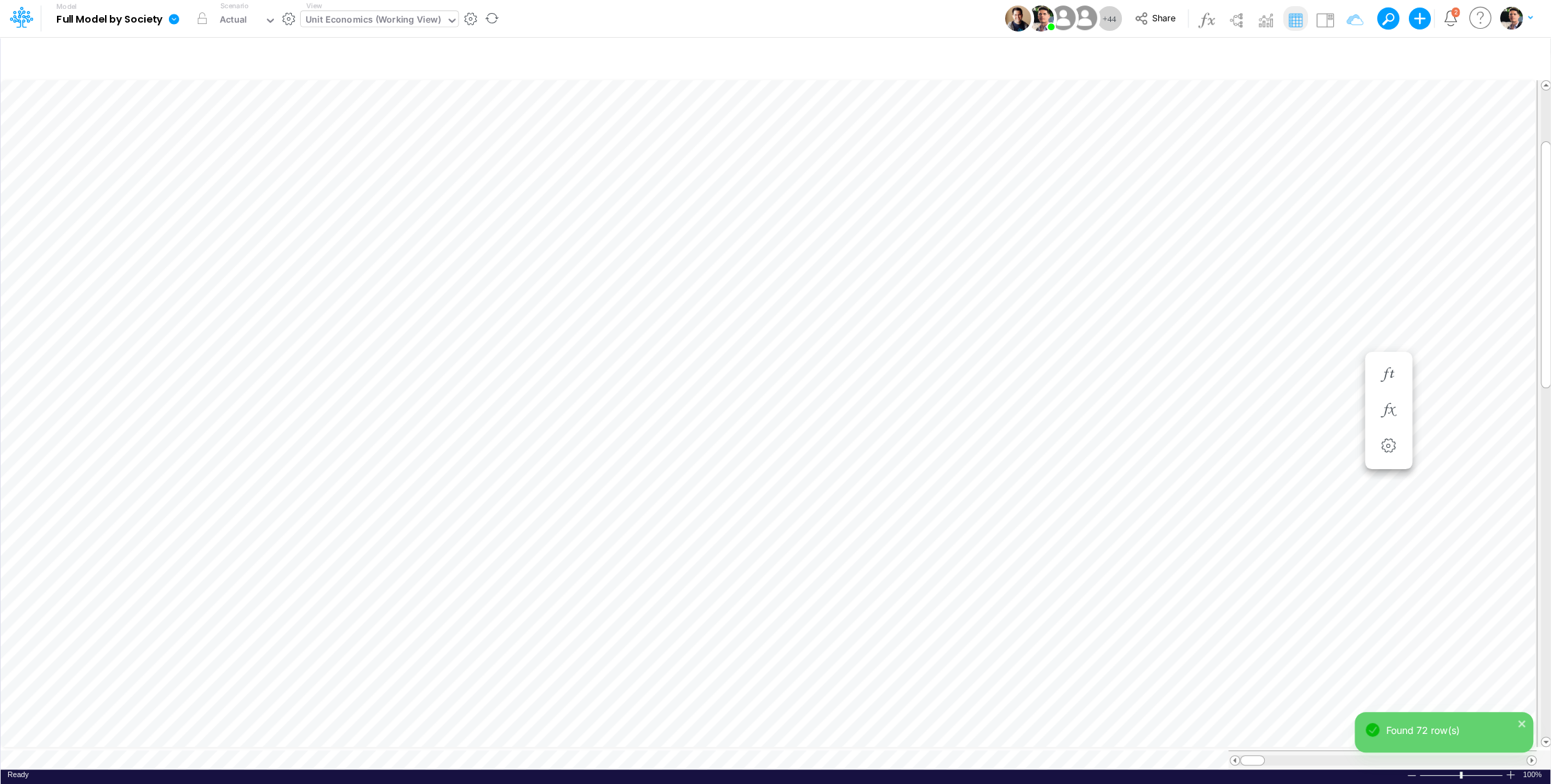
scroll to position [6, 2]
click at [1348, 56] on icon "button" at bounding box center [1347, 57] width 20 height 14
select select "tableSearchOR"
click at [1061, 193] on div "Product" at bounding box center [1038, 189] width 131 height 24
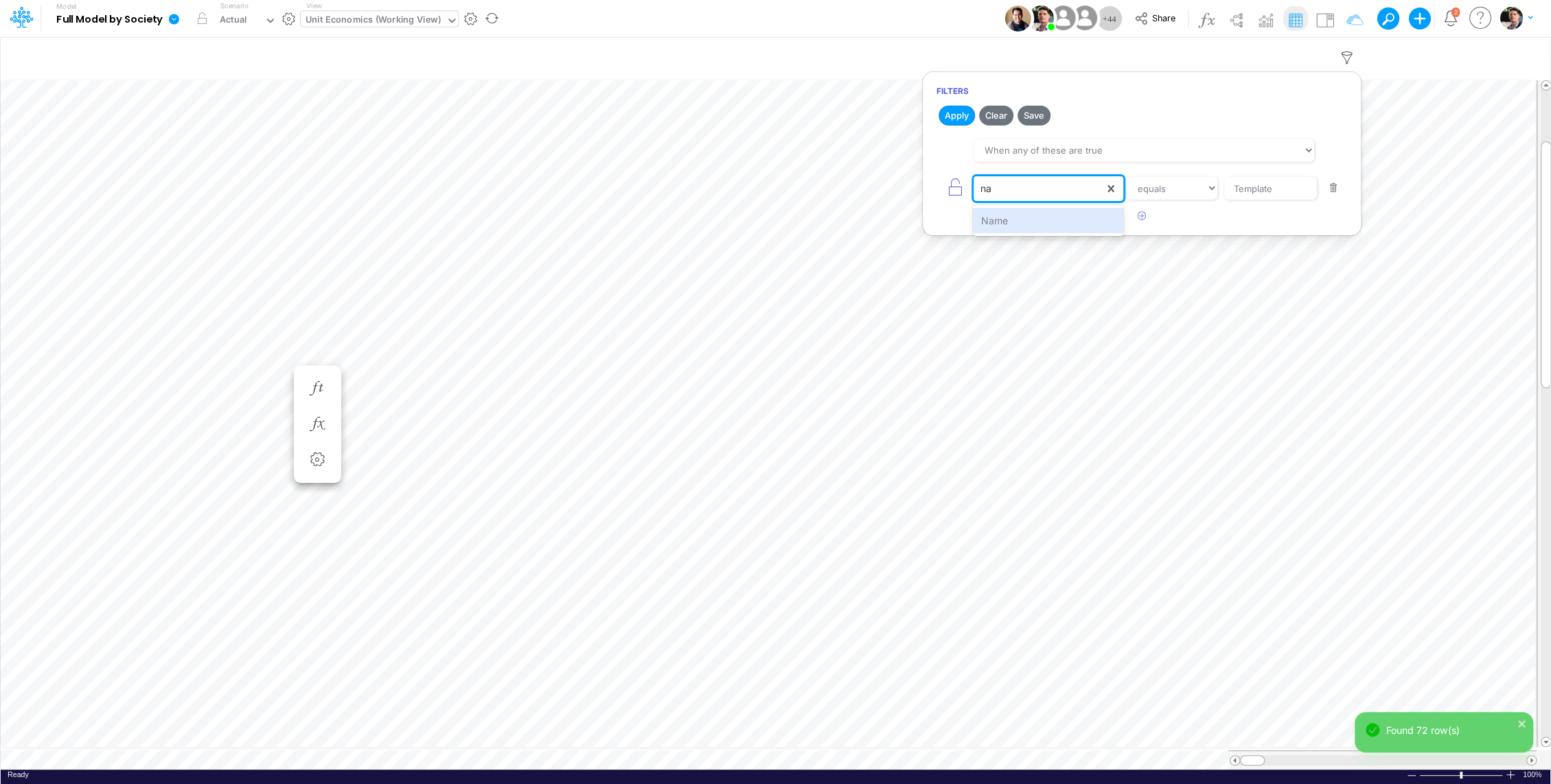
type input "nam"
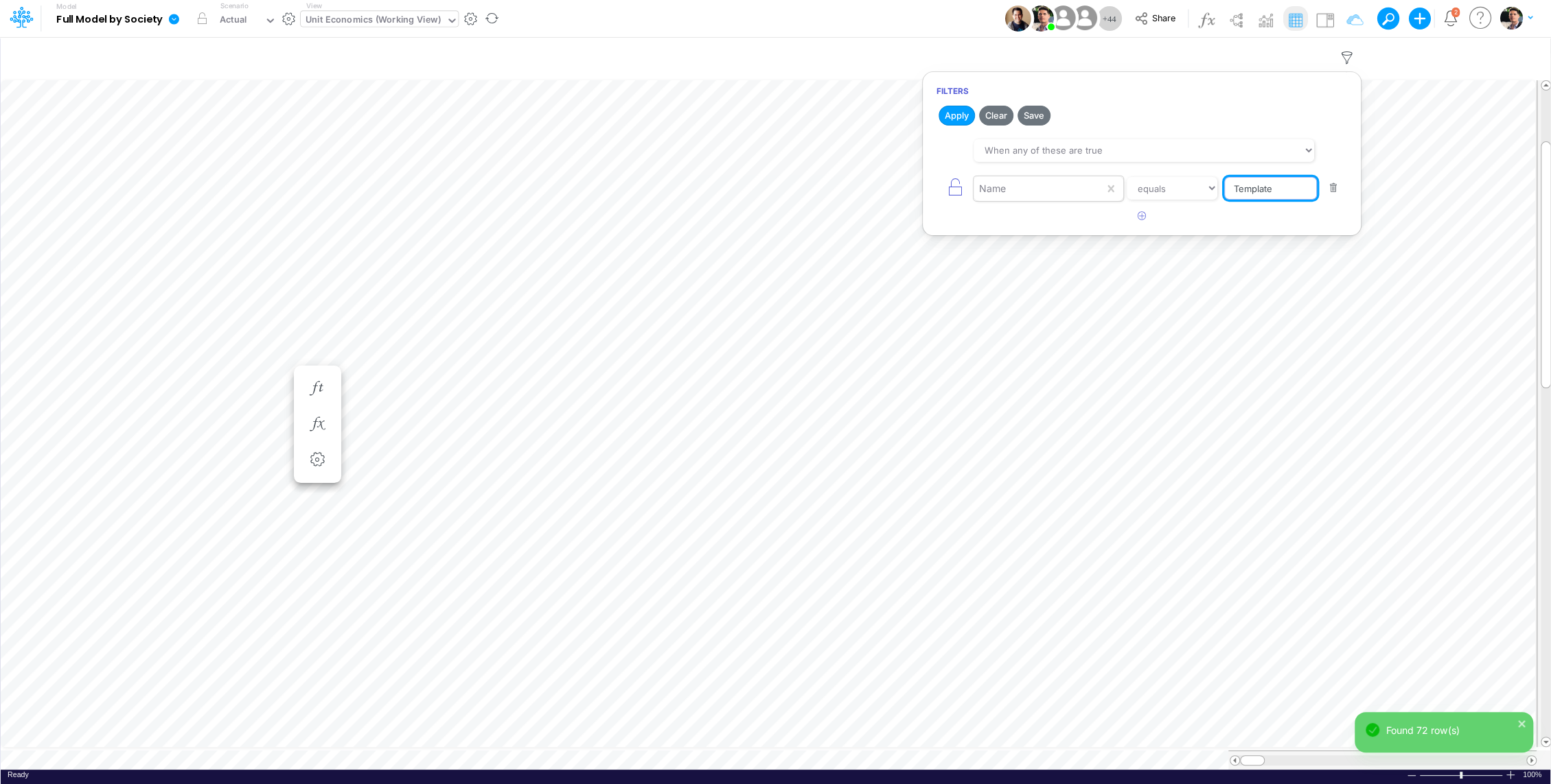
paste input "Write-off %"
type input "Write-off %"
click at [956, 124] on h2 "Apply Clear Save" at bounding box center [1141, 115] width 438 height 24
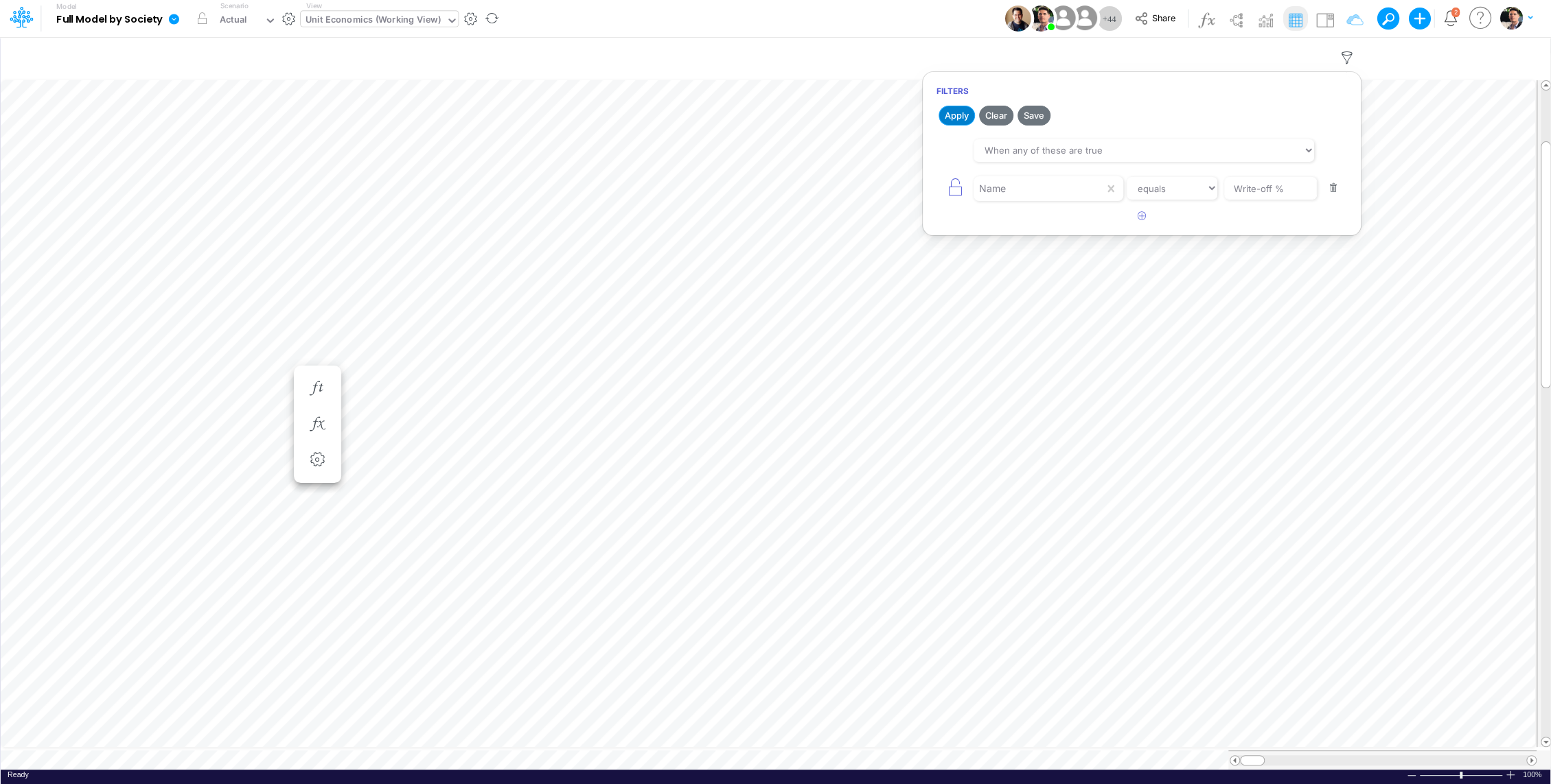
click at [957, 111] on button "Apply" at bounding box center [956, 115] width 36 height 20
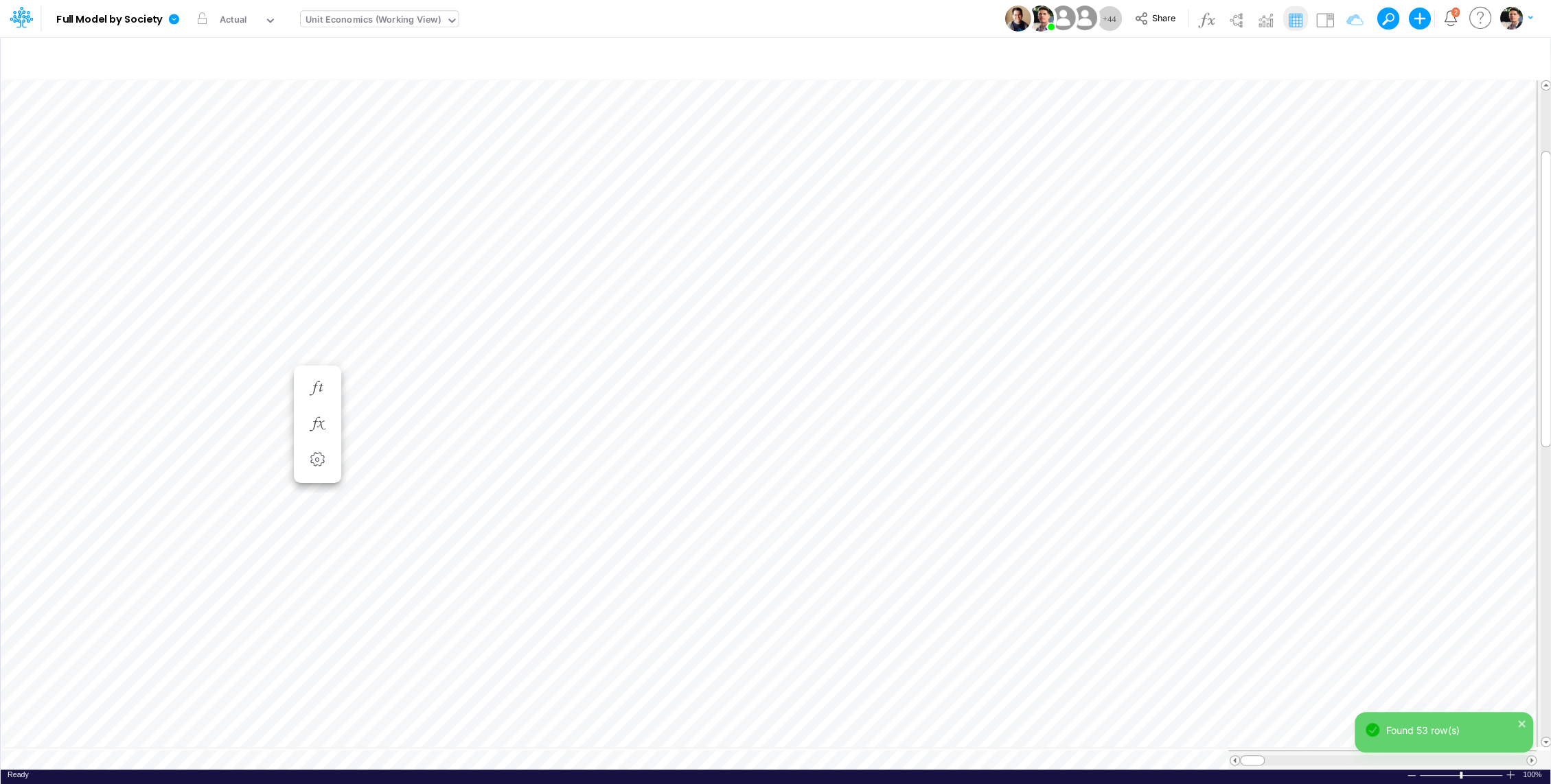
scroll to position [6, 2]
